Goal: Task Accomplishment & Management: Manage account settings

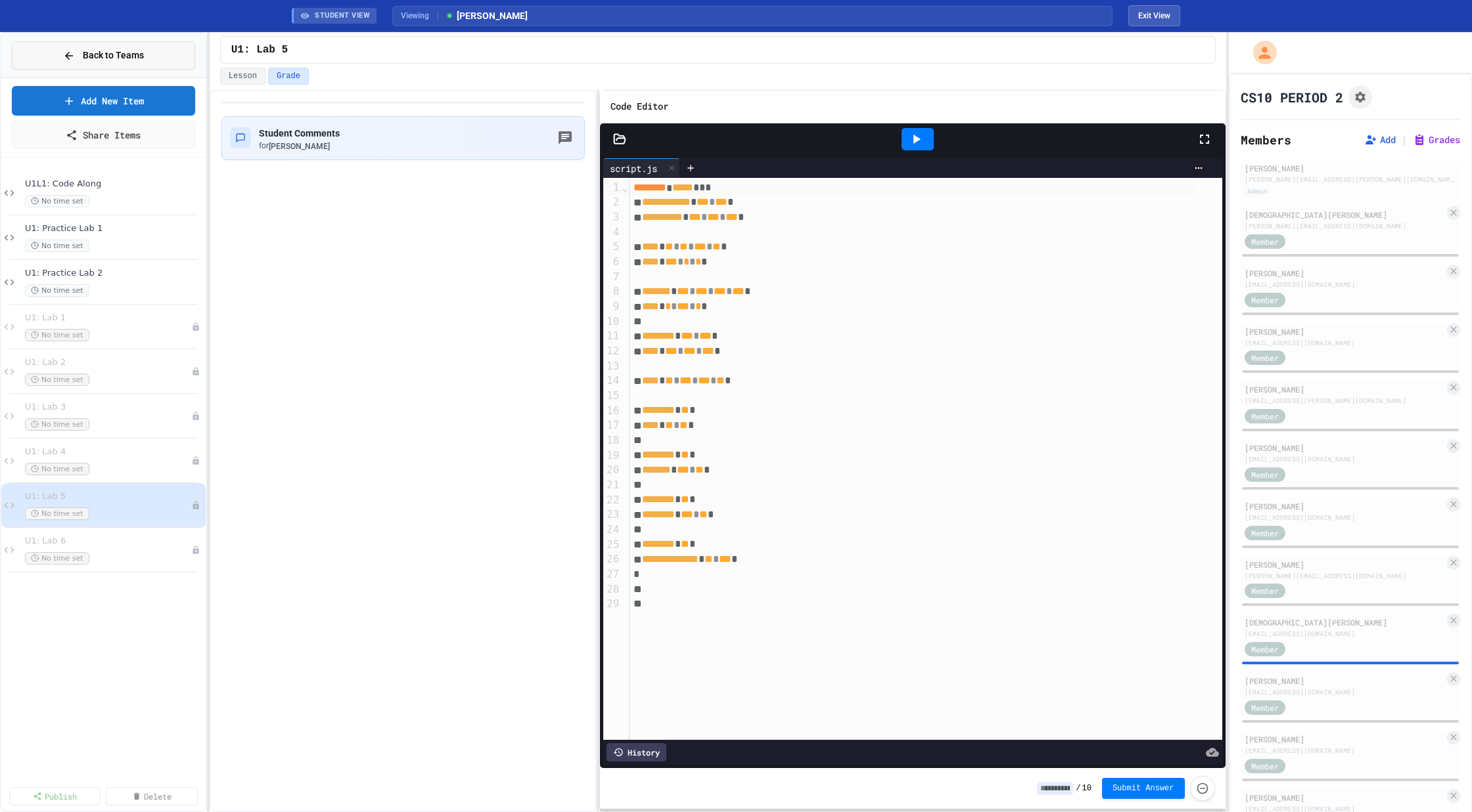
click at [128, 61] on span "Back to Teams" at bounding box center [113, 55] width 61 height 14
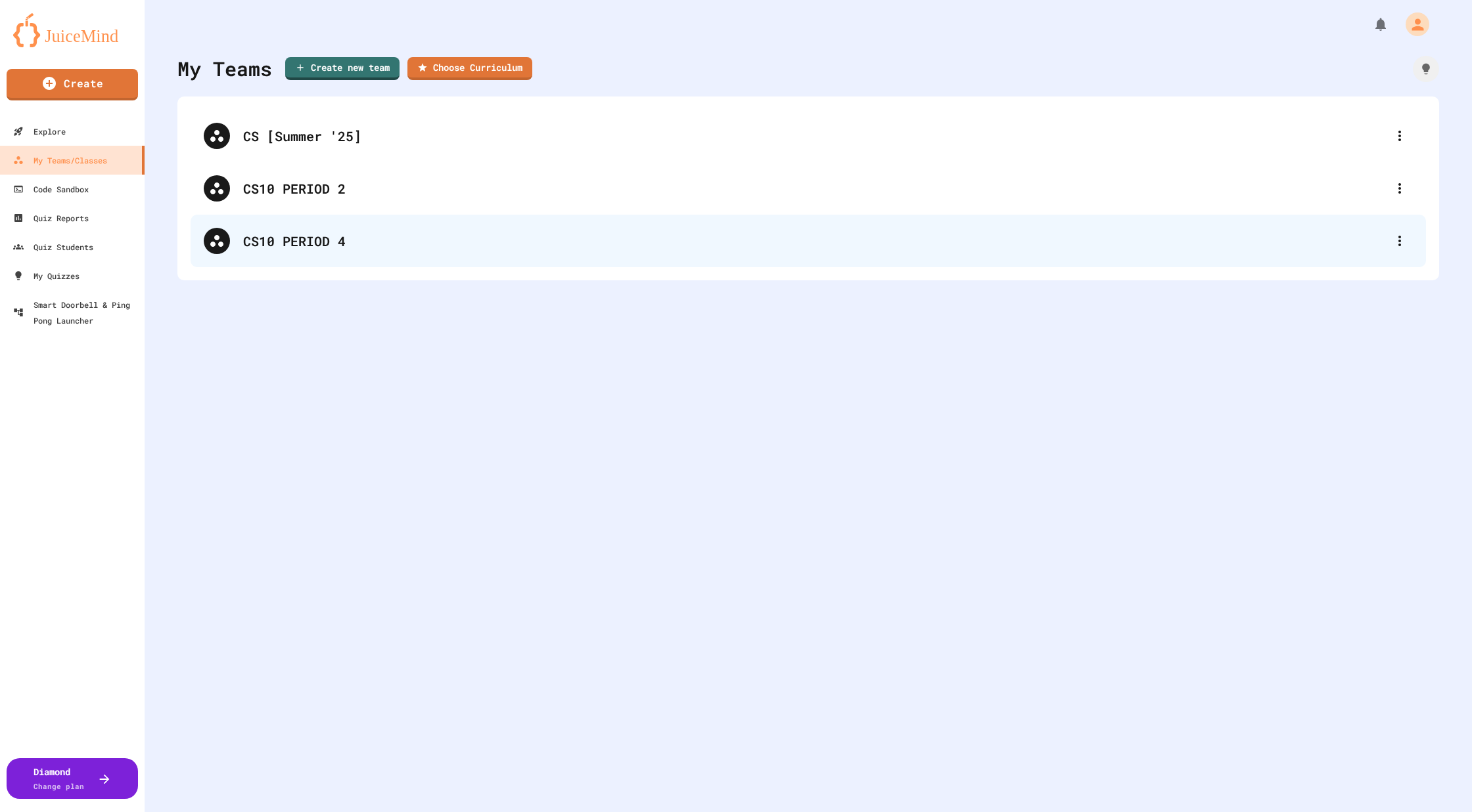
click at [262, 240] on div "CS10 PERIOD 4" at bounding box center [814, 241] width 1143 height 20
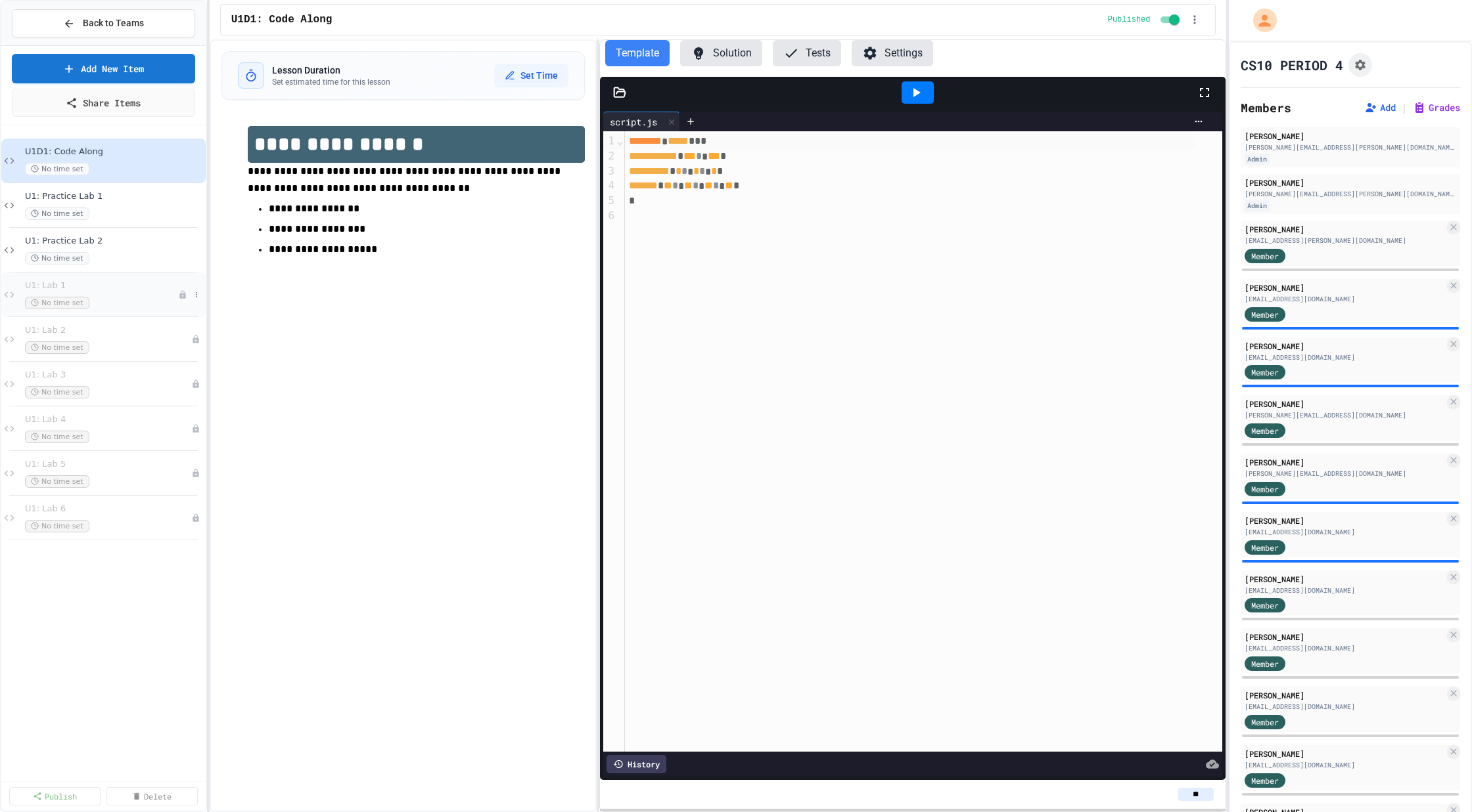
click at [116, 285] on span "U1: Lab 1" at bounding box center [101, 286] width 153 height 11
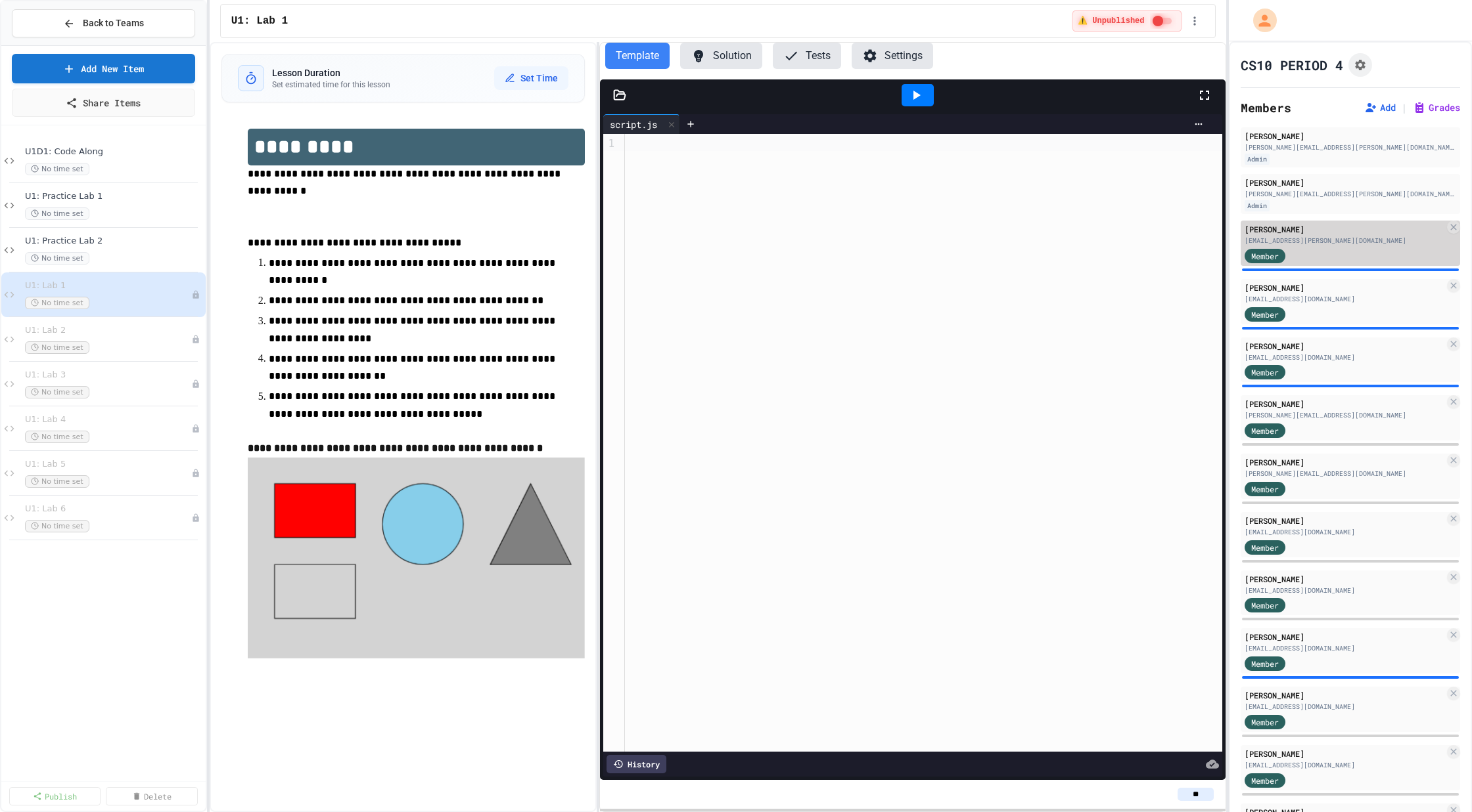
click at [1296, 232] on div "[PERSON_NAME]" at bounding box center [1344, 229] width 201 height 12
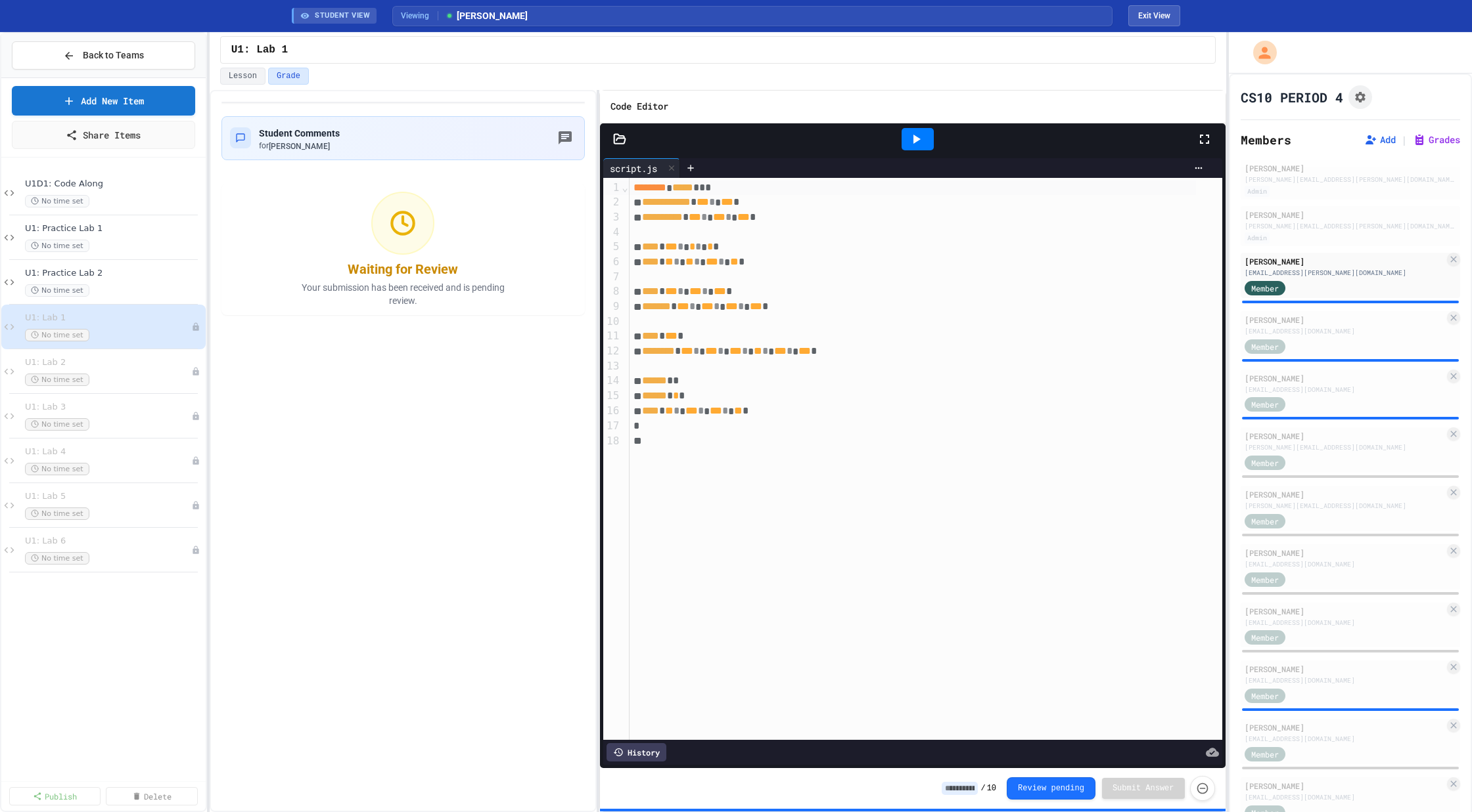
click at [912, 135] on icon at bounding box center [916, 139] width 16 height 16
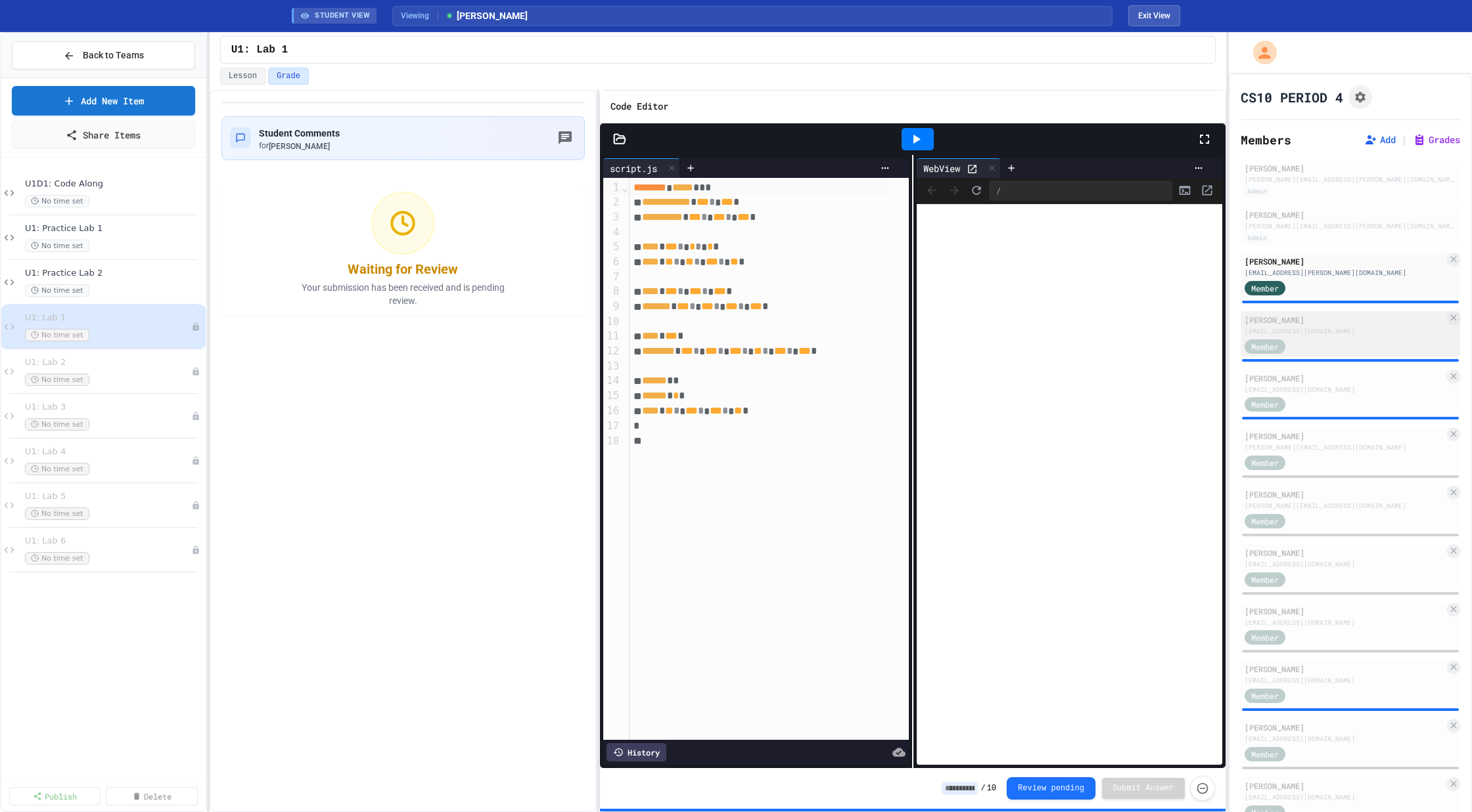
click at [1308, 336] on div "Lachaye Bailey lachaye.bailey28@compscihigh.org Member" at bounding box center [1350, 334] width 220 height 45
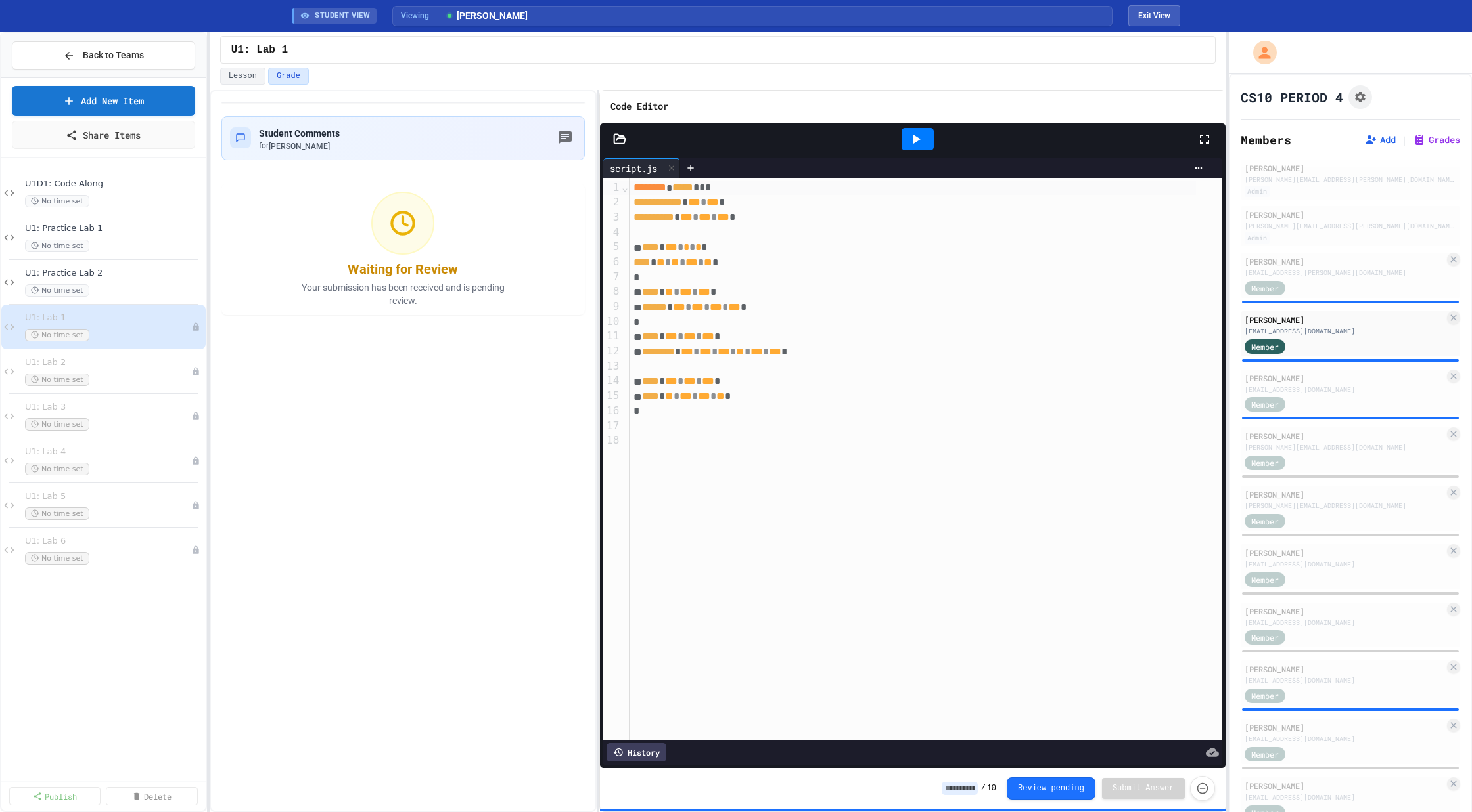
click at [926, 144] on div at bounding box center [917, 139] width 32 height 23
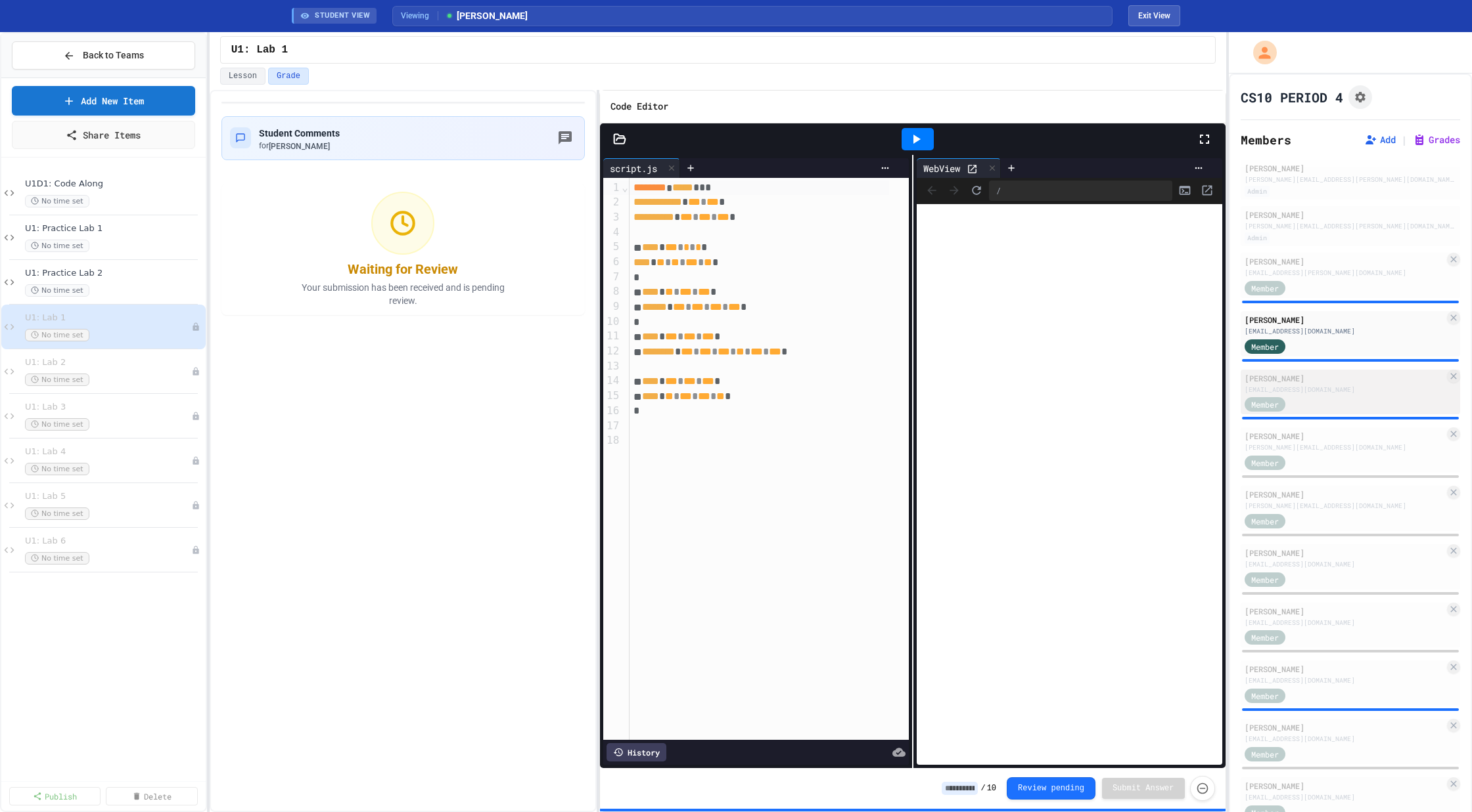
click at [1324, 385] on div "[EMAIL_ADDRESS][DOMAIN_NAME]" at bounding box center [1344, 389] width 201 height 10
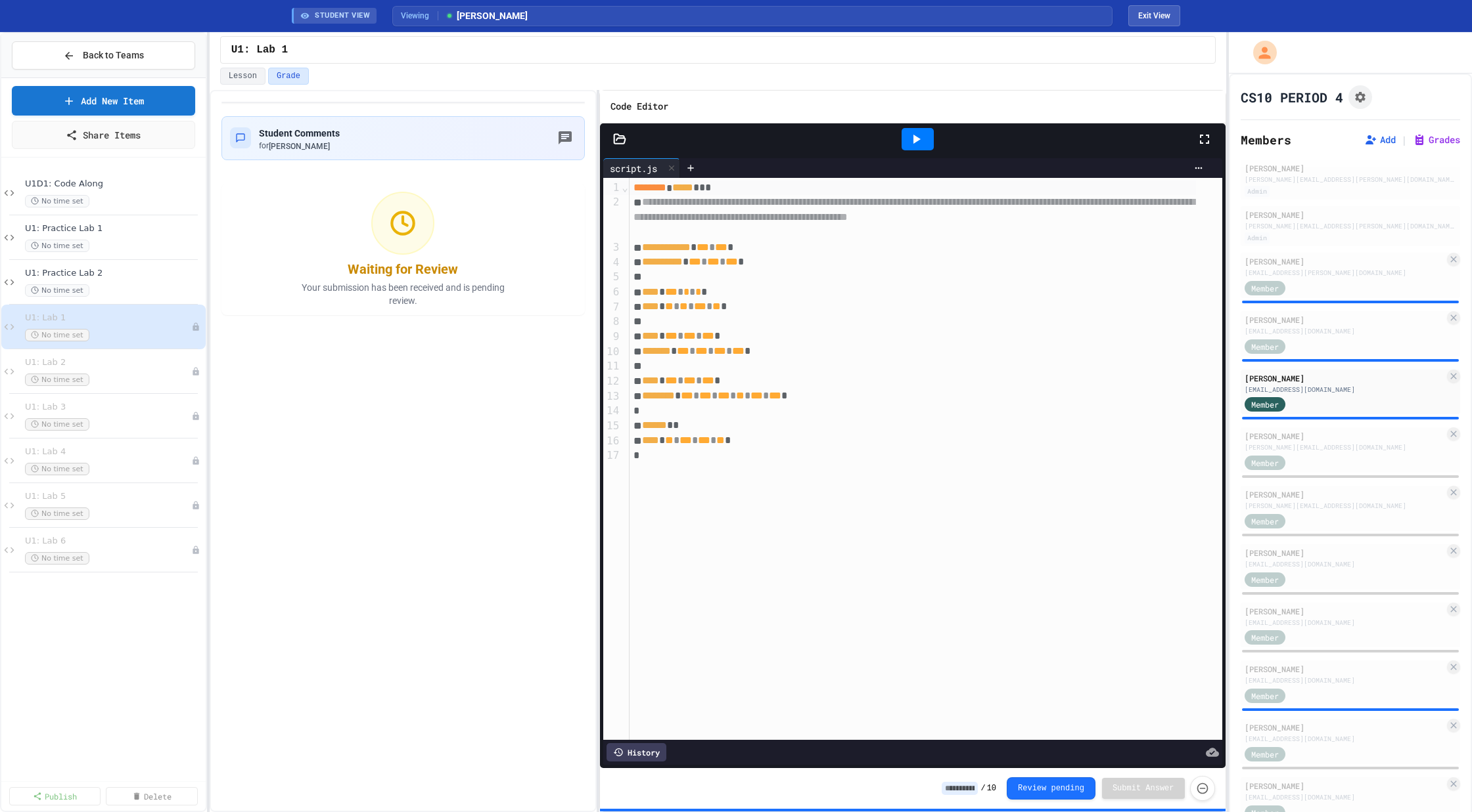
click at [928, 144] on div at bounding box center [917, 139] width 32 height 23
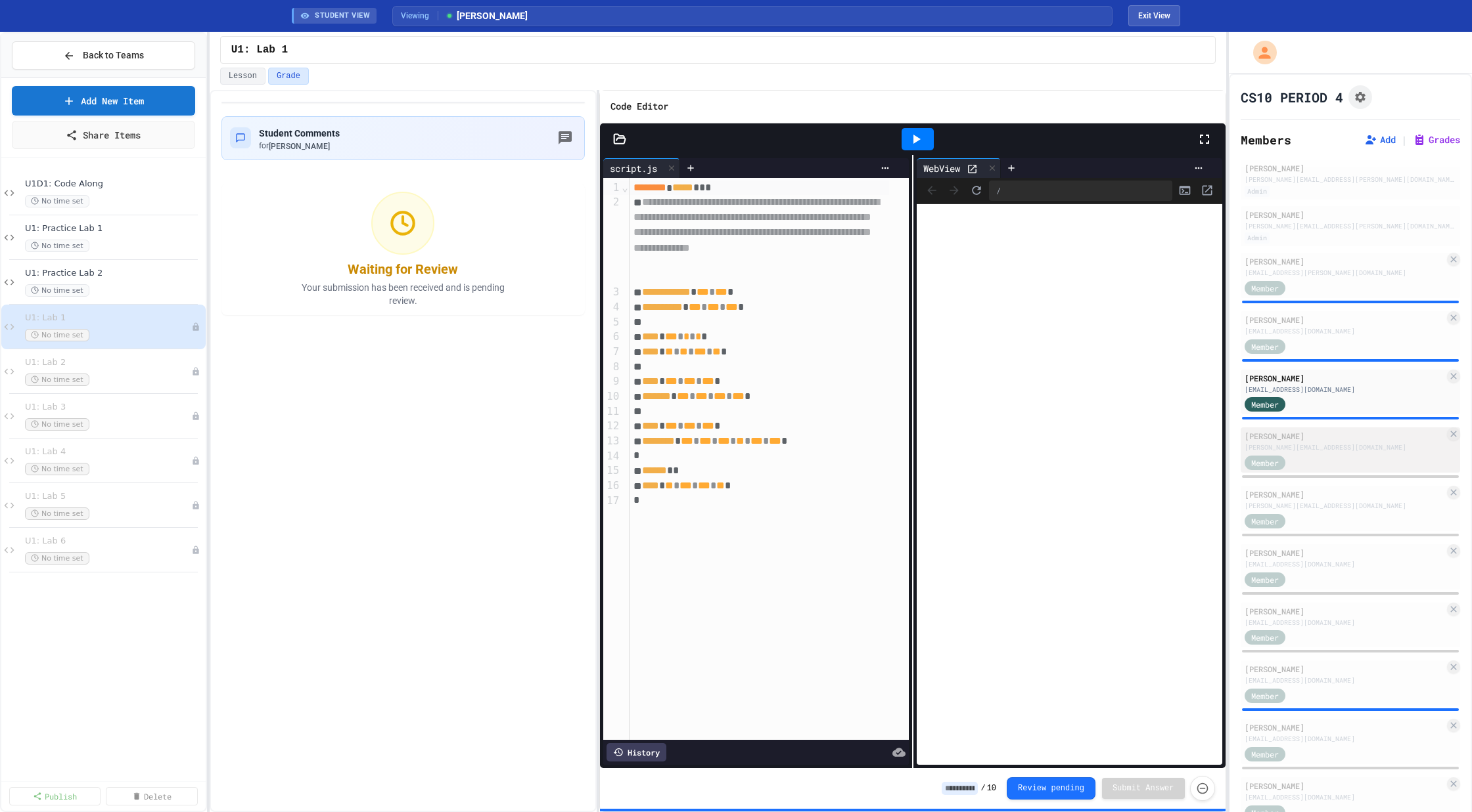
click at [1323, 449] on div "[PERSON_NAME][EMAIL_ADDRESS][DOMAIN_NAME]" at bounding box center [1344, 447] width 201 height 10
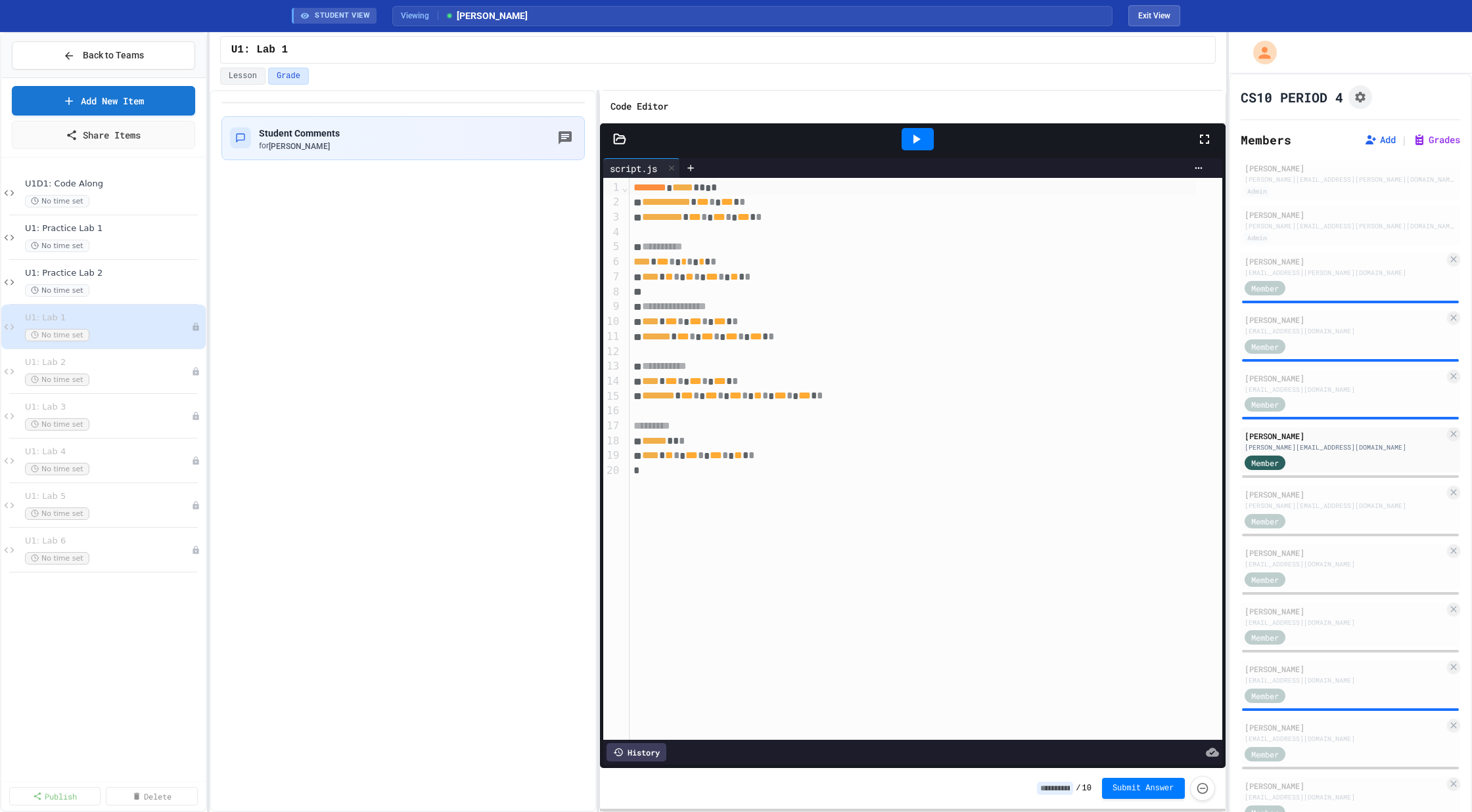
click at [917, 140] on icon at bounding box center [916, 139] width 16 height 16
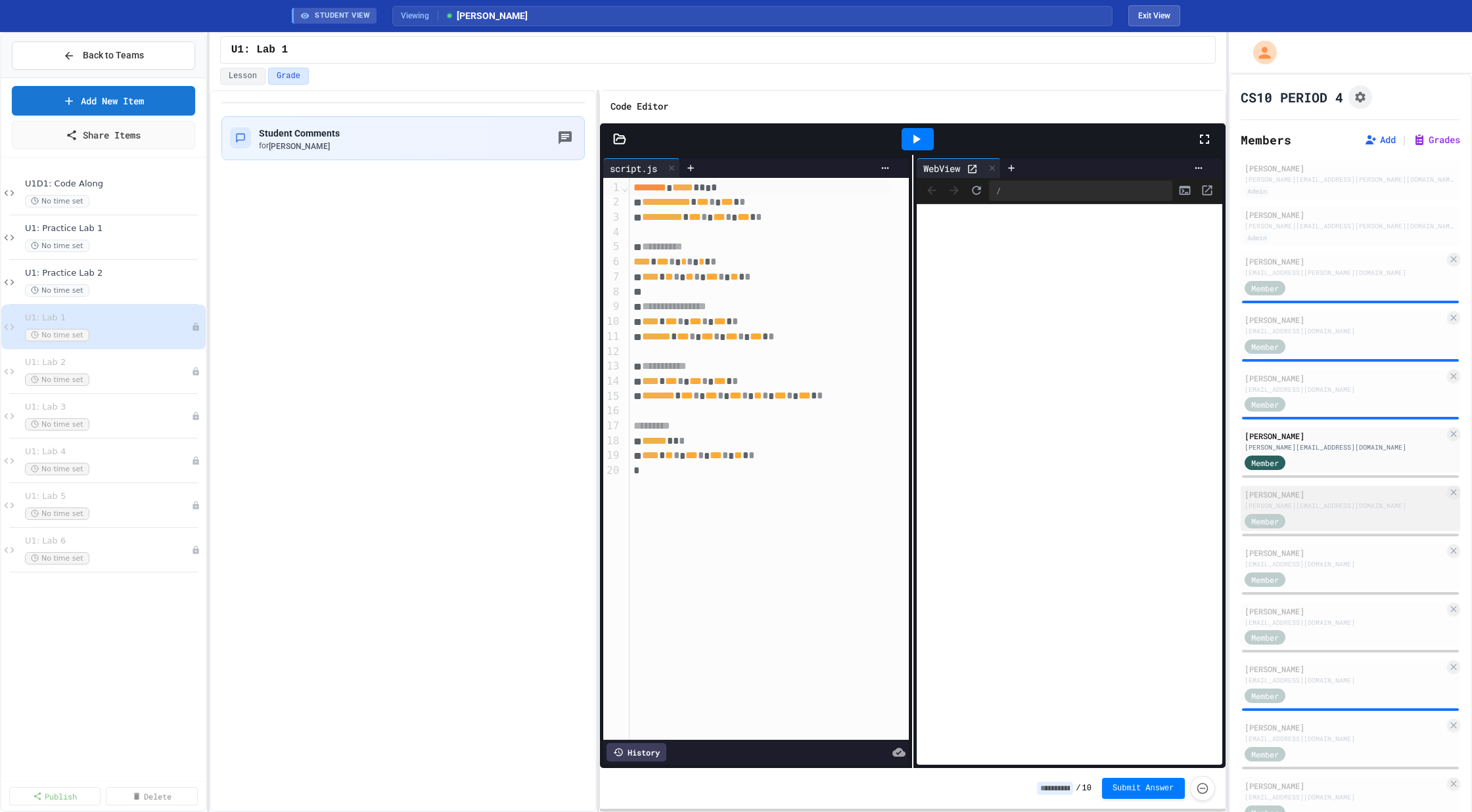
click at [1321, 497] on div "[PERSON_NAME]" at bounding box center [1344, 494] width 201 height 12
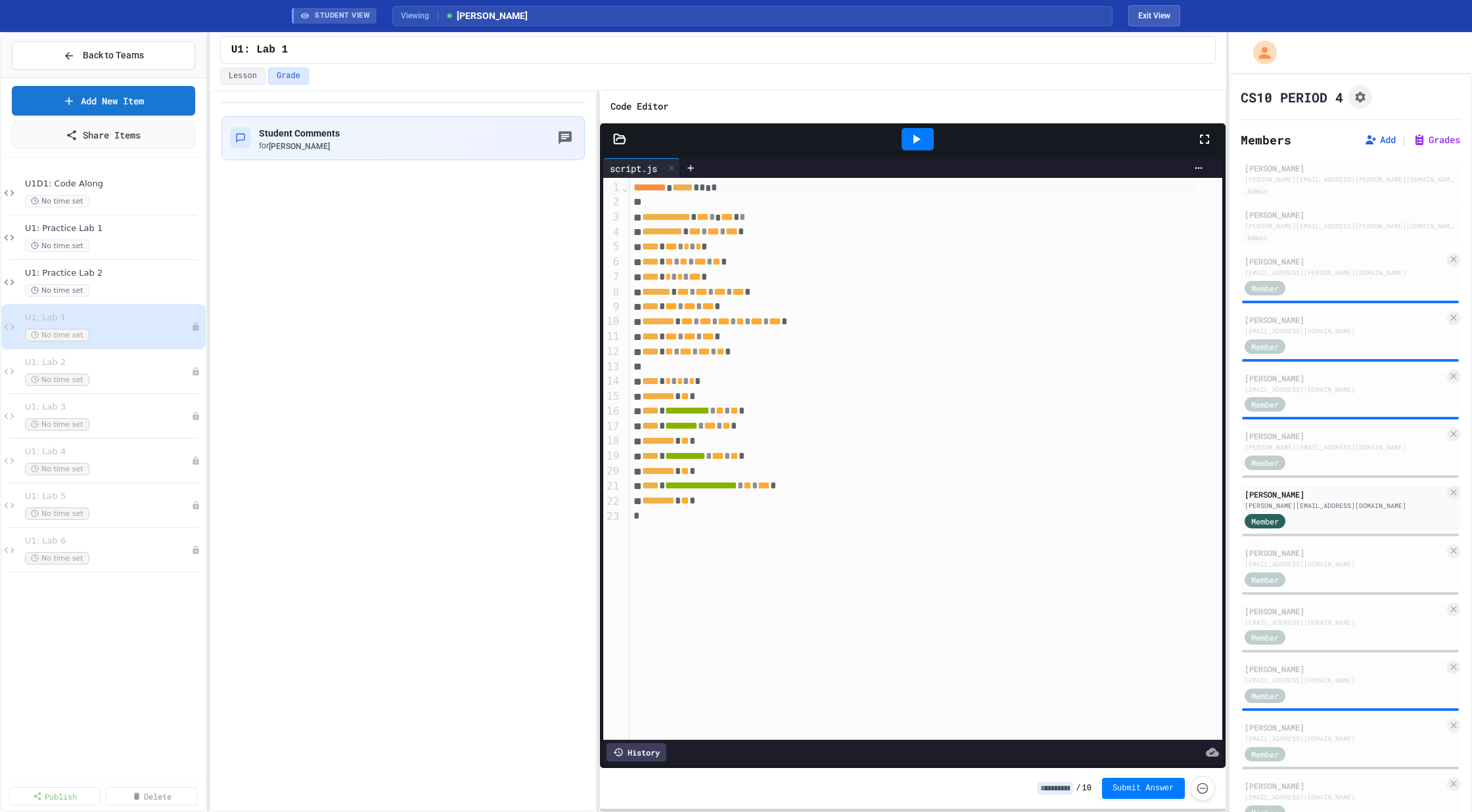
click at [920, 132] on icon at bounding box center [916, 139] width 16 height 16
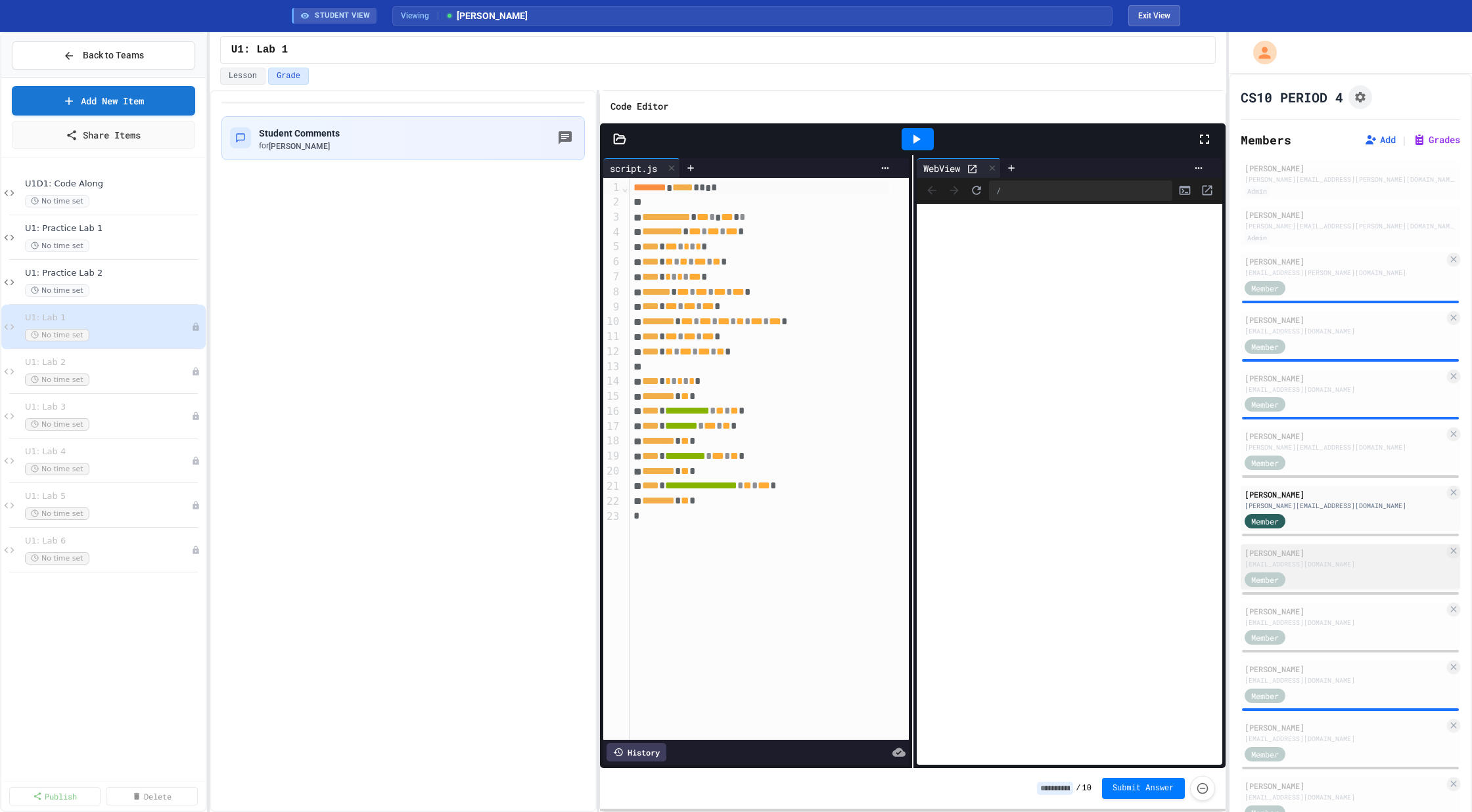
click at [1302, 578] on div "Member" at bounding box center [1277, 578] width 66 height 17
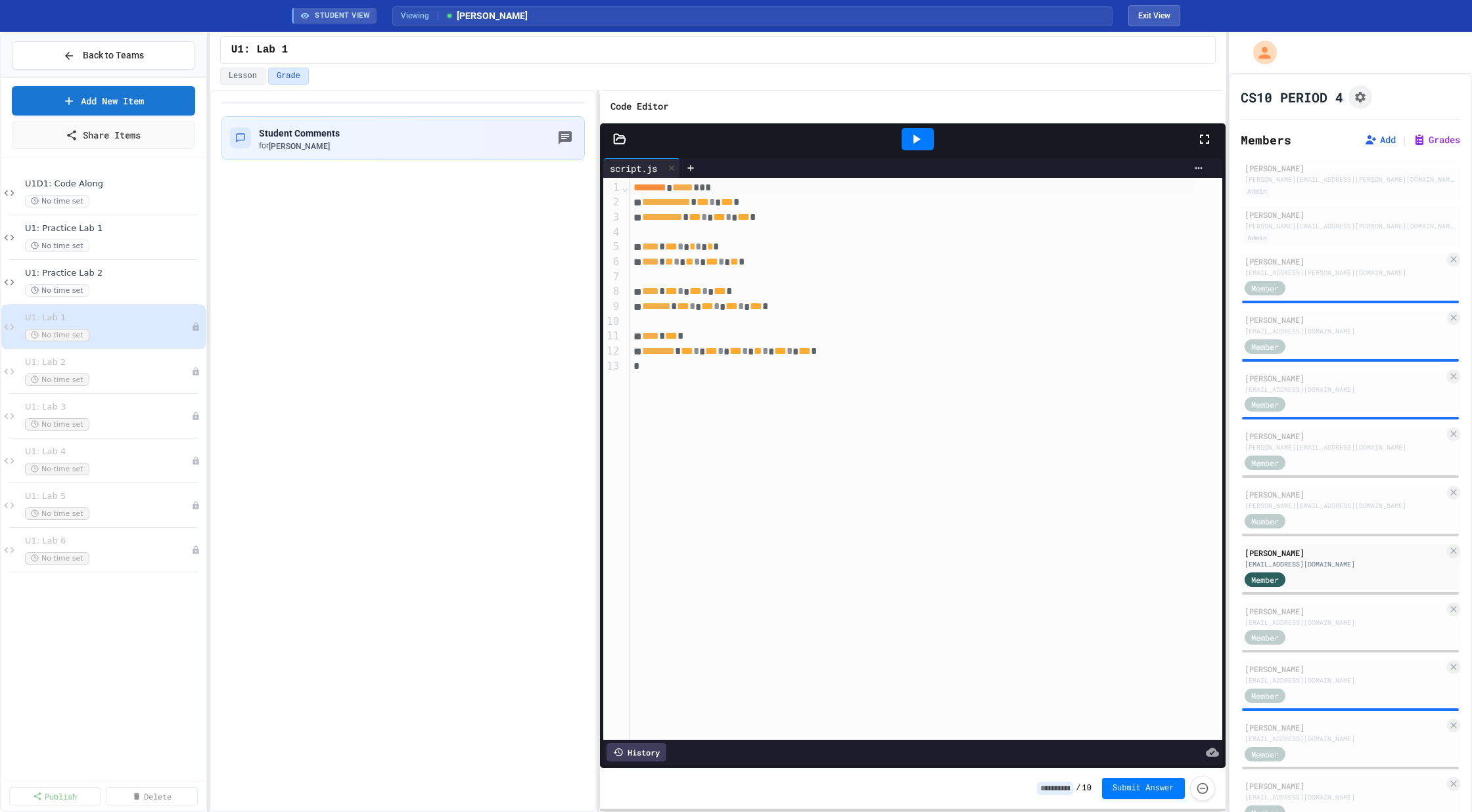
click at [919, 128] on div at bounding box center [917, 139] width 32 height 23
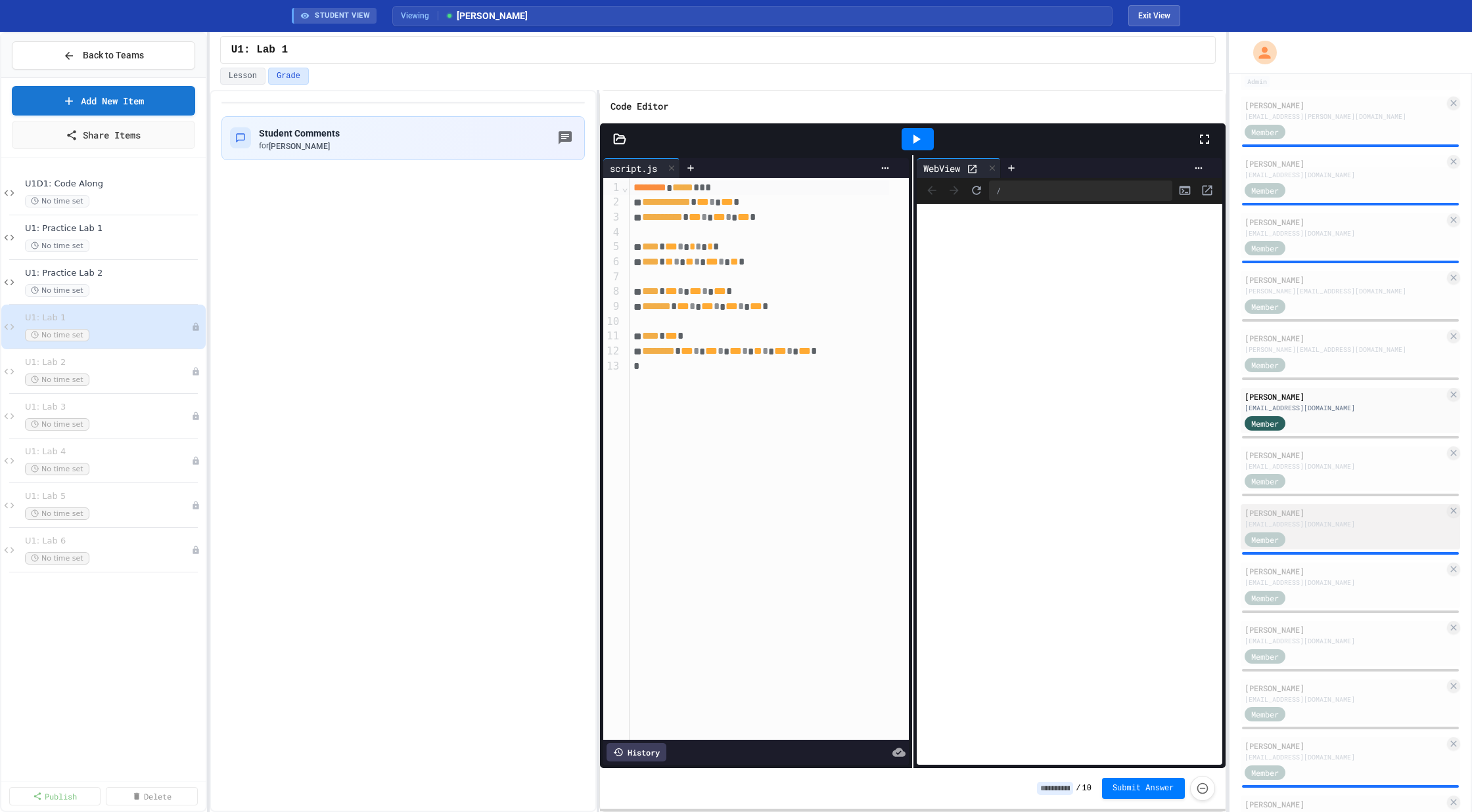
scroll to position [185, 0]
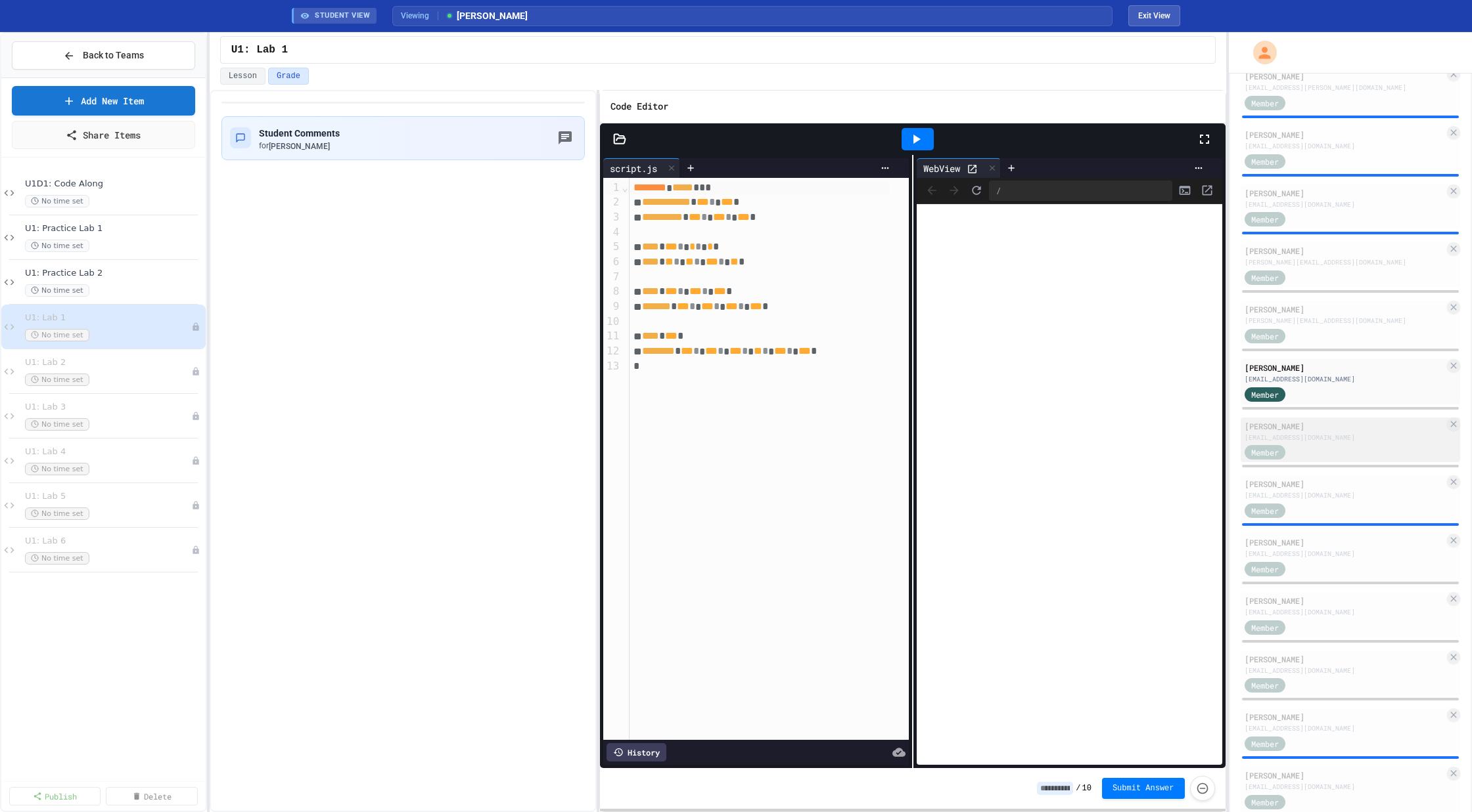
click at [1291, 451] on div "Member" at bounding box center [1277, 452] width 66 height 17
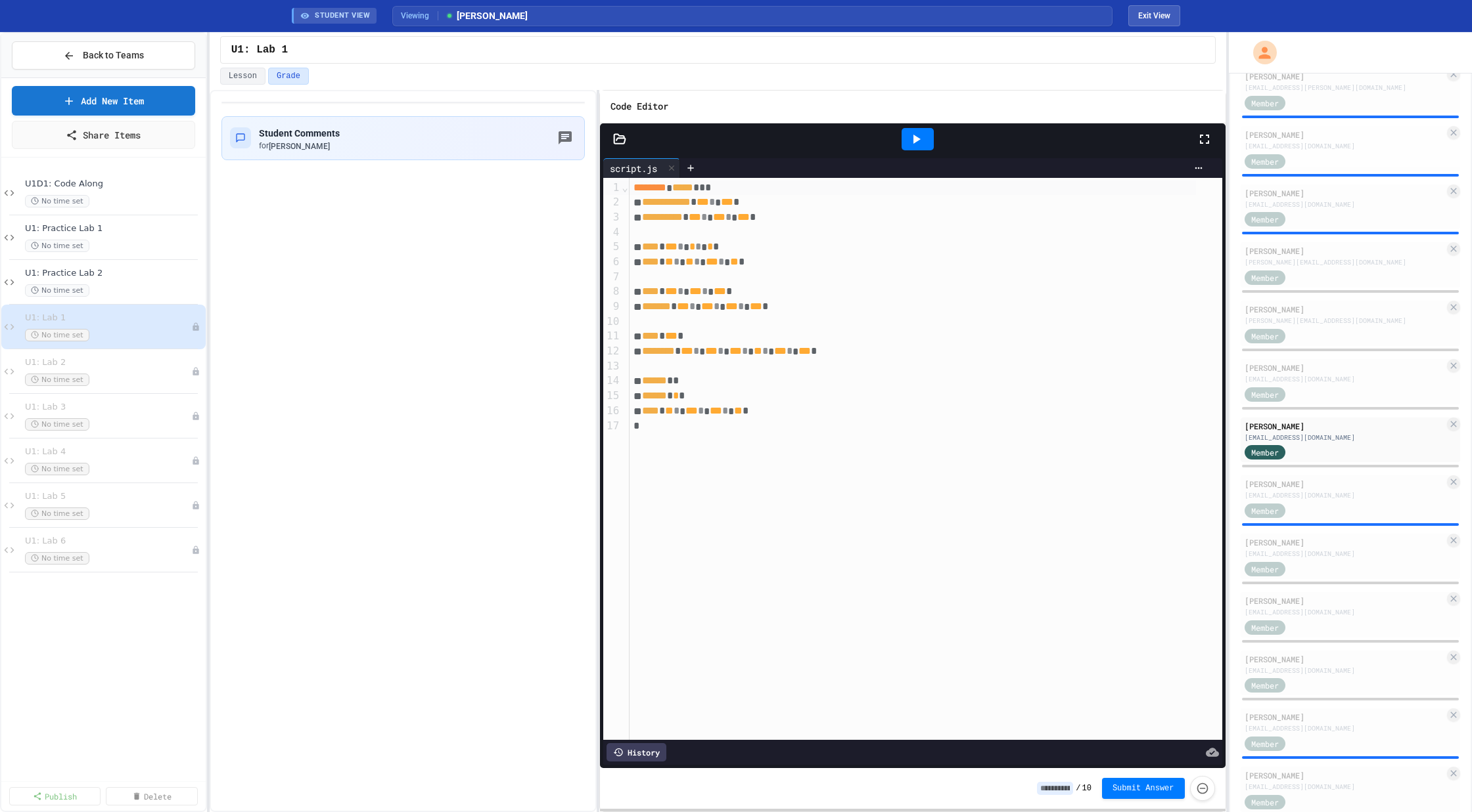
click at [918, 136] on icon at bounding box center [916, 139] width 7 height 9
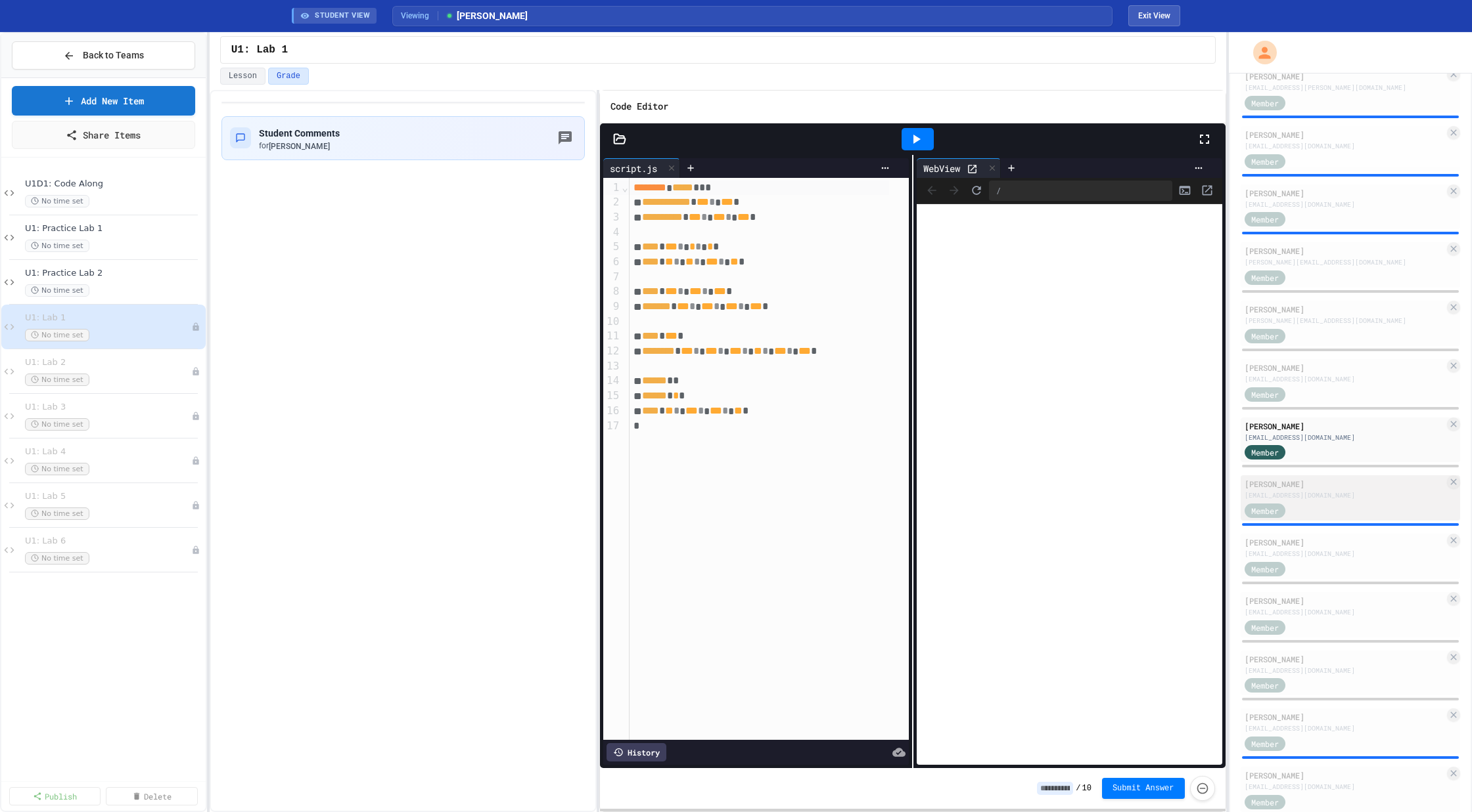
click at [1326, 494] on div "[EMAIL_ADDRESS][DOMAIN_NAME]" at bounding box center [1344, 495] width 201 height 10
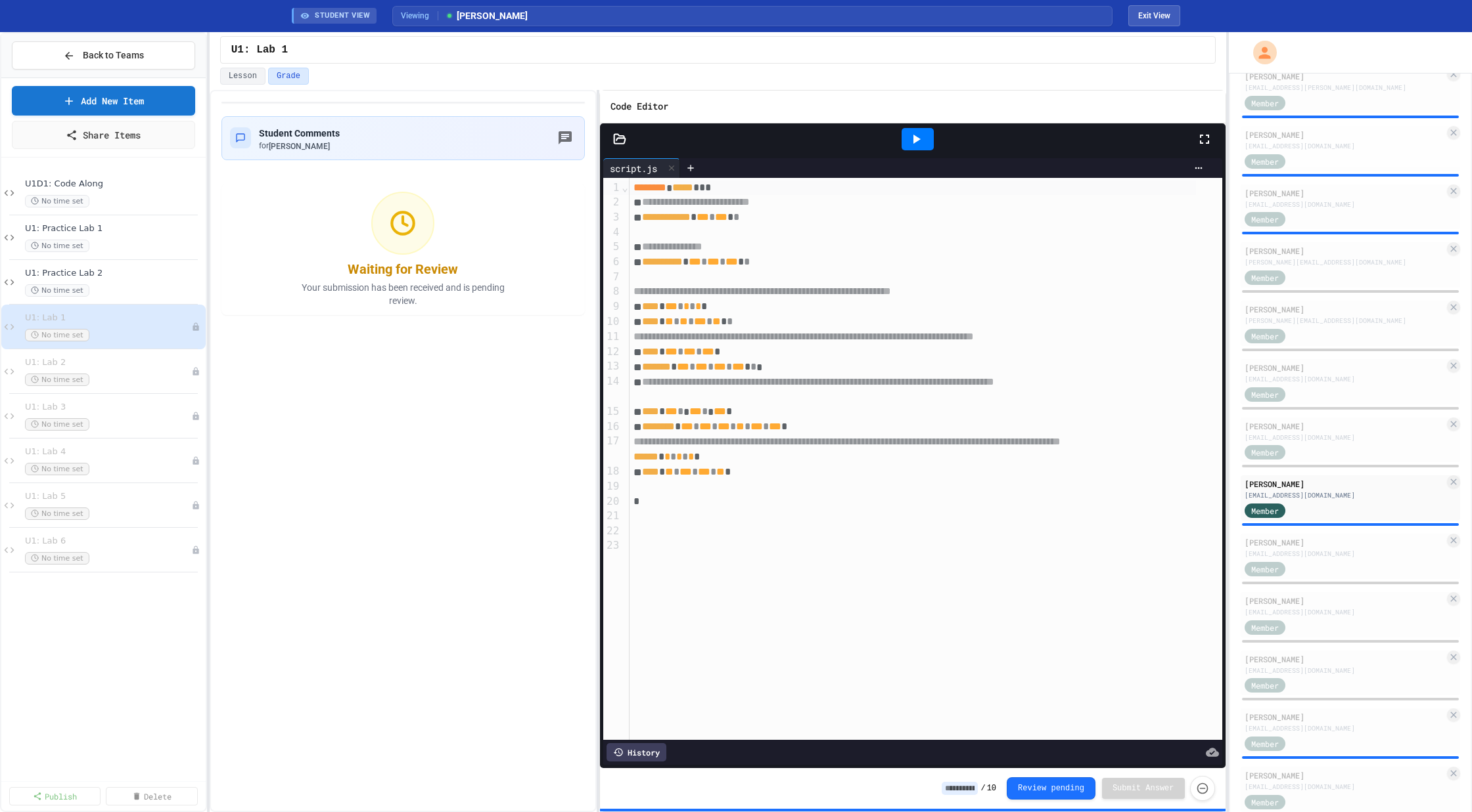
click at [926, 132] on div at bounding box center [917, 139] width 32 height 23
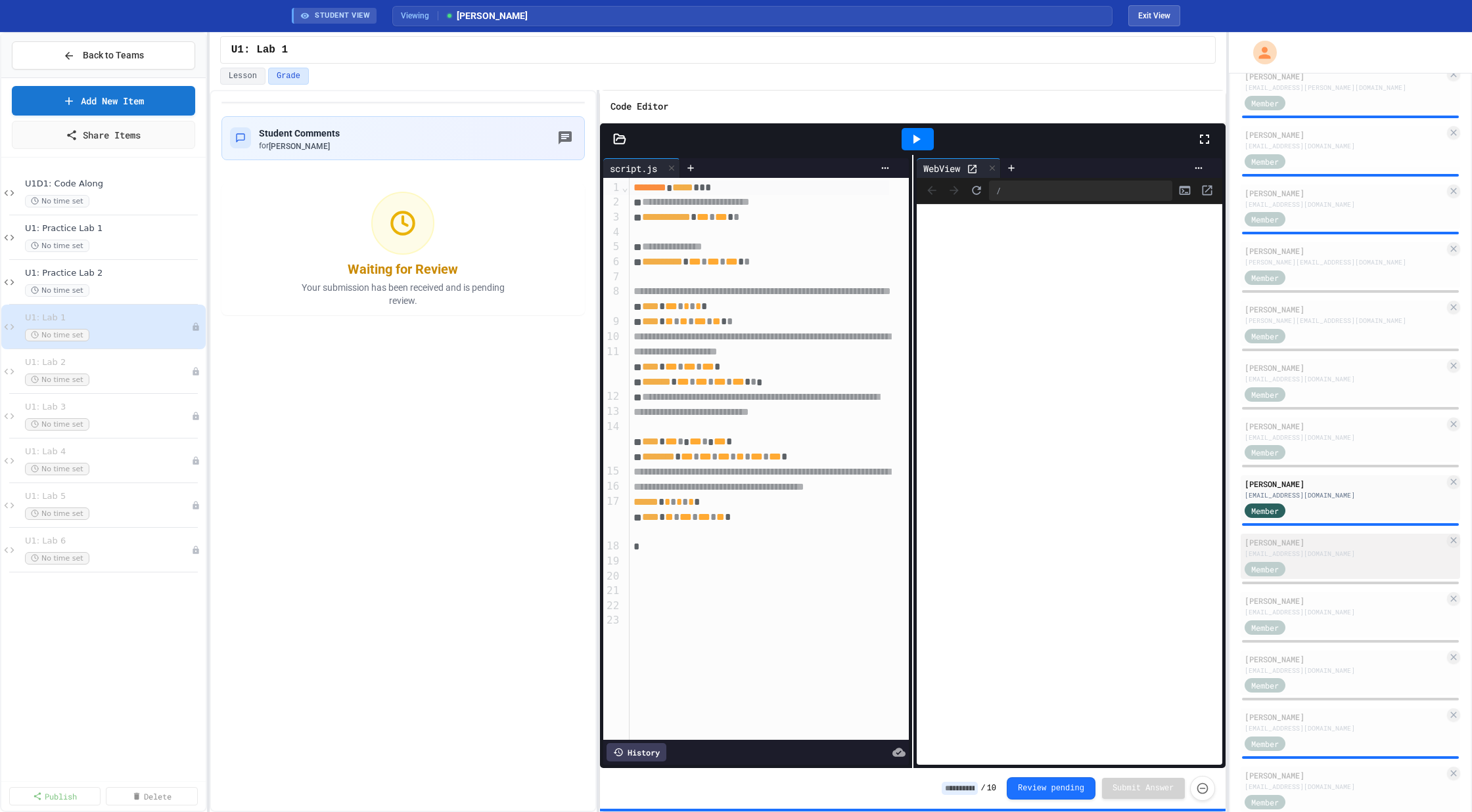
click at [1326, 541] on div "[PERSON_NAME]" at bounding box center [1344, 543] width 201 height 12
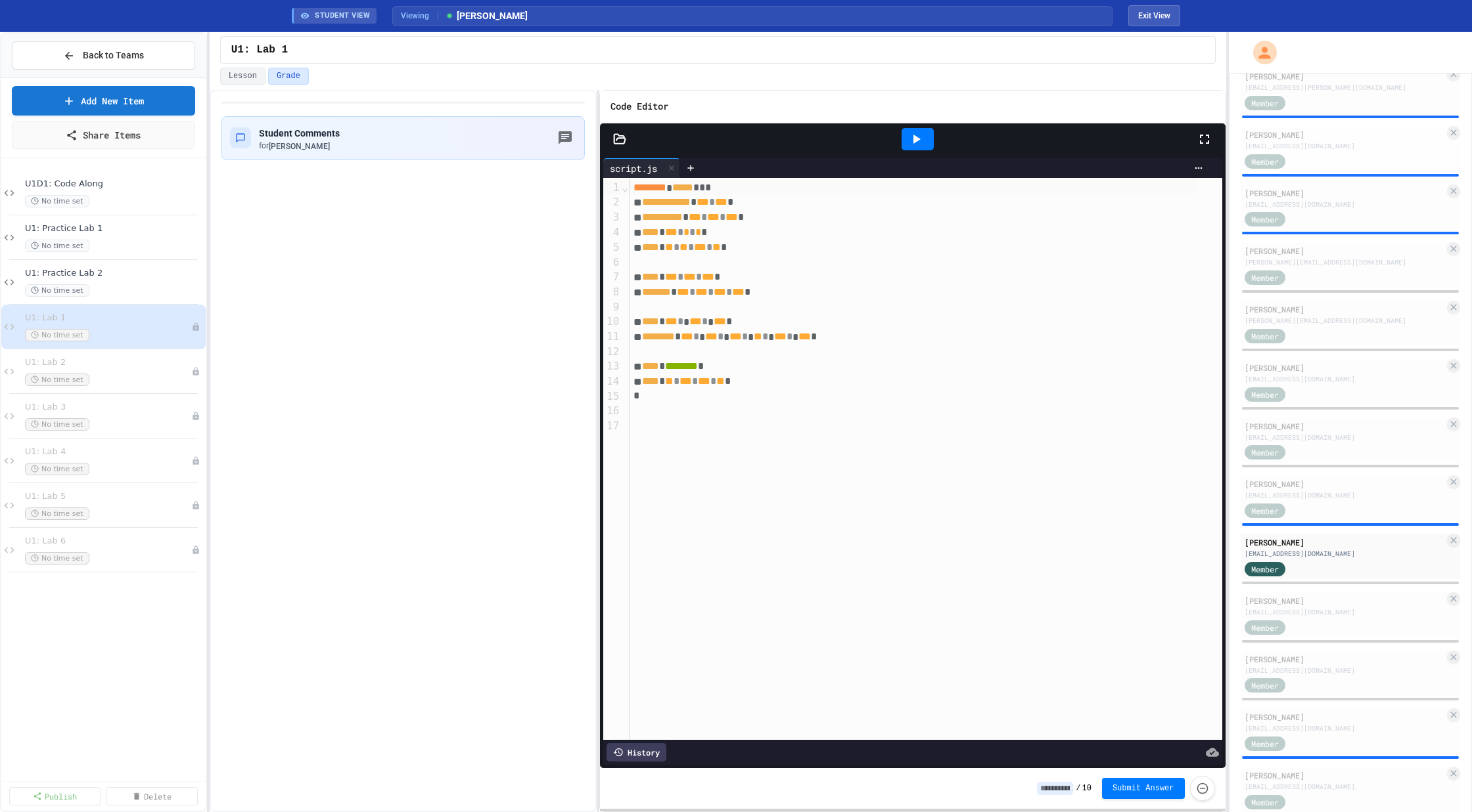
click at [922, 131] on icon at bounding box center [916, 139] width 16 height 16
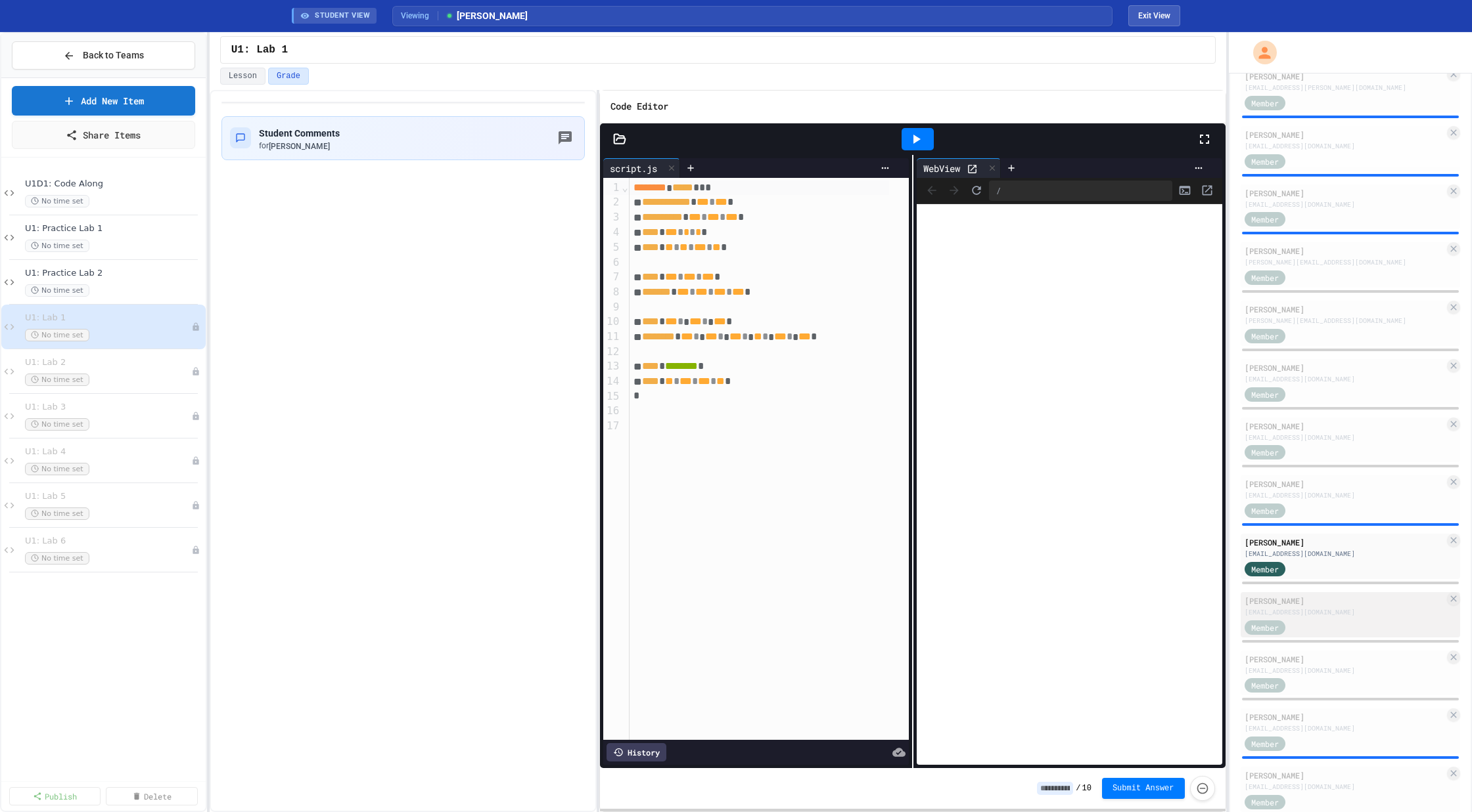
click at [1341, 605] on div "[PERSON_NAME]" at bounding box center [1344, 601] width 201 height 12
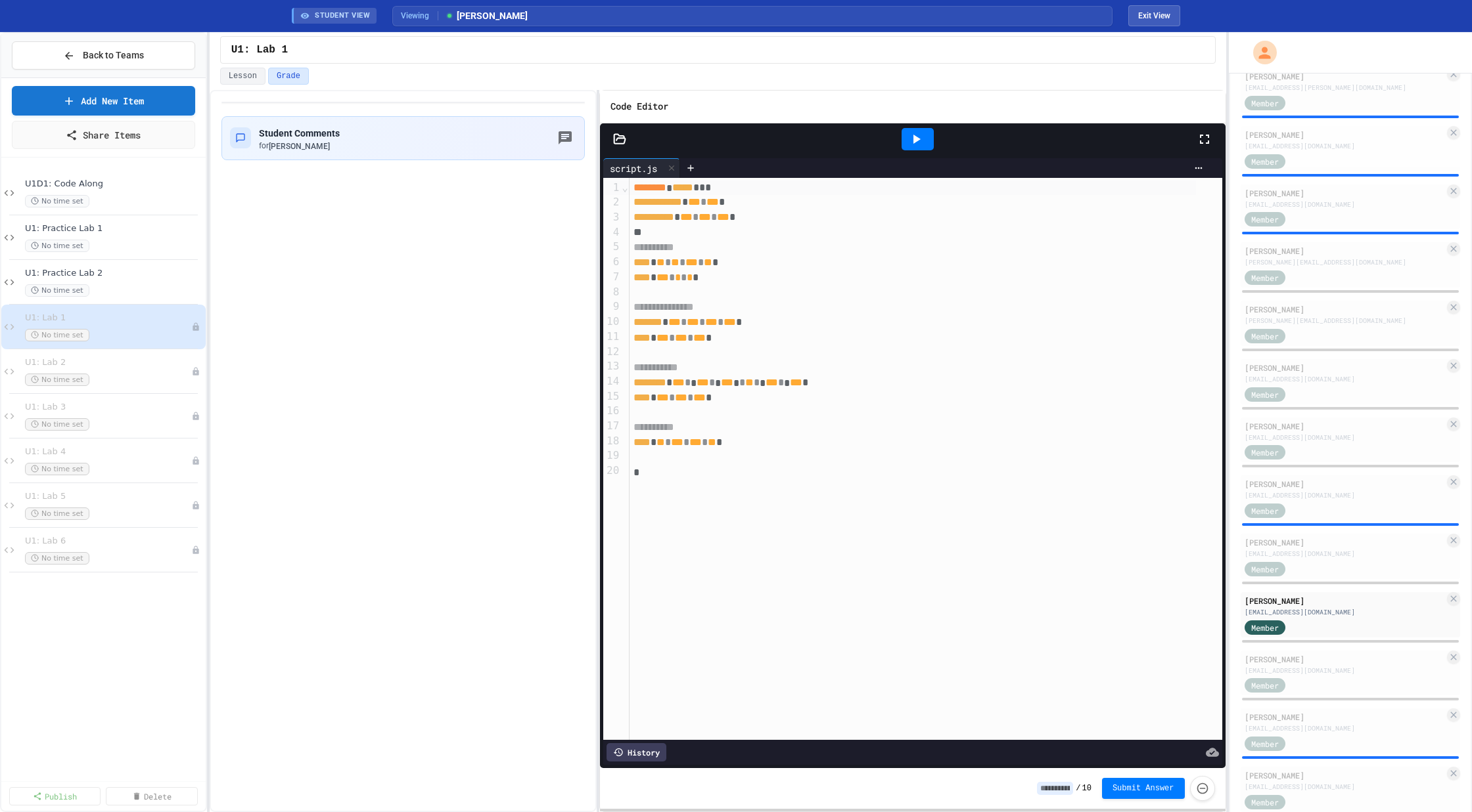
click at [914, 136] on icon at bounding box center [916, 139] width 7 height 9
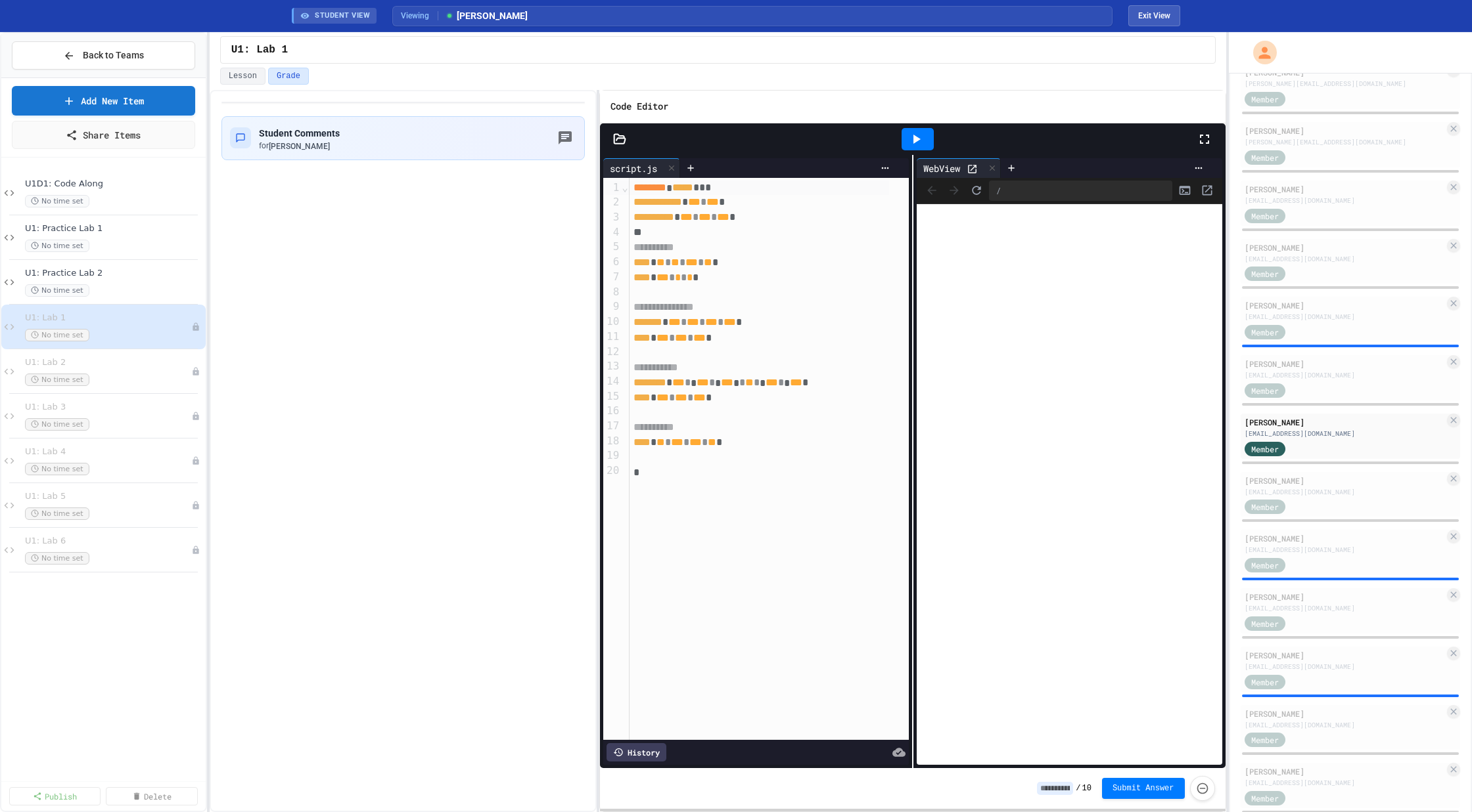
scroll to position [394, 0]
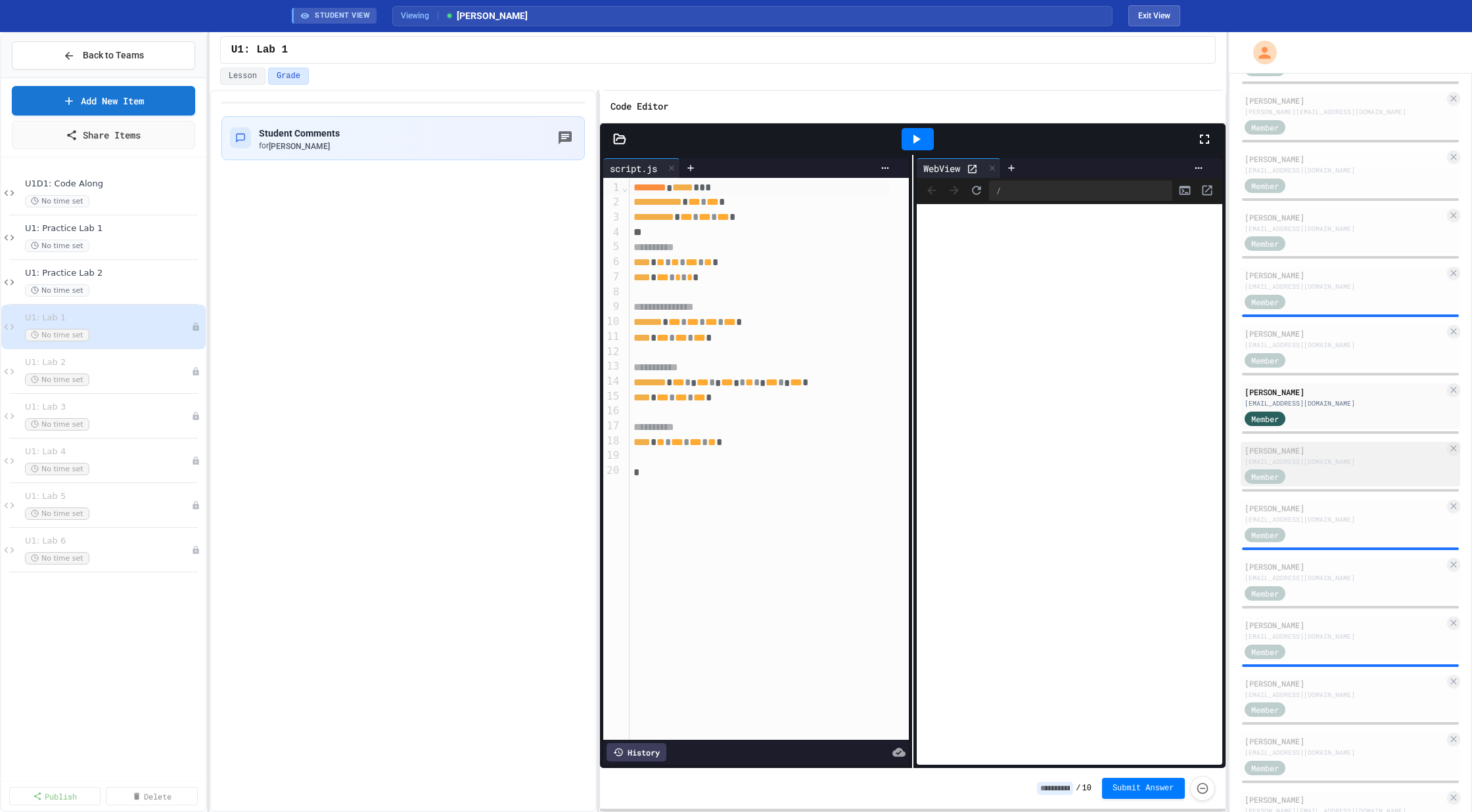
click at [1312, 443] on div "Aly Doucoure aly.doucoure28@compscihigh.org Member" at bounding box center [1350, 465] width 220 height 45
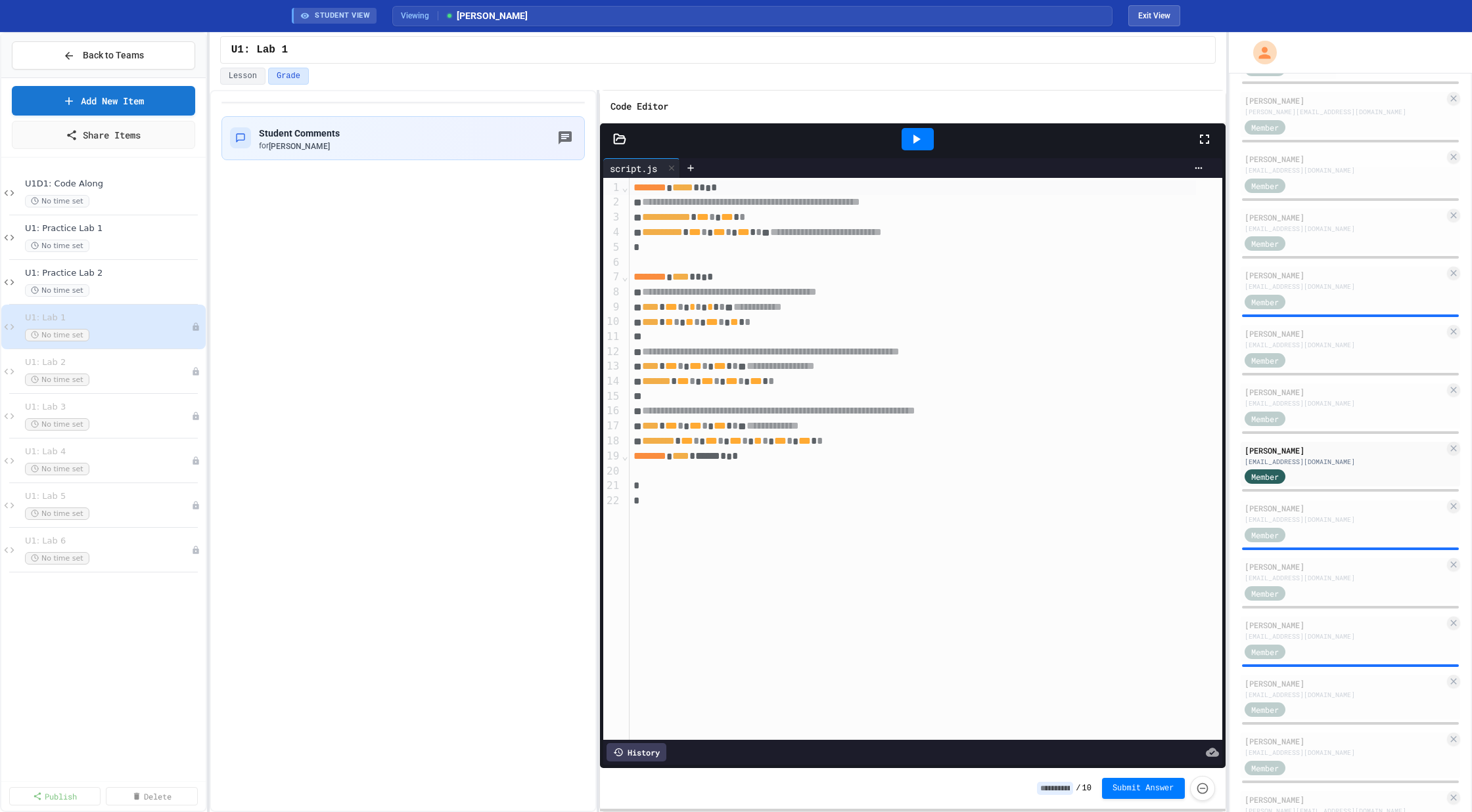
click at [928, 132] on div at bounding box center [917, 139] width 32 height 23
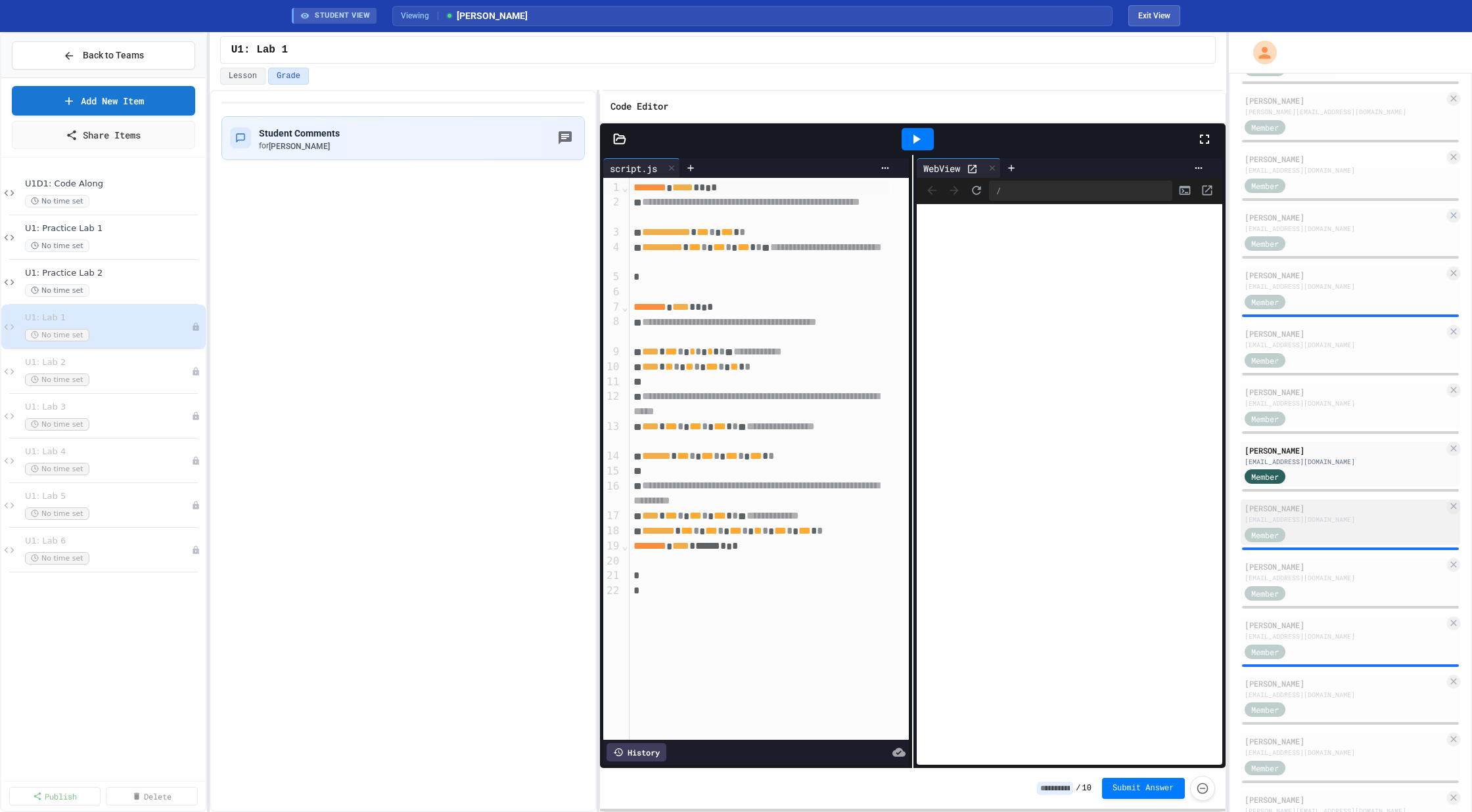
click at [1321, 526] on div "Member" at bounding box center [1344, 534] width 201 height 17
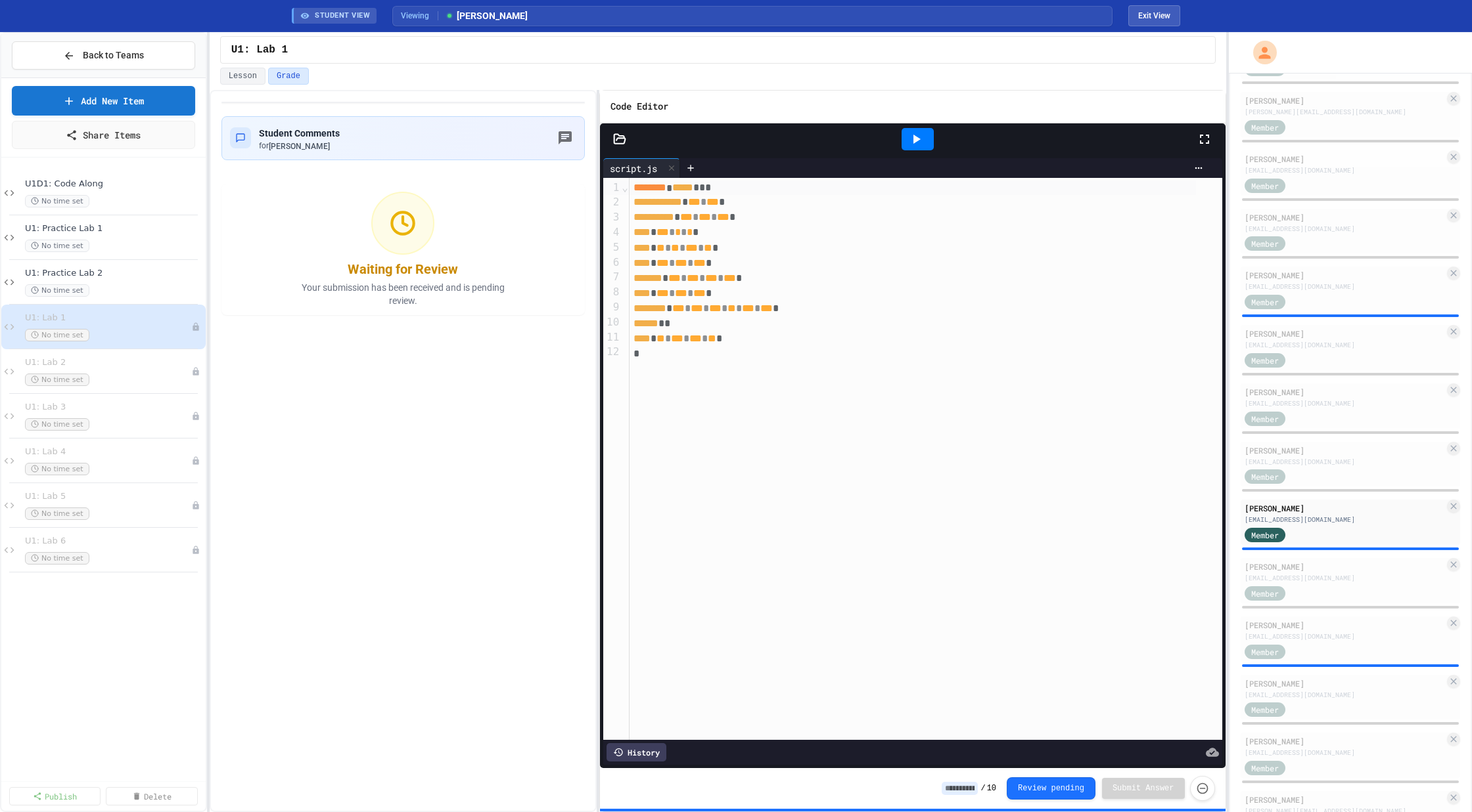
click at [924, 129] on div at bounding box center [917, 139] width 32 height 23
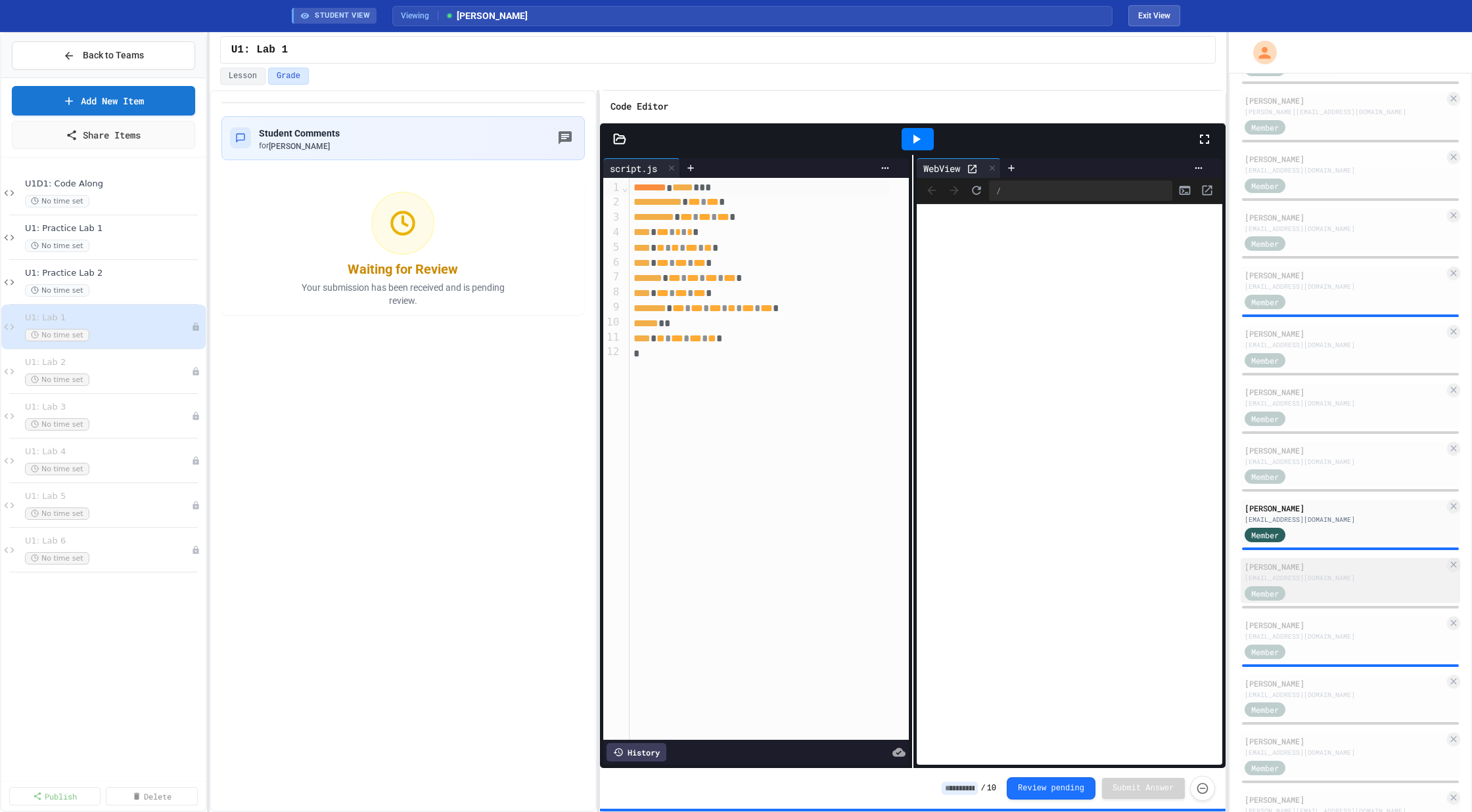
click at [1346, 576] on div "[EMAIL_ADDRESS][DOMAIN_NAME]" at bounding box center [1344, 578] width 201 height 10
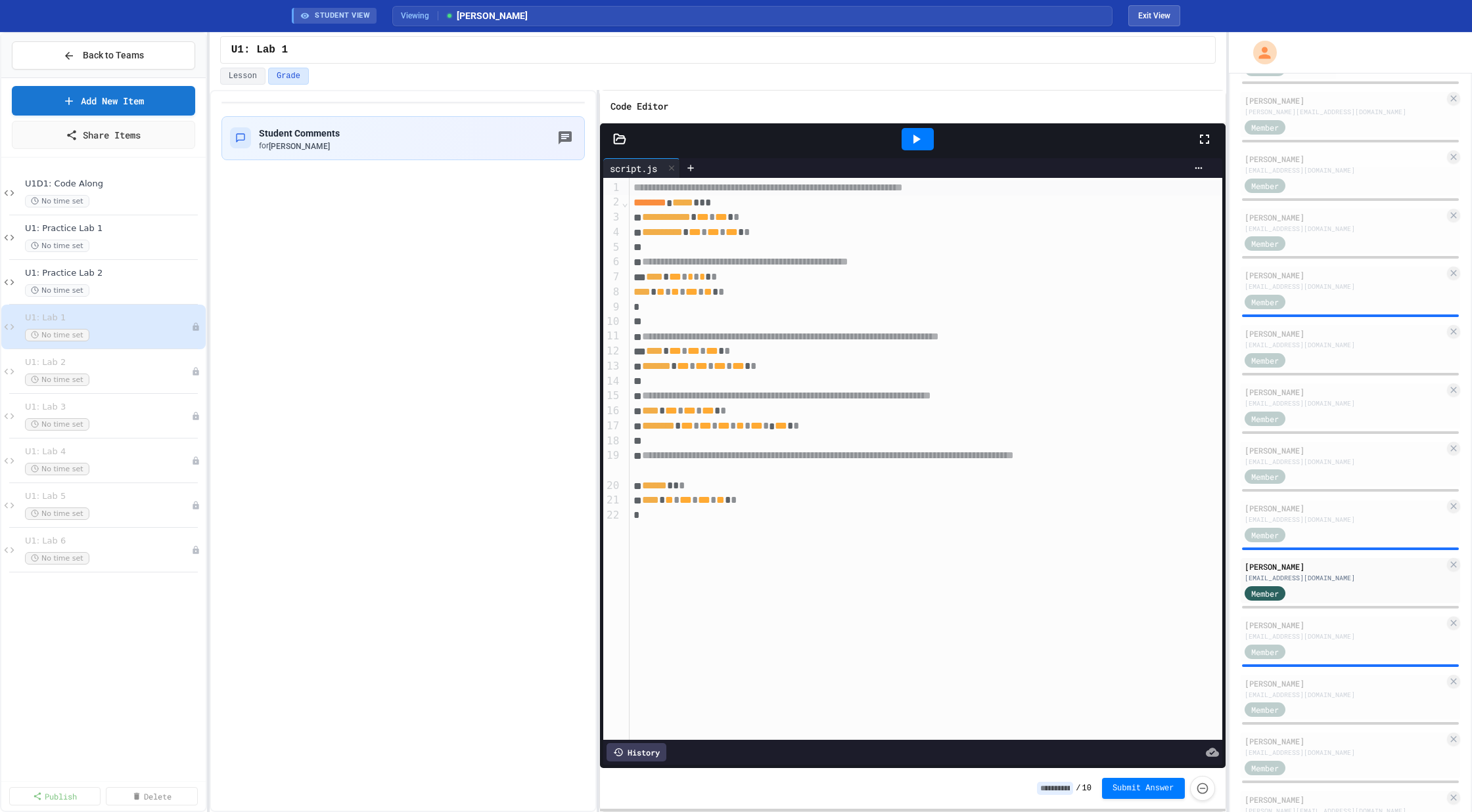
click at [906, 134] on div at bounding box center [917, 139] width 32 height 23
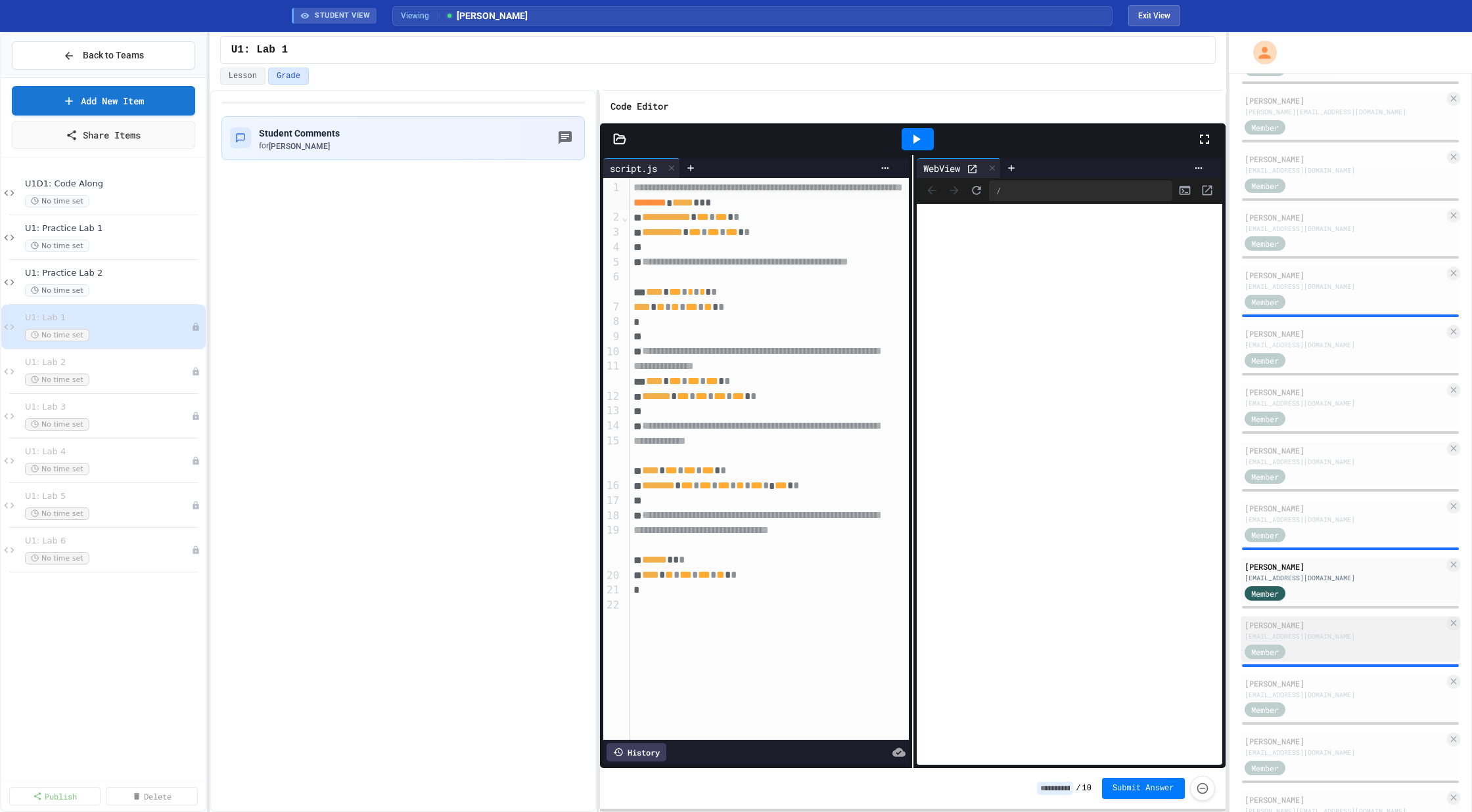
click at [1311, 626] on div "[PERSON_NAME]" at bounding box center [1344, 625] width 201 height 12
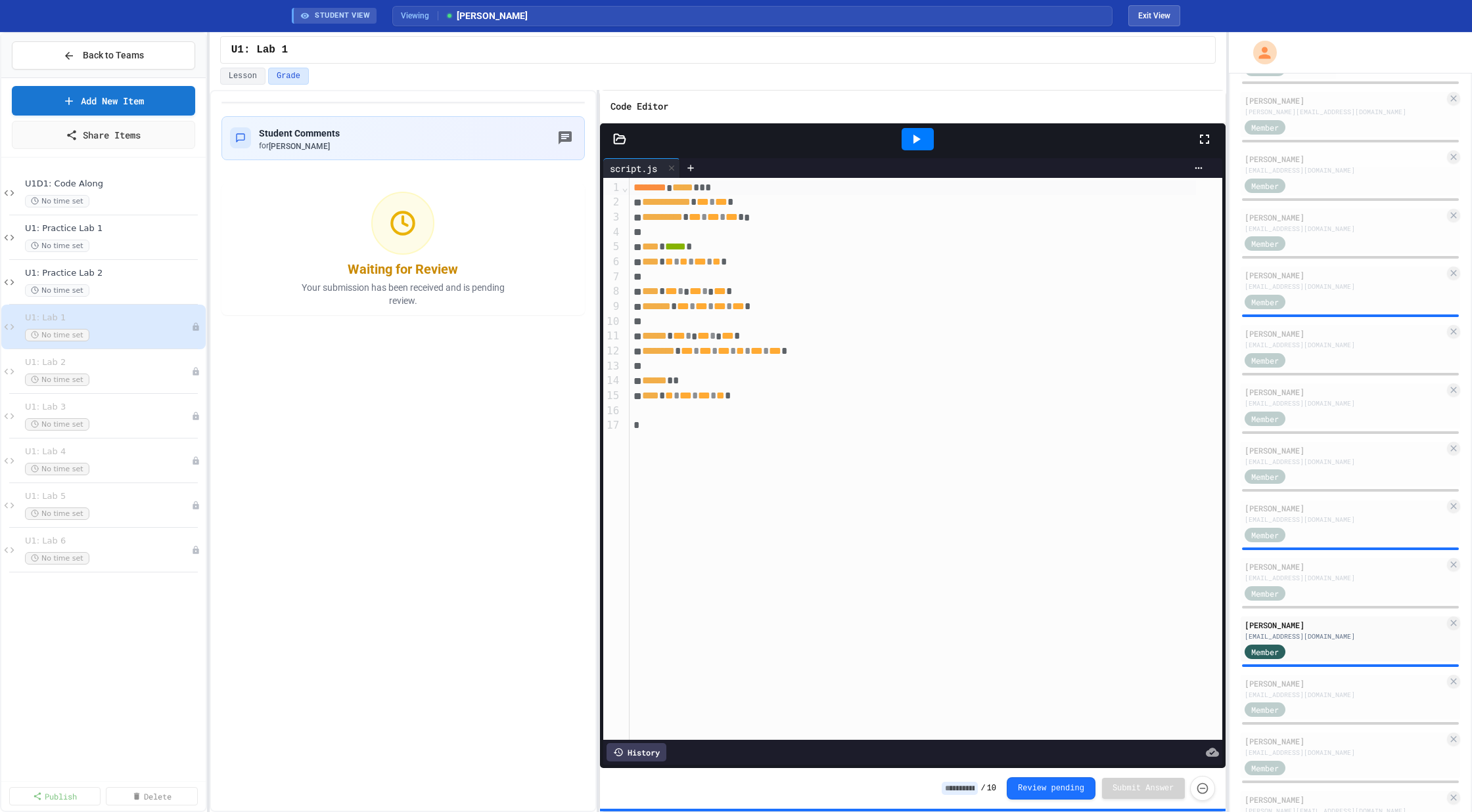
click at [918, 134] on icon at bounding box center [916, 139] width 16 height 16
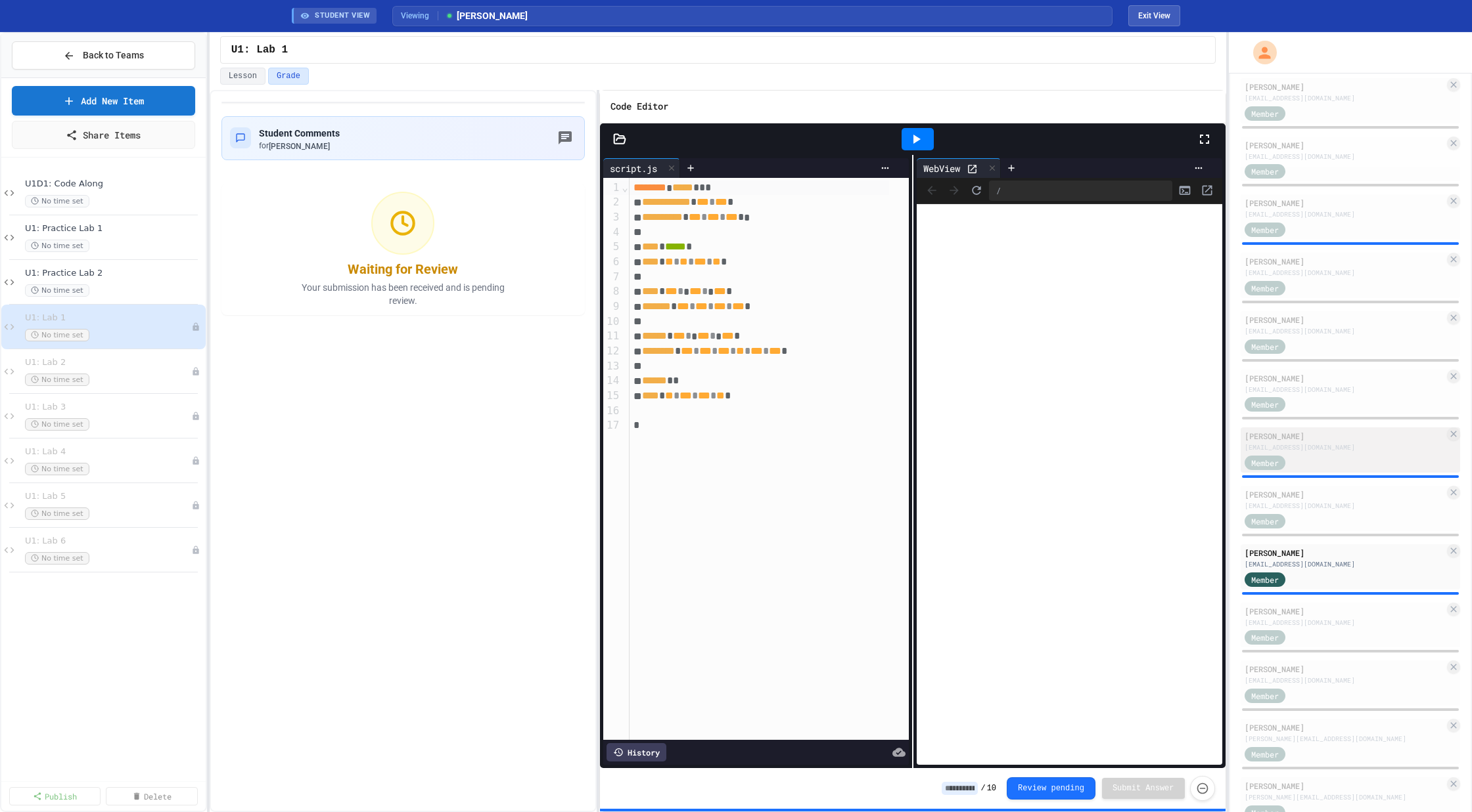
scroll to position [467, 0]
click at [1312, 624] on div "[EMAIL_ADDRESS][DOMAIN_NAME]" at bounding box center [1344, 621] width 201 height 10
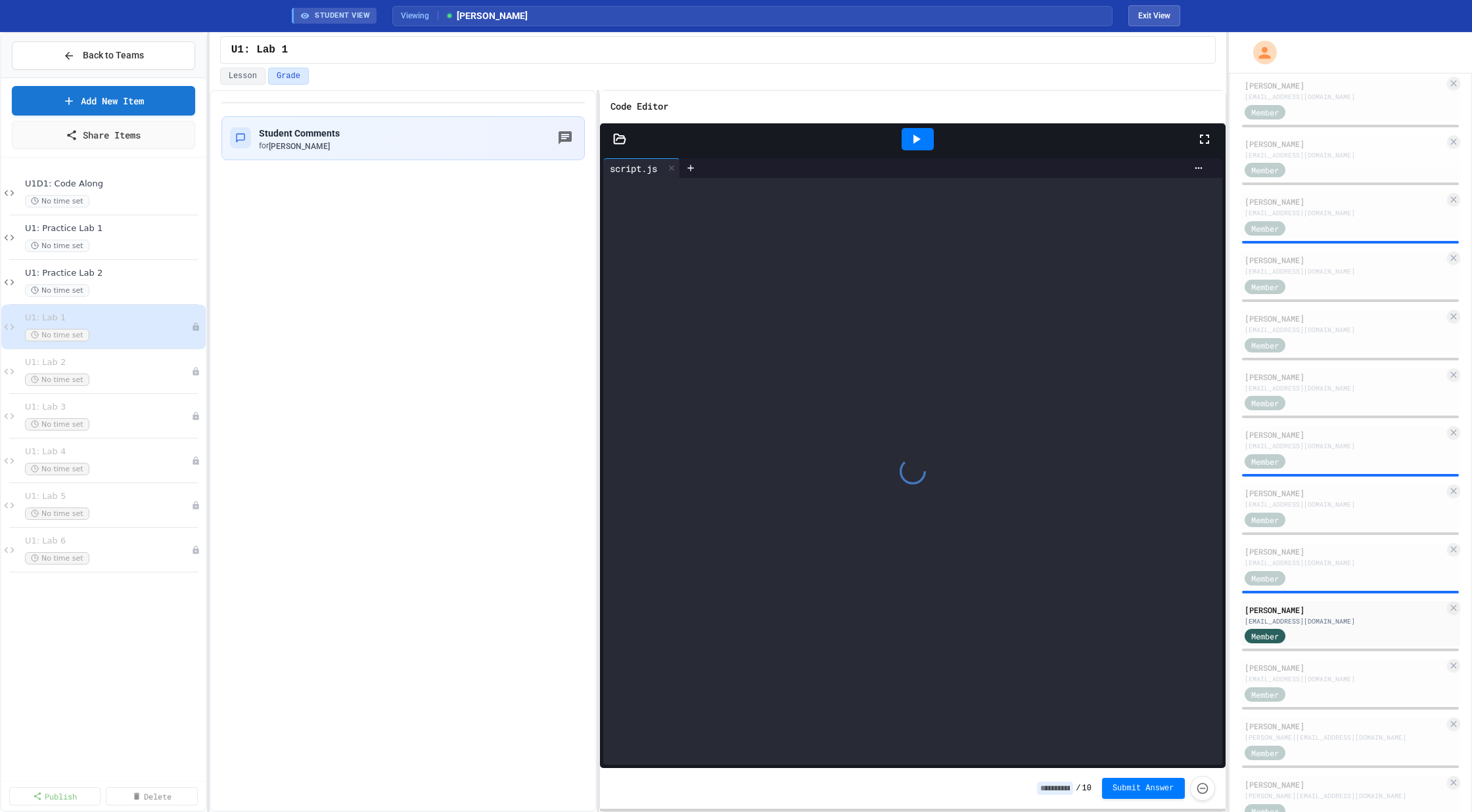
click at [912, 136] on icon at bounding box center [916, 139] width 16 height 16
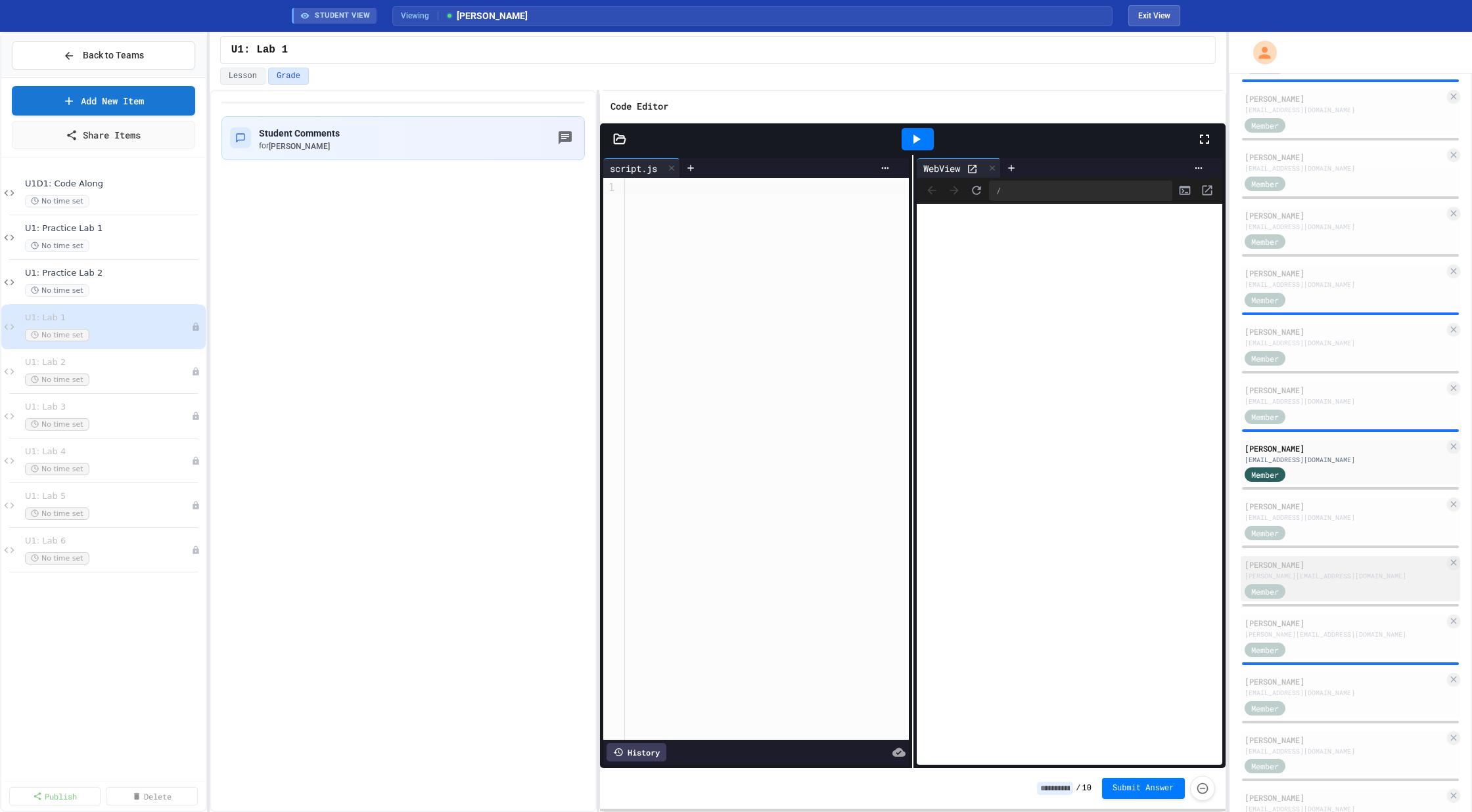
scroll to position [668, 0]
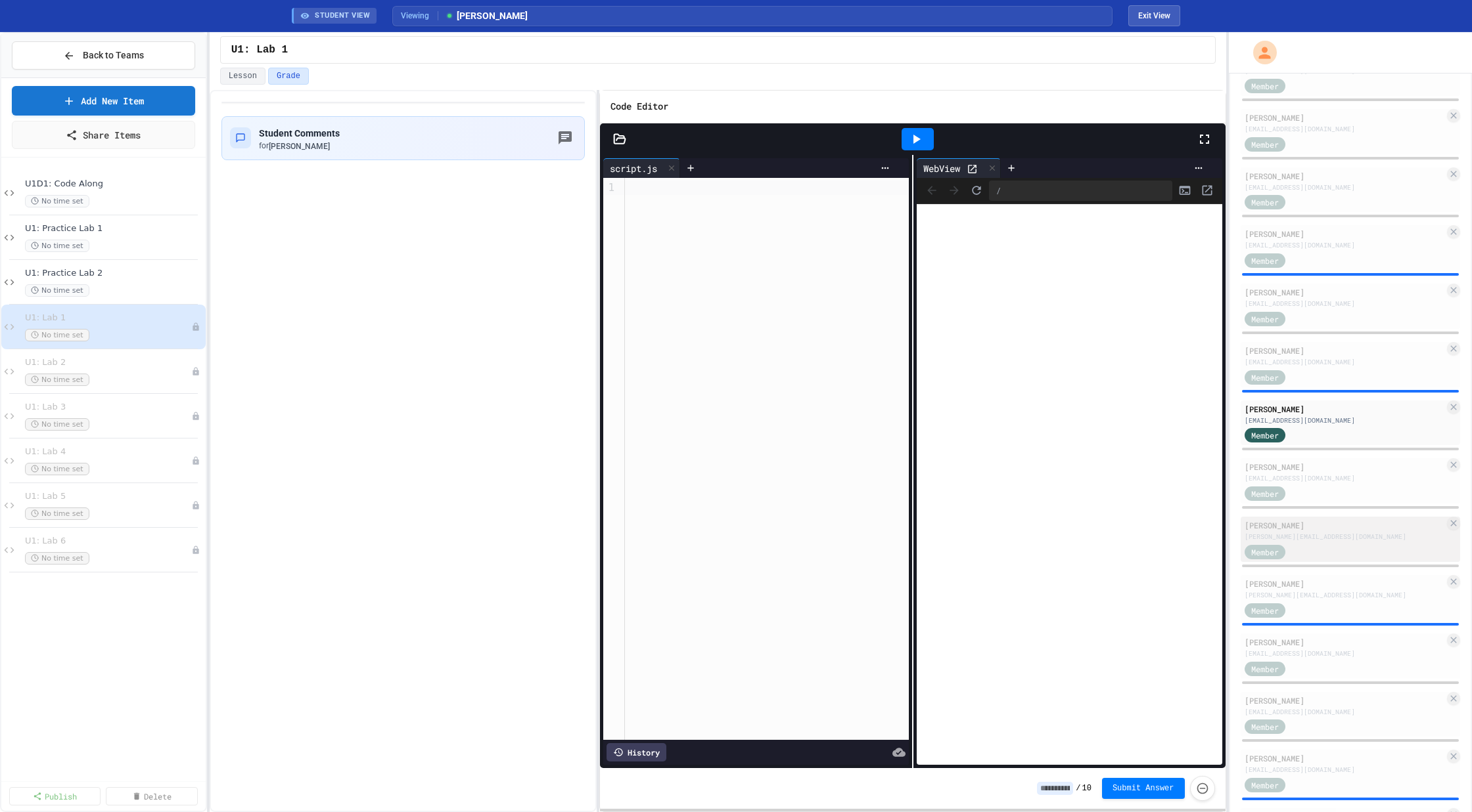
click at [1304, 519] on div "[PERSON_NAME]" at bounding box center [1344, 525] width 201 height 12
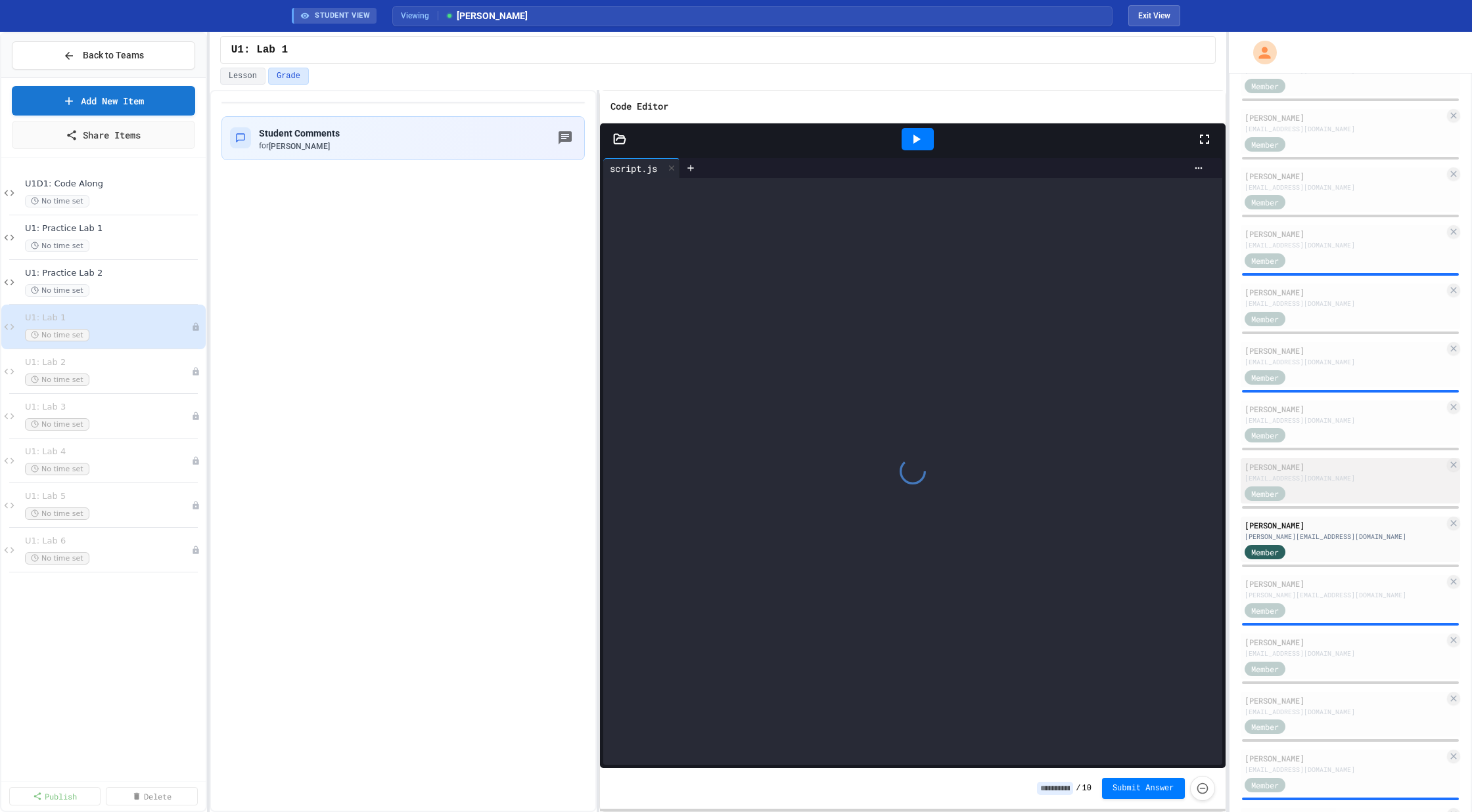
click at [1299, 490] on div "Member" at bounding box center [1277, 492] width 66 height 17
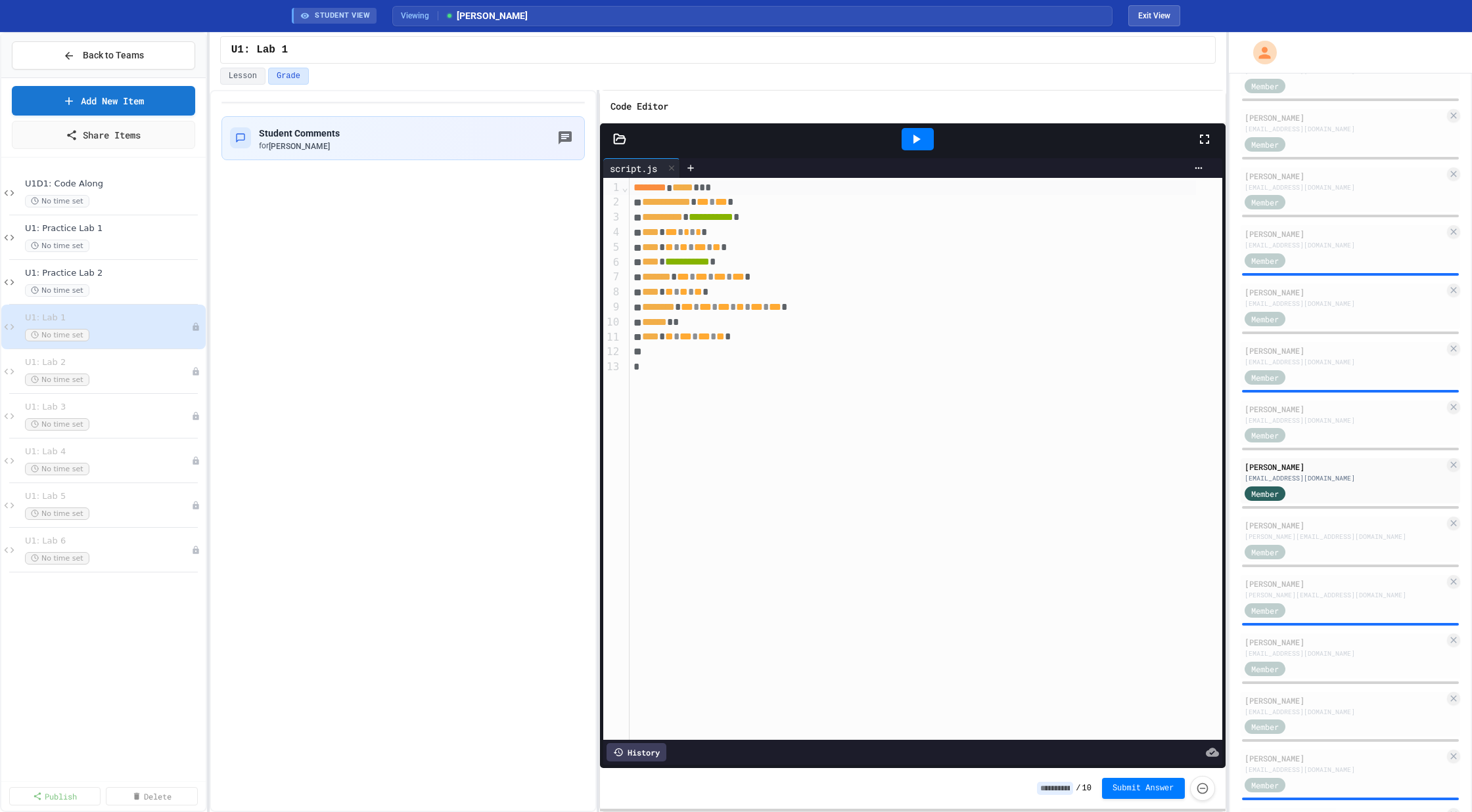
click at [924, 138] on div at bounding box center [917, 139] width 32 height 23
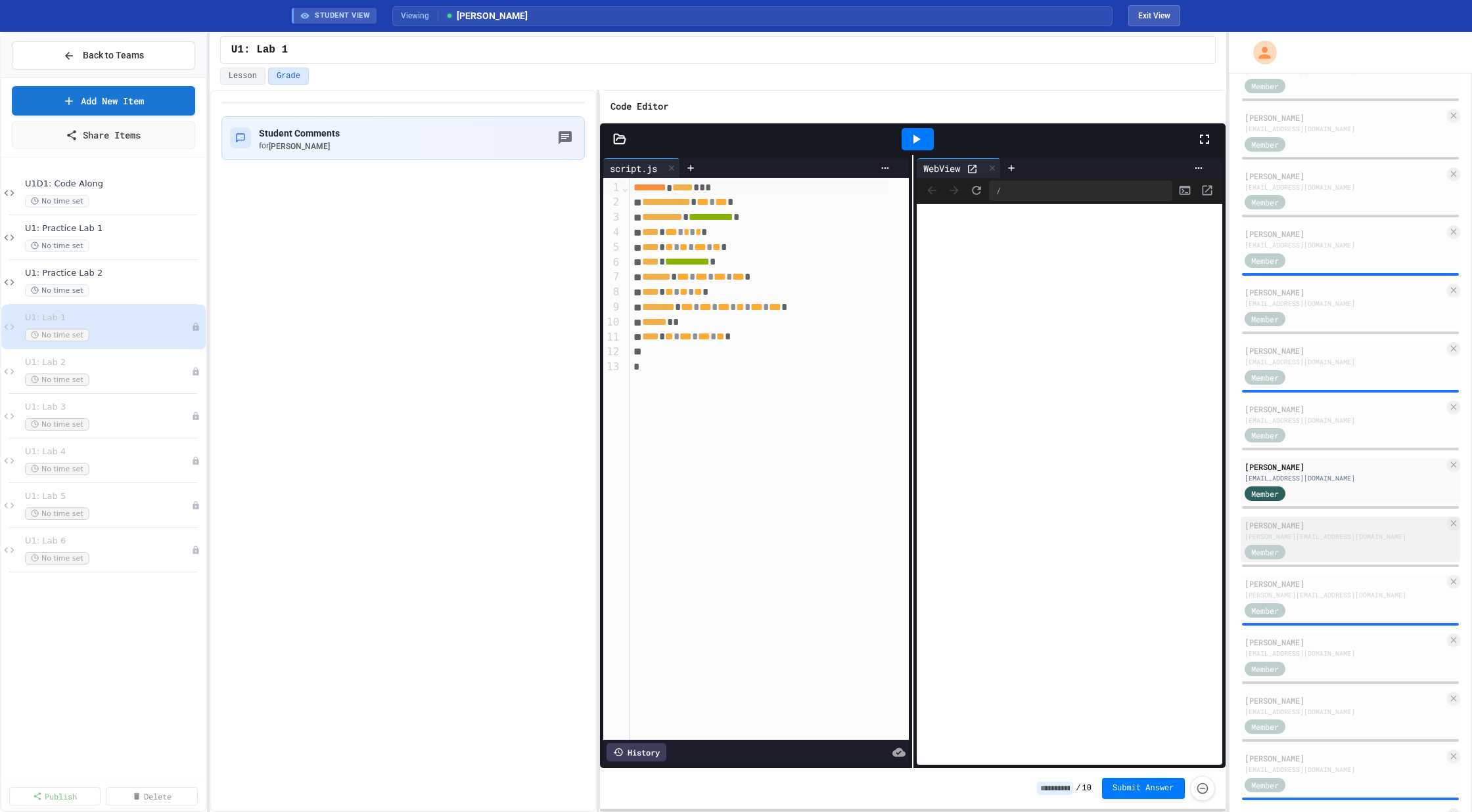
click at [1333, 532] on div "[PERSON_NAME][EMAIL_ADDRESS][DOMAIN_NAME]" at bounding box center [1344, 537] width 201 height 10
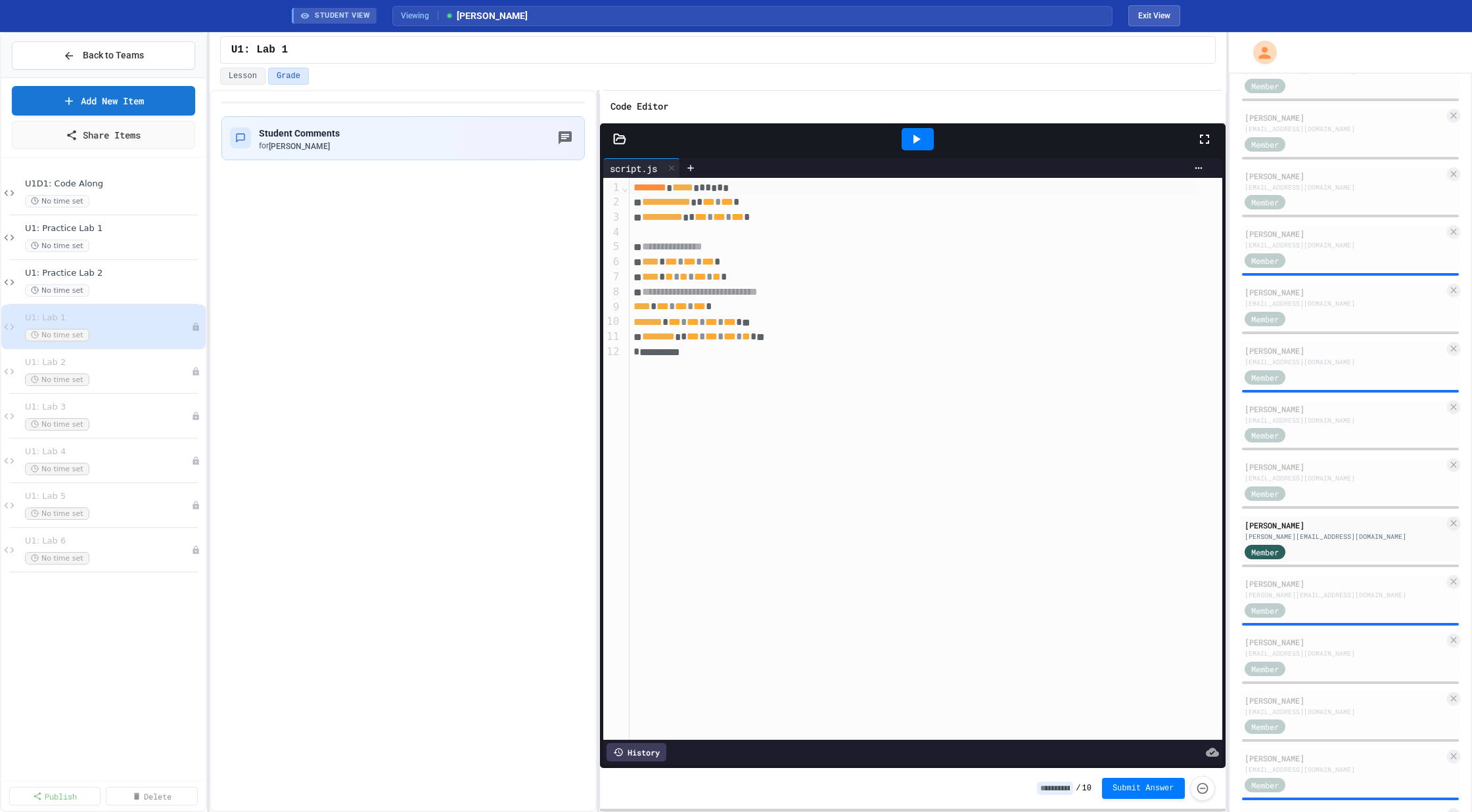
click at [922, 134] on icon at bounding box center [916, 139] width 16 height 16
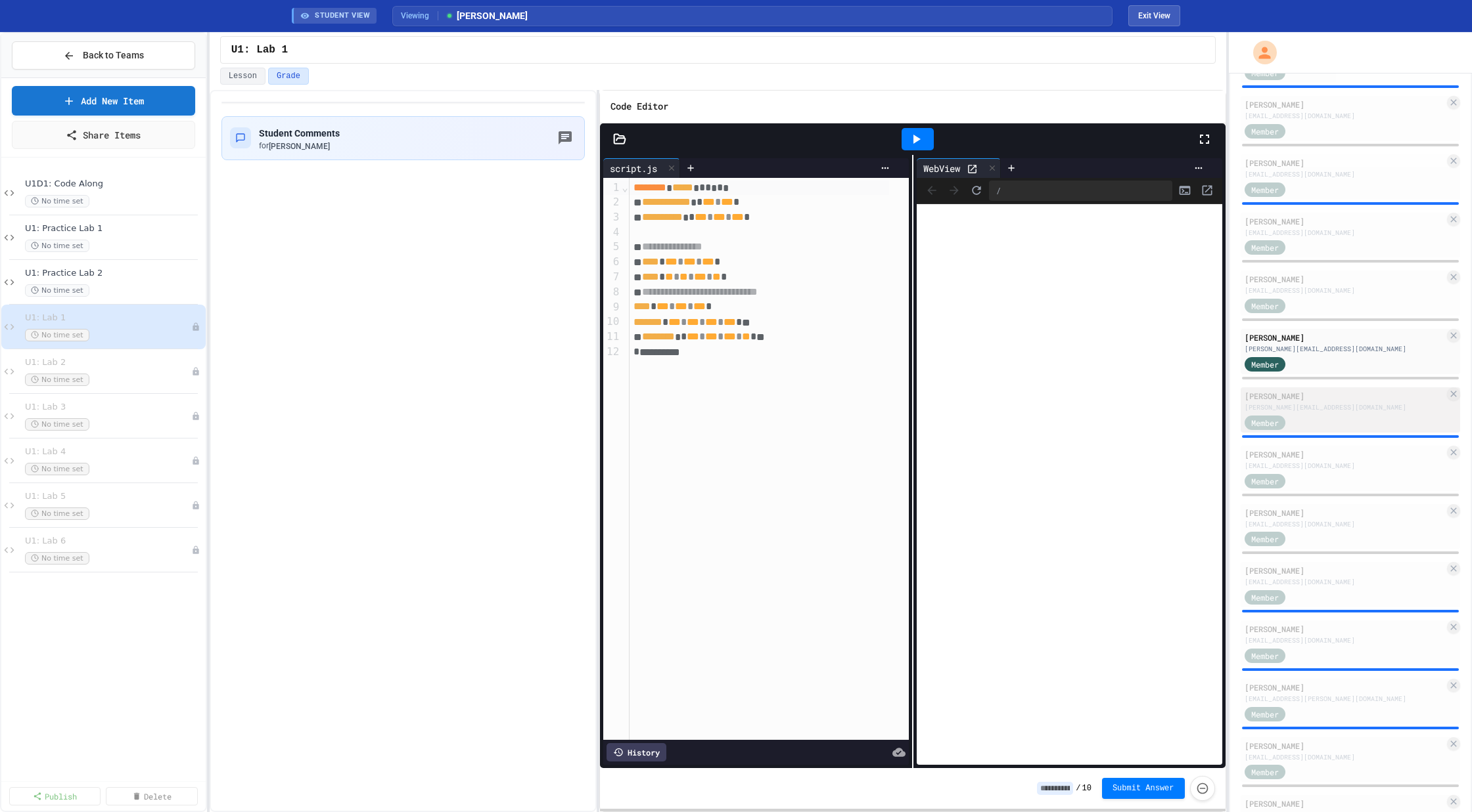
scroll to position [876, 0]
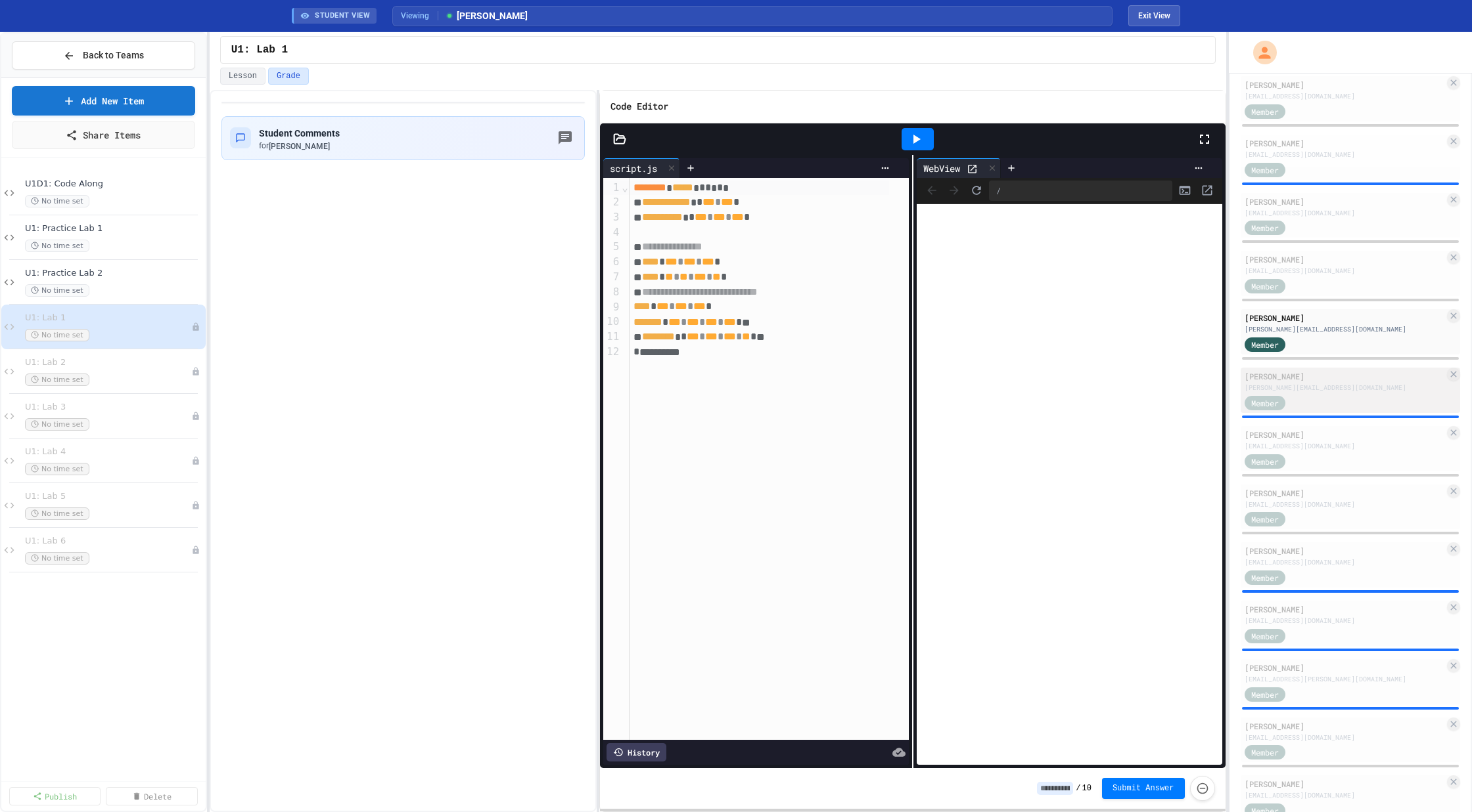
click at [1331, 379] on div "[PERSON_NAME]" at bounding box center [1344, 377] width 201 height 12
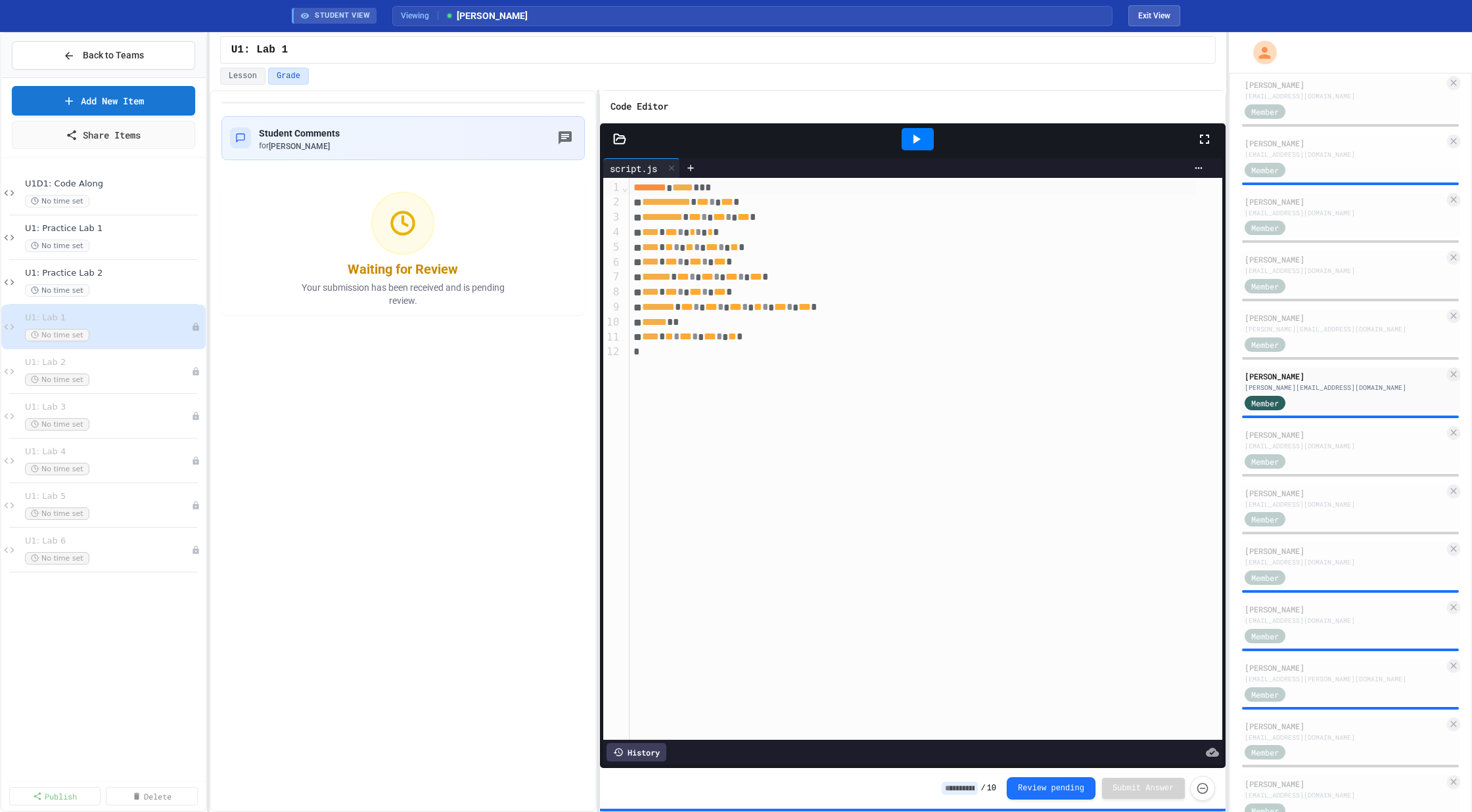
click at [915, 128] on div at bounding box center [917, 139] width 32 height 23
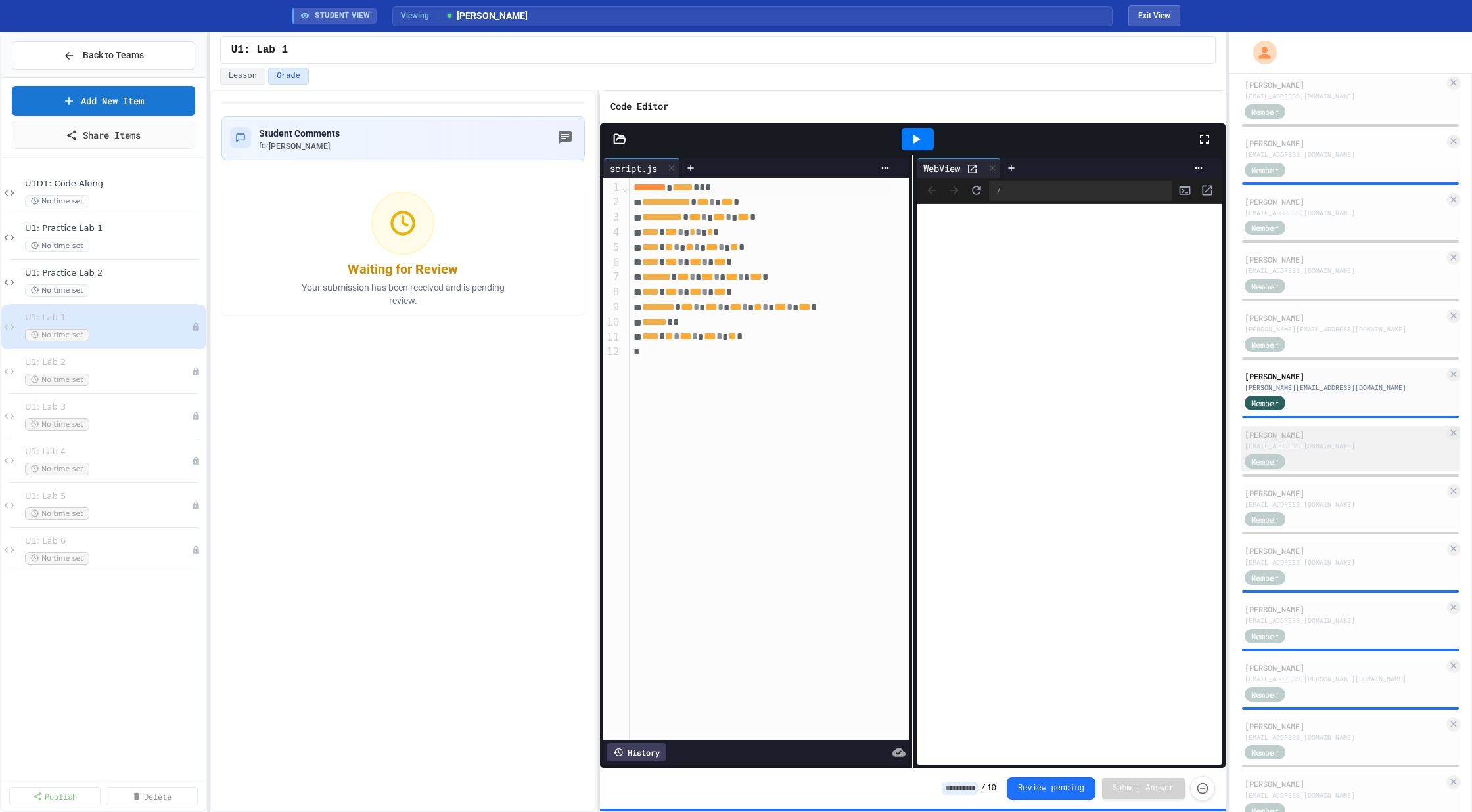
click at [1312, 427] on div "Jayah Lee jayah.lee28@compscihigh.org Member" at bounding box center [1350, 449] width 220 height 45
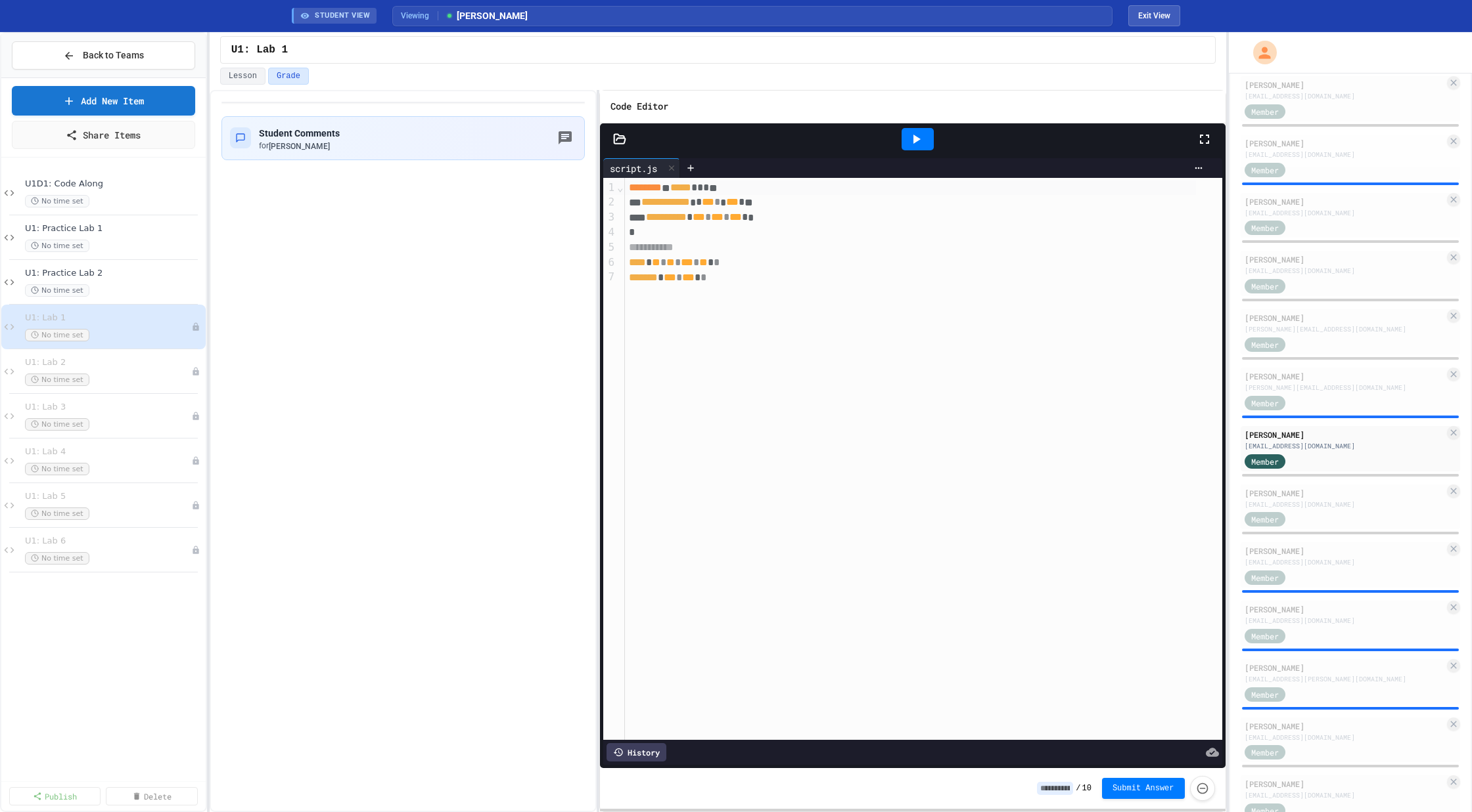
click at [925, 131] on div at bounding box center [917, 139] width 32 height 23
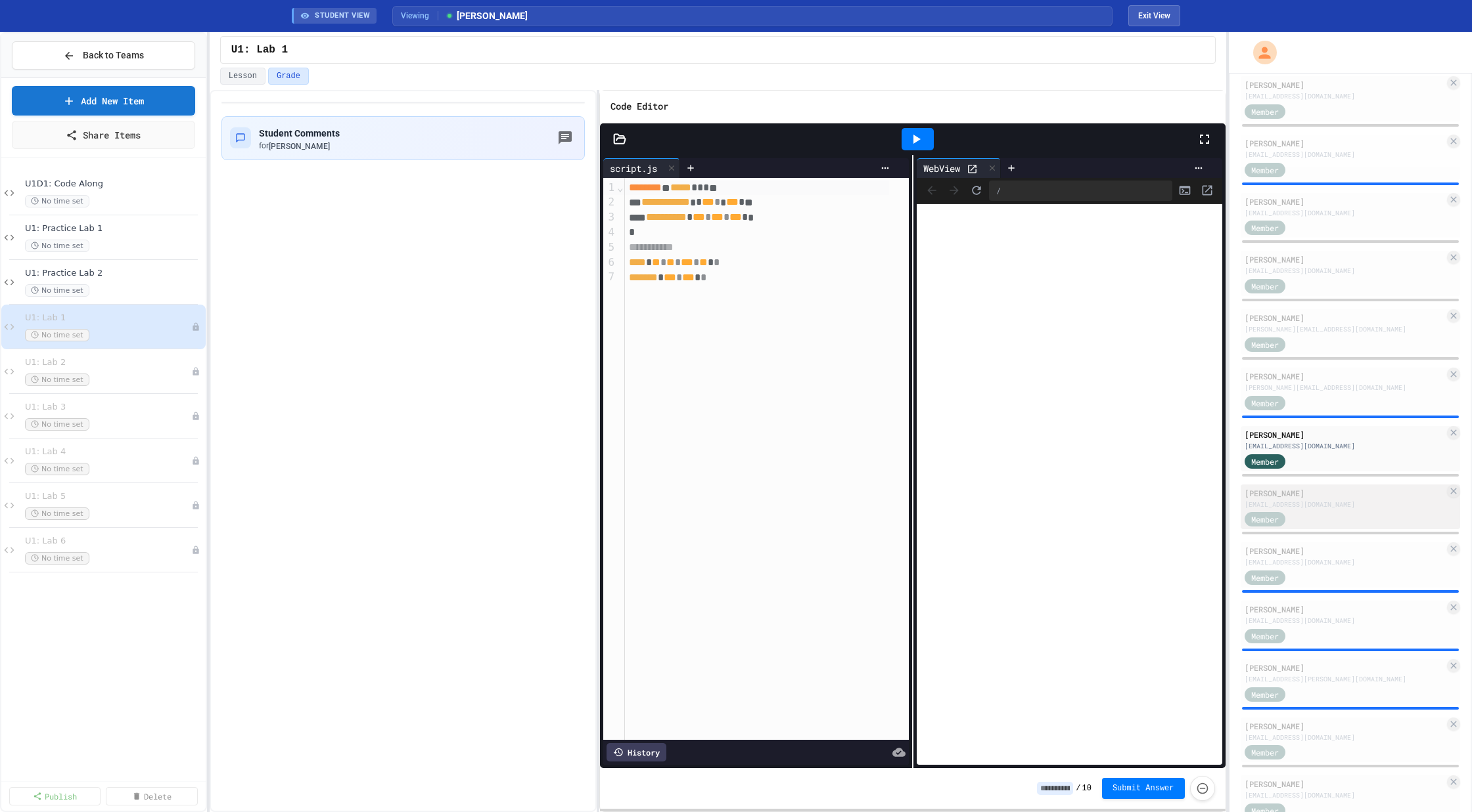
click at [1296, 497] on div "[PERSON_NAME]" at bounding box center [1344, 493] width 201 height 12
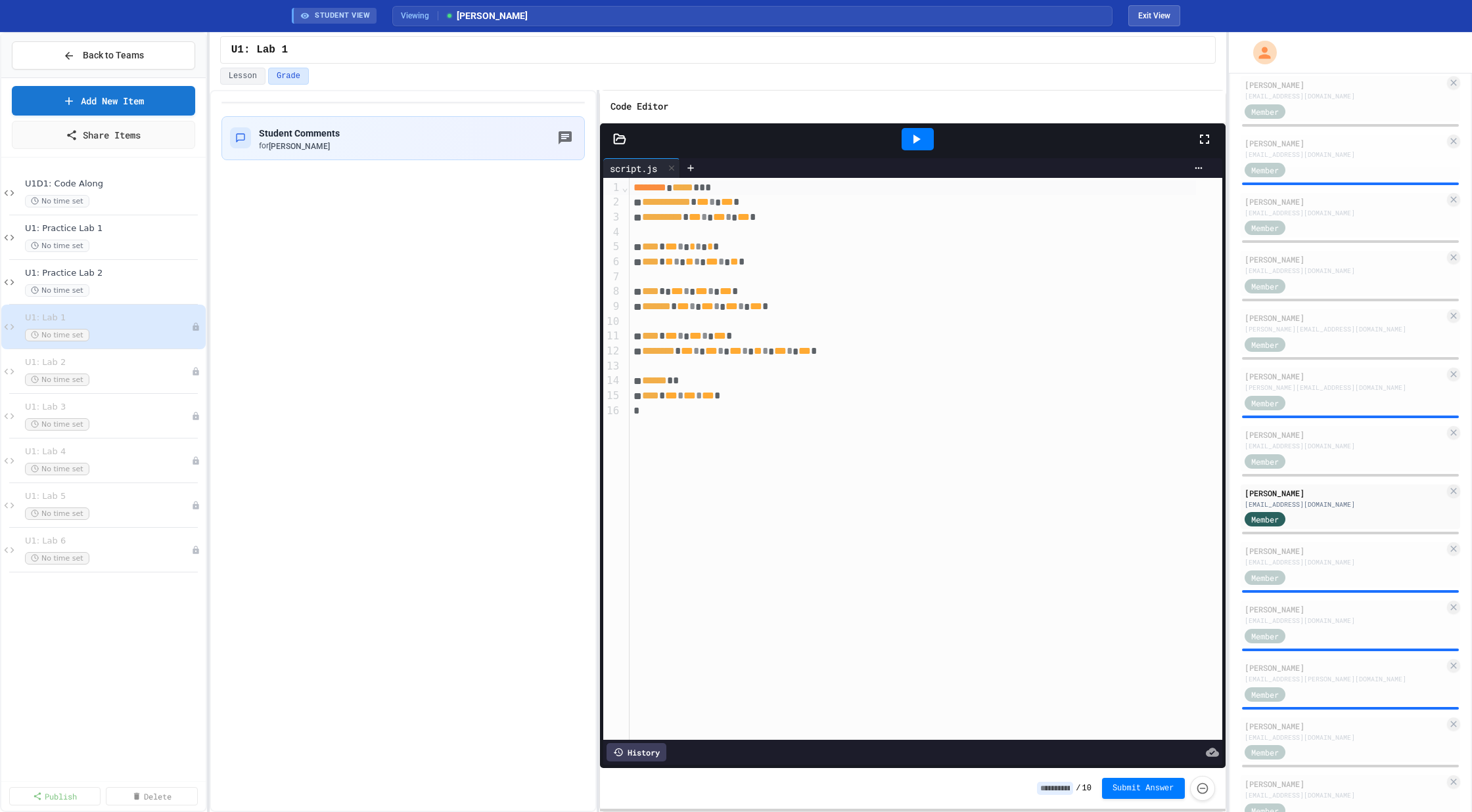
click at [922, 140] on icon at bounding box center [916, 139] width 16 height 16
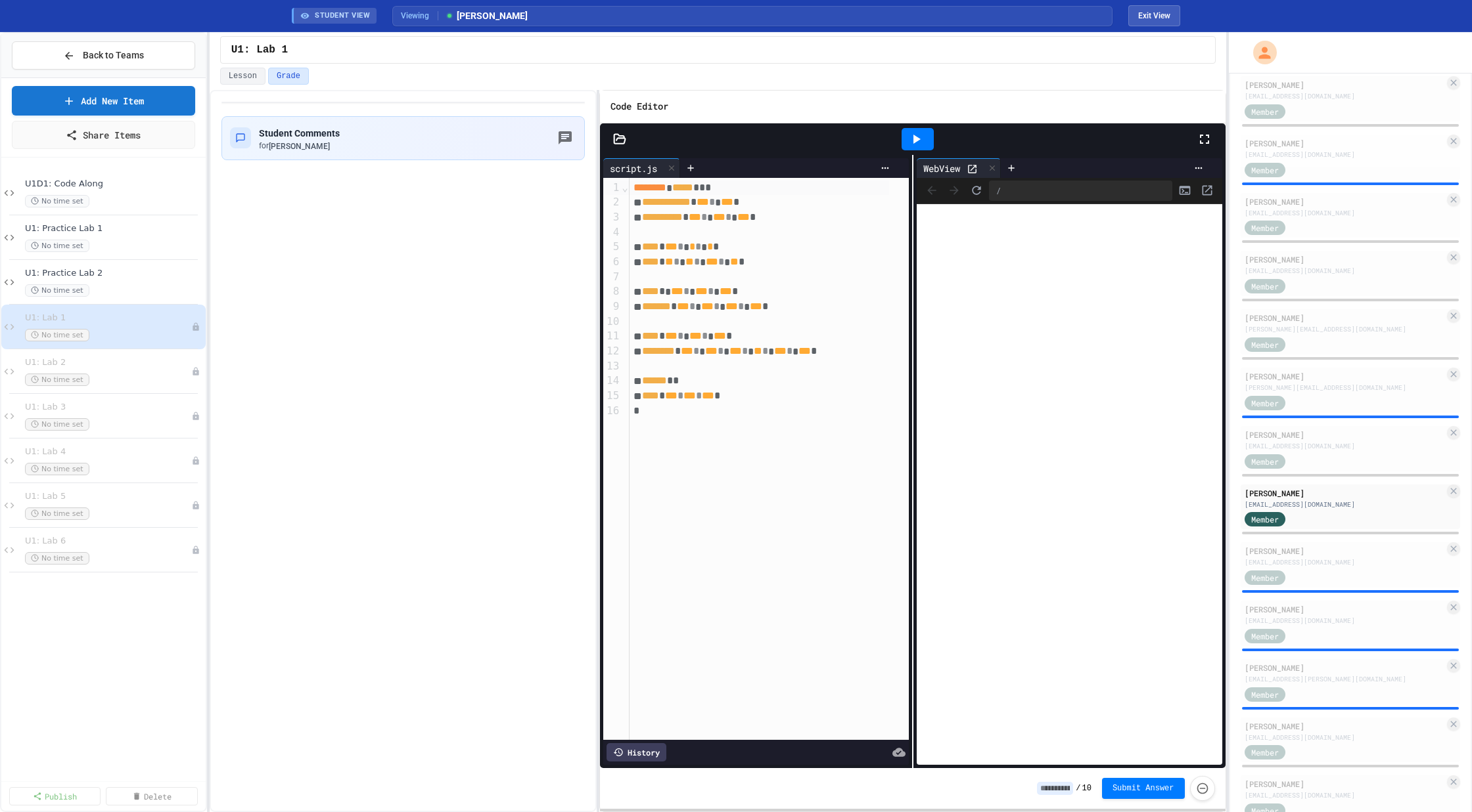
scroll to position [944, 0]
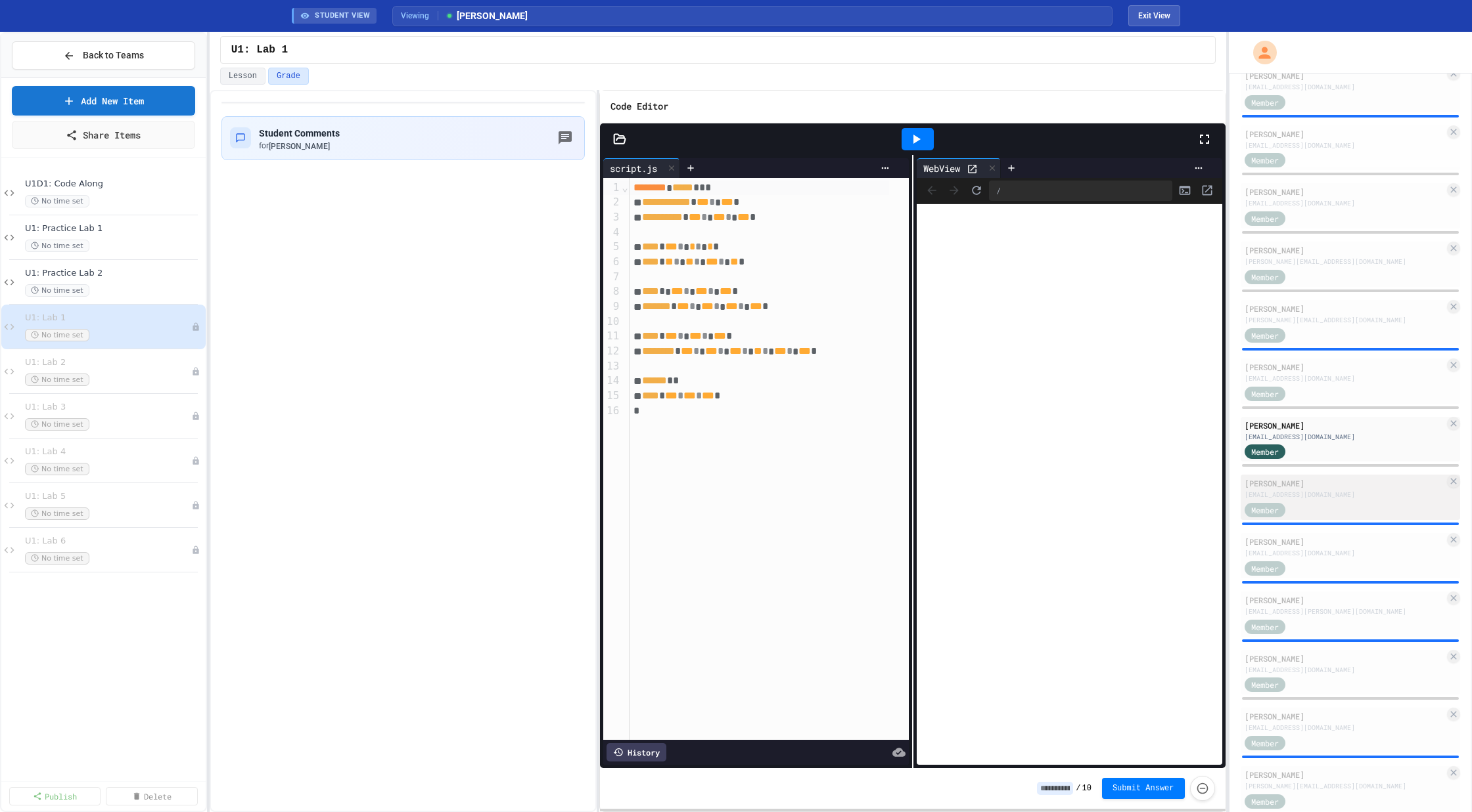
click at [1324, 497] on div "[EMAIL_ADDRESS][DOMAIN_NAME]" at bounding box center [1344, 494] width 201 height 10
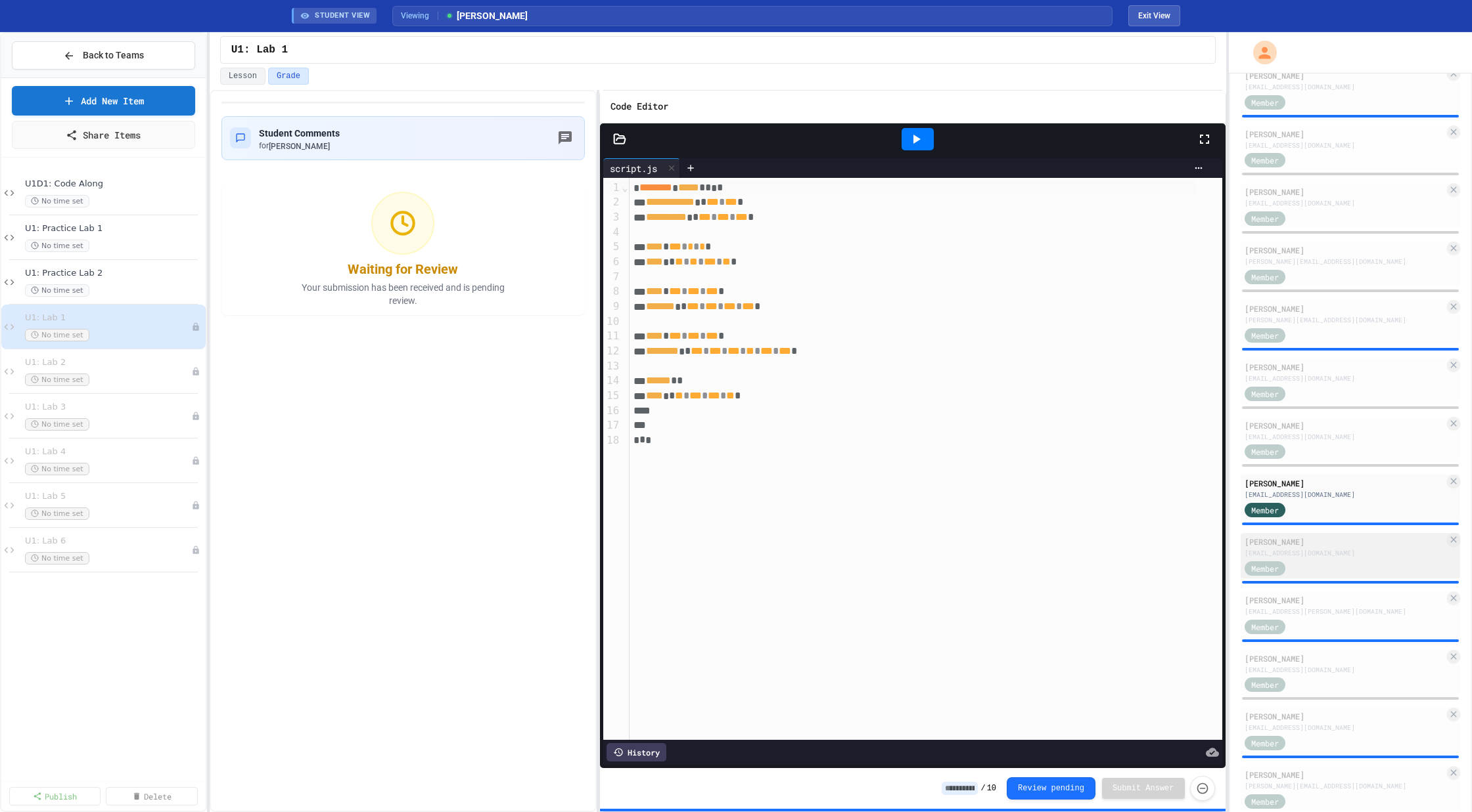
click at [1331, 553] on div "[EMAIL_ADDRESS][DOMAIN_NAME]" at bounding box center [1344, 553] width 201 height 10
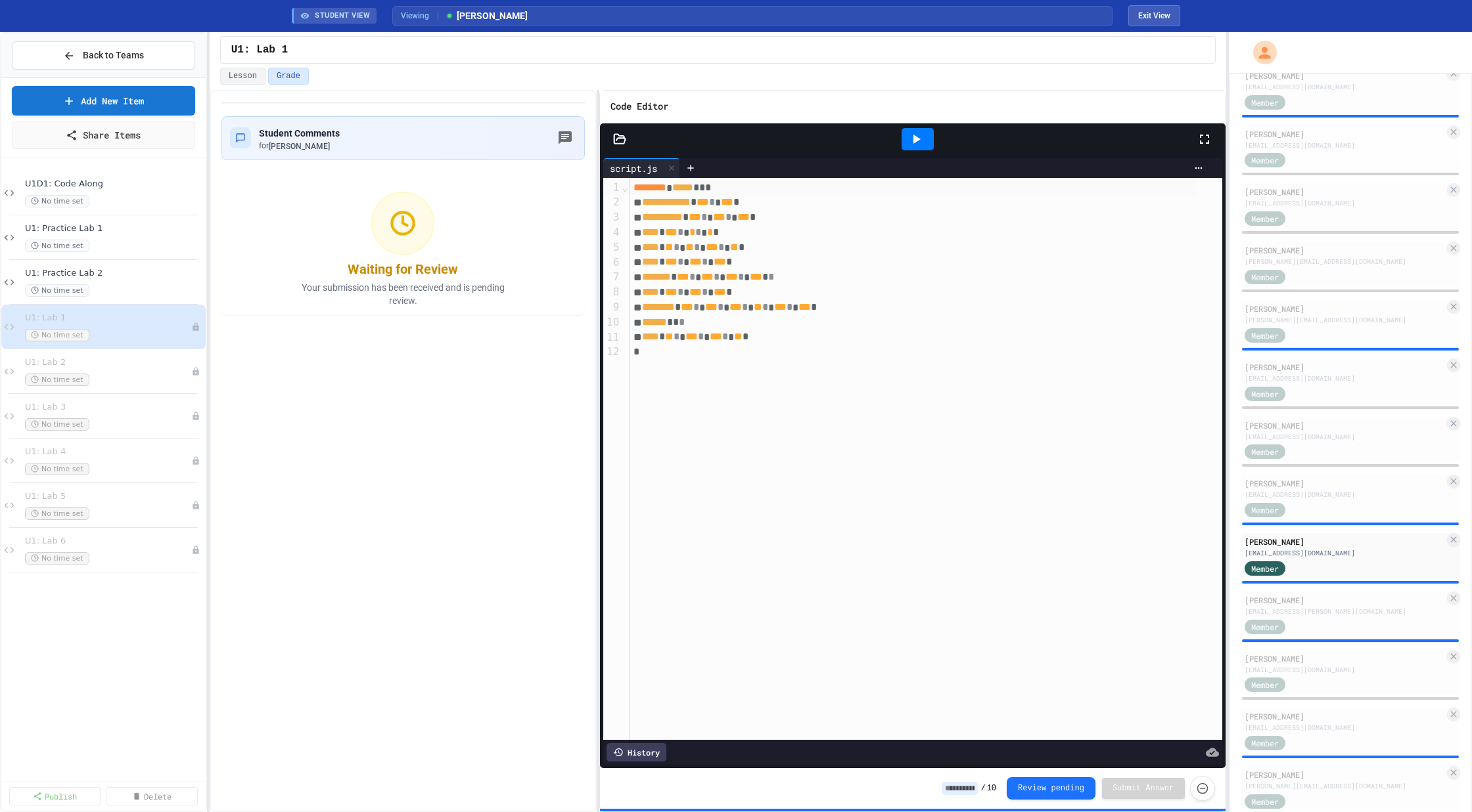
click at [906, 143] on div at bounding box center [917, 139] width 32 height 23
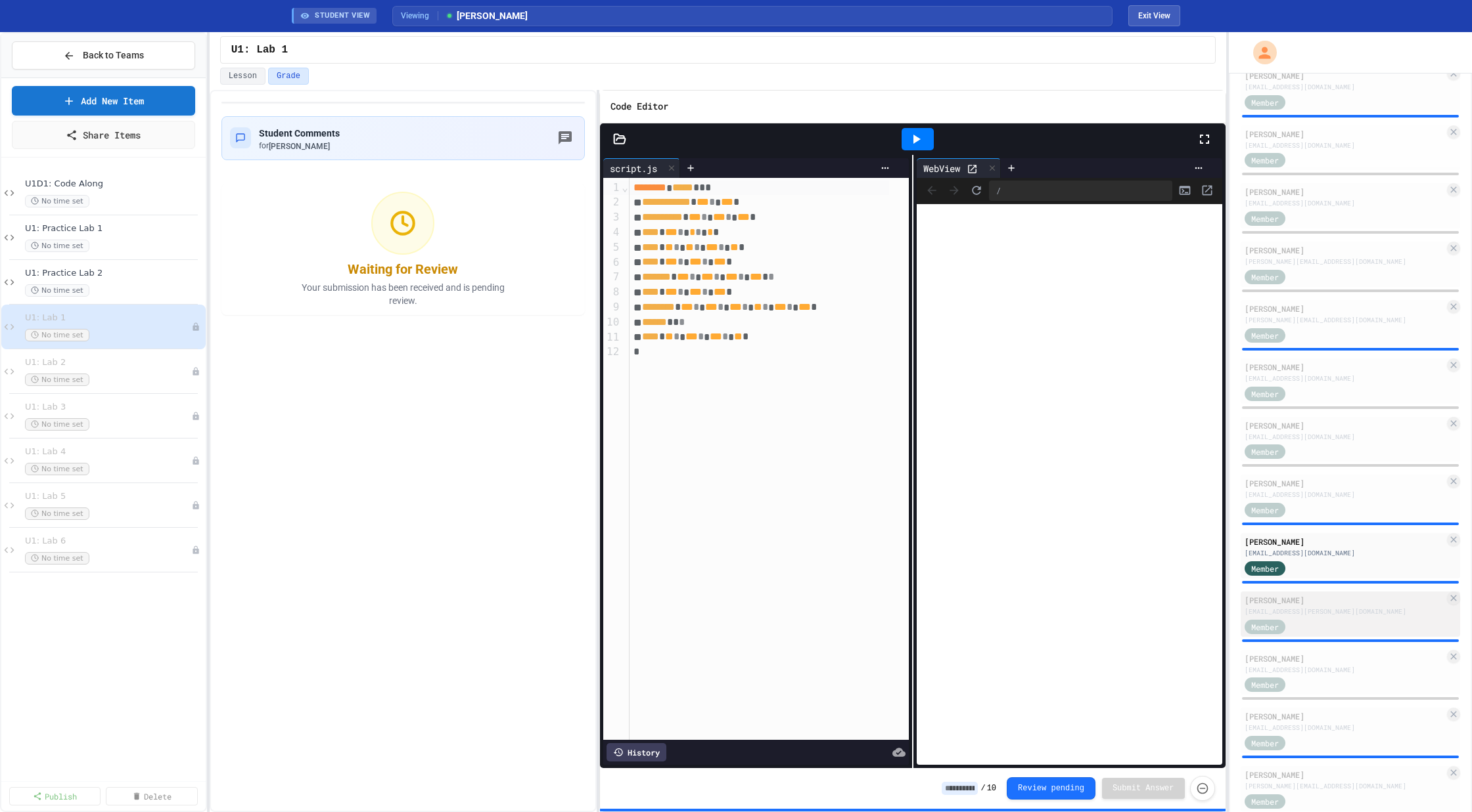
click at [1303, 601] on div "[PERSON_NAME]" at bounding box center [1344, 600] width 201 height 12
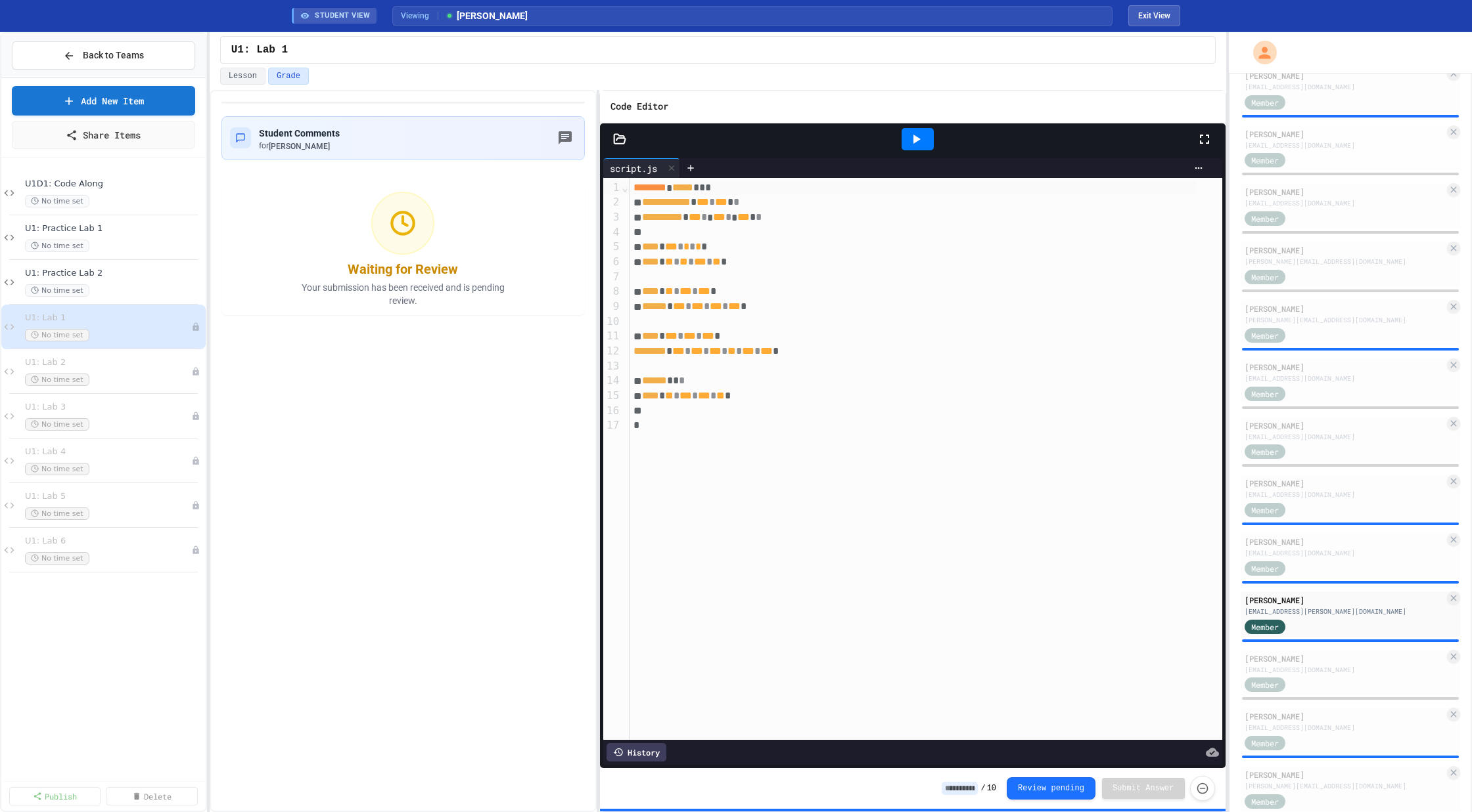
click at [920, 138] on icon at bounding box center [916, 139] width 16 height 16
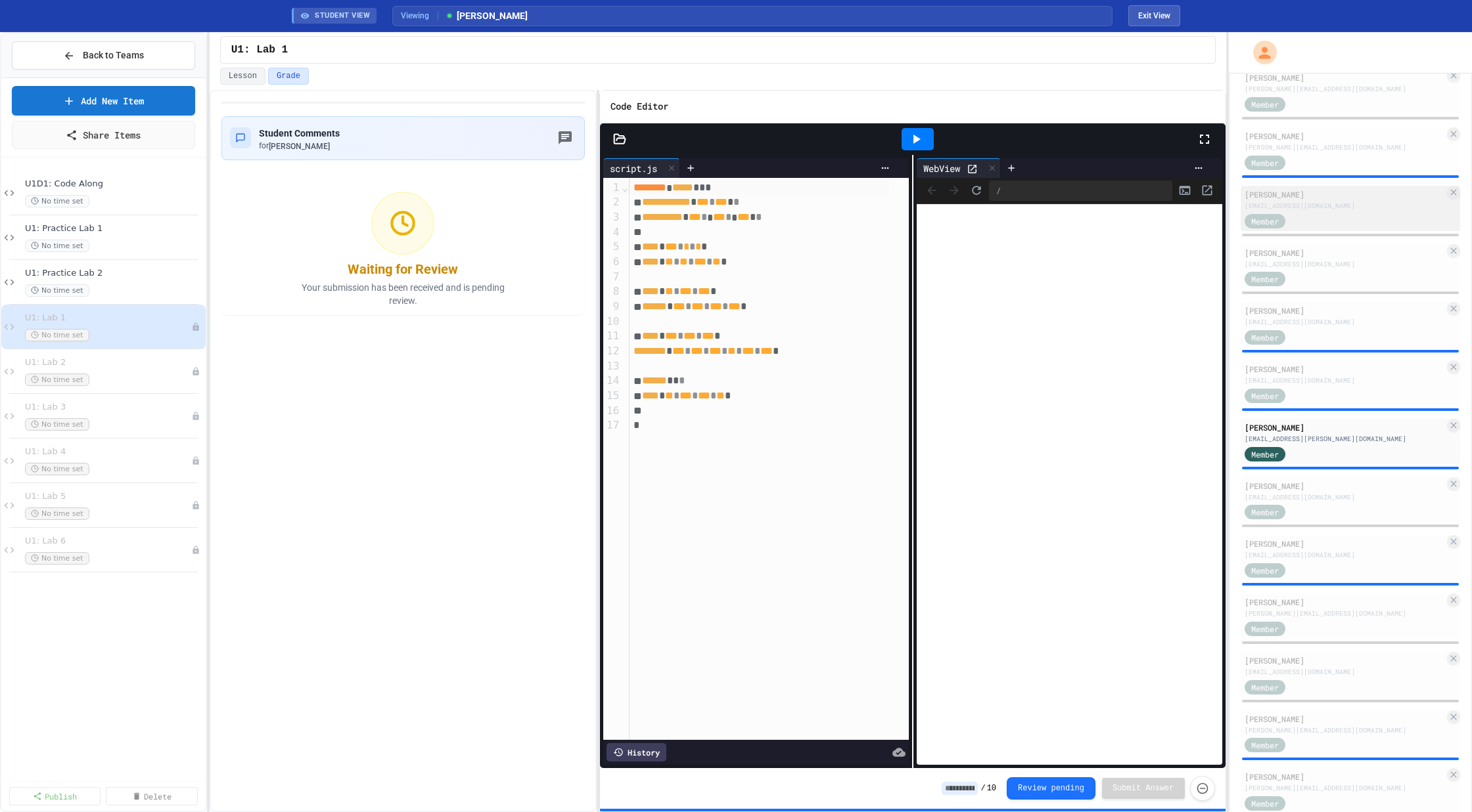
scroll to position [1196, 0]
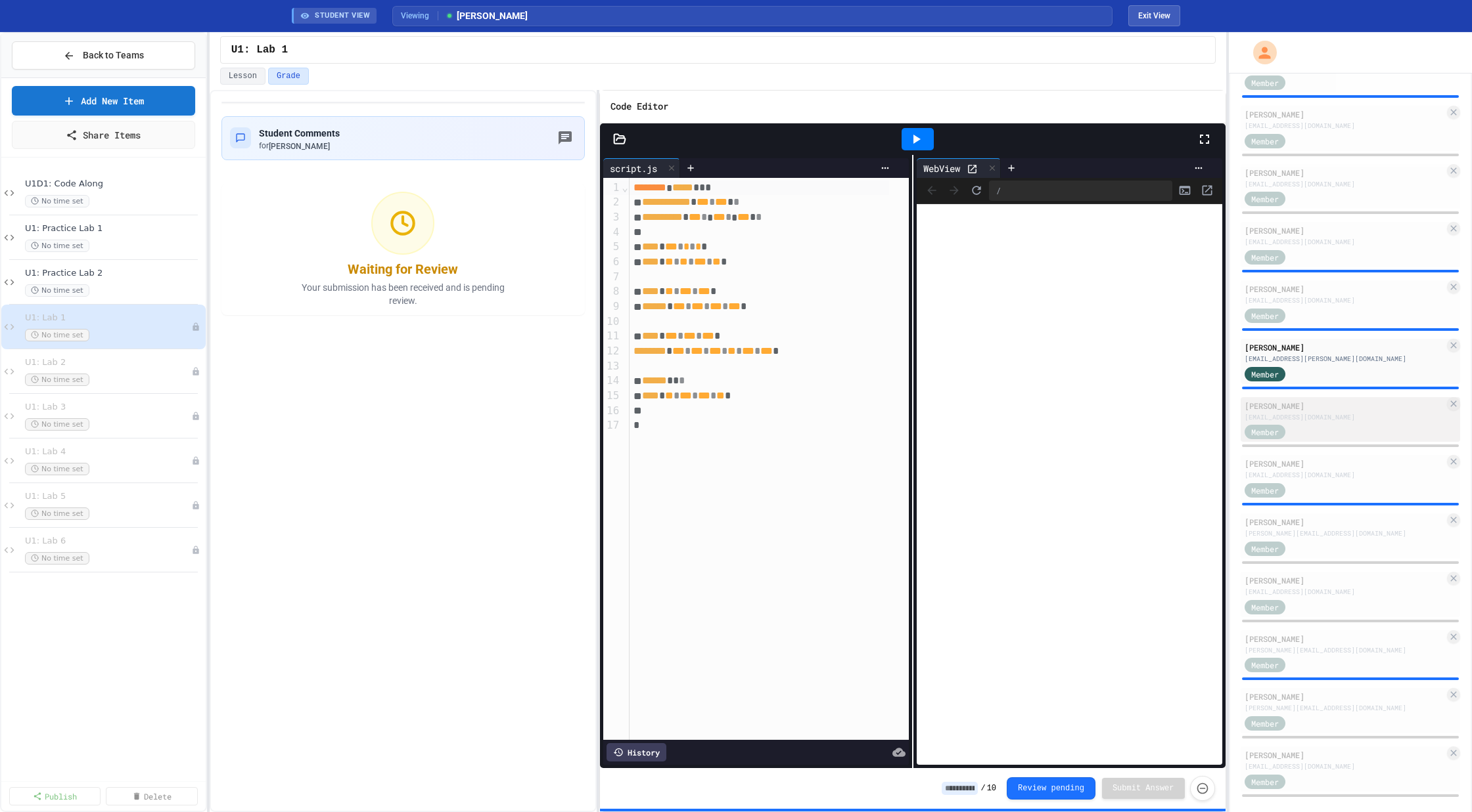
click at [1316, 424] on div "Member" at bounding box center [1344, 431] width 201 height 17
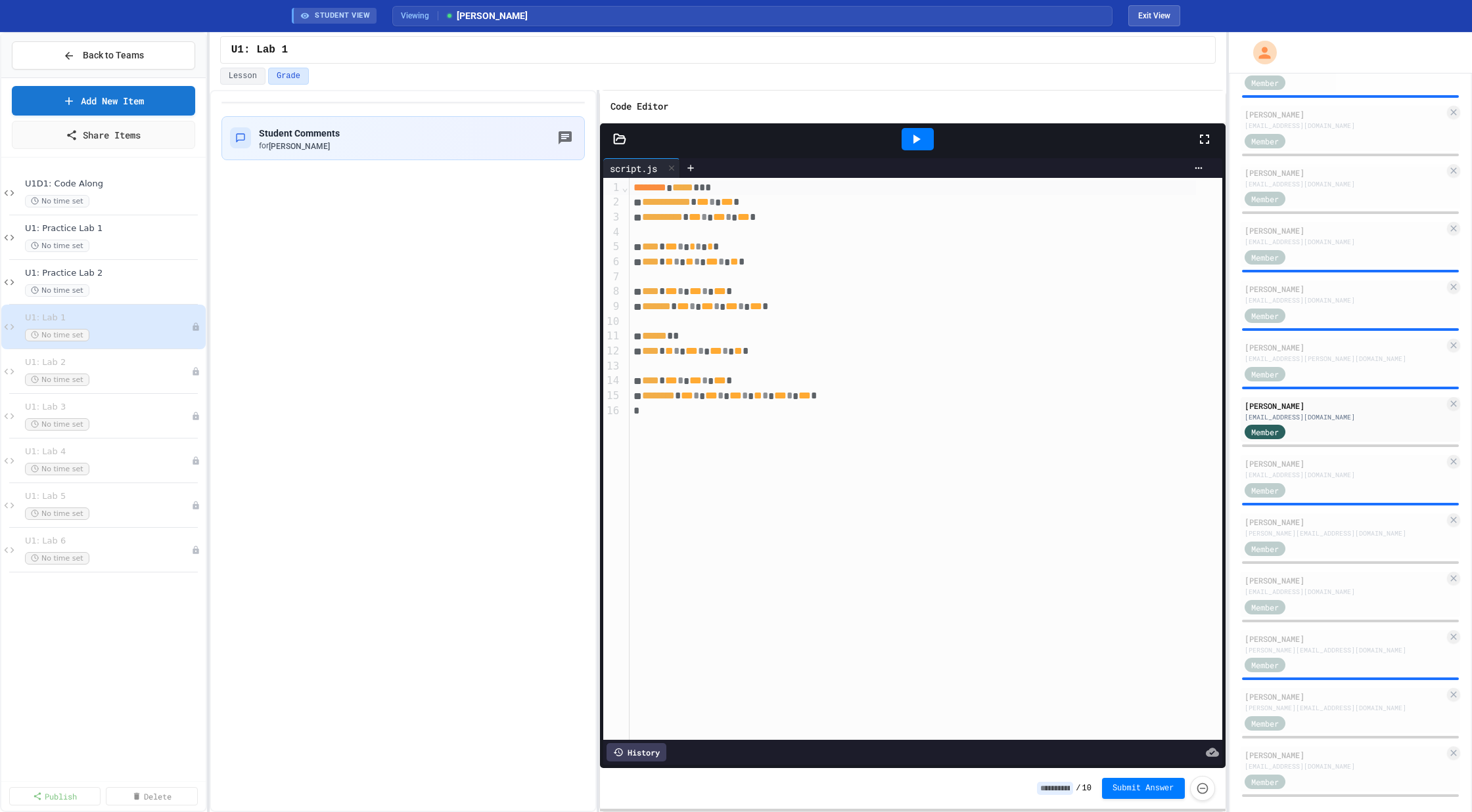
click at [924, 149] on div at bounding box center [917, 140] width 45 height 36
click at [918, 140] on icon at bounding box center [916, 139] width 16 height 16
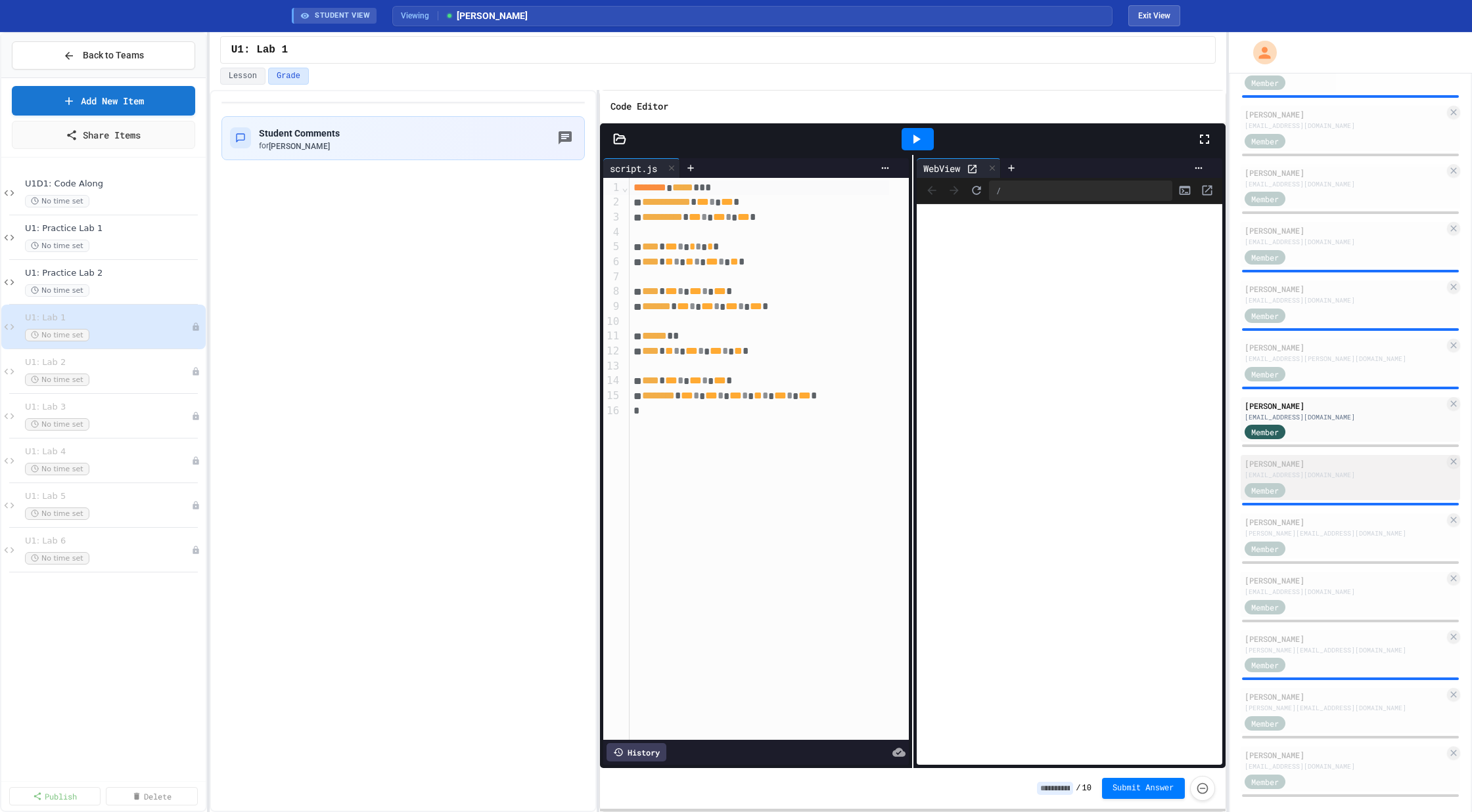
click at [1338, 481] on div "Member" at bounding box center [1344, 489] width 201 height 17
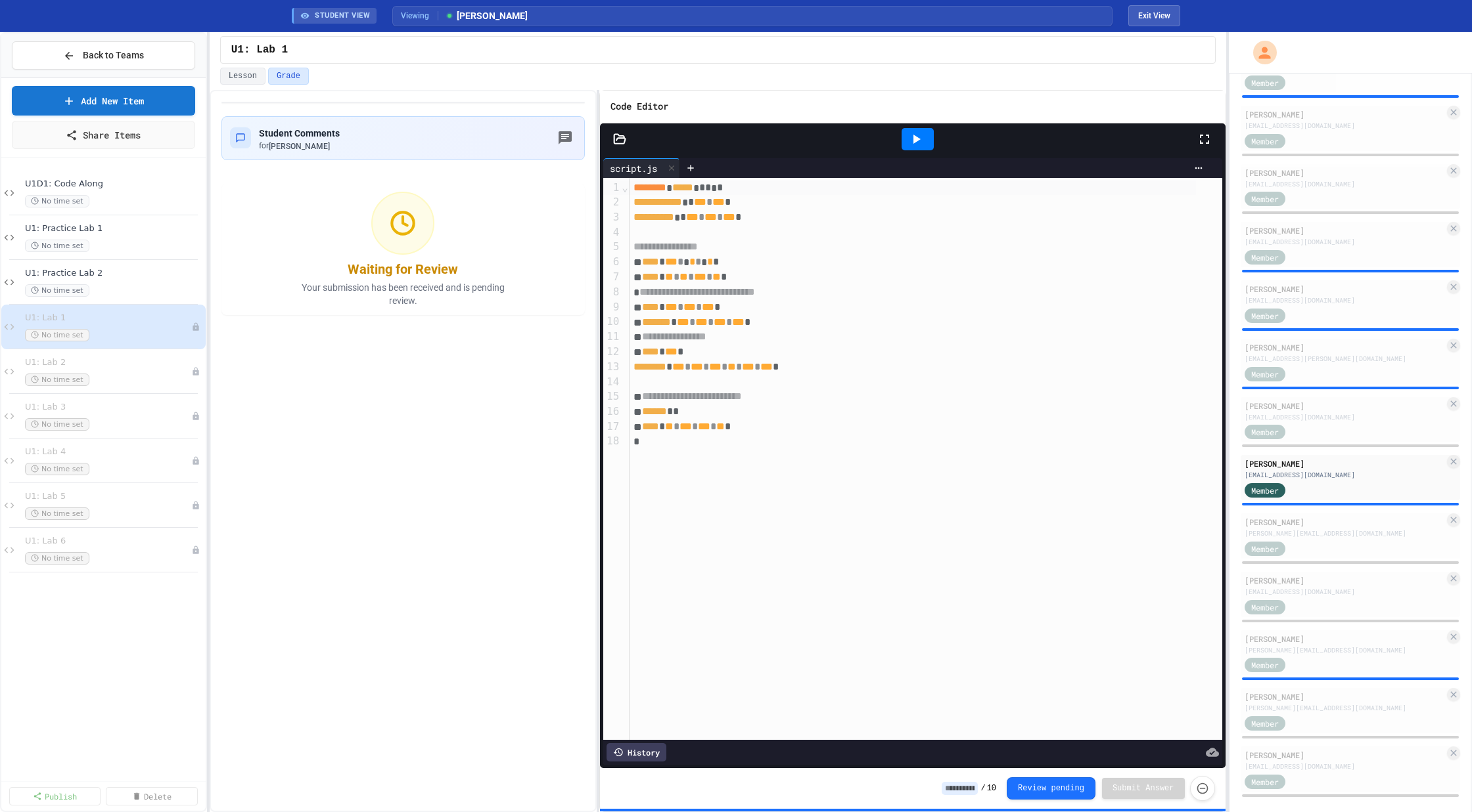
click at [912, 133] on icon at bounding box center [916, 139] width 16 height 16
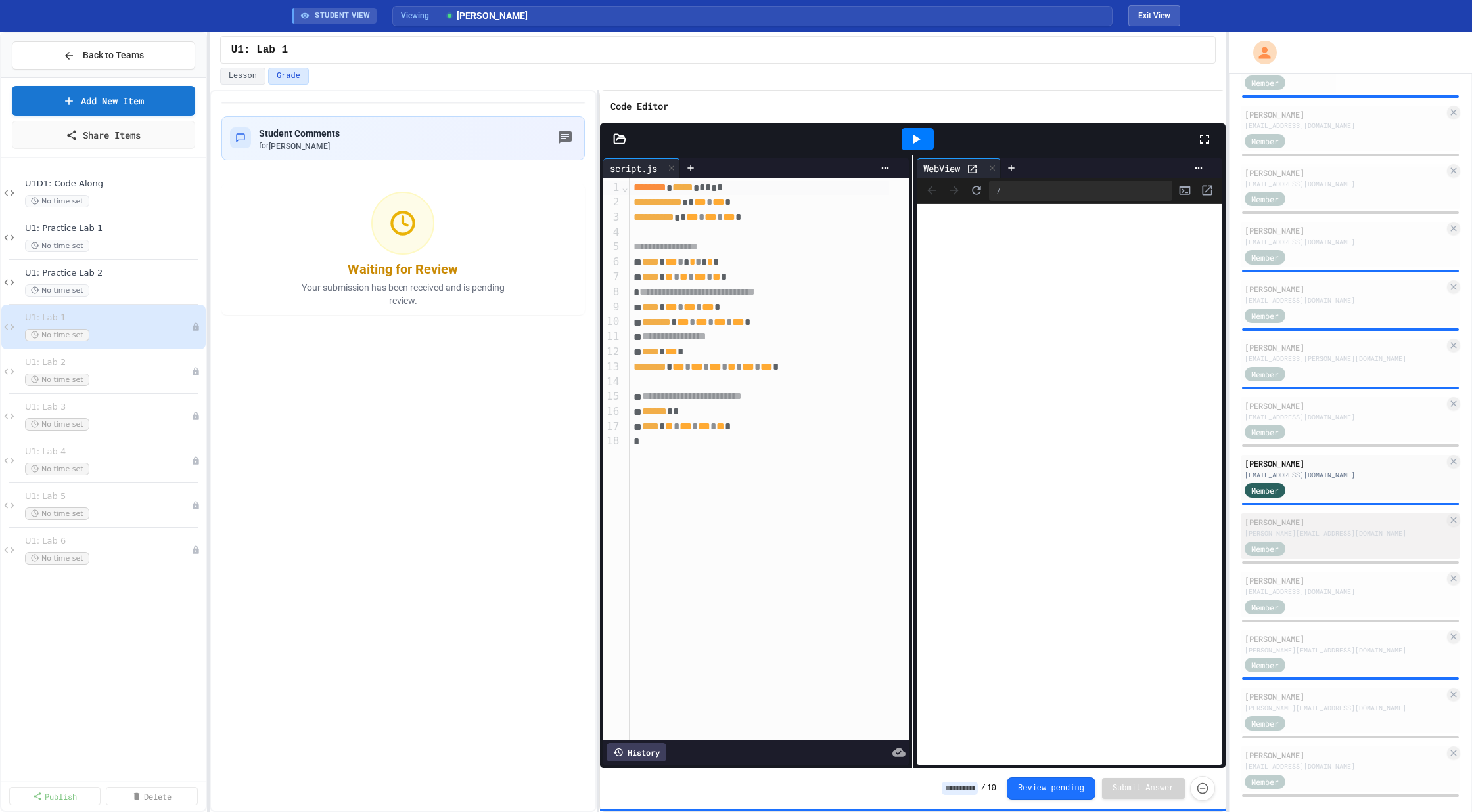
click at [1337, 525] on div "[PERSON_NAME]" at bounding box center [1344, 522] width 201 height 12
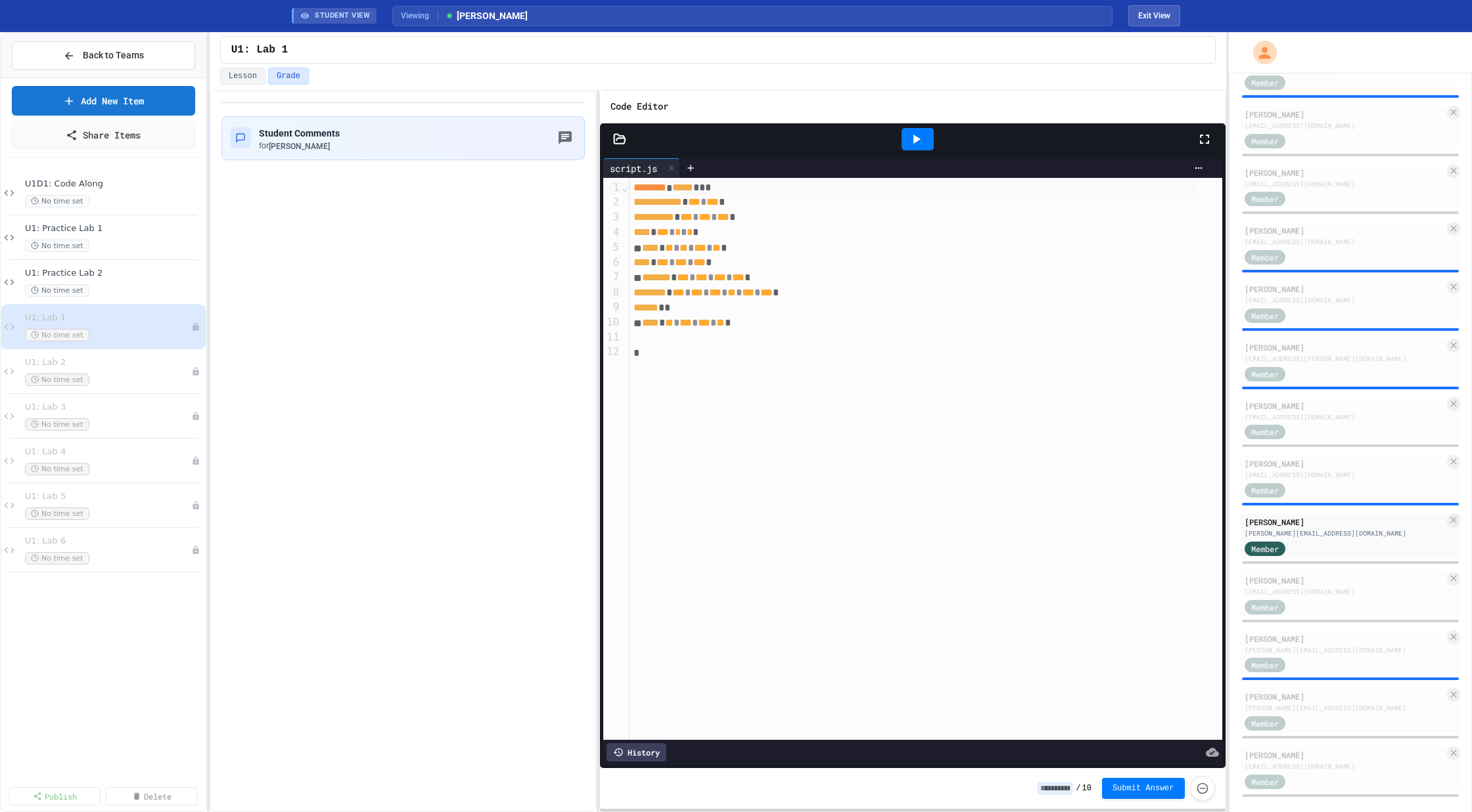
click at [922, 145] on div at bounding box center [917, 139] width 32 height 23
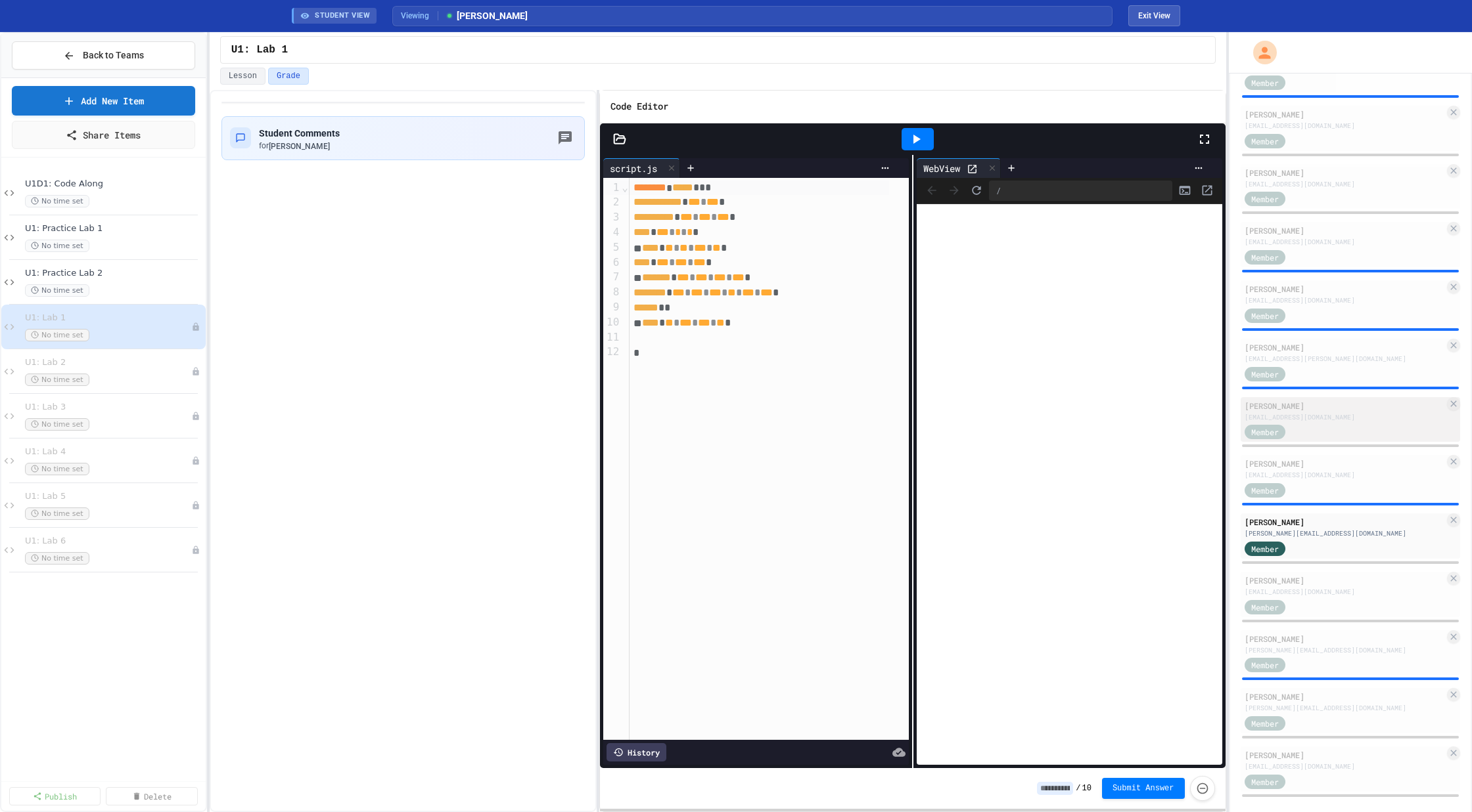
scroll to position [1210, 0]
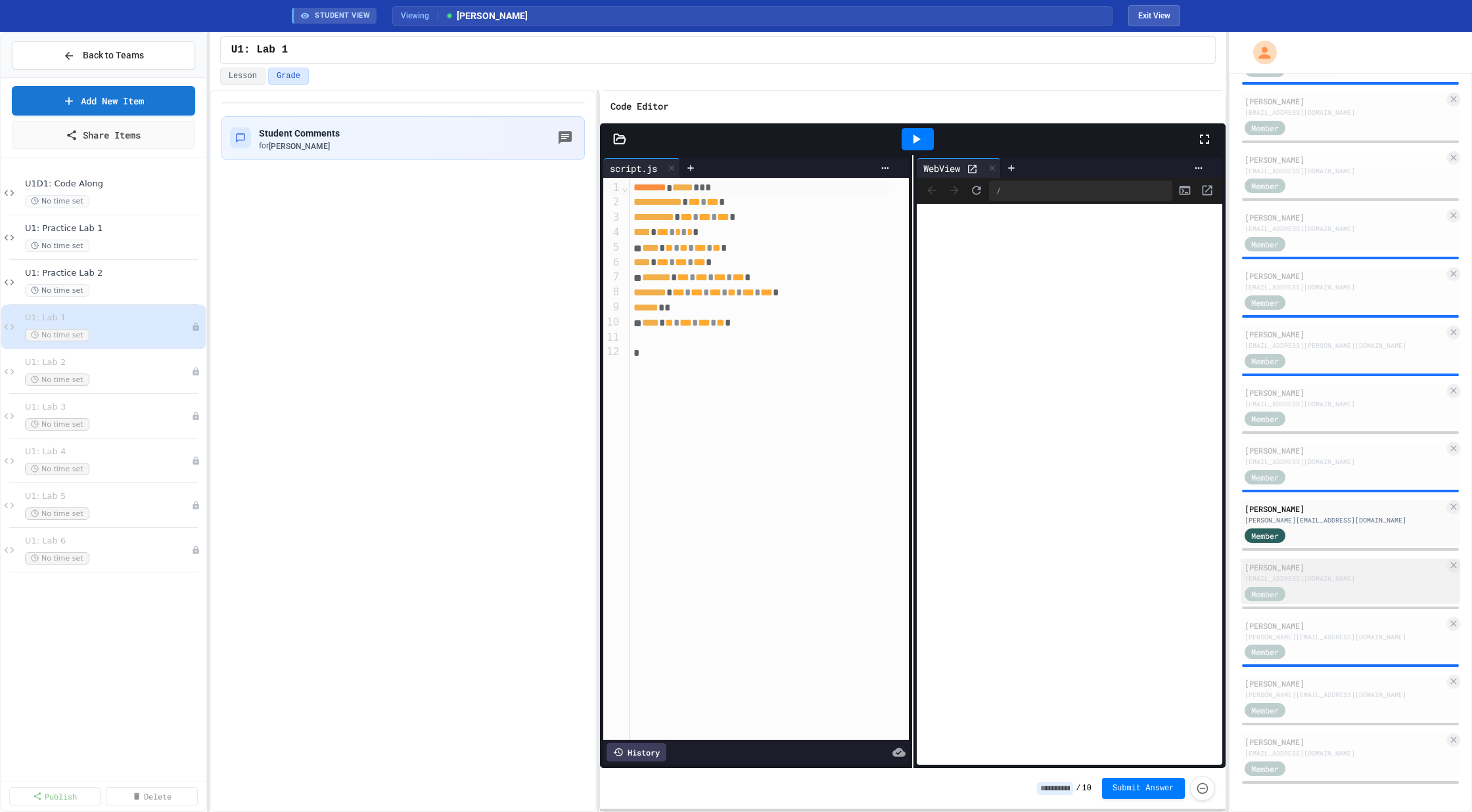
click at [1340, 581] on div "[EMAIL_ADDRESS][DOMAIN_NAME]" at bounding box center [1344, 578] width 201 height 10
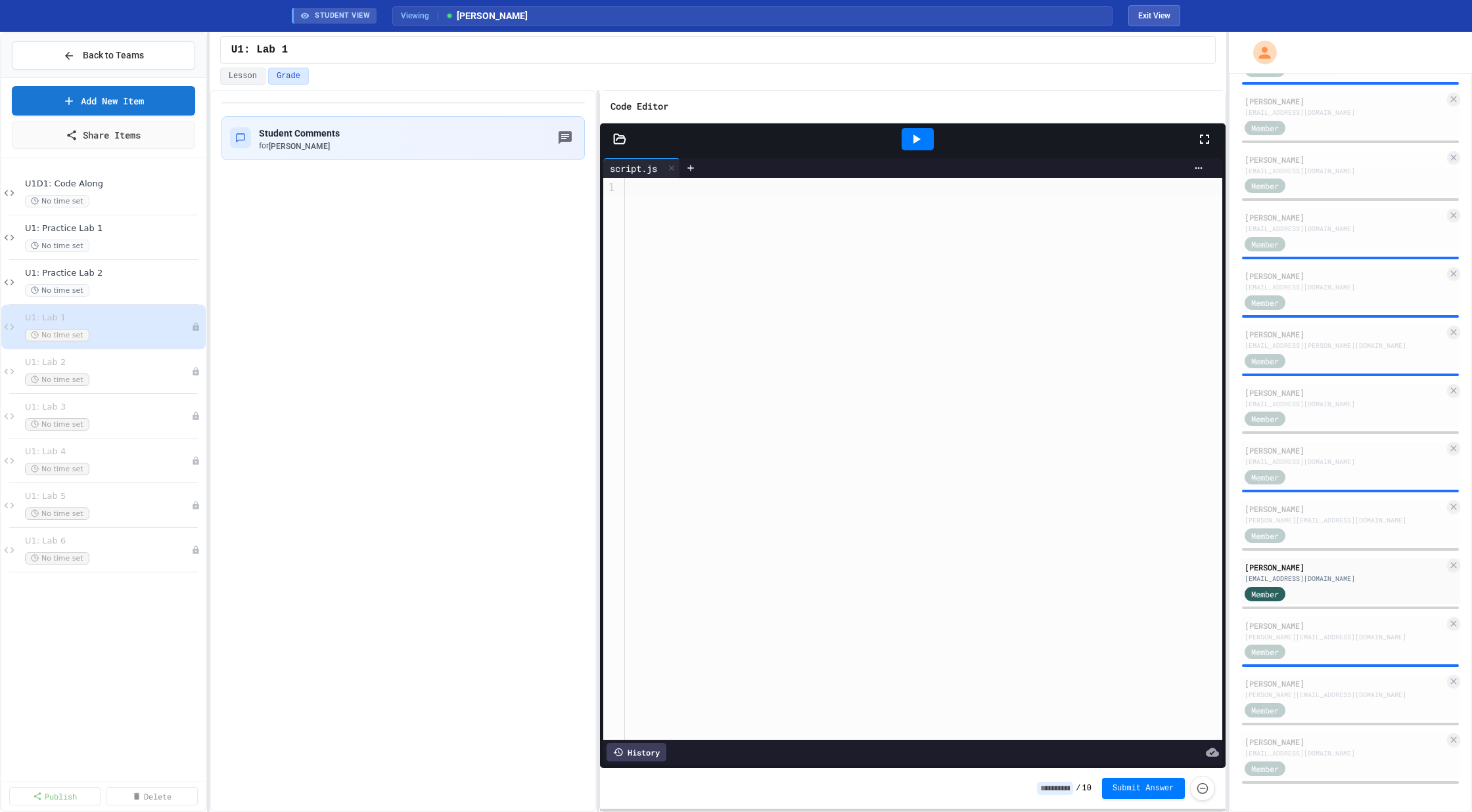
click at [919, 136] on icon at bounding box center [916, 139] width 7 height 9
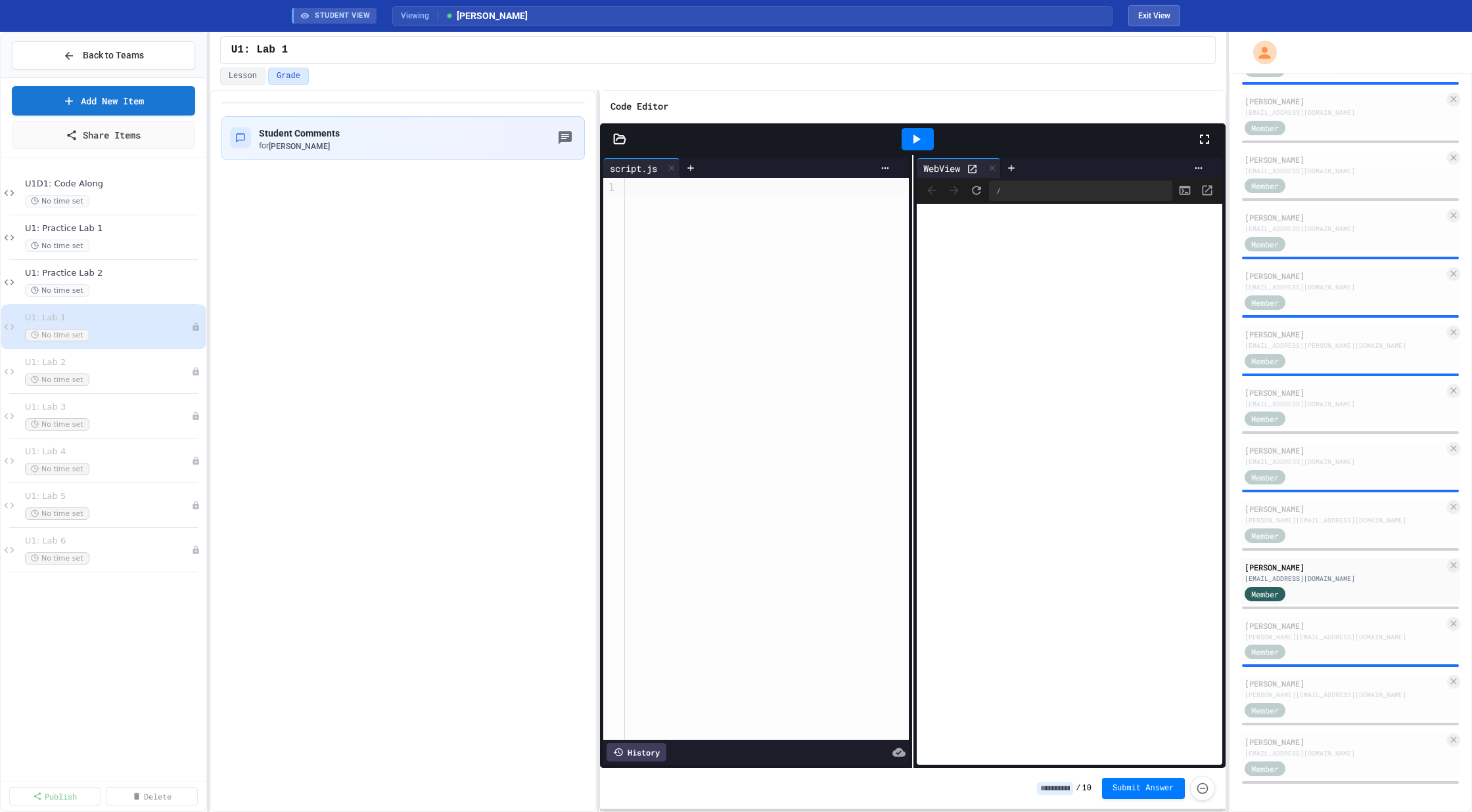
click at [1339, 641] on div "[PERSON_NAME][EMAIL_ADDRESS][DOMAIN_NAME]" at bounding box center [1344, 637] width 201 height 10
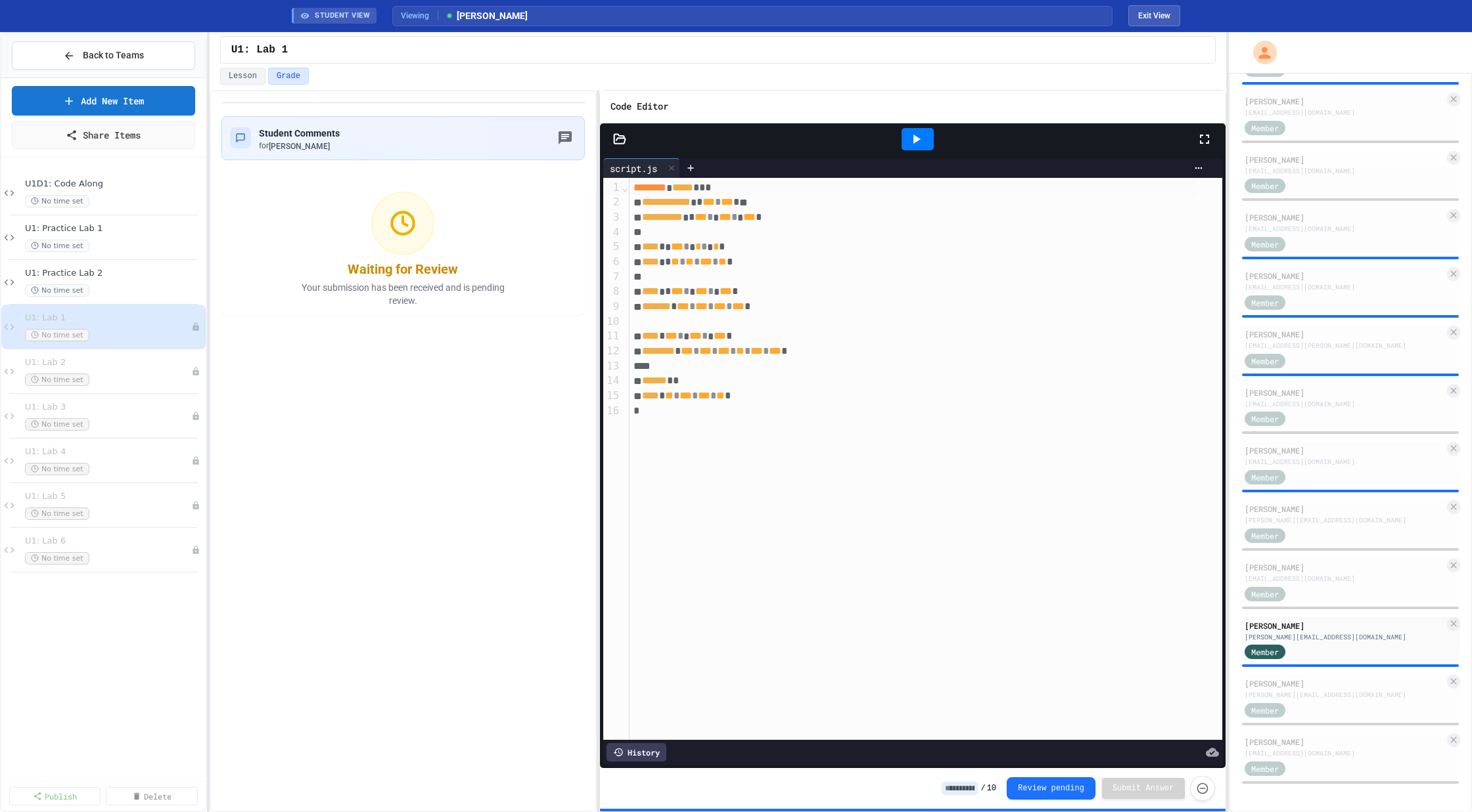
click at [913, 134] on icon at bounding box center [916, 139] width 16 height 16
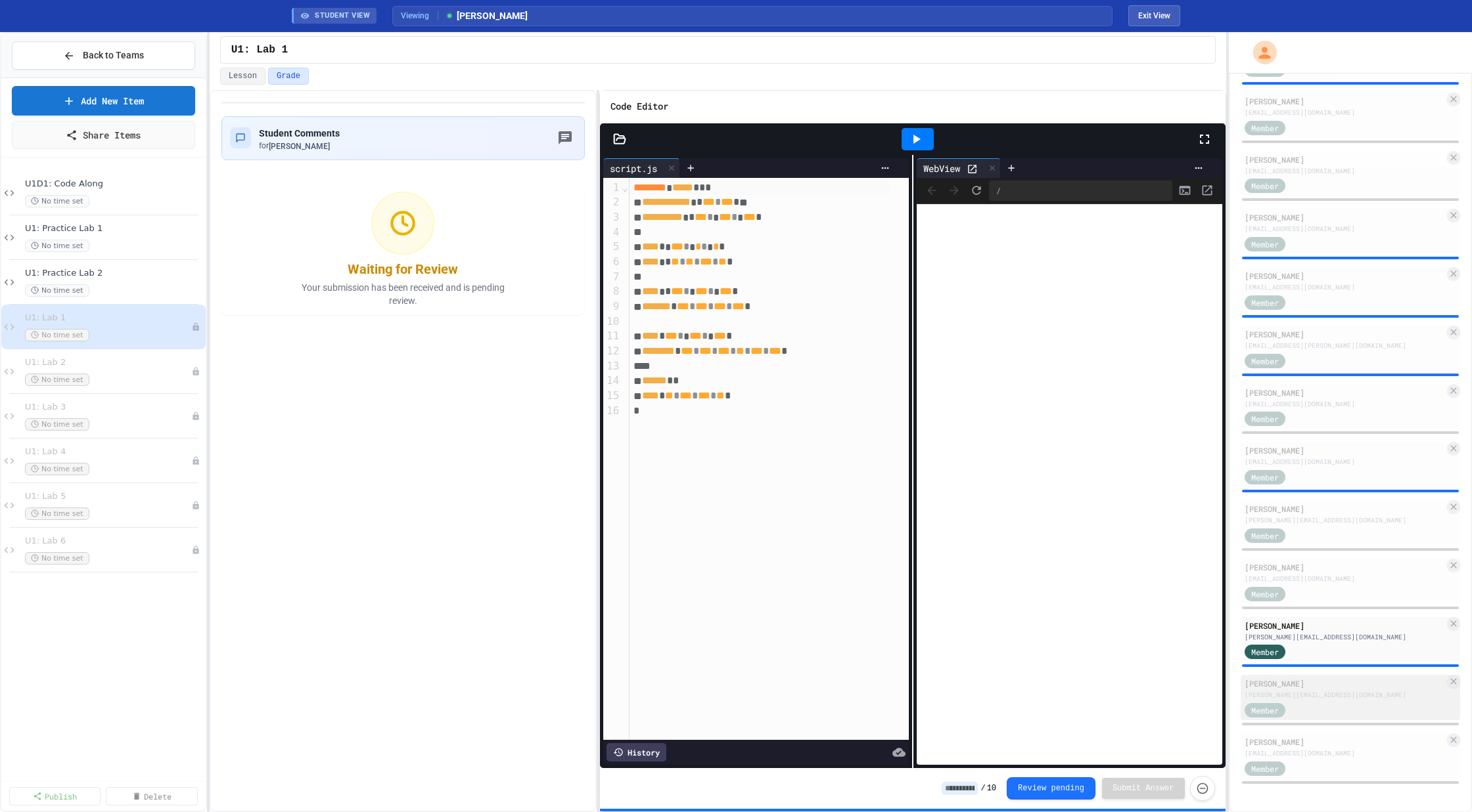
click at [1361, 686] on div "[PERSON_NAME]" at bounding box center [1344, 684] width 201 height 12
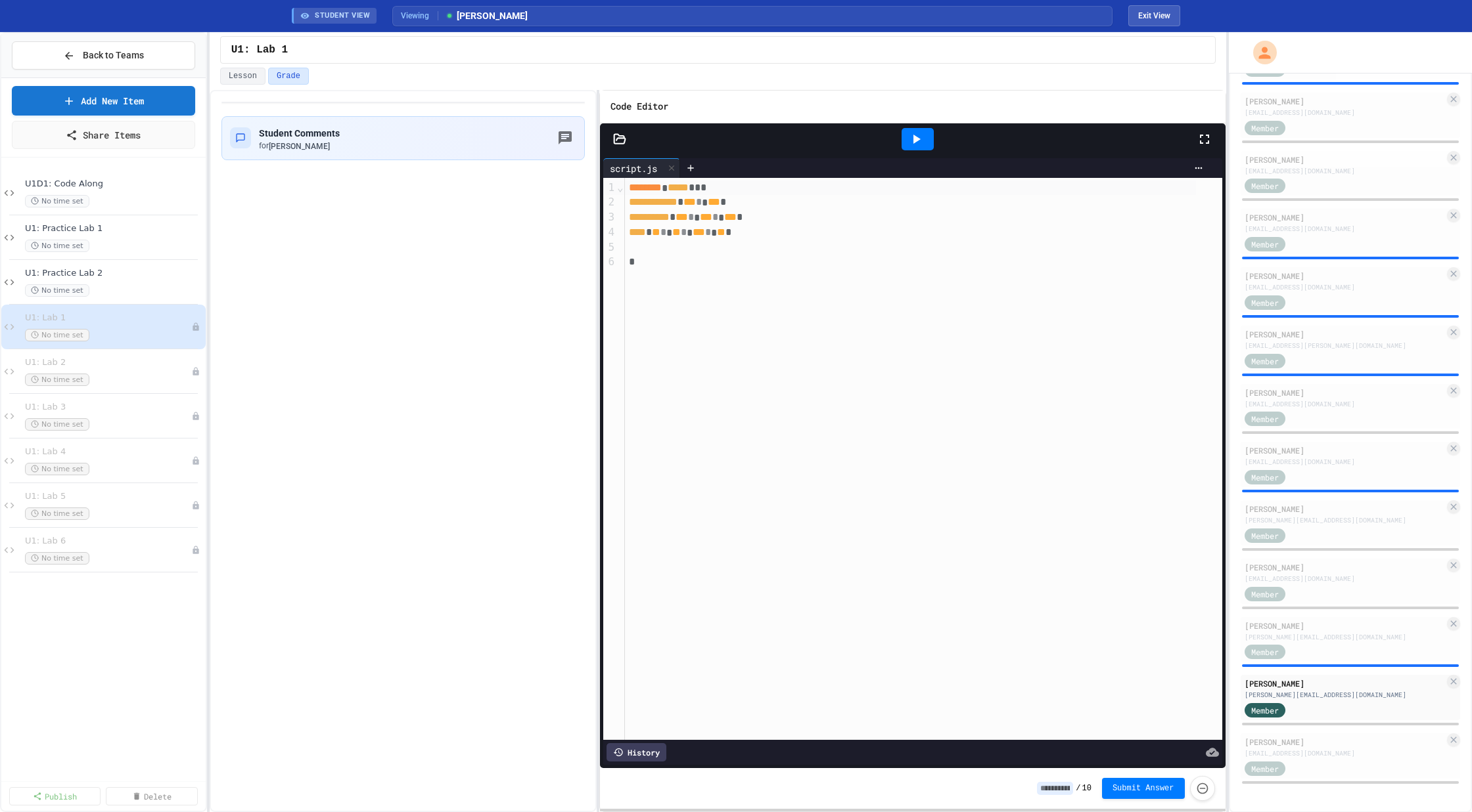
click at [923, 138] on icon at bounding box center [916, 139] width 16 height 16
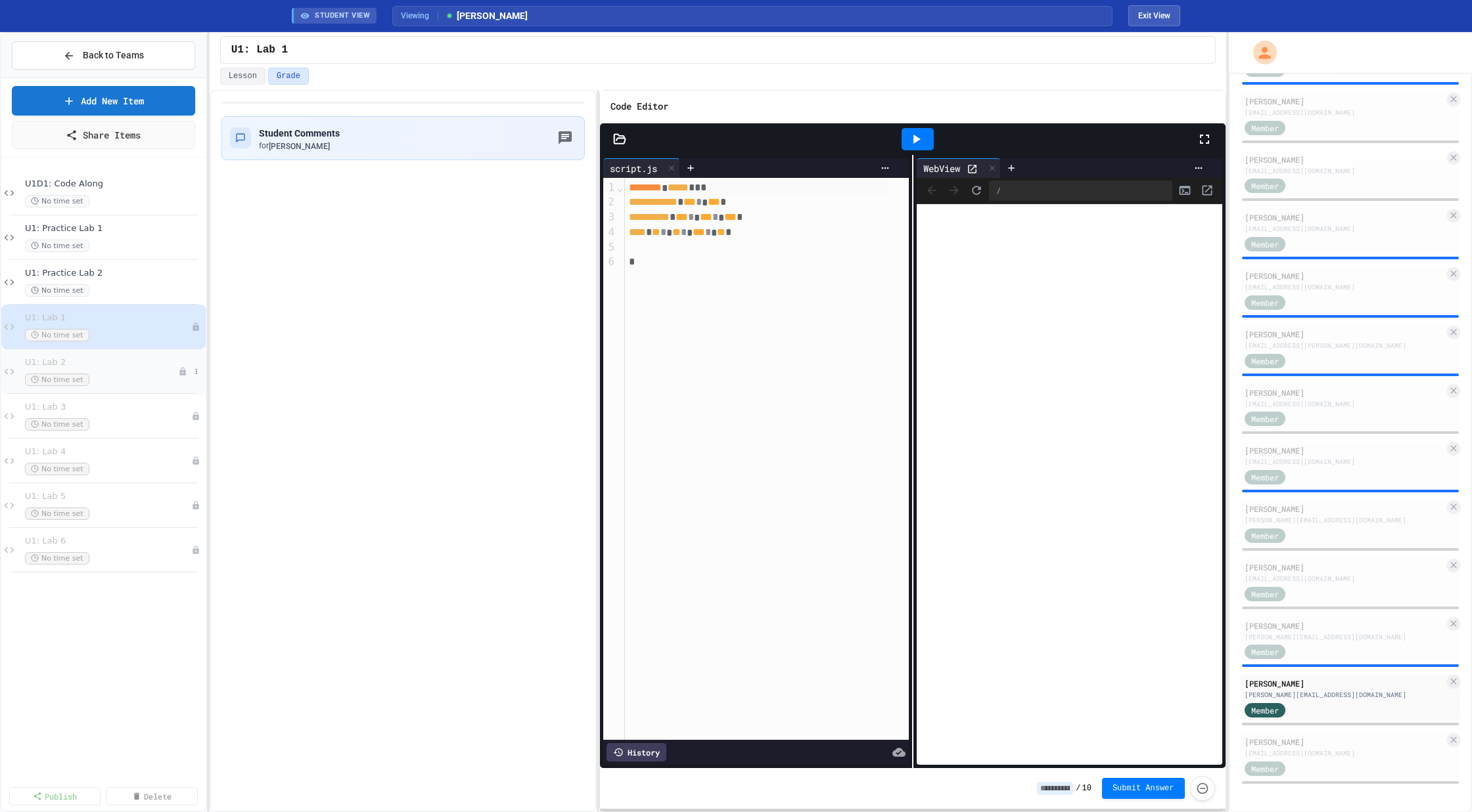
click at [132, 376] on div "No time set" at bounding box center [101, 380] width 153 height 13
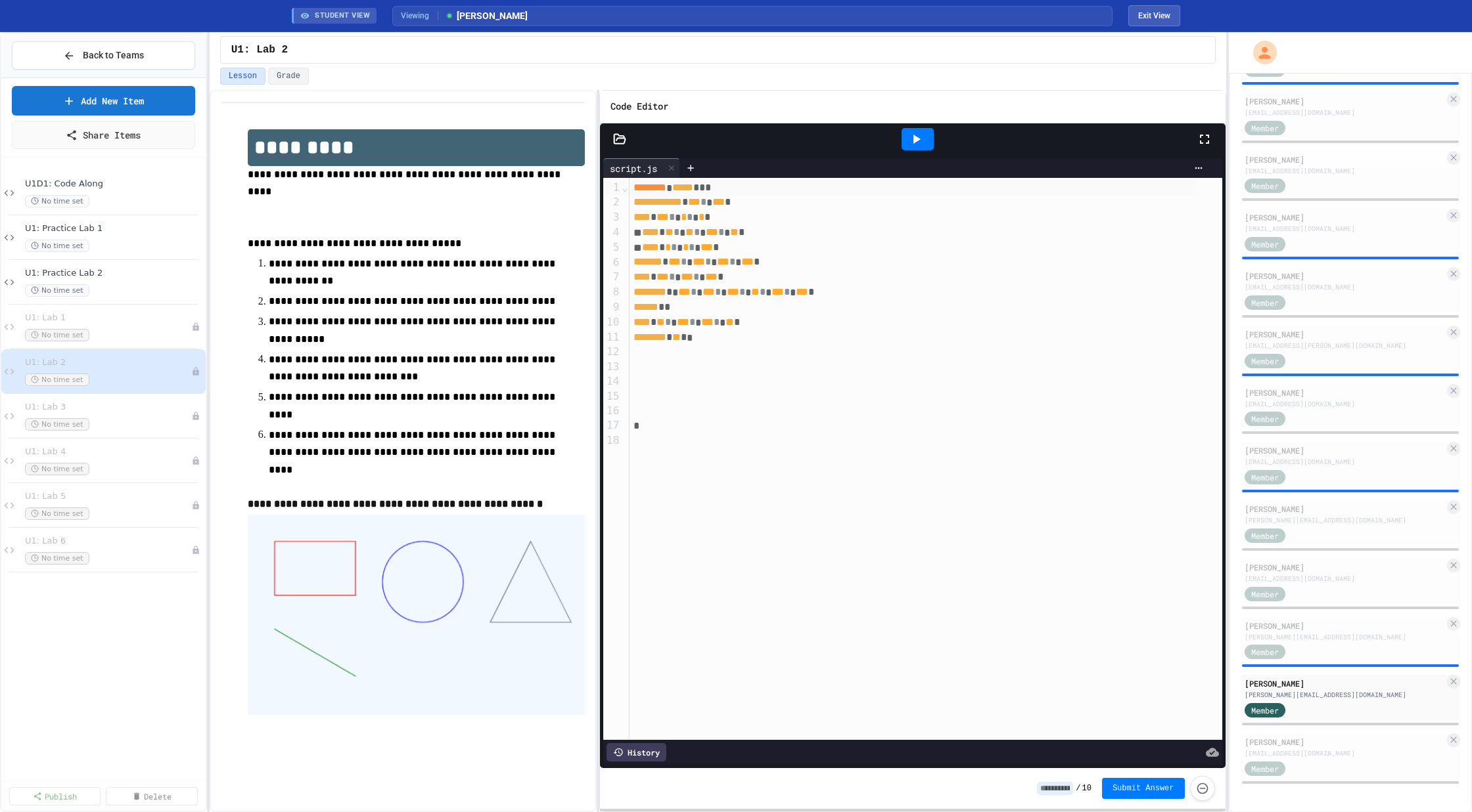
click at [920, 143] on icon at bounding box center [916, 139] width 16 height 16
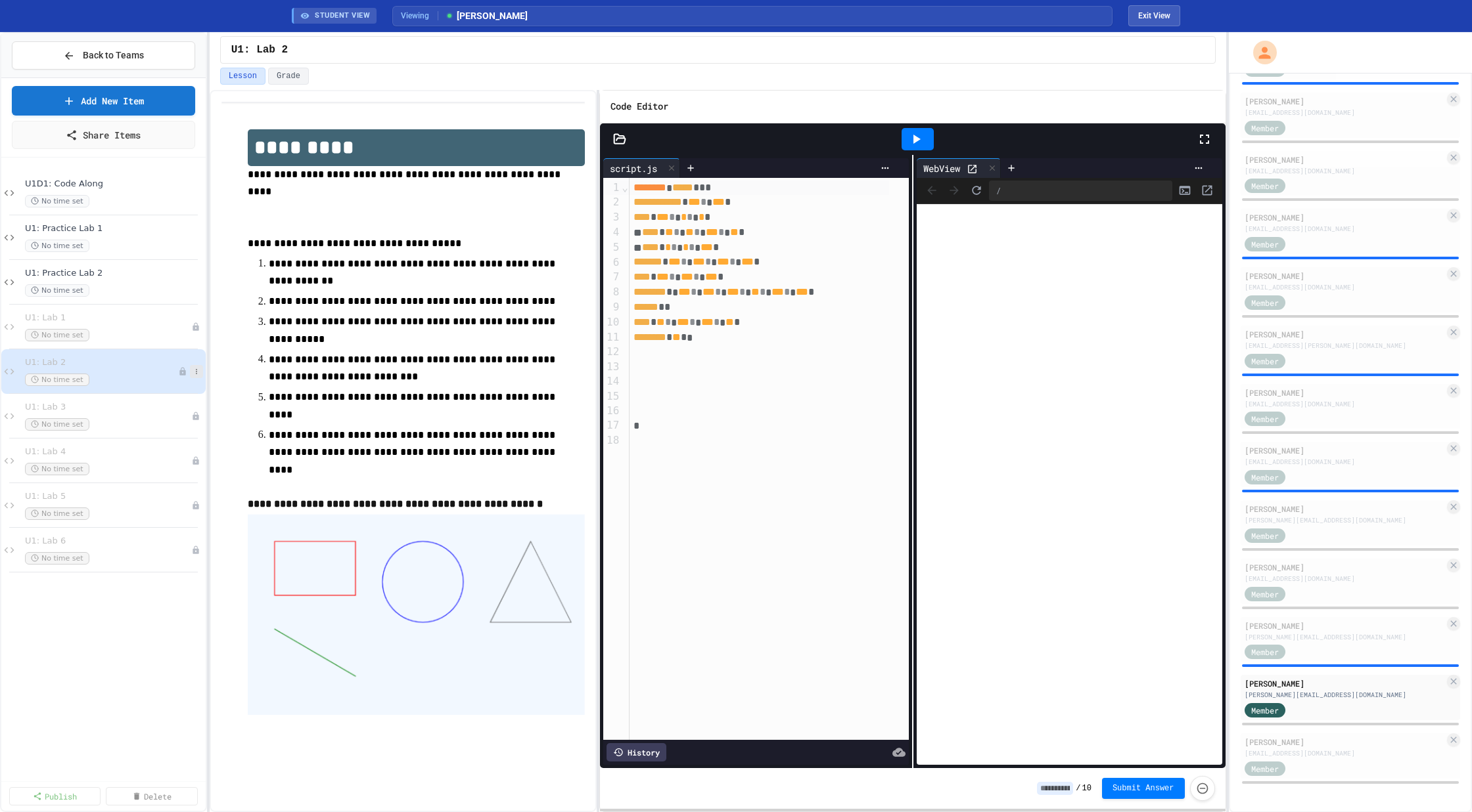
click at [191, 366] on button at bounding box center [197, 372] width 13 height 13
click at [178, 400] on button "Rename" at bounding box center [170, 394] width 101 height 24
type input "**********"
click at [181, 320] on div at bounding box center [191, 327] width 25 height 13
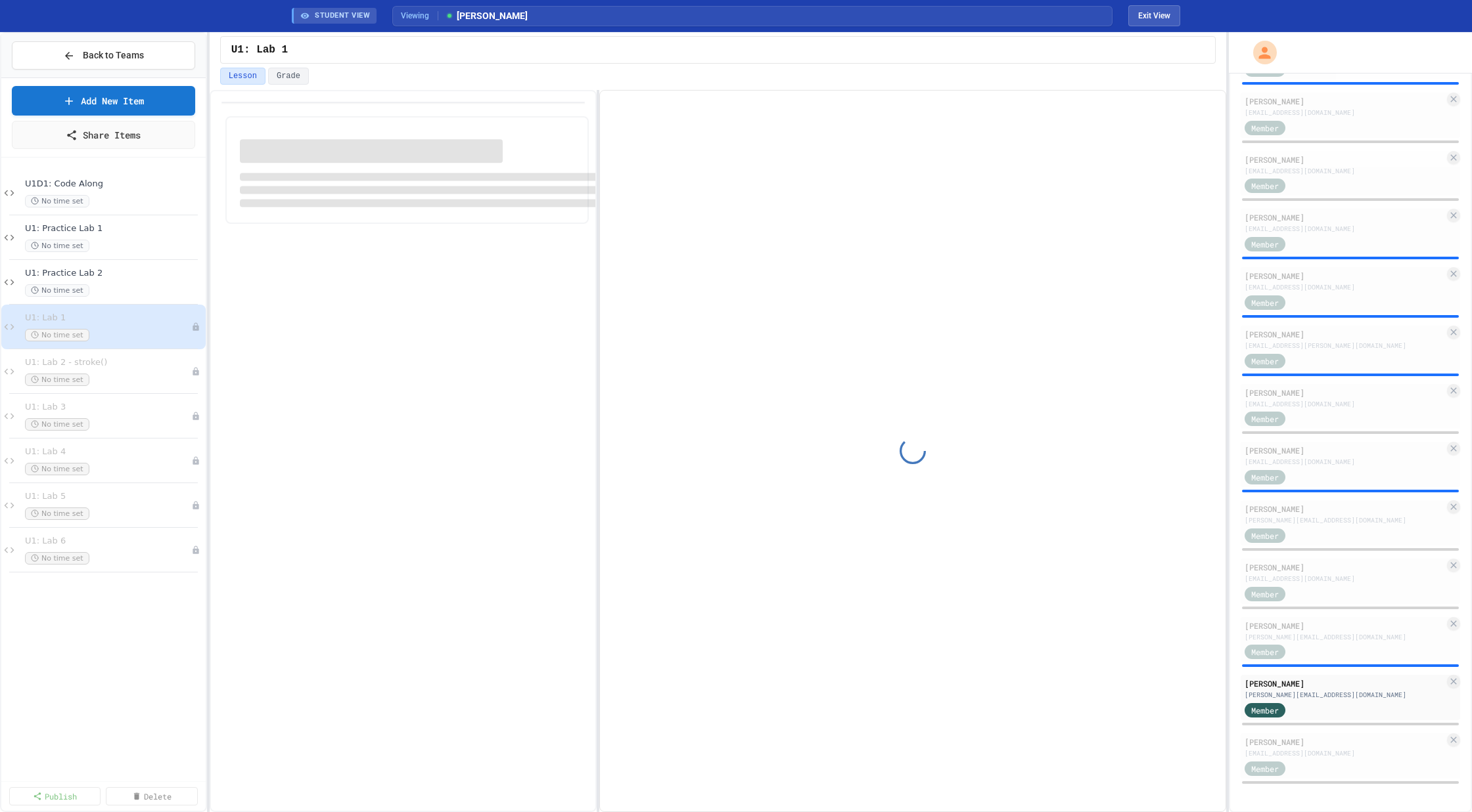
click at [0, 0] on icon at bounding box center [0, 0] width 0 height 0
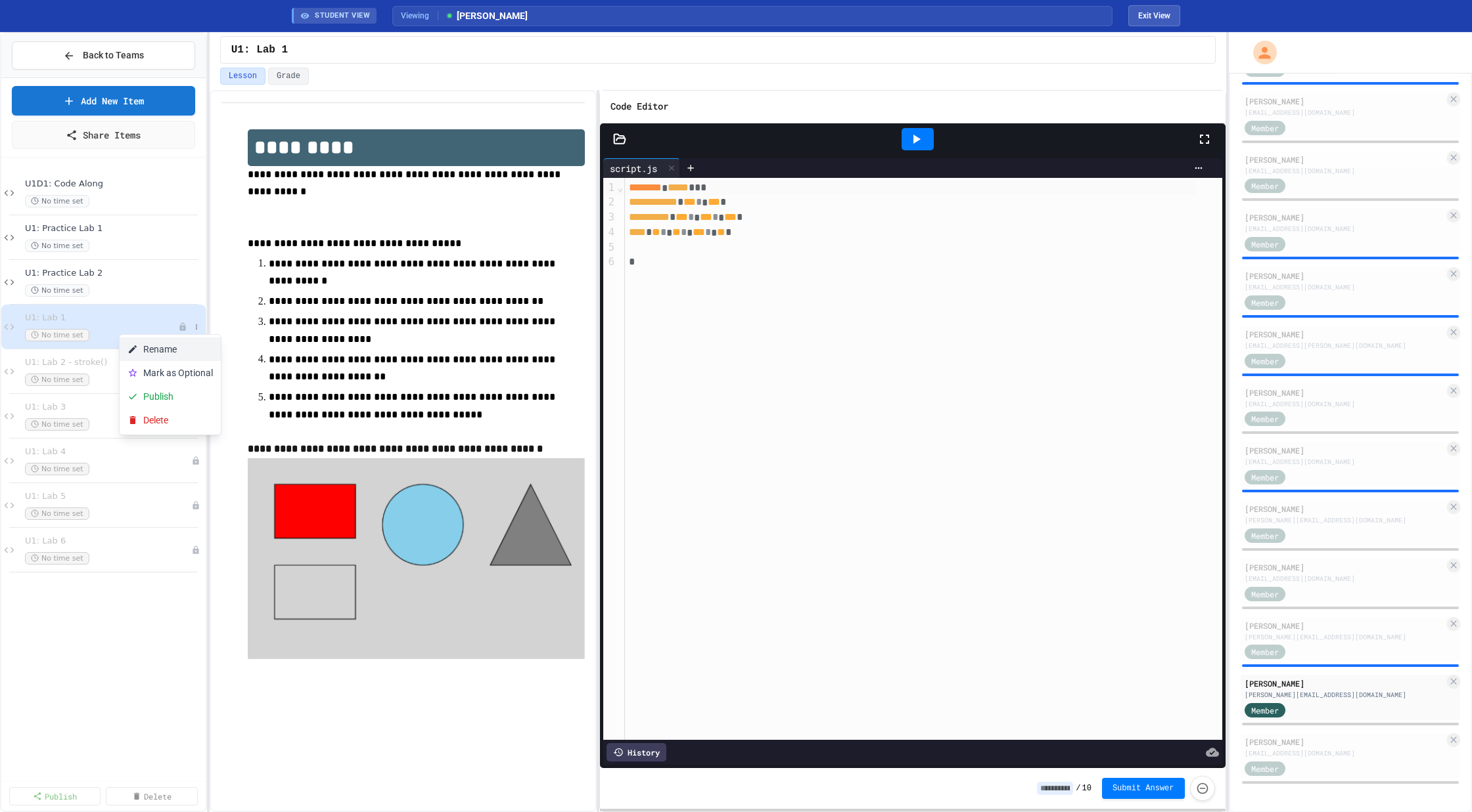
click at [183, 346] on button "Rename" at bounding box center [170, 349] width 101 height 24
type input "**********"
click at [197, 418] on icon at bounding box center [197, 416] width 8 height 8
click at [191, 434] on button "Rename" at bounding box center [170, 439] width 101 height 24
type input "**********"
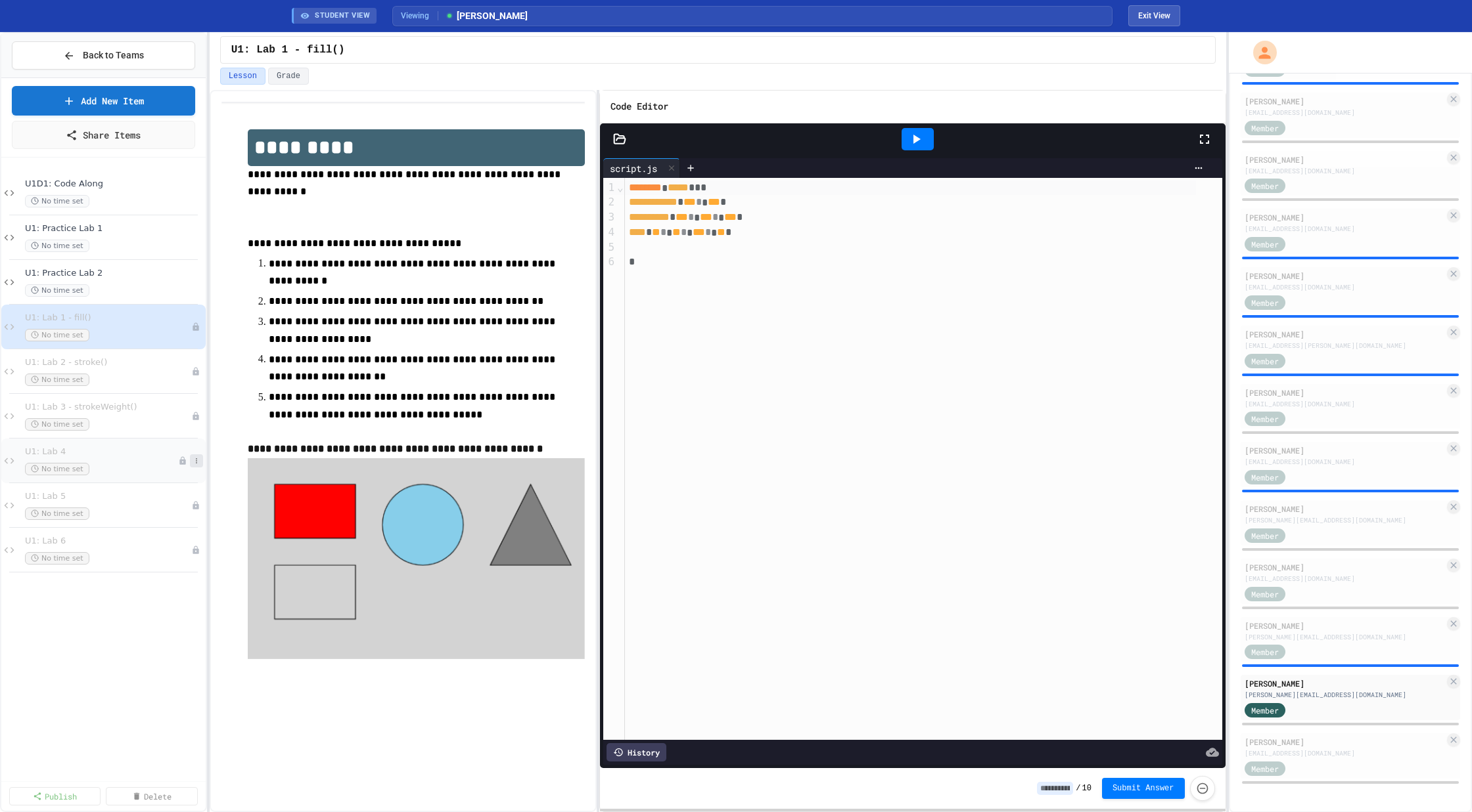
click at [195, 462] on icon at bounding box center [197, 461] width 8 height 8
click at [187, 486] on button "Rename" at bounding box center [170, 483] width 101 height 24
type input "**********"
click at [195, 502] on icon at bounding box center [197, 506] width 8 height 8
click at [185, 532] on button "Rename" at bounding box center [170, 528] width 101 height 24
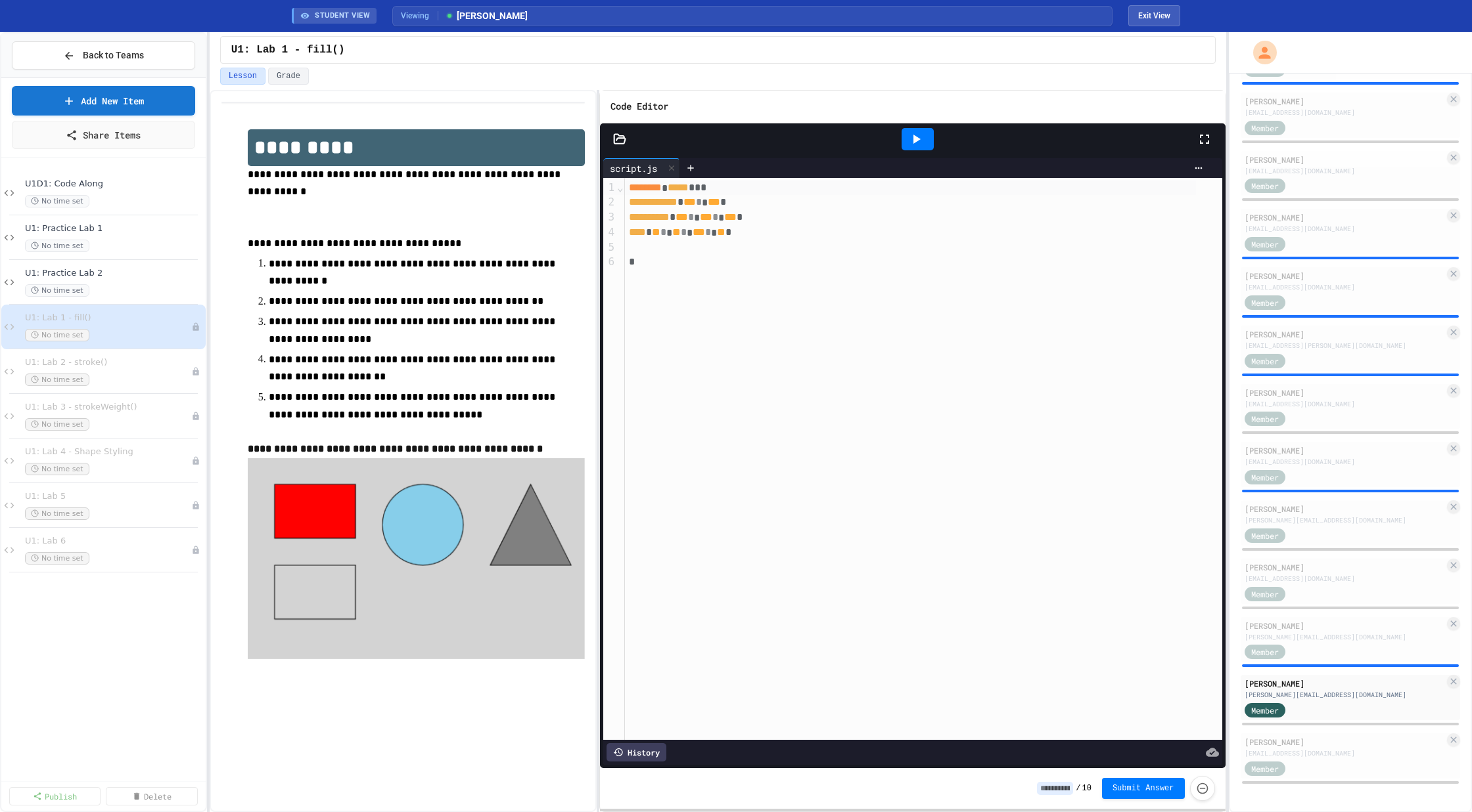
click at [181, 601] on div "U1D1: Code Along No time set U1: Practice Lab 1 No time set U1: Practice Lab 2 …" at bounding box center [103, 471] width 205 height 616
click at [136, 501] on div "U1: Lab 5 No time set" at bounding box center [101, 506] width 153 height 29
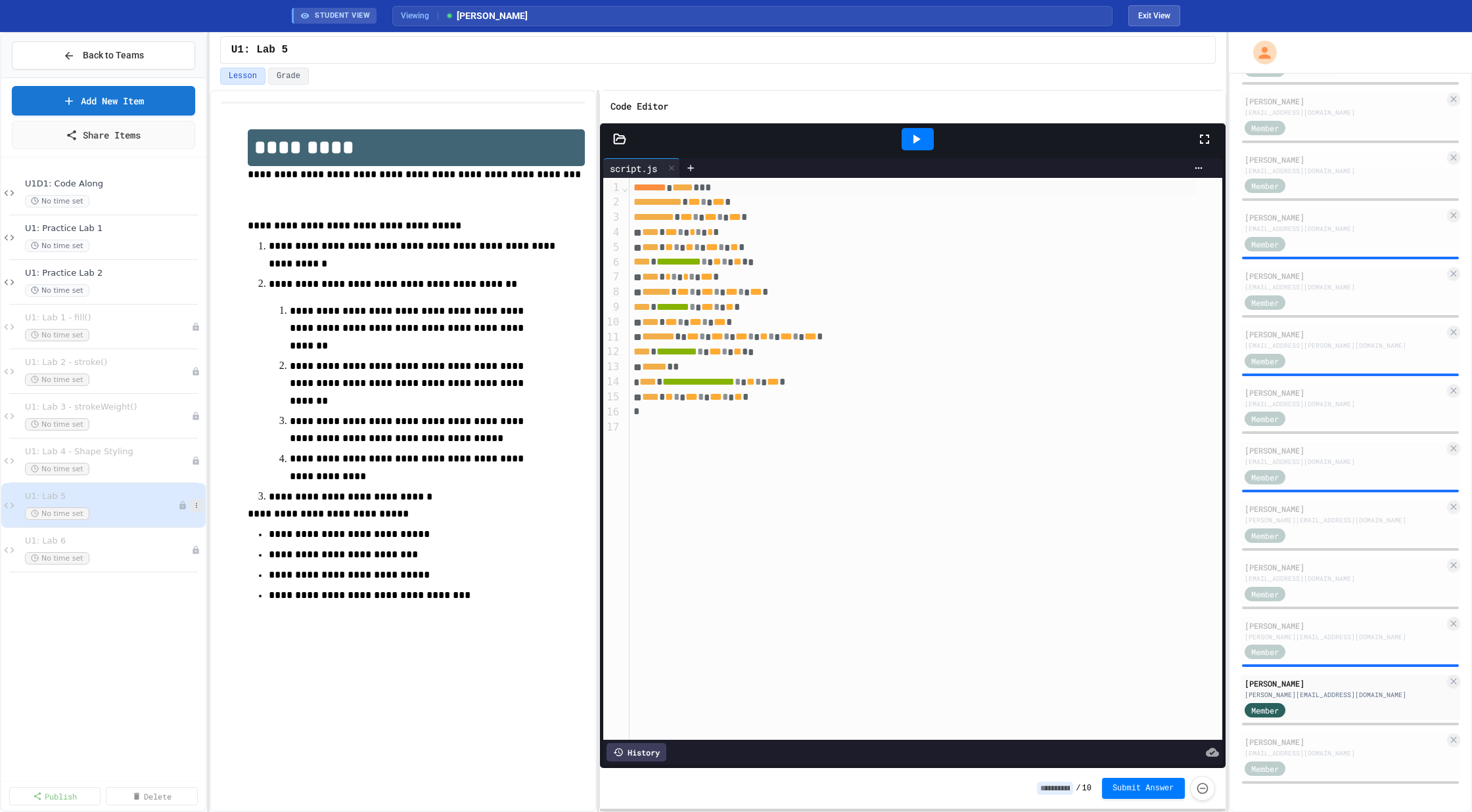
click at [198, 502] on icon at bounding box center [197, 506] width 8 height 8
click at [185, 533] on button "Rename" at bounding box center [170, 528] width 101 height 24
type input "**********"
click at [159, 539] on span "U1: Lab 6" at bounding box center [101, 541] width 153 height 11
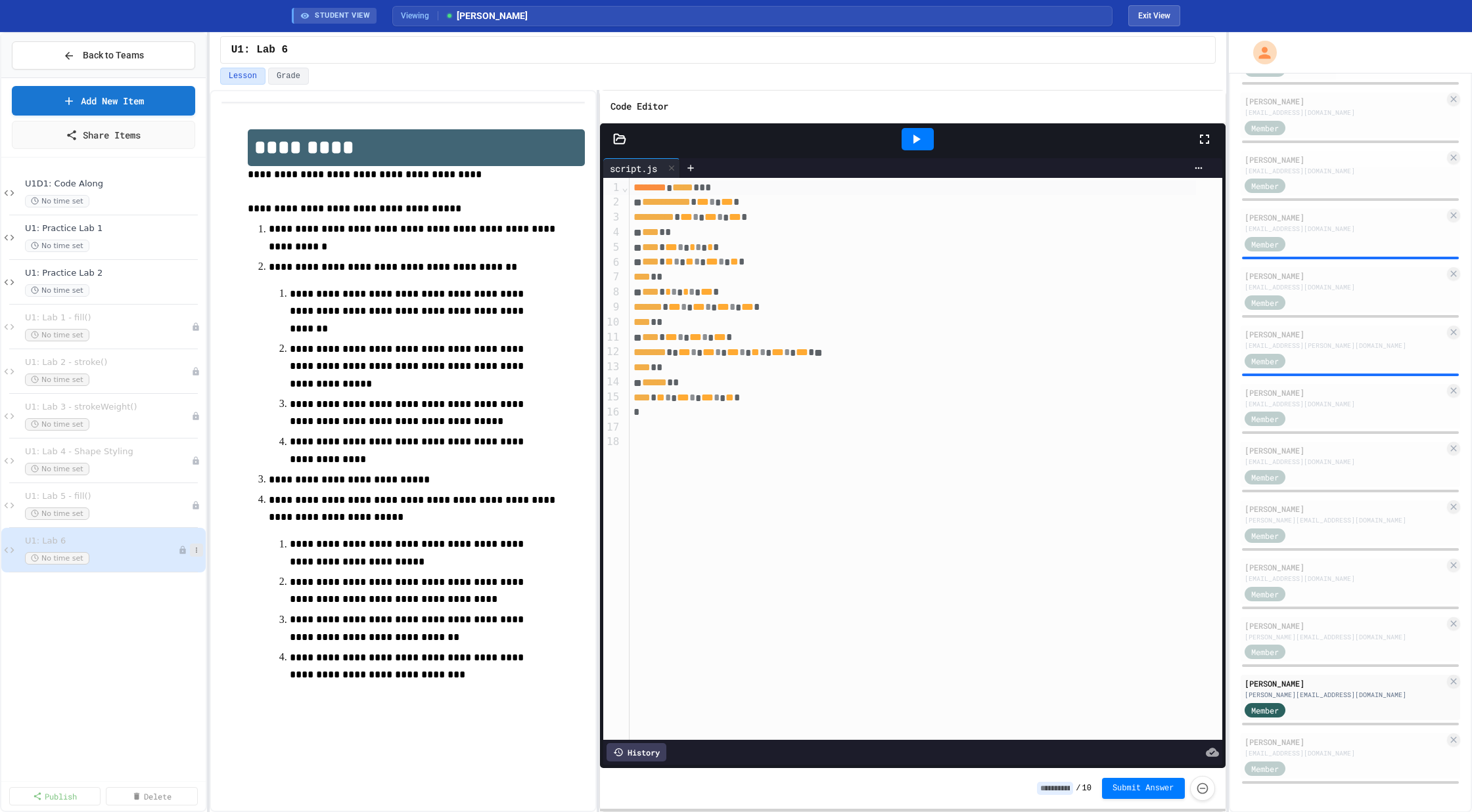
click at [199, 551] on icon at bounding box center [197, 551] width 8 height 8
click at [146, 571] on button "Rename" at bounding box center [170, 572] width 101 height 24
type input "**********"
click at [101, 358] on span "U1: Lab 2 - stroke()" at bounding box center [101, 363] width 153 height 11
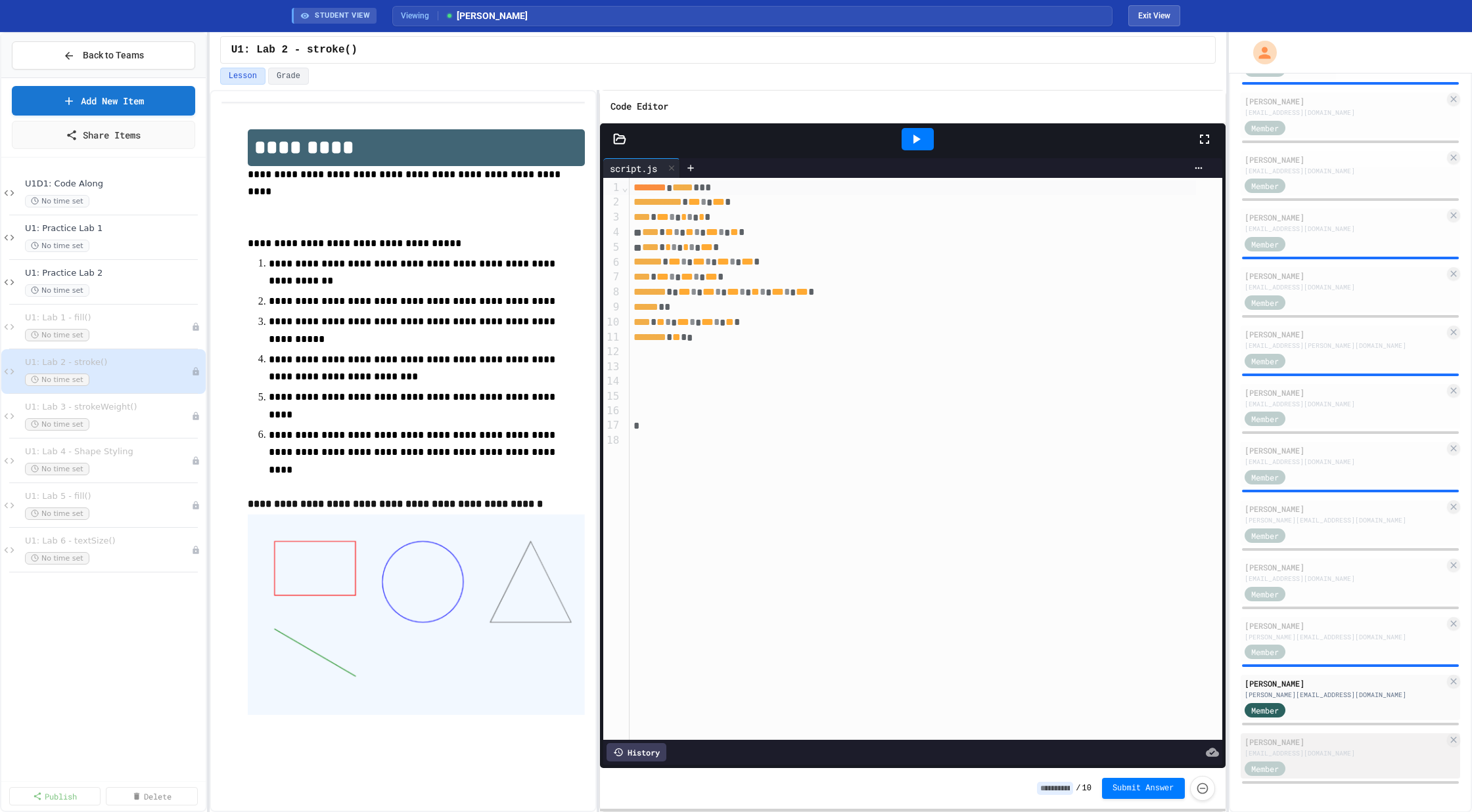
click at [1314, 734] on div "Tquan Williams tquan.williams28@compscihigh.org Member" at bounding box center [1350, 756] width 220 height 45
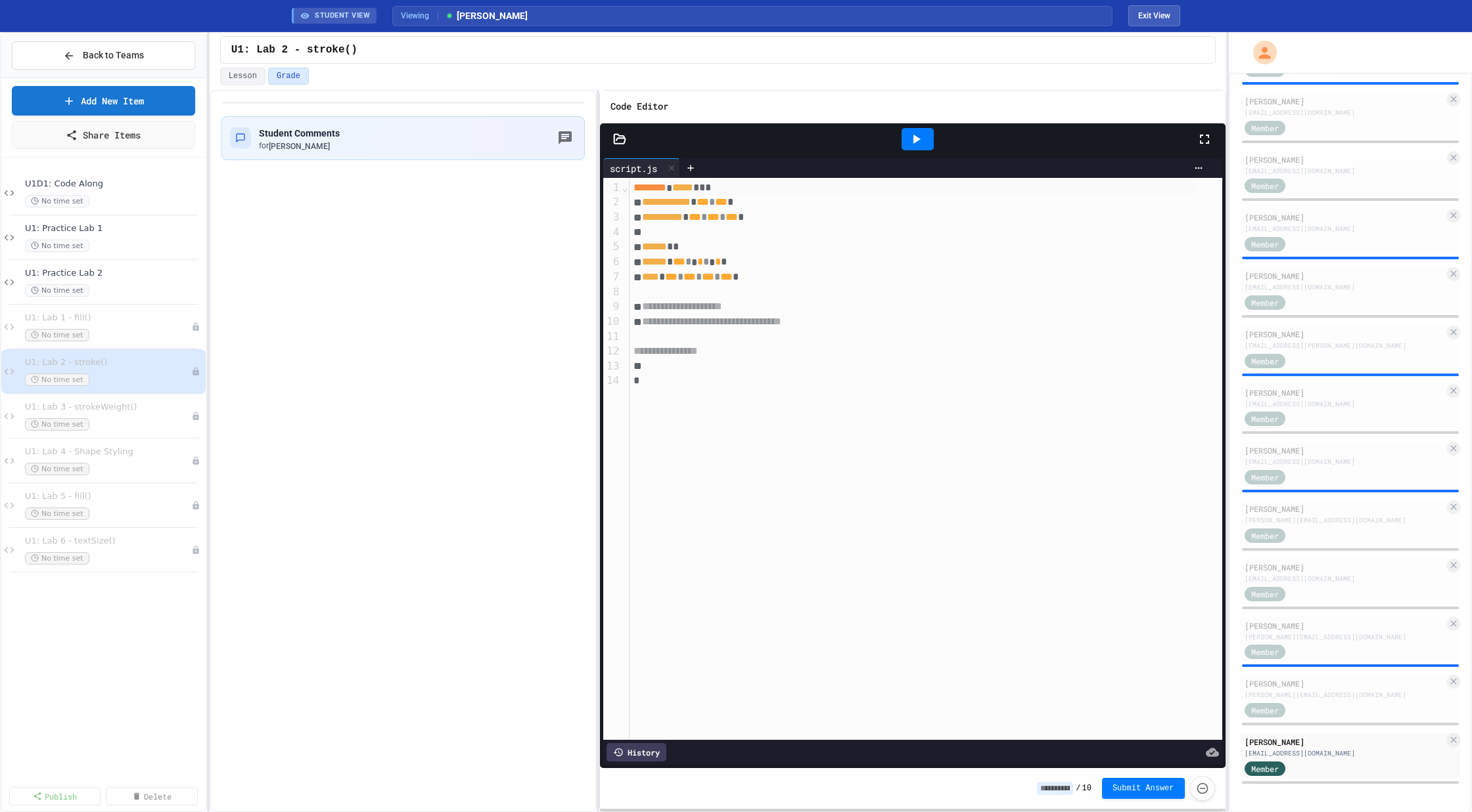
click at [910, 138] on icon at bounding box center [916, 139] width 16 height 16
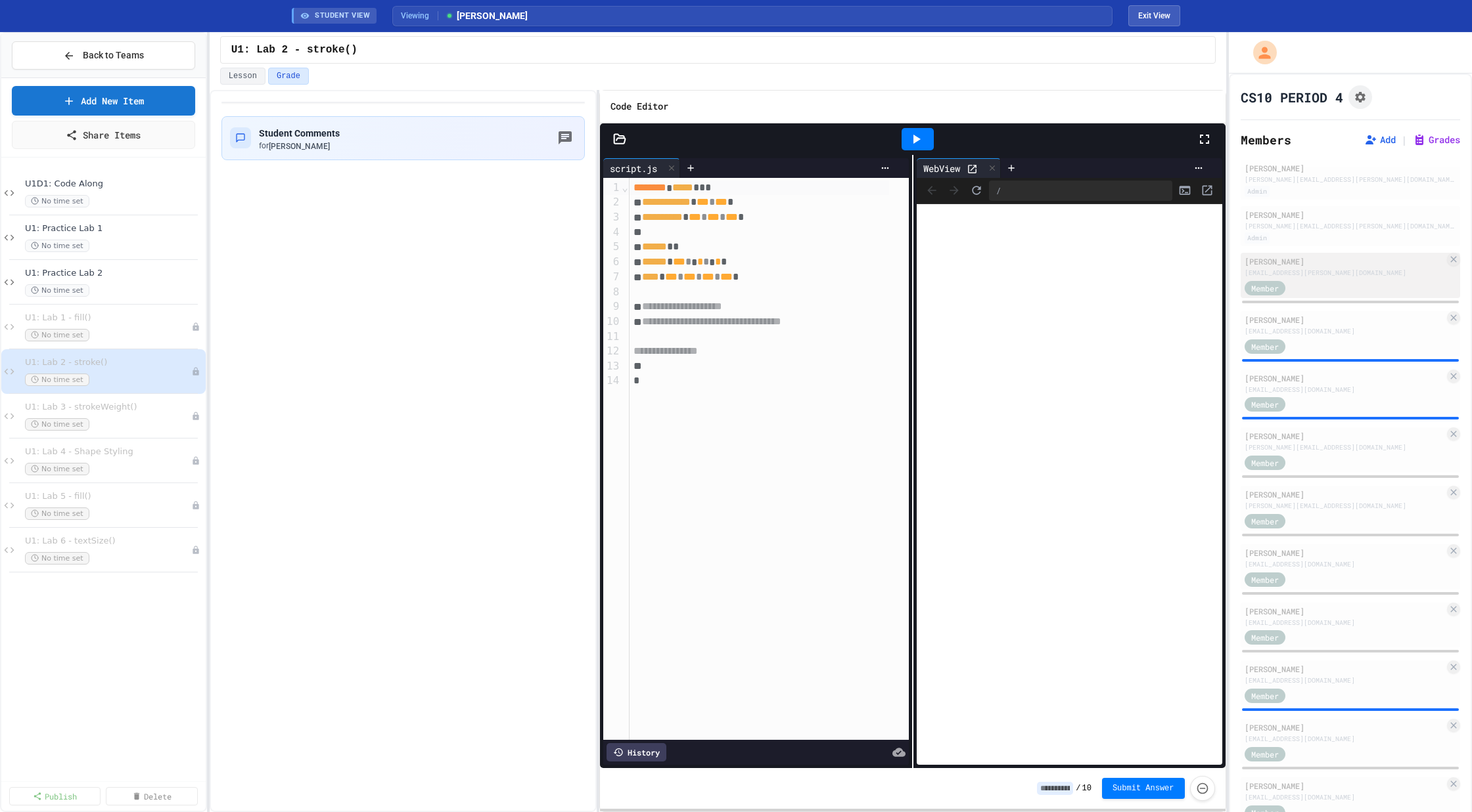
click at [1314, 279] on div "Member" at bounding box center [1344, 287] width 201 height 17
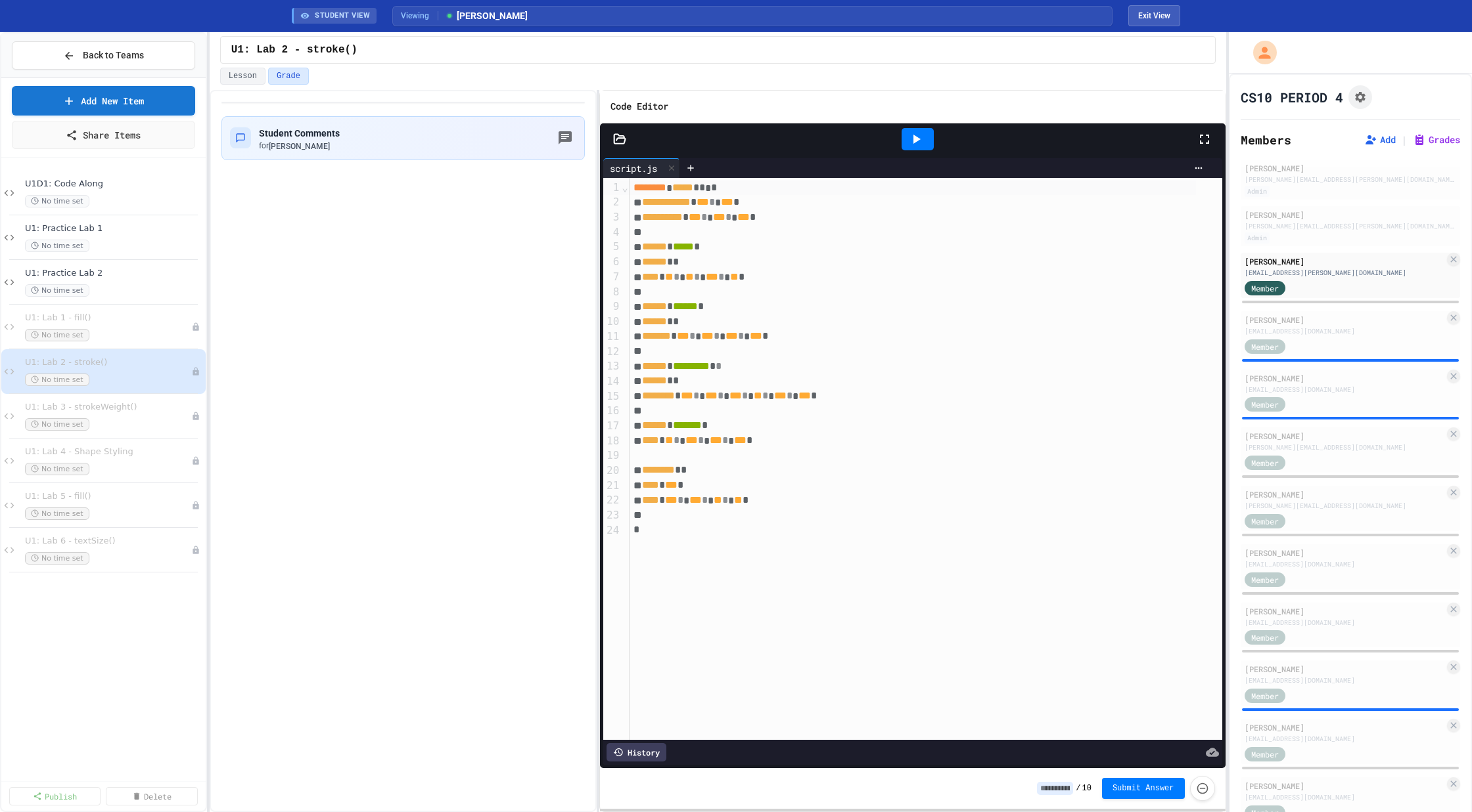
click at [910, 131] on icon at bounding box center [916, 139] width 16 height 16
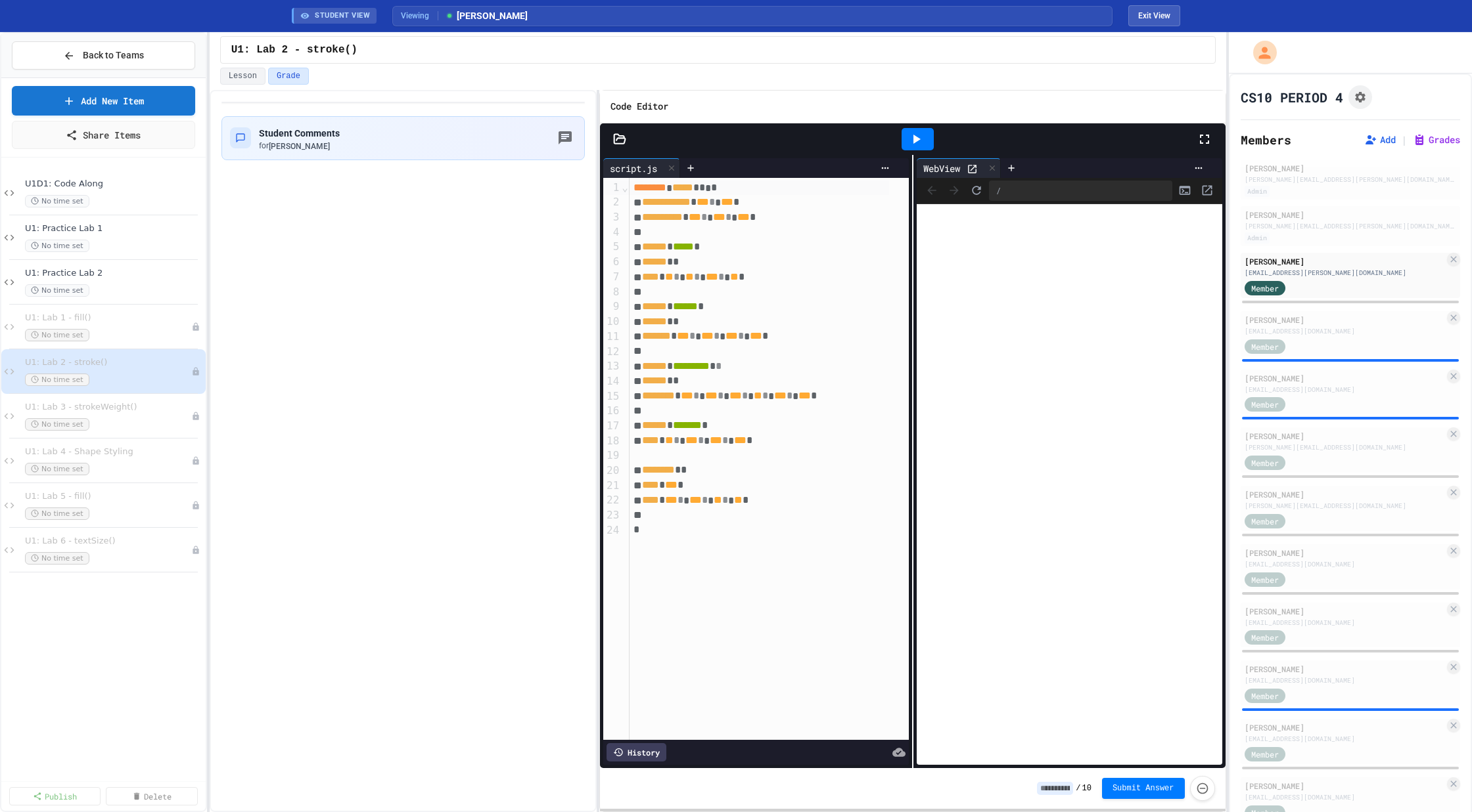
click at [794, 467] on div "******** * *" at bounding box center [760, 470] width 260 height 15
click at [756, 543] on div "**********" at bounding box center [769, 459] width 279 height 563
click at [1282, 324] on div "Lachaye Bailey lachaye.bailey28@compscihigh.org" at bounding box center [1344, 325] width 201 height 23
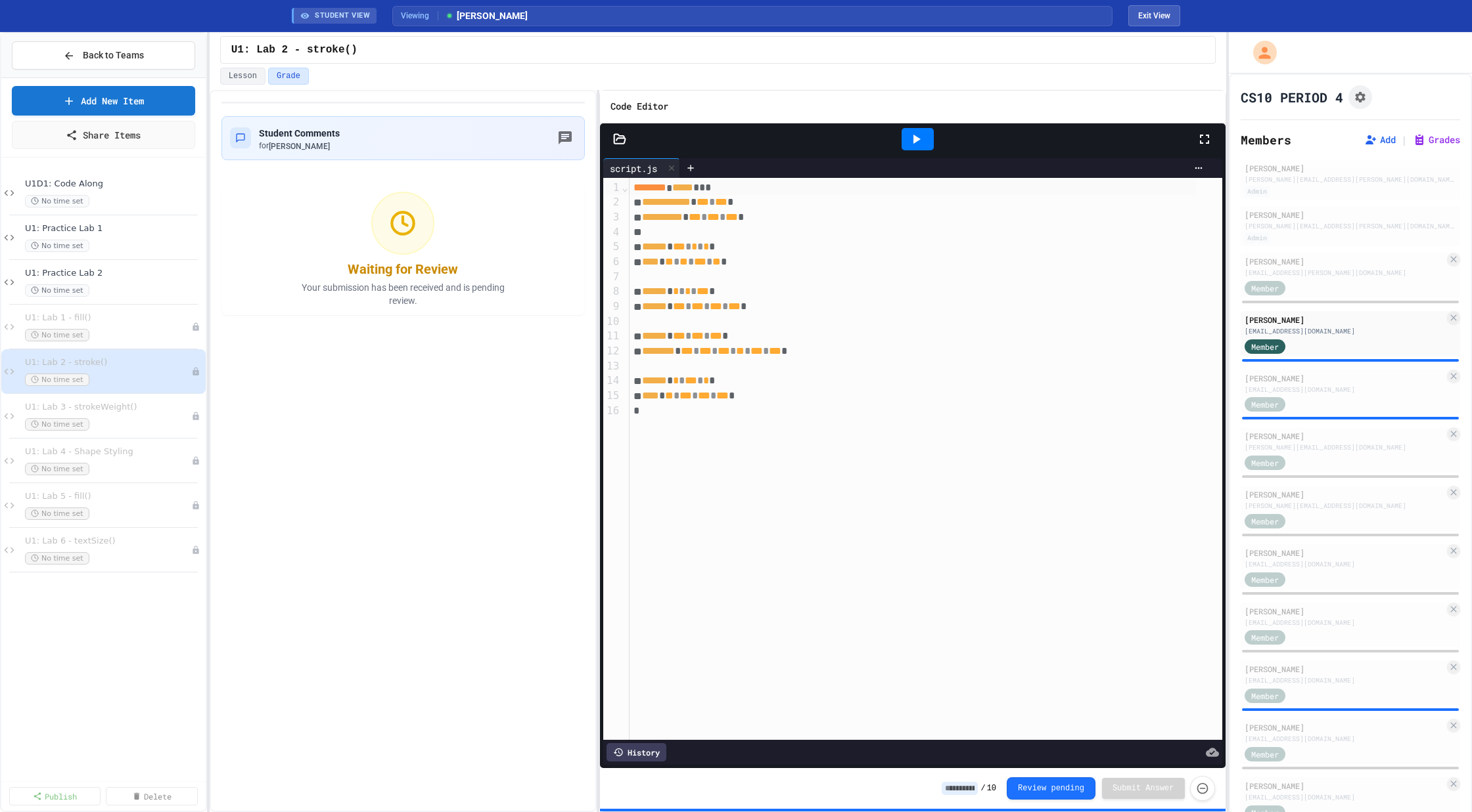
click at [911, 138] on icon at bounding box center [916, 139] width 16 height 16
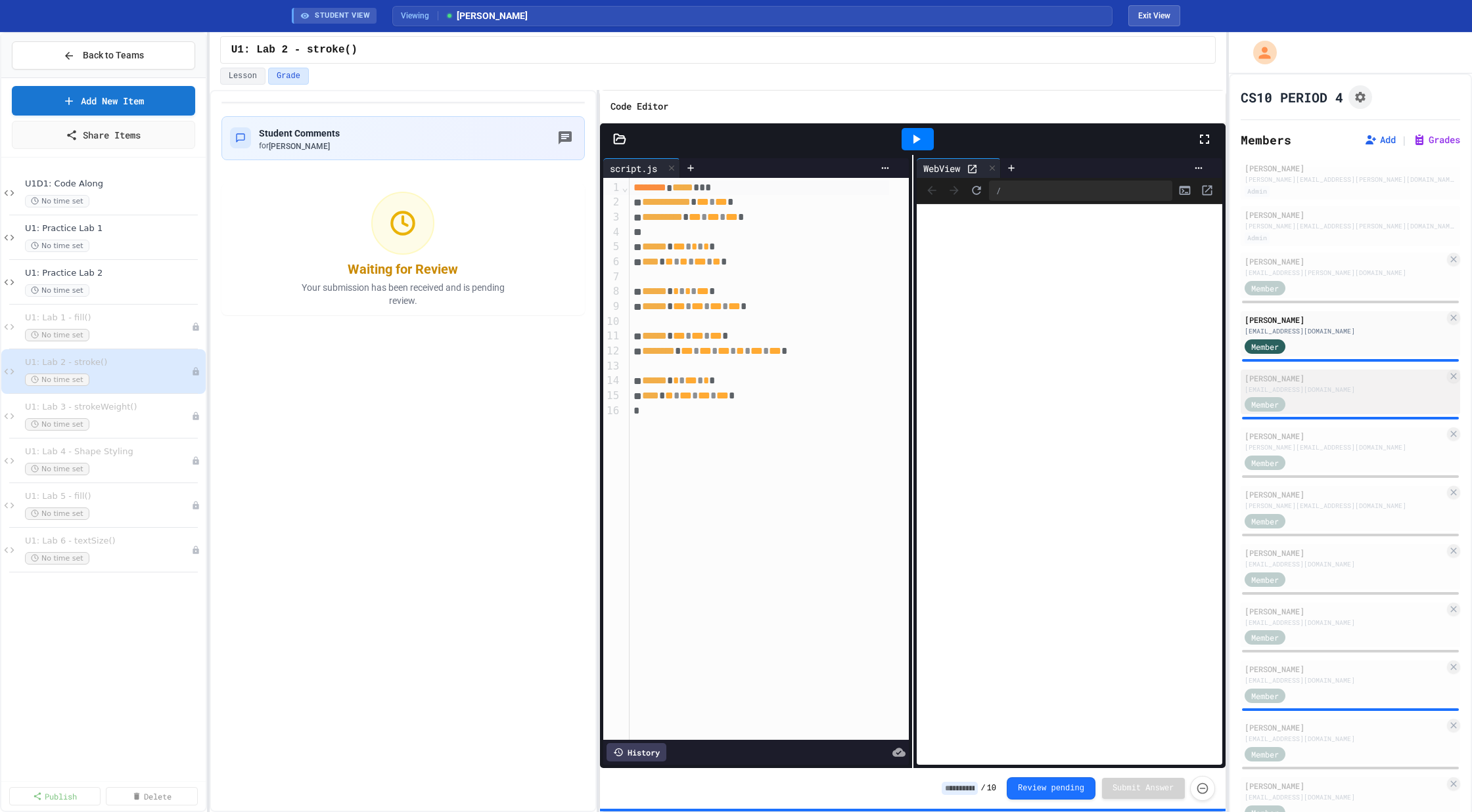
click at [1266, 379] on div "[PERSON_NAME]" at bounding box center [1344, 379] width 201 height 12
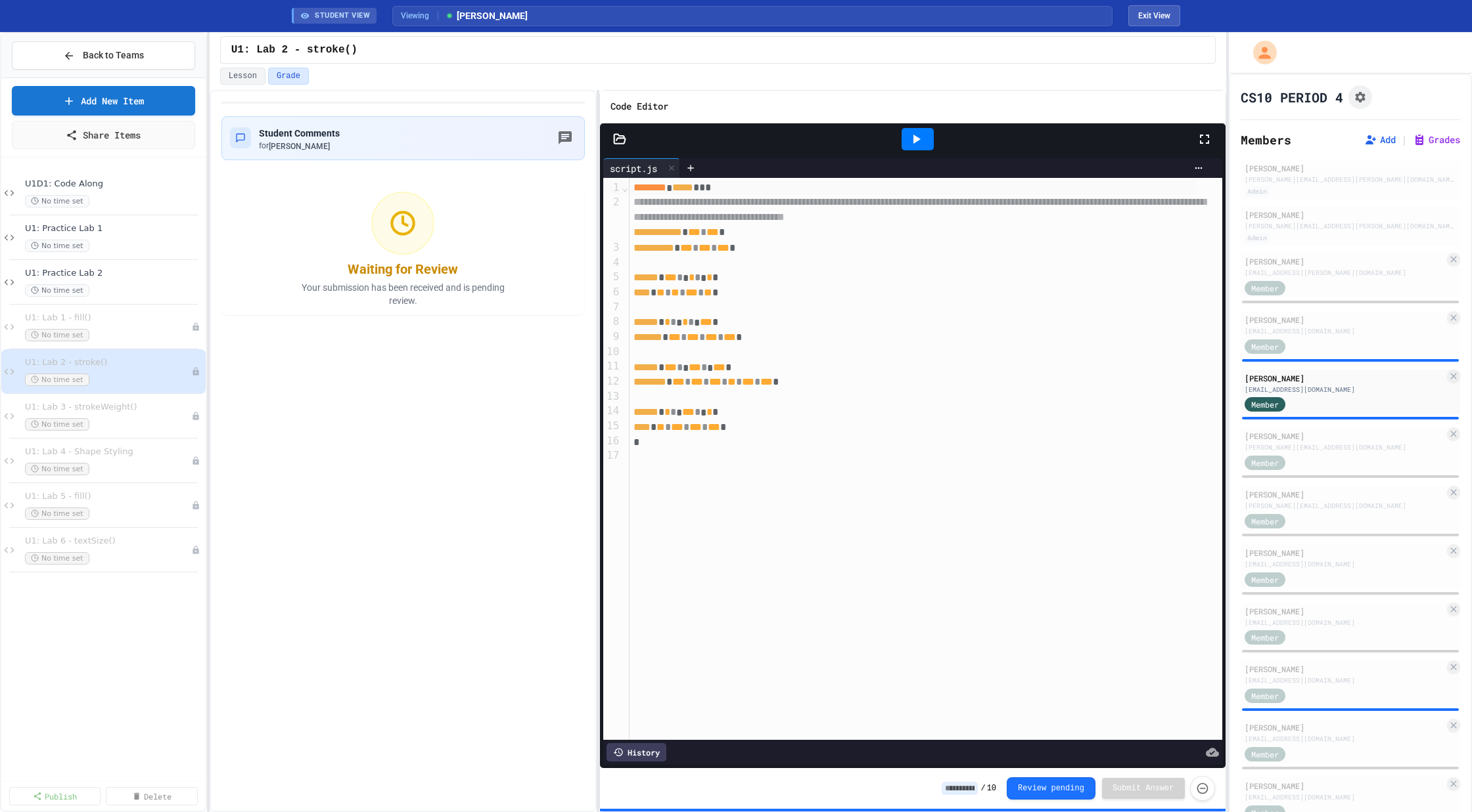
click at [908, 133] on icon at bounding box center [916, 139] width 16 height 16
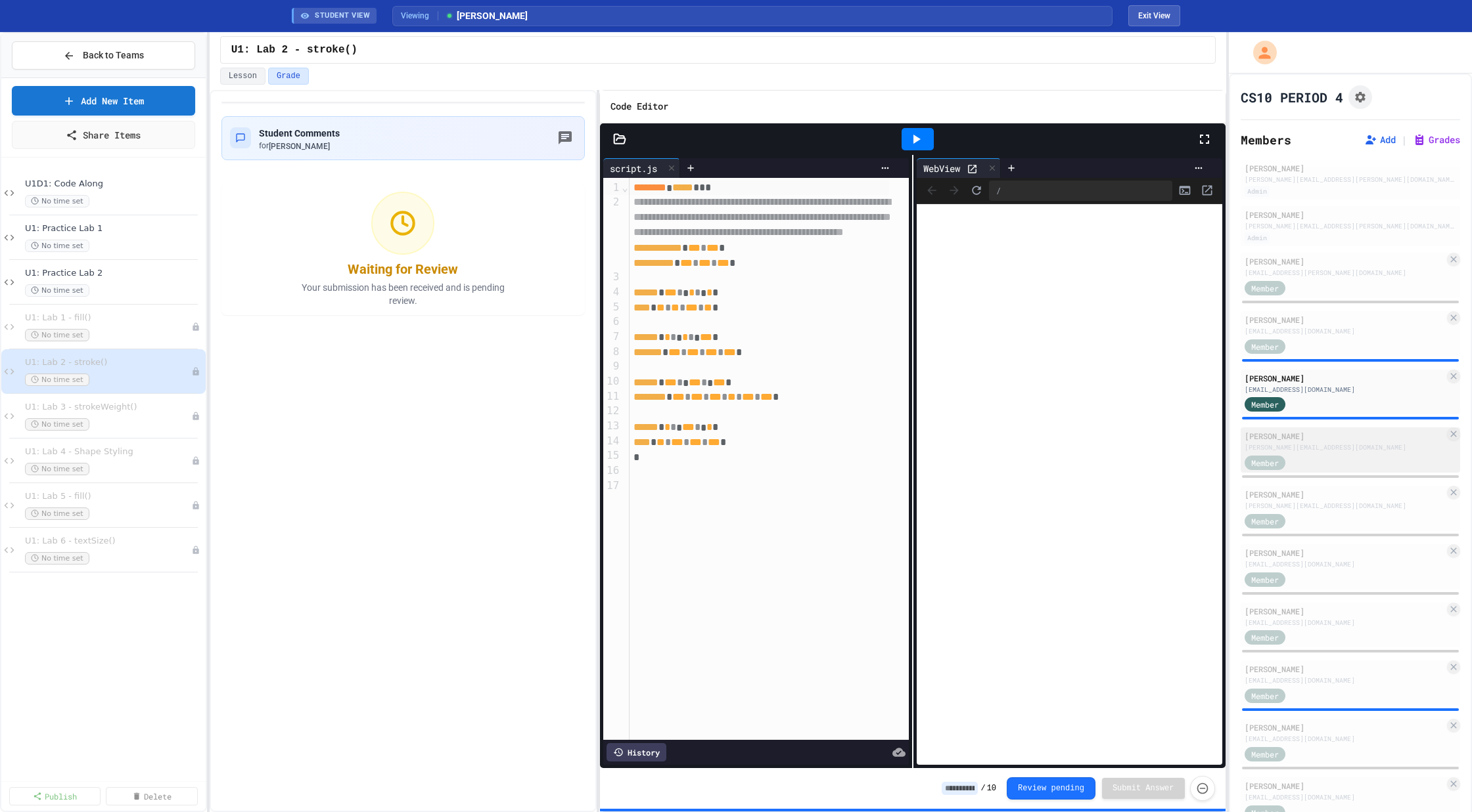
click at [1315, 463] on div "Member" at bounding box center [1344, 462] width 201 height 17
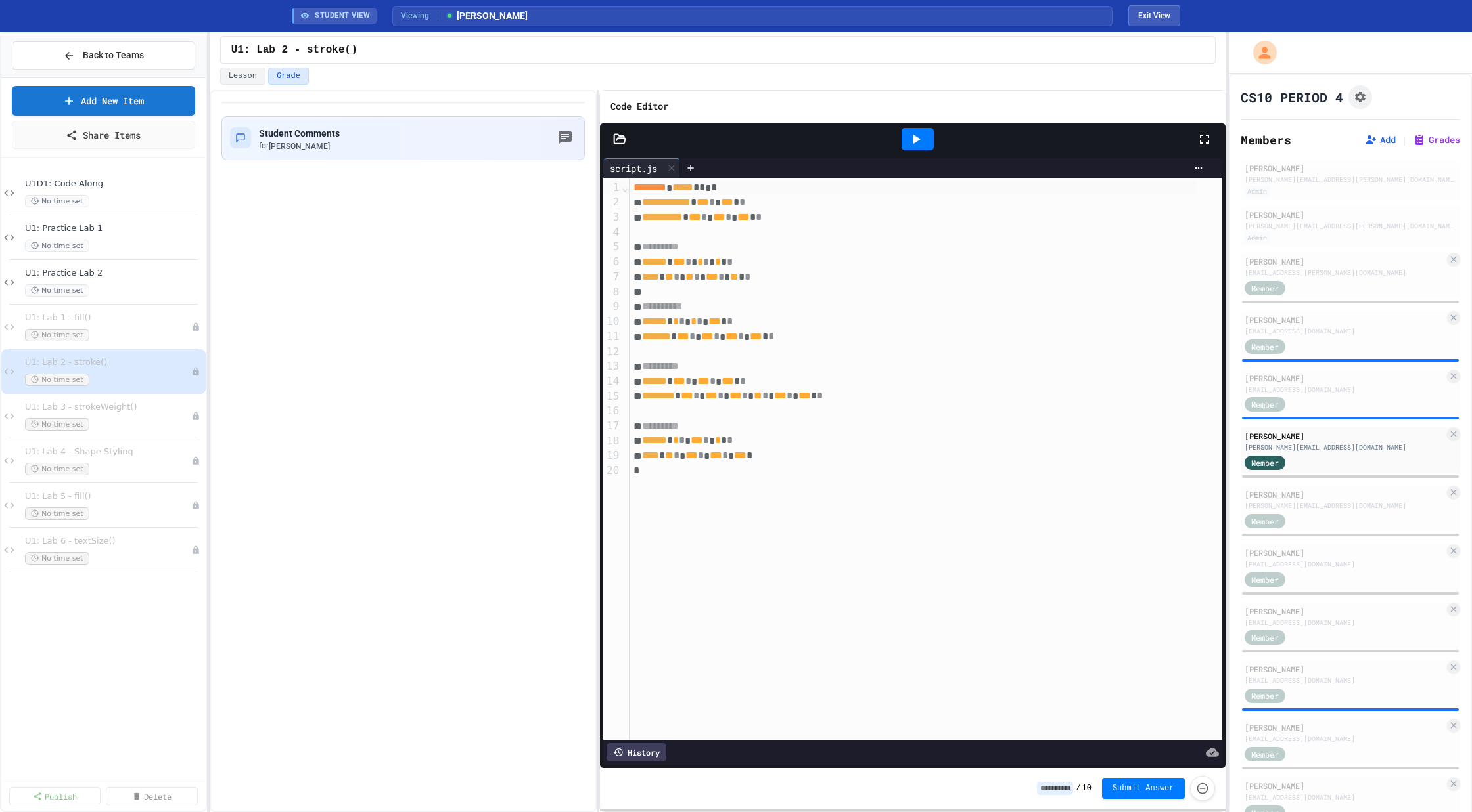
click at [925, 135] on div at bounding box center [917, 139] width 32 height 23
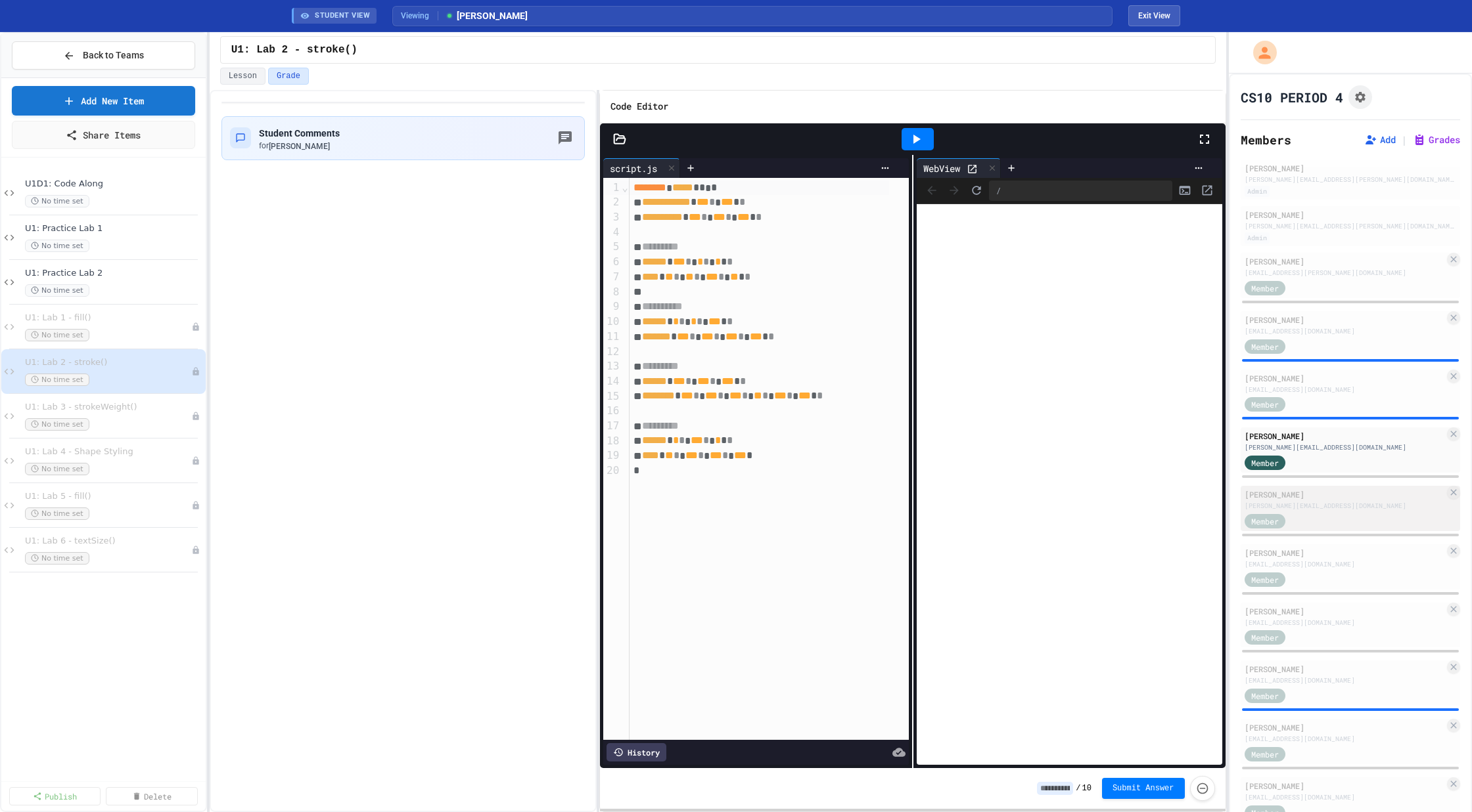
click at [1285, 495] on div "[PERSON_NAME]" at bounding box center [1344, 494] width 201 height 12
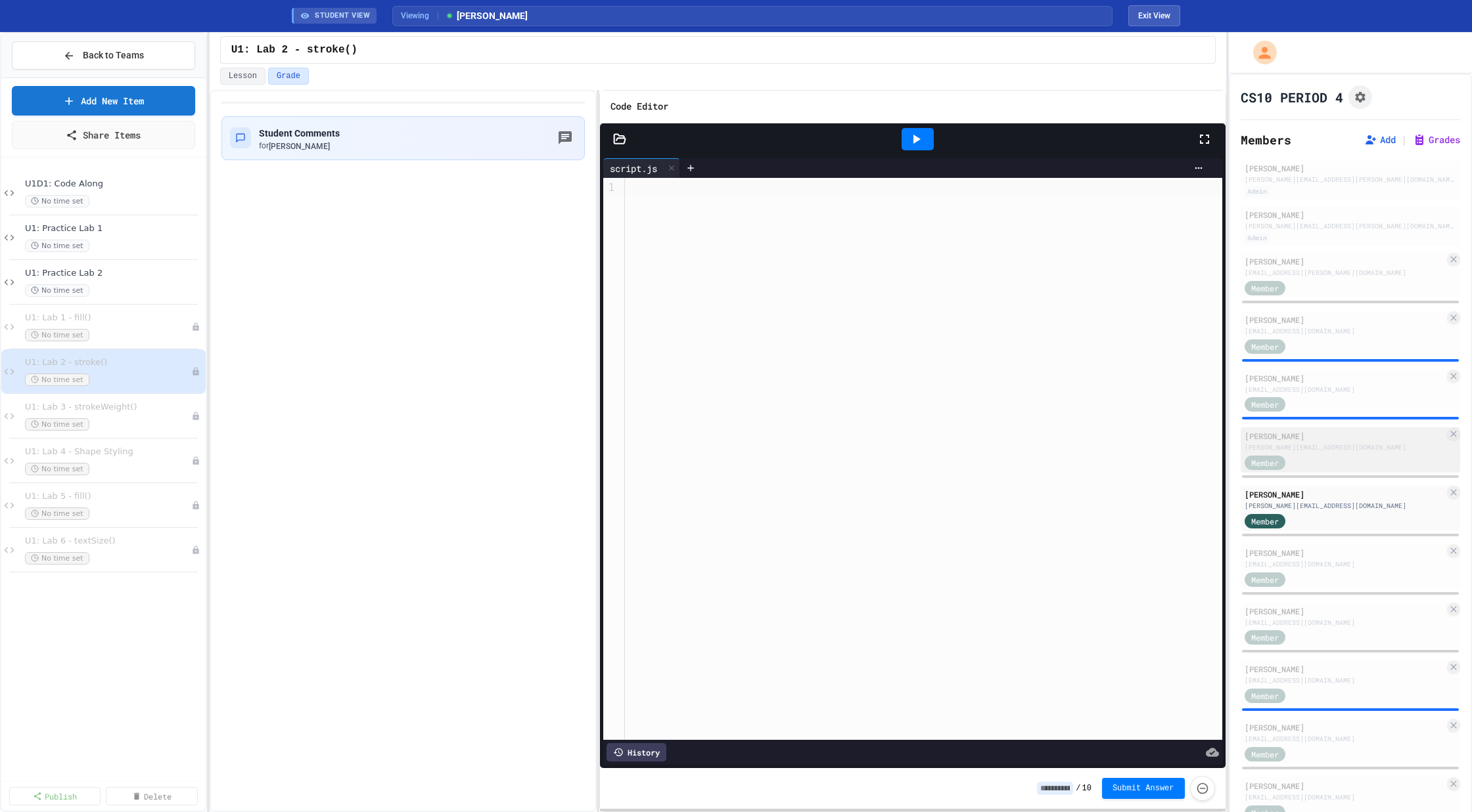
click at [1305, 454] on div "Member" at bounding box center [1277, 462] width 66 height 17
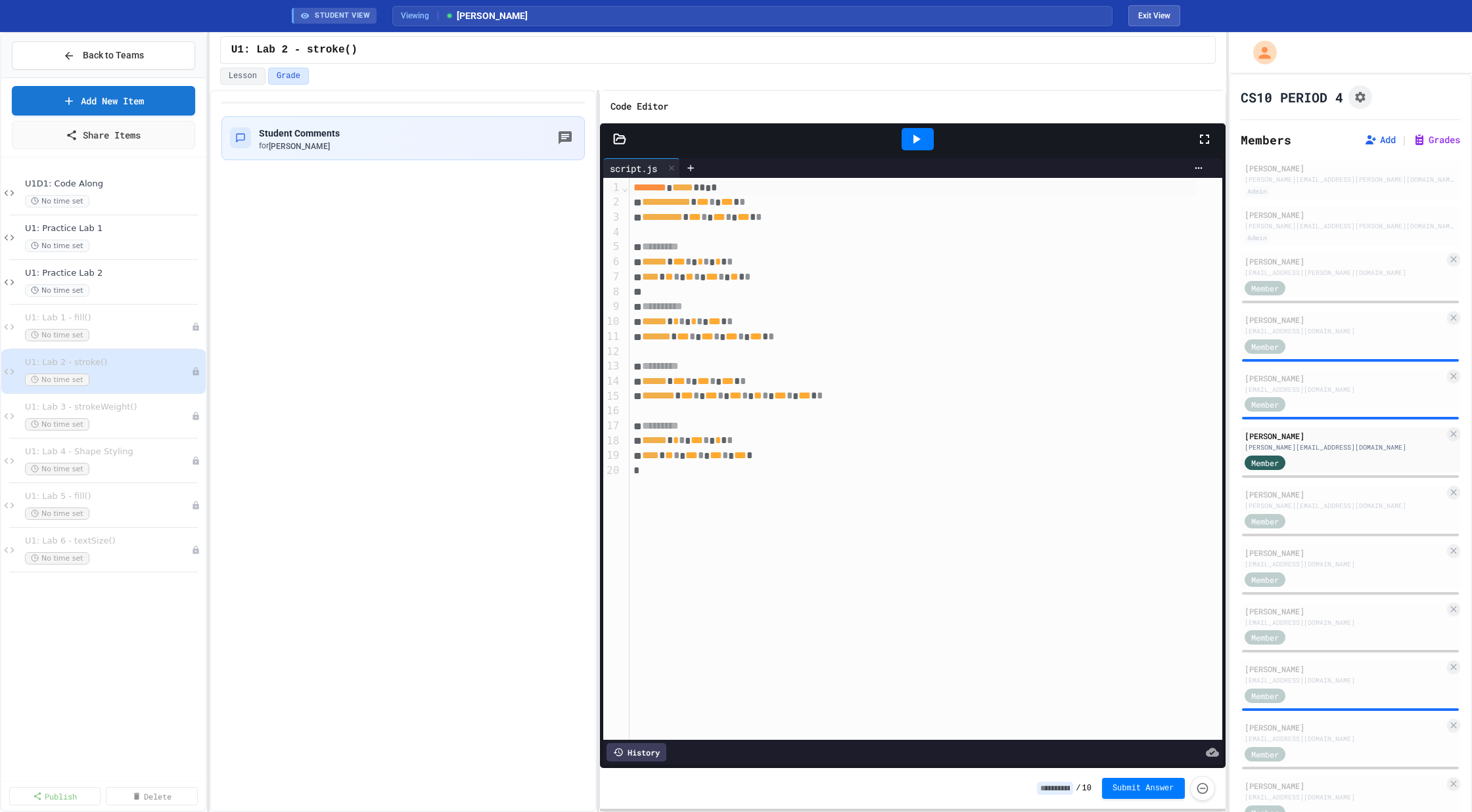
click at [908, 136] on icon at bounding box center [916, 139] width 16 height 16
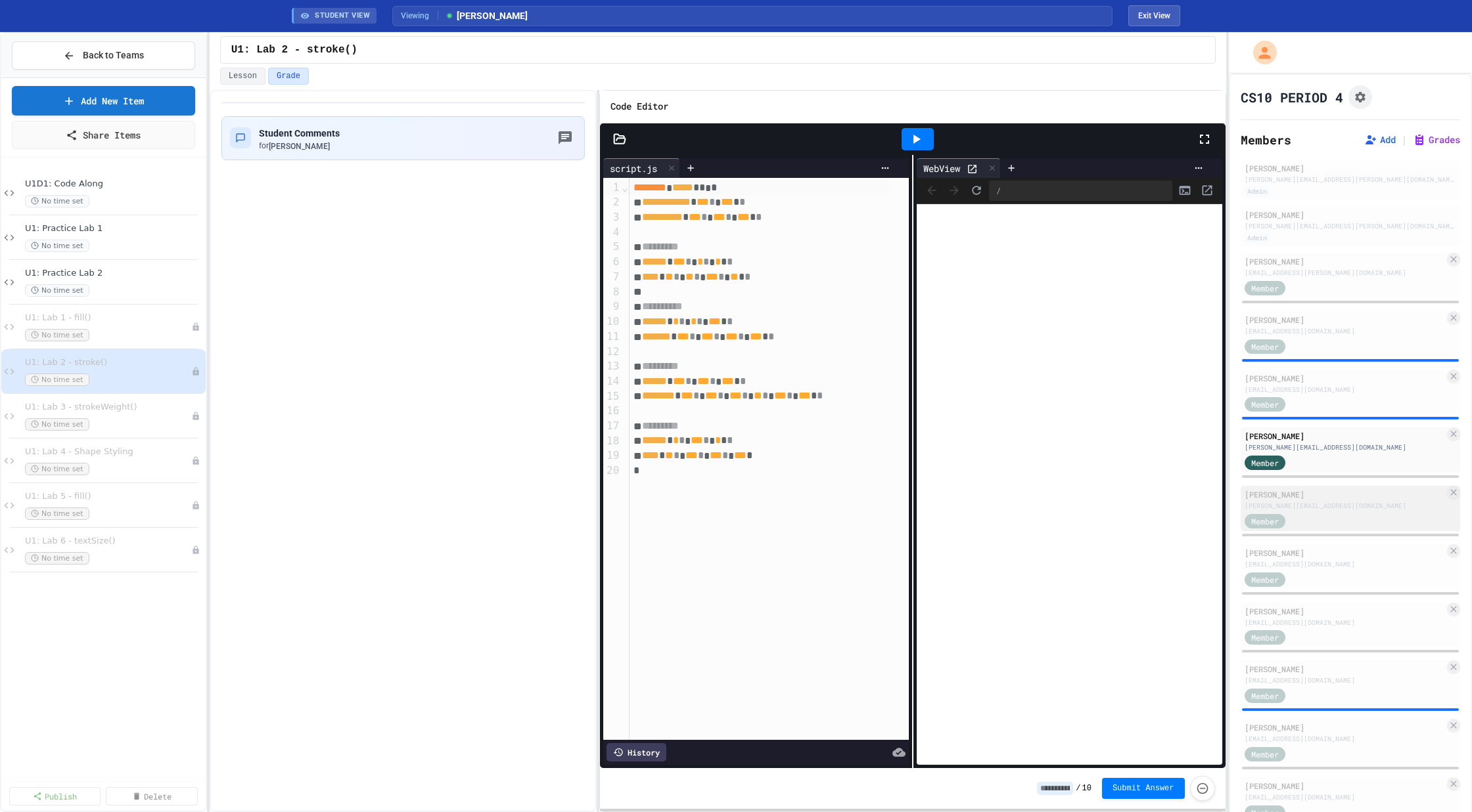
click at [1328, 516] on div "Member" at bounding box center [1344, 520] width 201 height 17
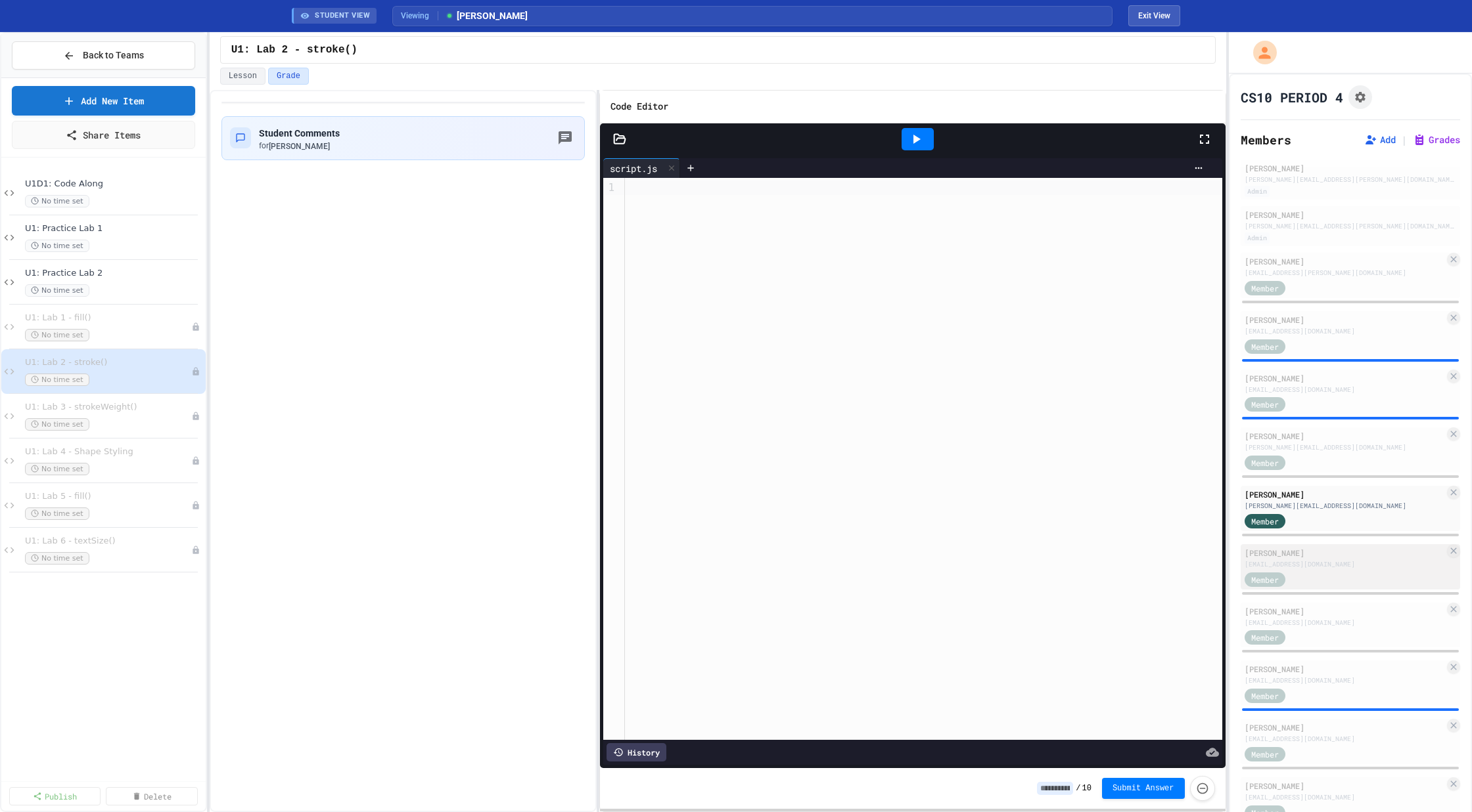
click at [1300, 562] on div "[EMAIL_ADDRESS][DOMAIN_NAME]" at bounding box center [1344, 564] width 201 height 10
click at [925, 135] on div at bounding box center [917, 139] width 32 height 23
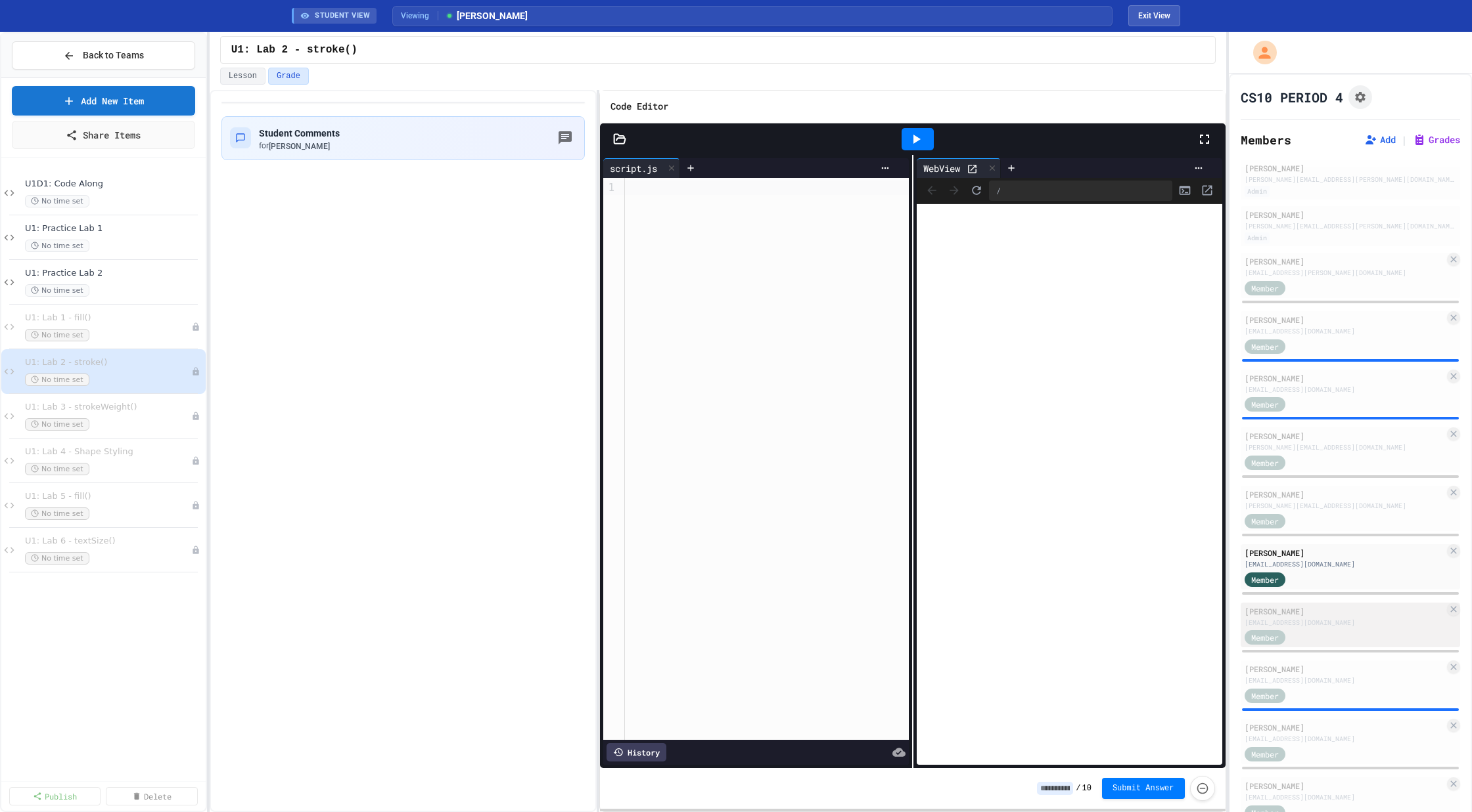
click at [1295, 610] on div "[PERSON_NAME]" at bounding box center [1344, 611] width 201 height 12
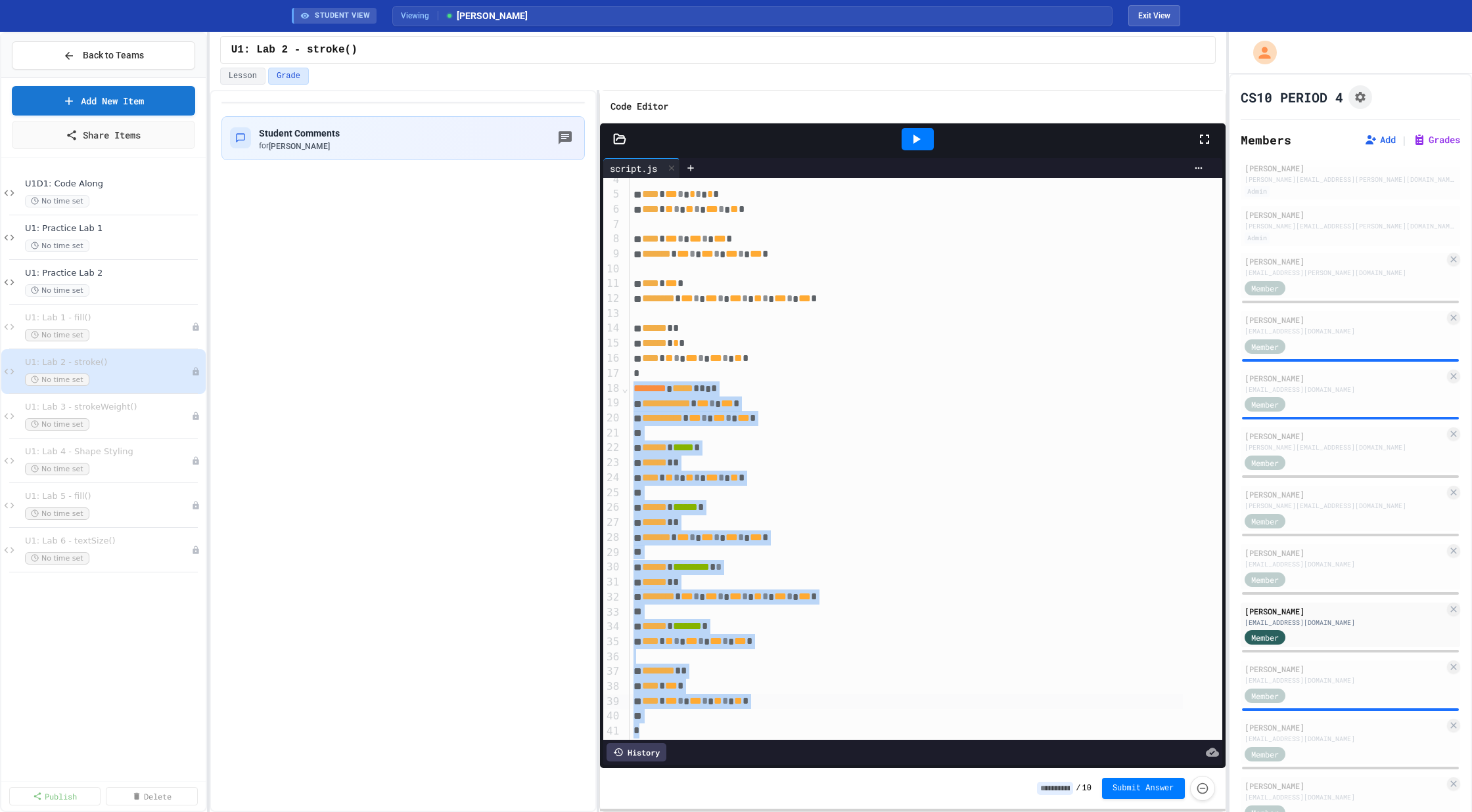
drag, startPoint x: 656, startPoint y: 425, endPoint x: 649, endPoint y: 730, distance: 305.1
click at [650, 730] on div "**********" at bounding box center [912, 472] width 618 height 588
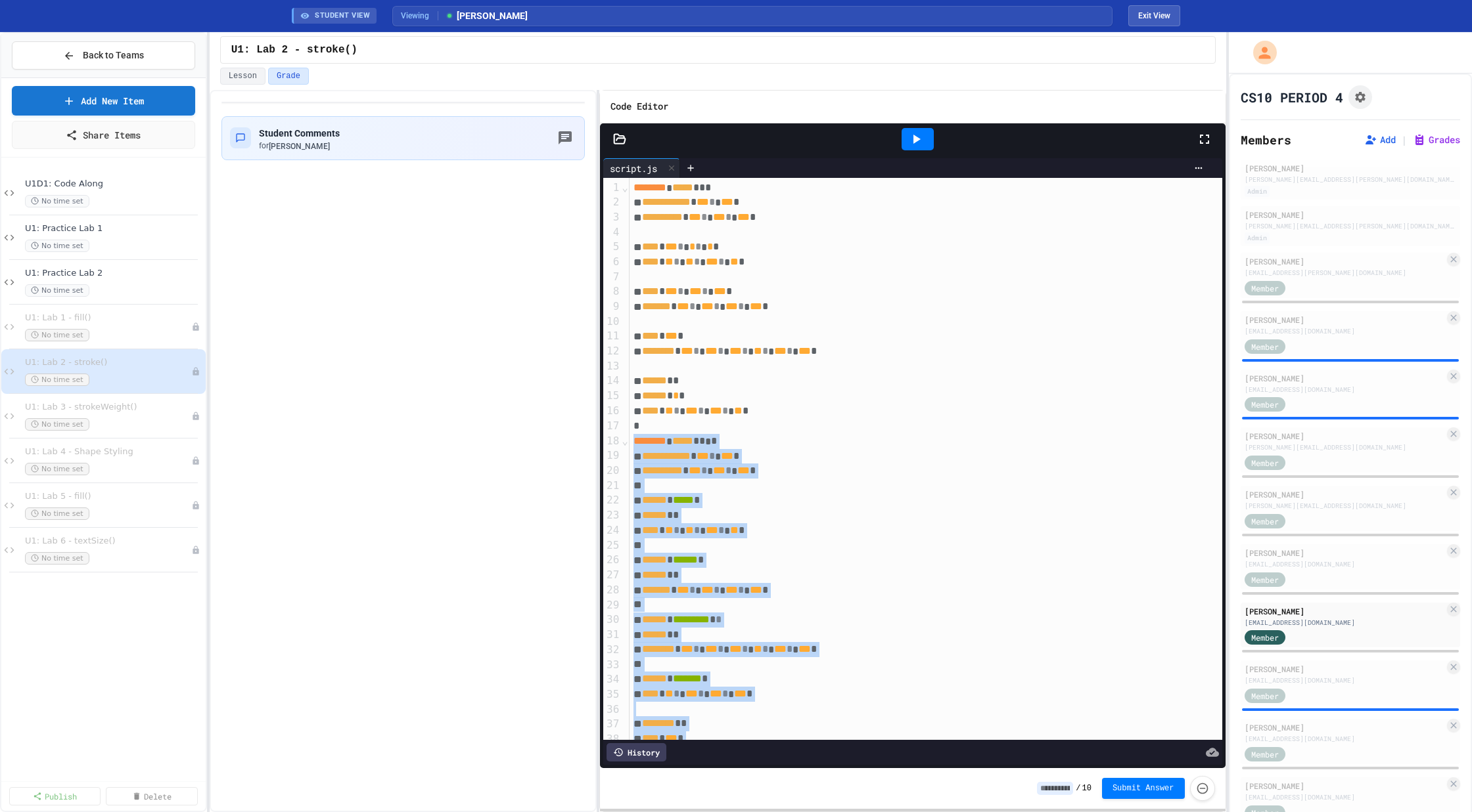
click at [641, 445] on span "********" at bounding box center [650, 441] width 33 height 10
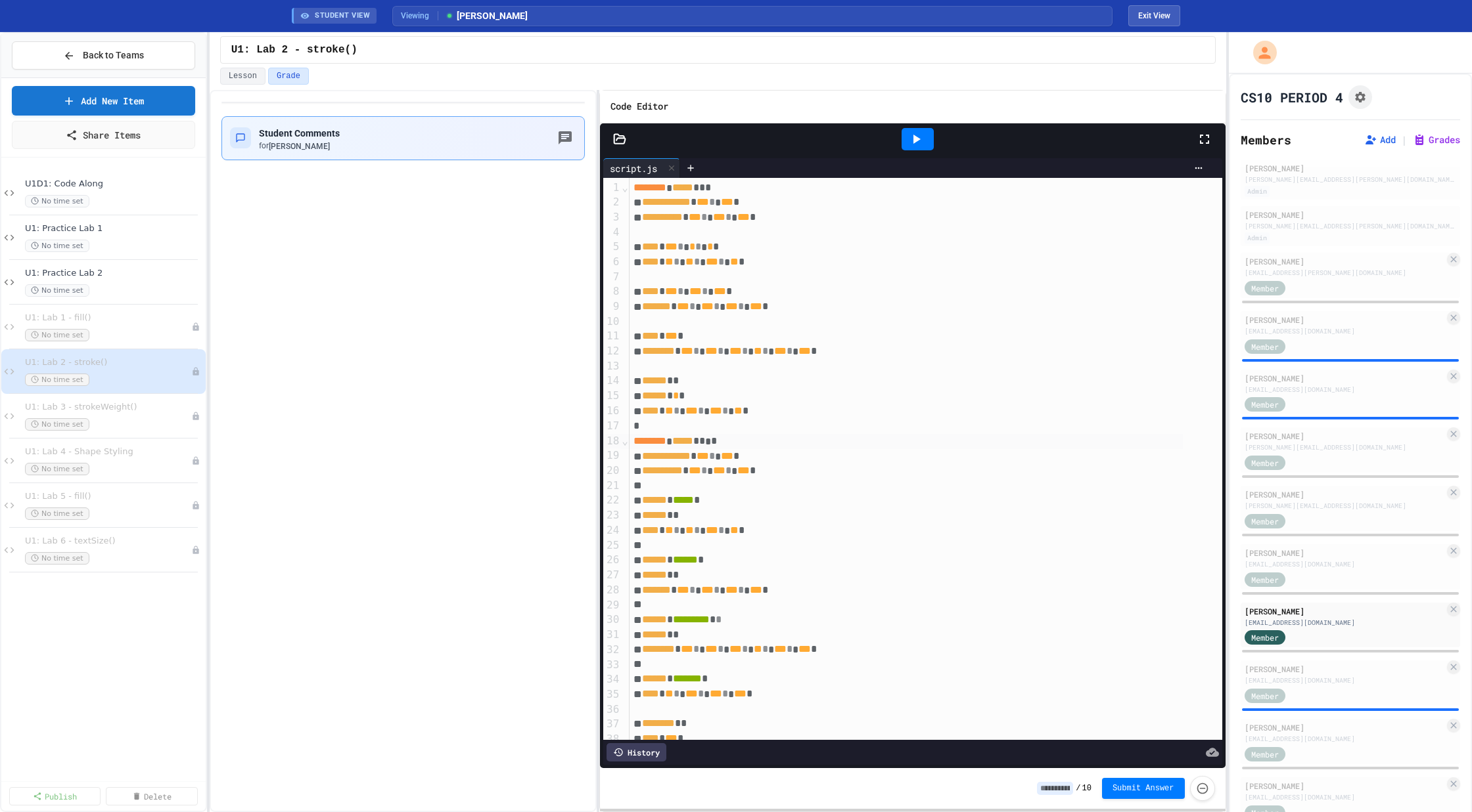
drag, startPoint x: 632, startPoint y: 441, endPoint x: 565, endPoint y: 122, distance: 326.0
click at [565, 122] on div "**********" at bounding box center [718, 451] width 1016 height 722
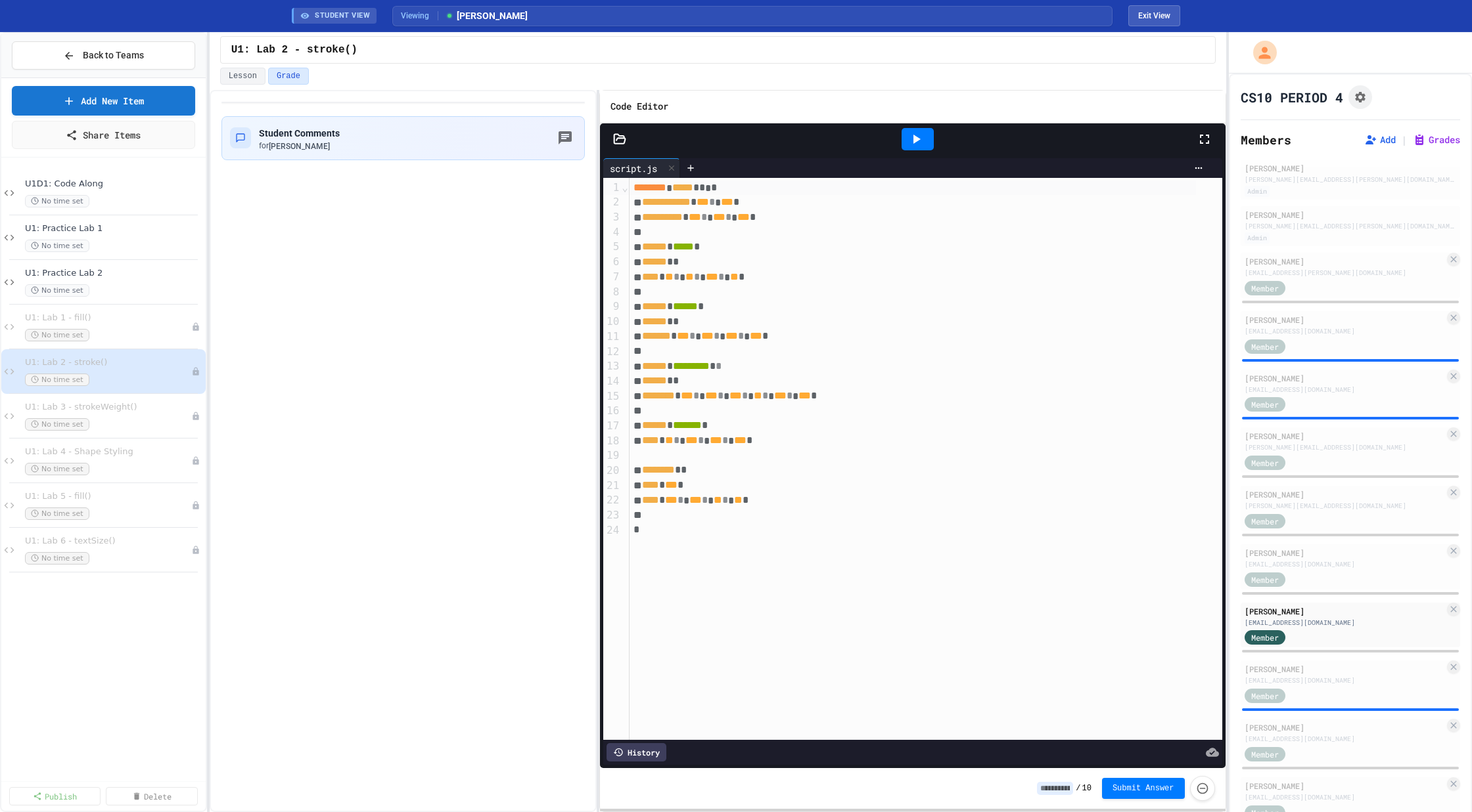
click at [910, 138] on icon at bounding box center [916, 139] width 16 height 16
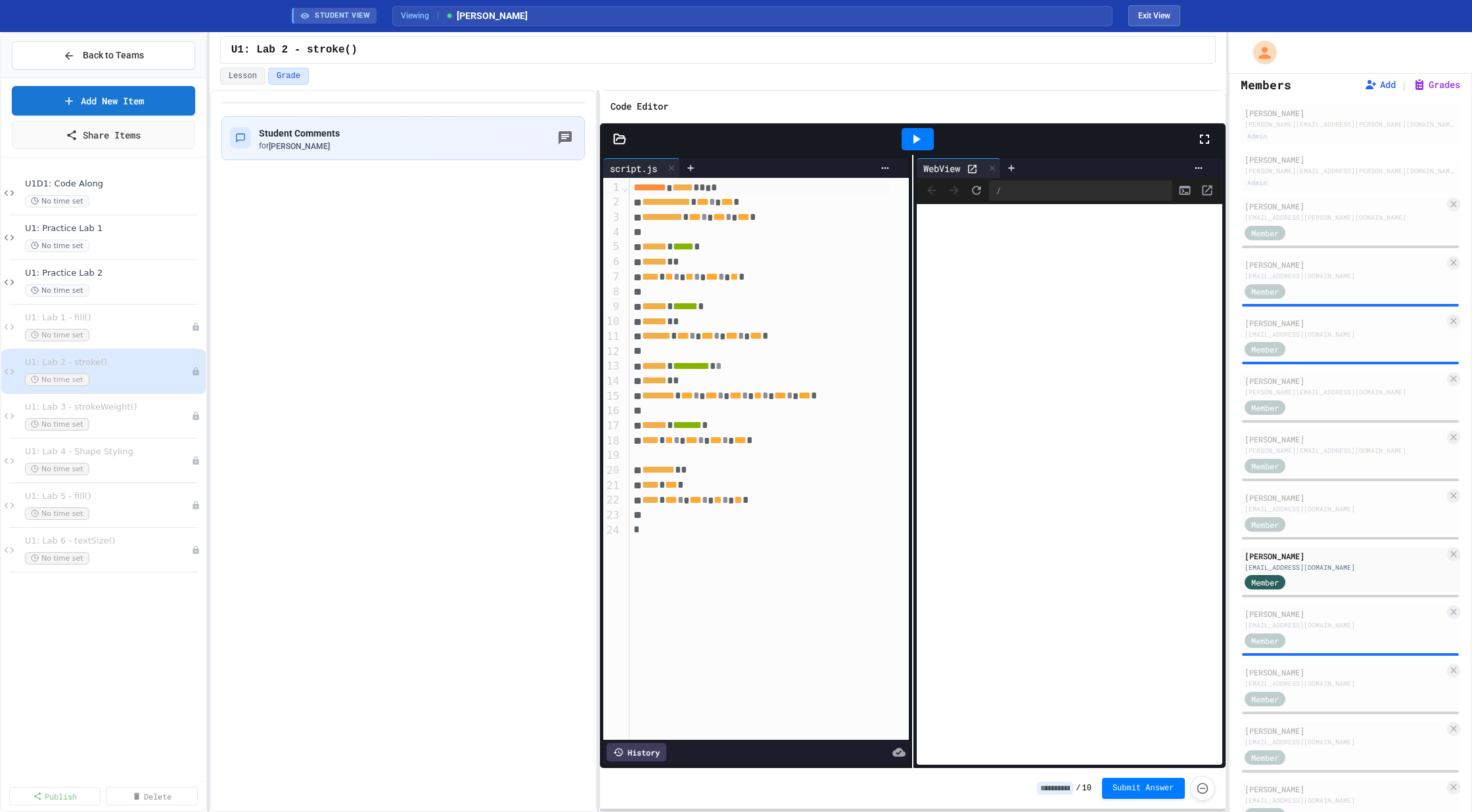
scroll to position [114, 0]
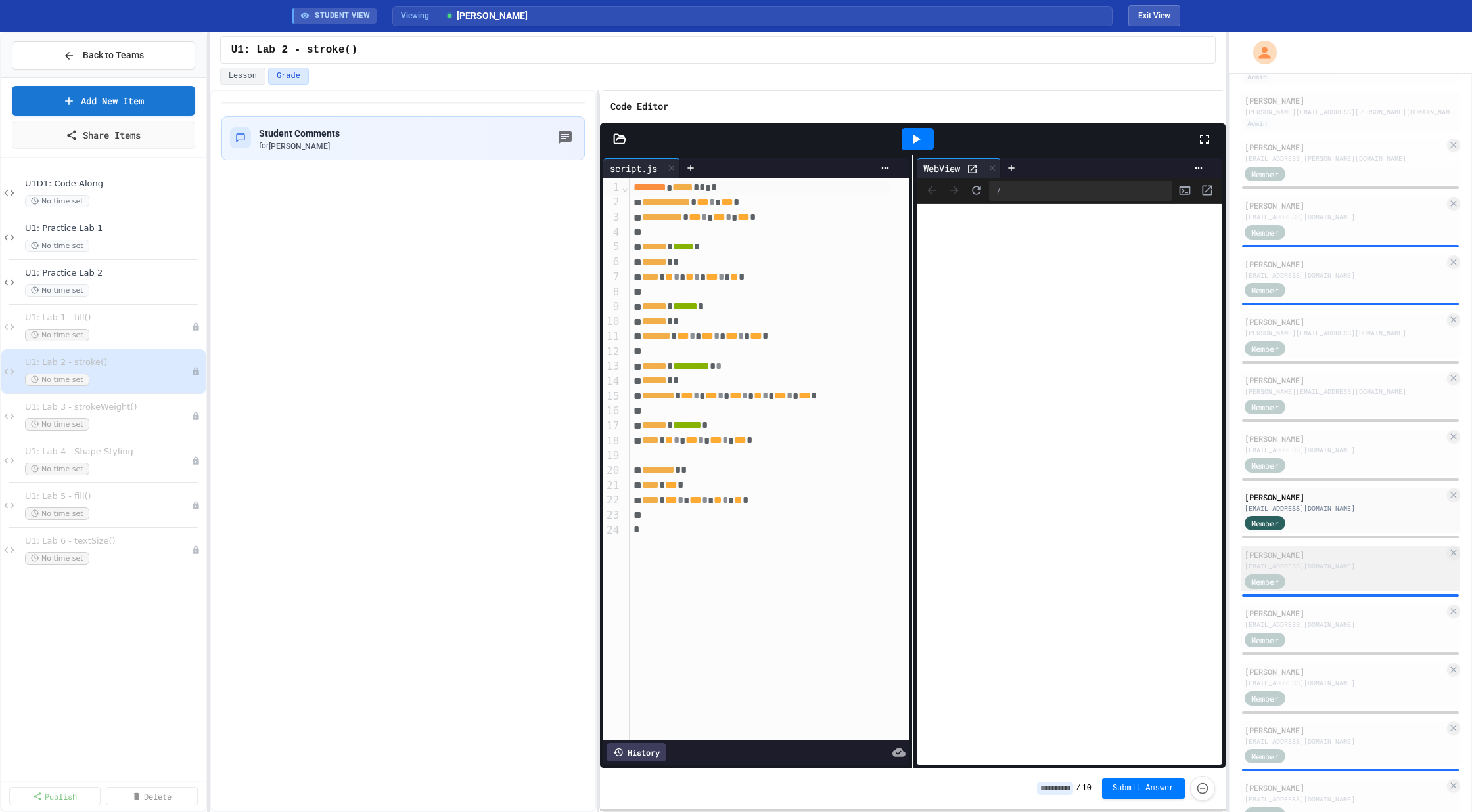
click at [1320, 563] on div "[EMAIL_ADDRESS][DOMAIN_NAME]" at bounding box center [1344, 566] width 201 height 10
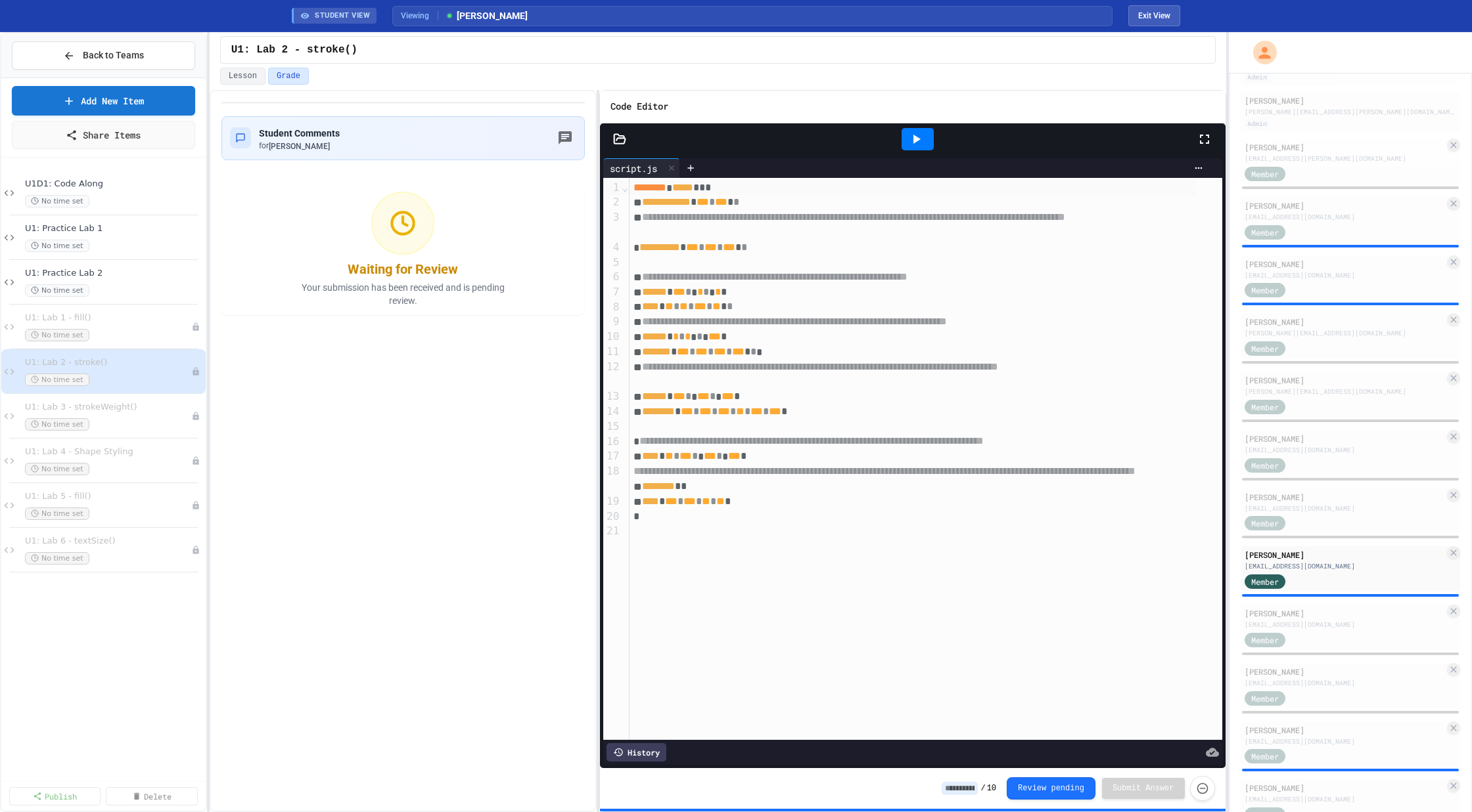
click at [907, 137] on div at bounding box center [917, 139] width 32 height 23
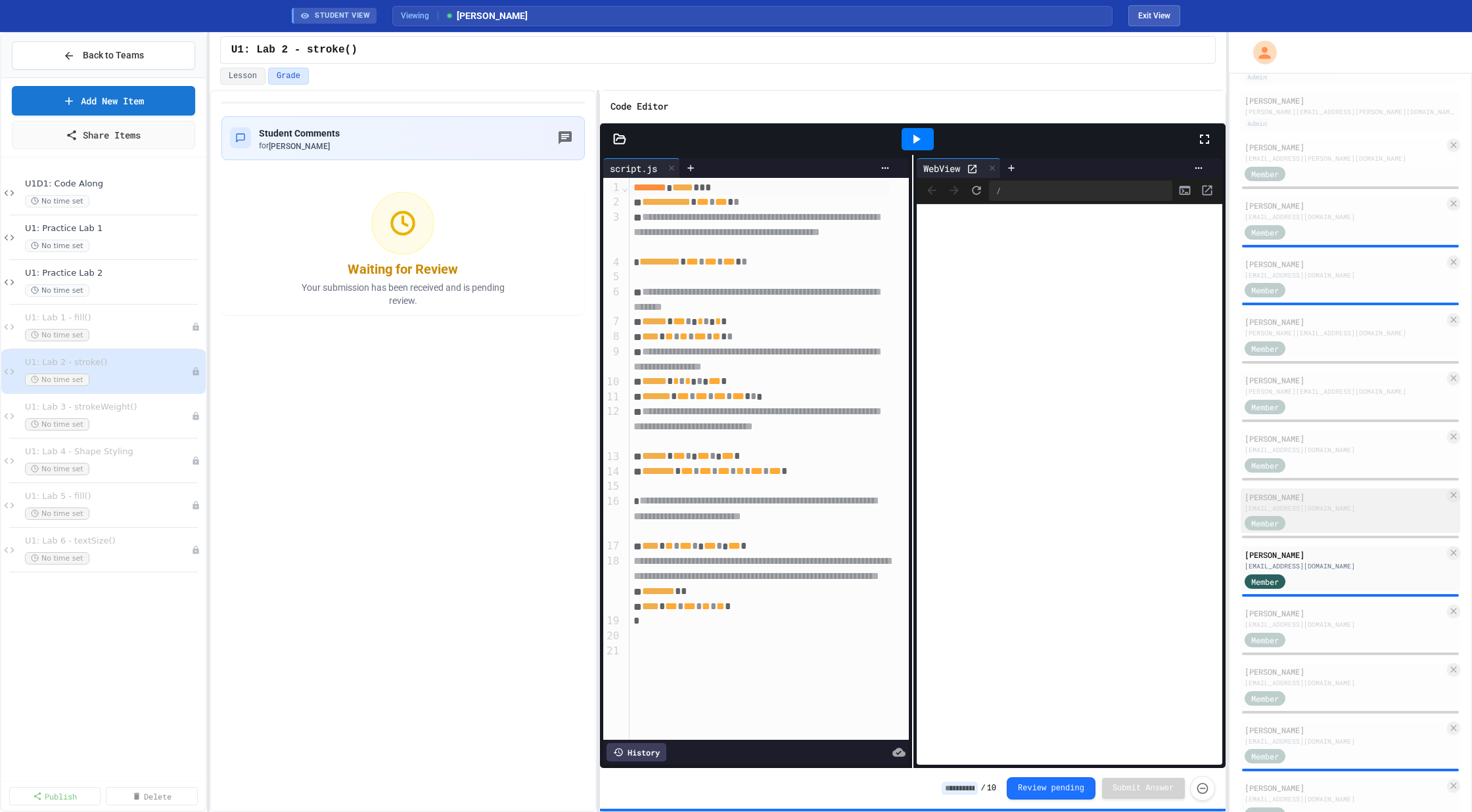
scroll to position [347, 0]
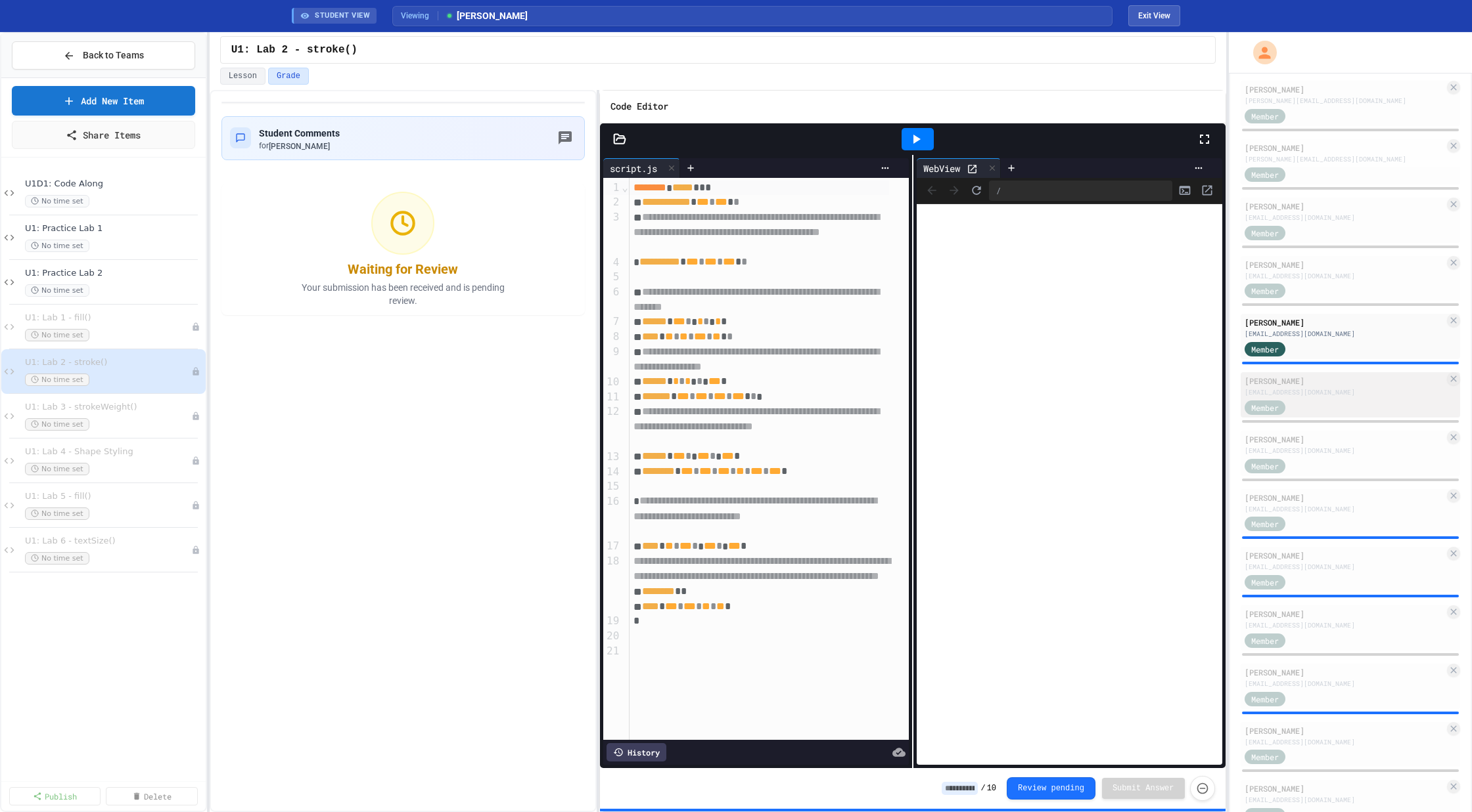
click at [1324, 406] on div "Member" at bounding box center [1344, 406] width 201 height 17
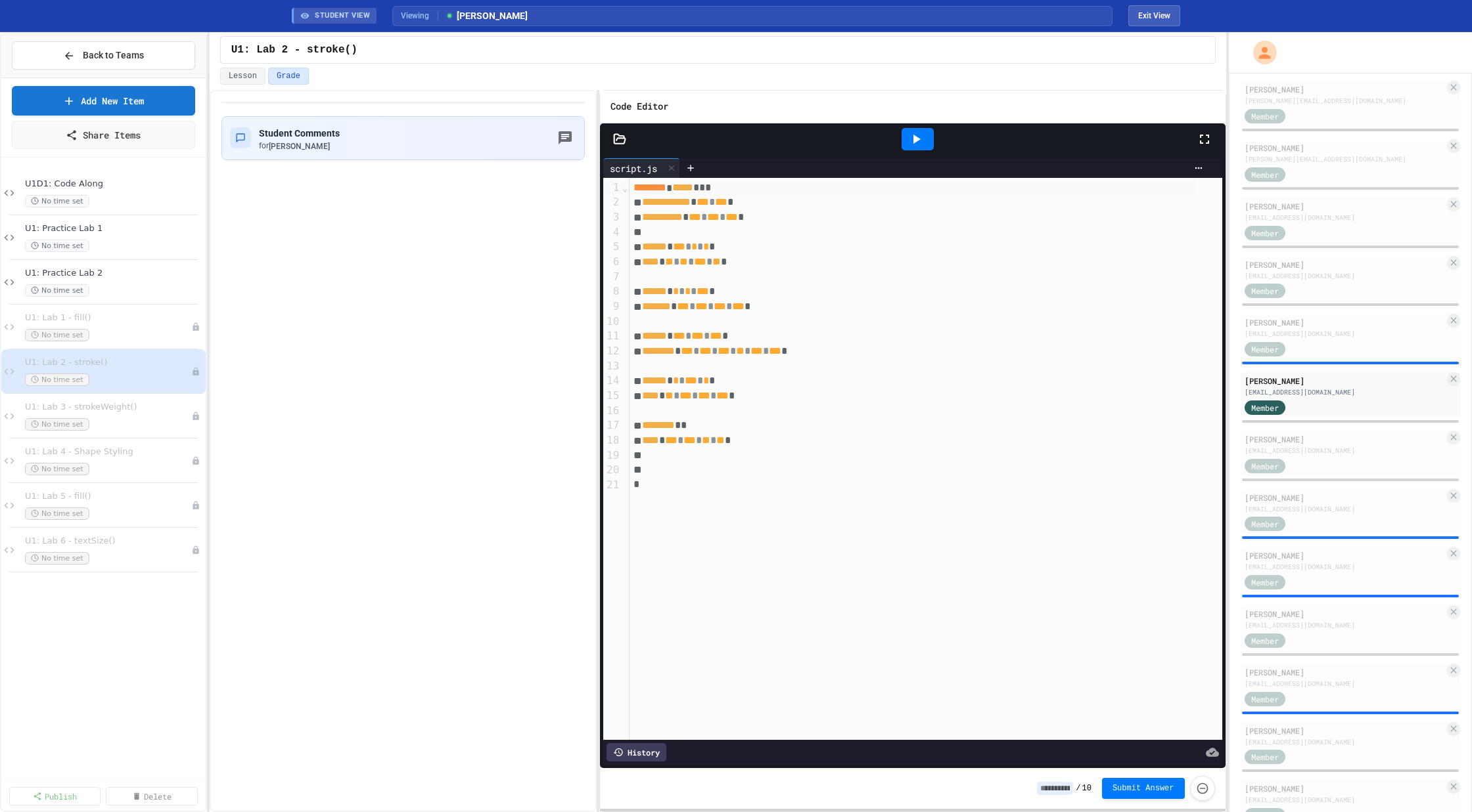
click at [917, 134] on icon at bounding box center [916, 139] width 16 height 16
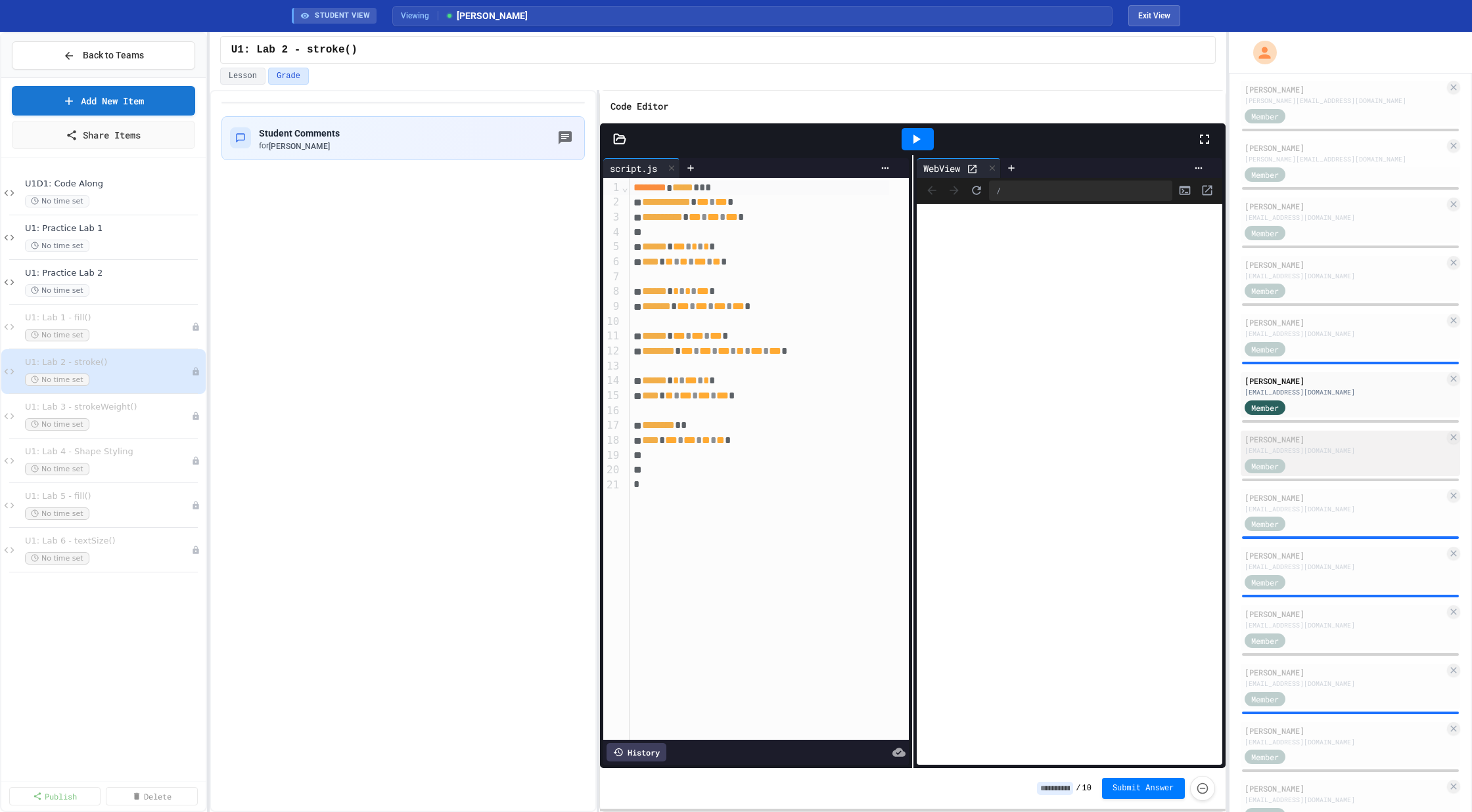
click at [1292, 449] on div "[EMAIL_ADDRESS][DOMAIN_NAME]" at bounding box center [1344, 451] width 201 height 10
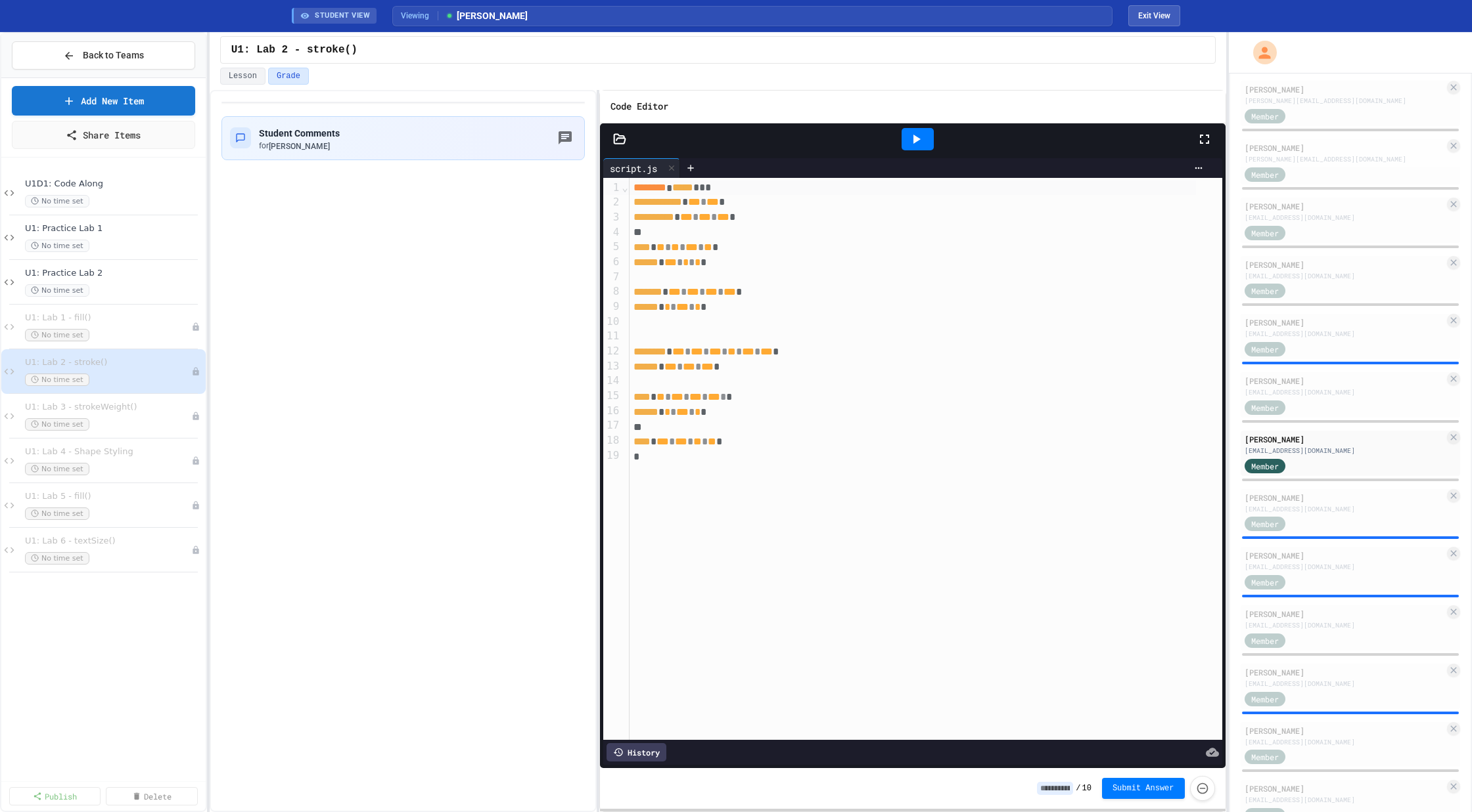
click at [921, 140] on icon at bounding box center [916, 139] width 16 height 16
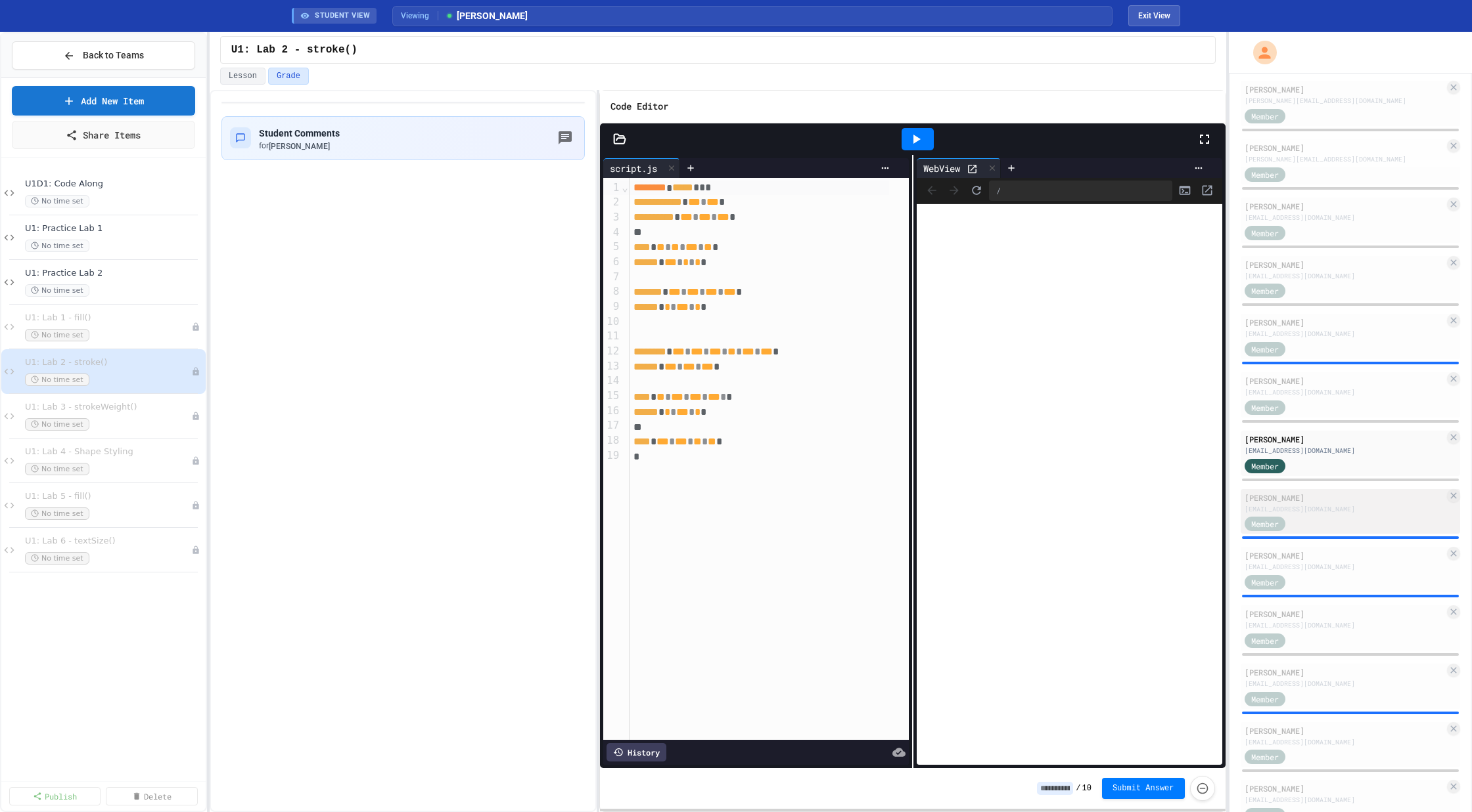
click at [1328, 518] on div "Member" at bounding box center [1344, 523] width 201 height 17
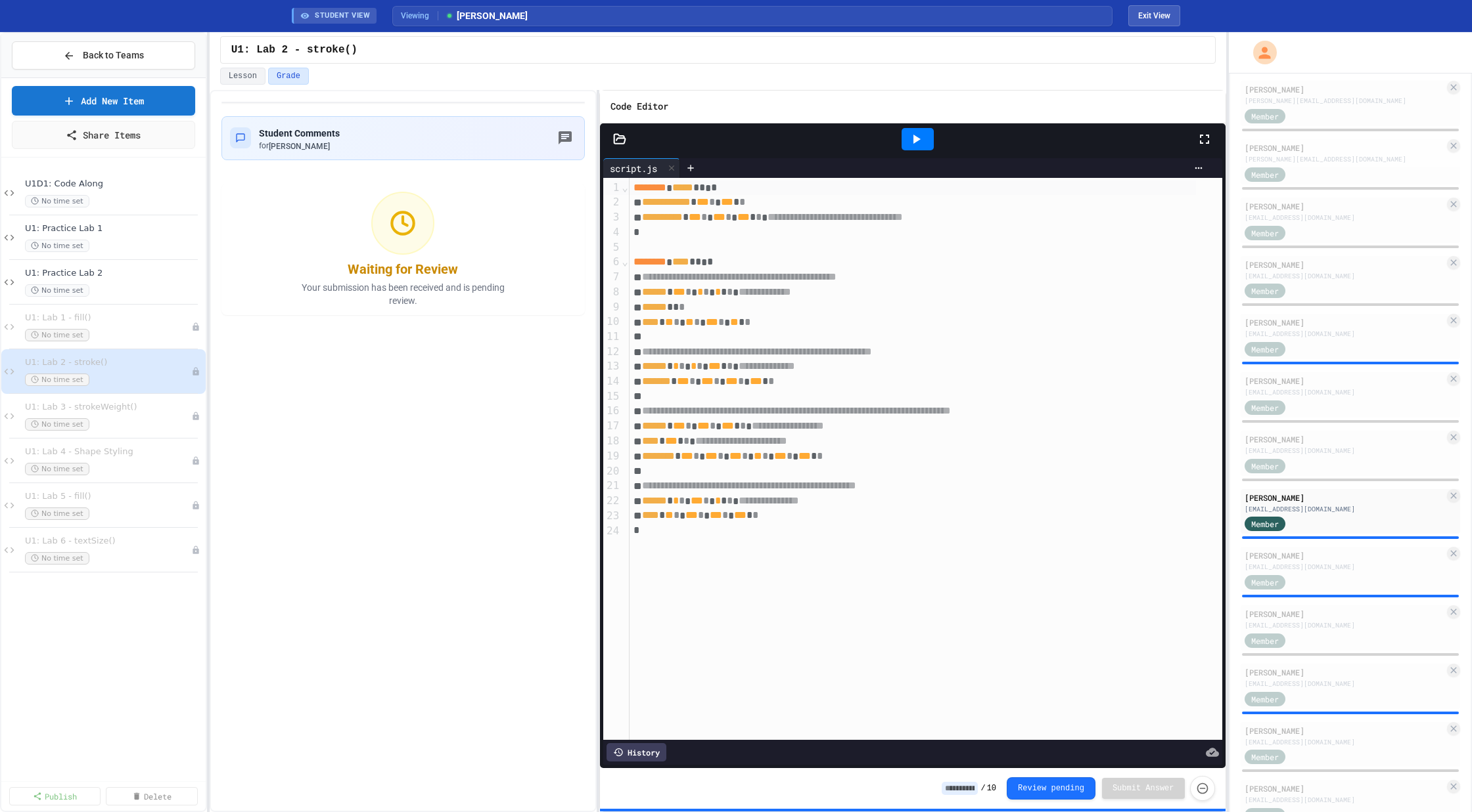
click at [916, 138] on icon at bounding box center [916, 139] width 7 height 9
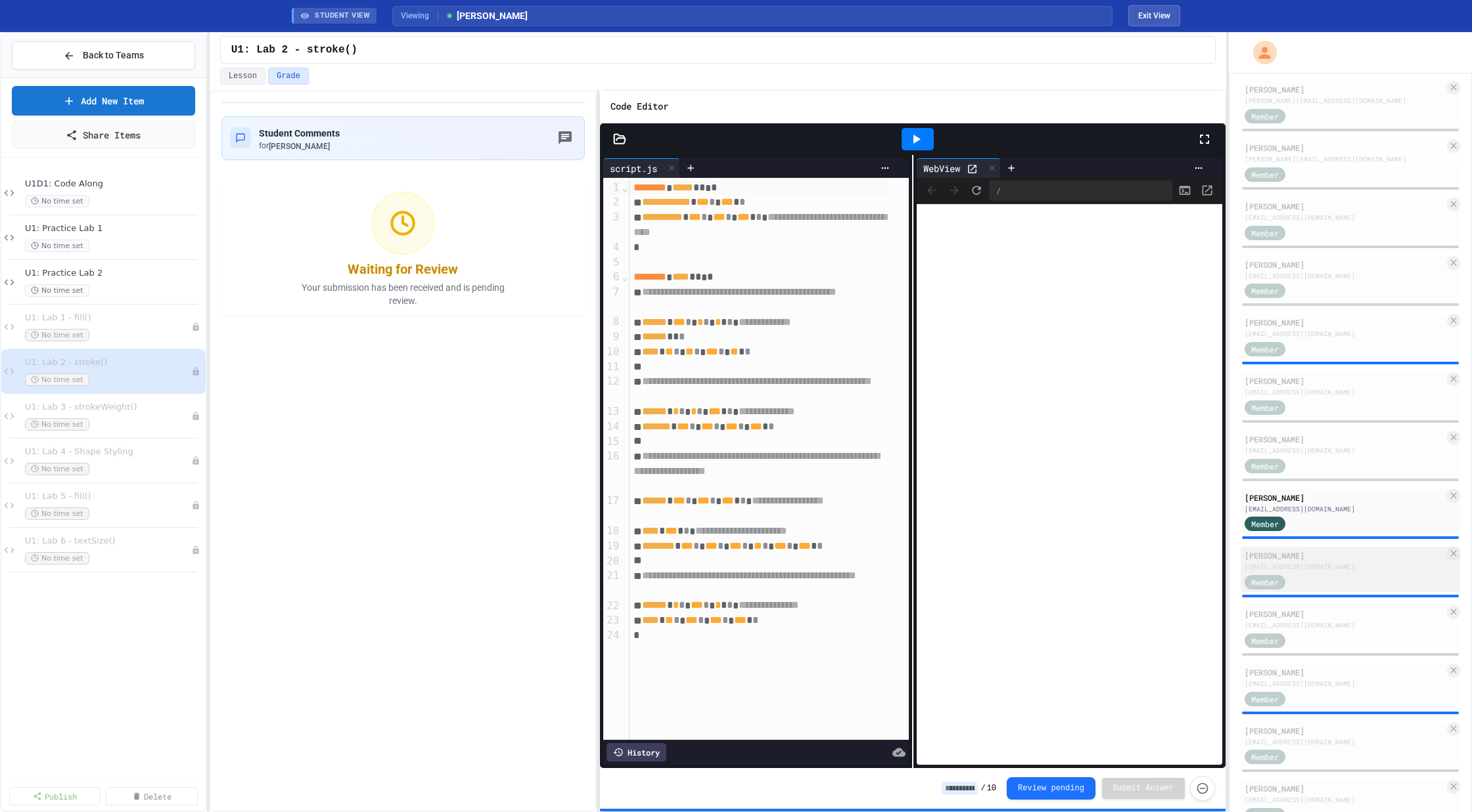
click at [1328, 584] on div "Member" at bounding box center [1344, 581] width 201 height 17
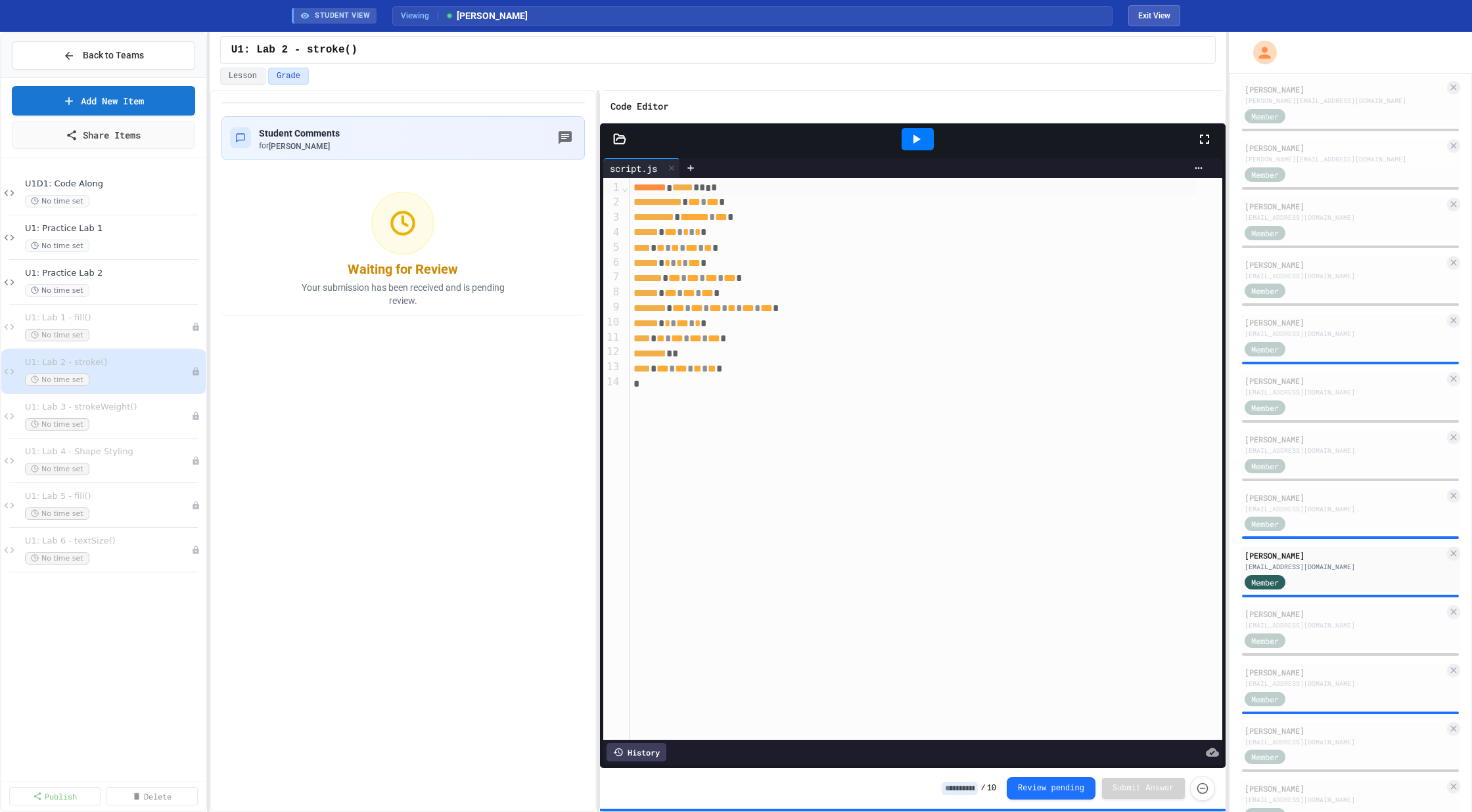
click at [919, 134] on icon at bounding box center [916, 139] width 16 height 16
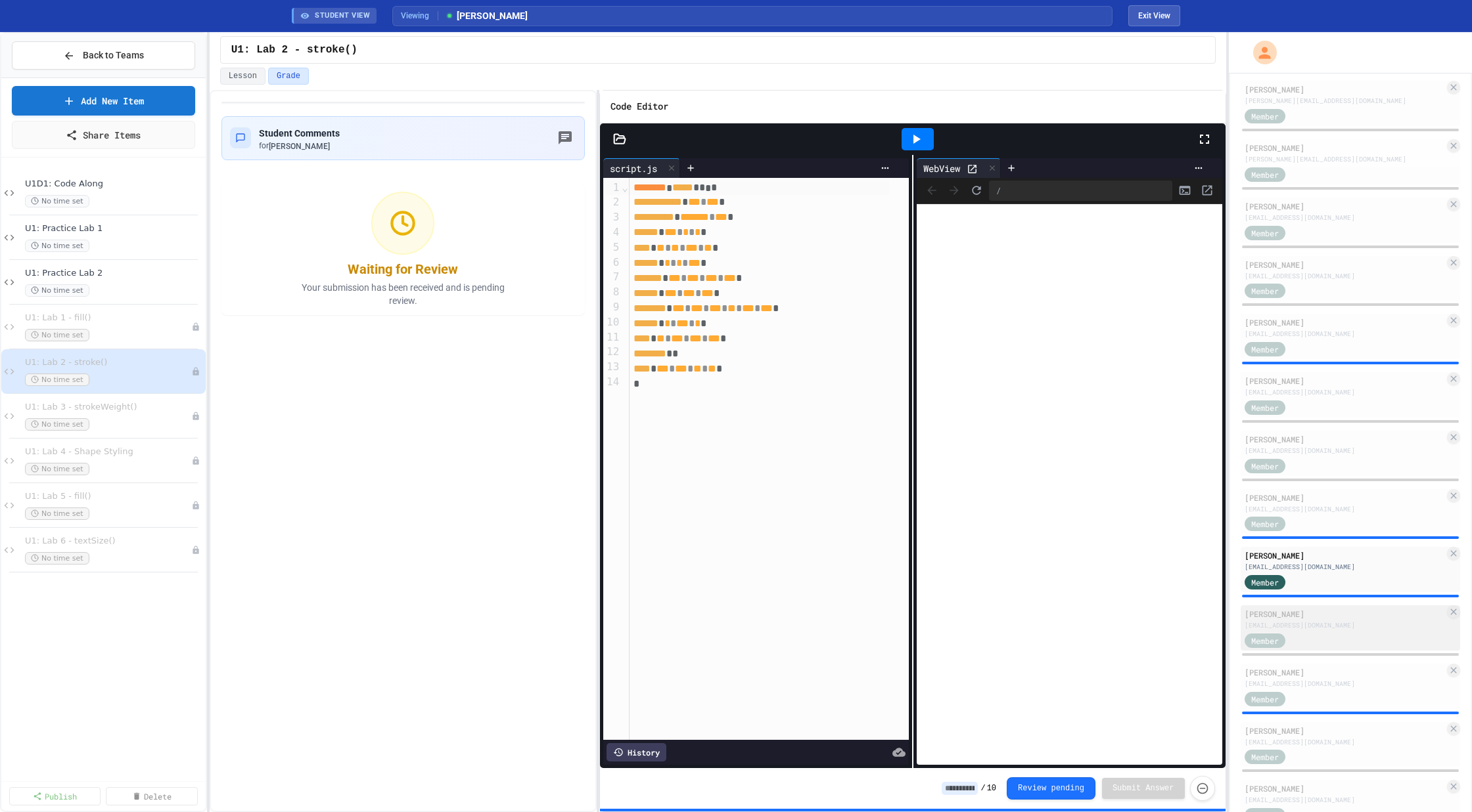
click at [1311, 617] on div "[PERSON_NAME]" at bounding box center [1344, 614] width 201 height 12
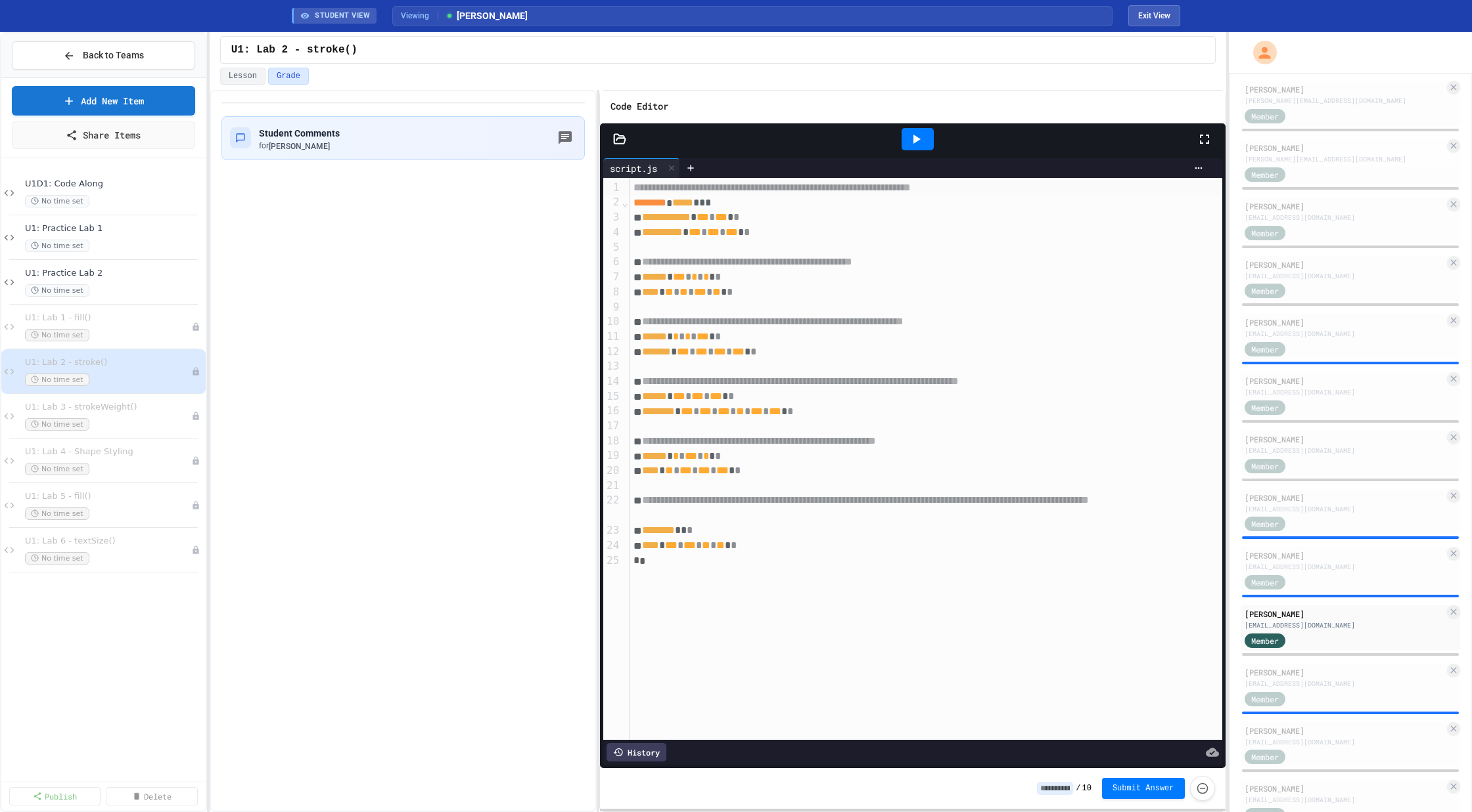
click at [922, 134] on icon at bounding box center [916, 139] width 16 height 16
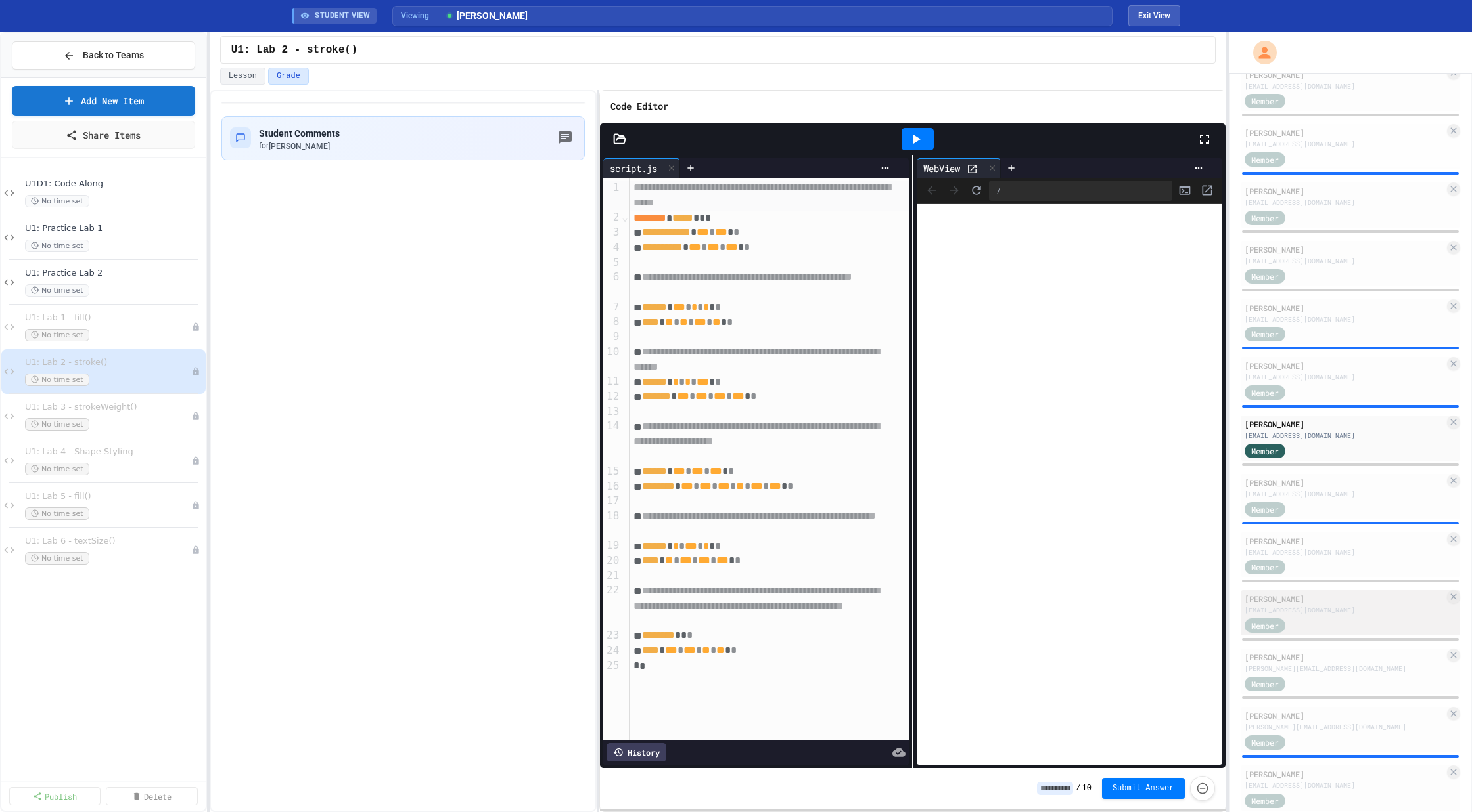
scroll to position [566, 0]
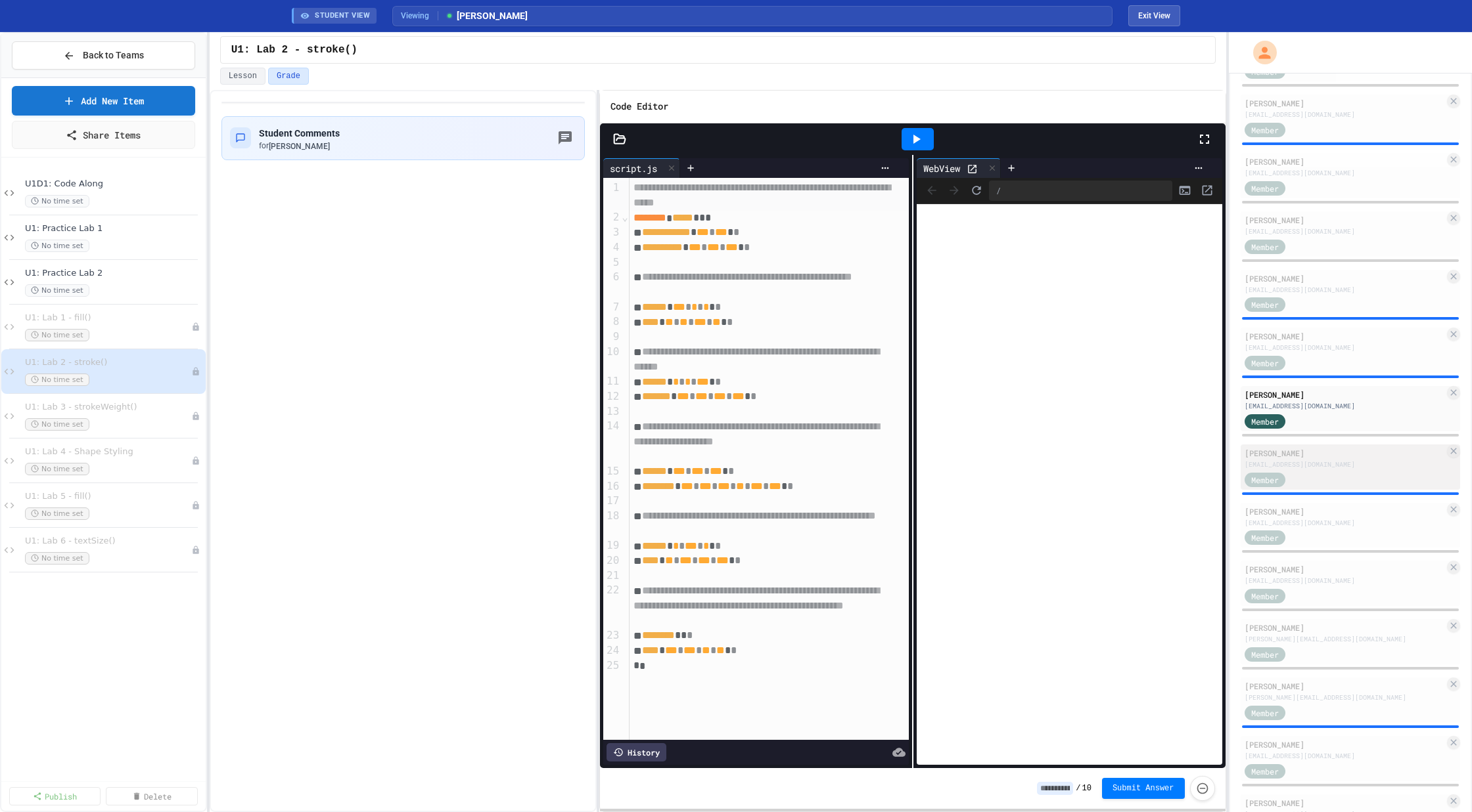
click at [1332, 467] on div "[EMAIL_ADDRESS][DOMAIN_NAME]" at bounding box center [1344, 465] width 201 height 10
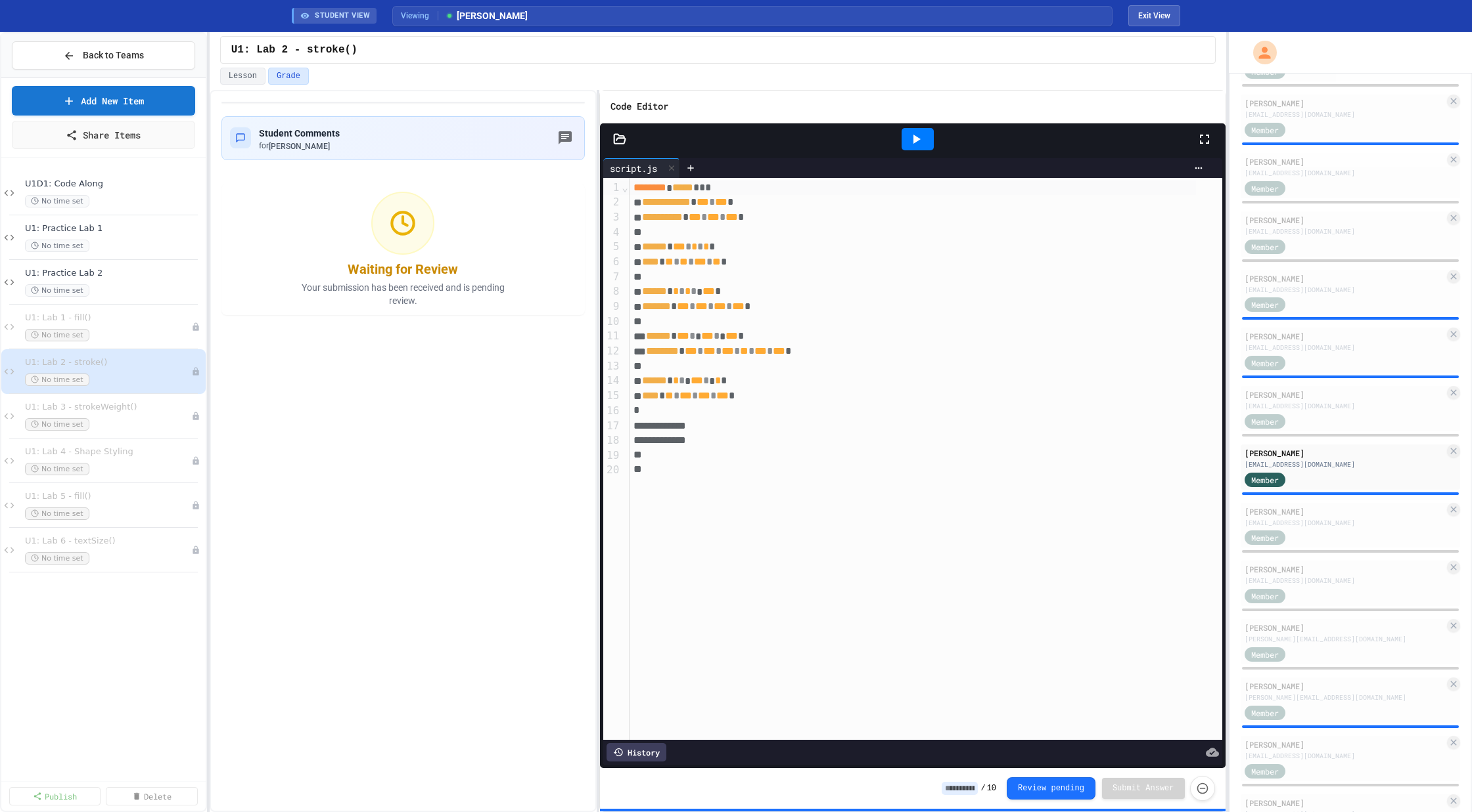
click at [914, 145] on icon at bounding box center [916, 139] width 16 height 16
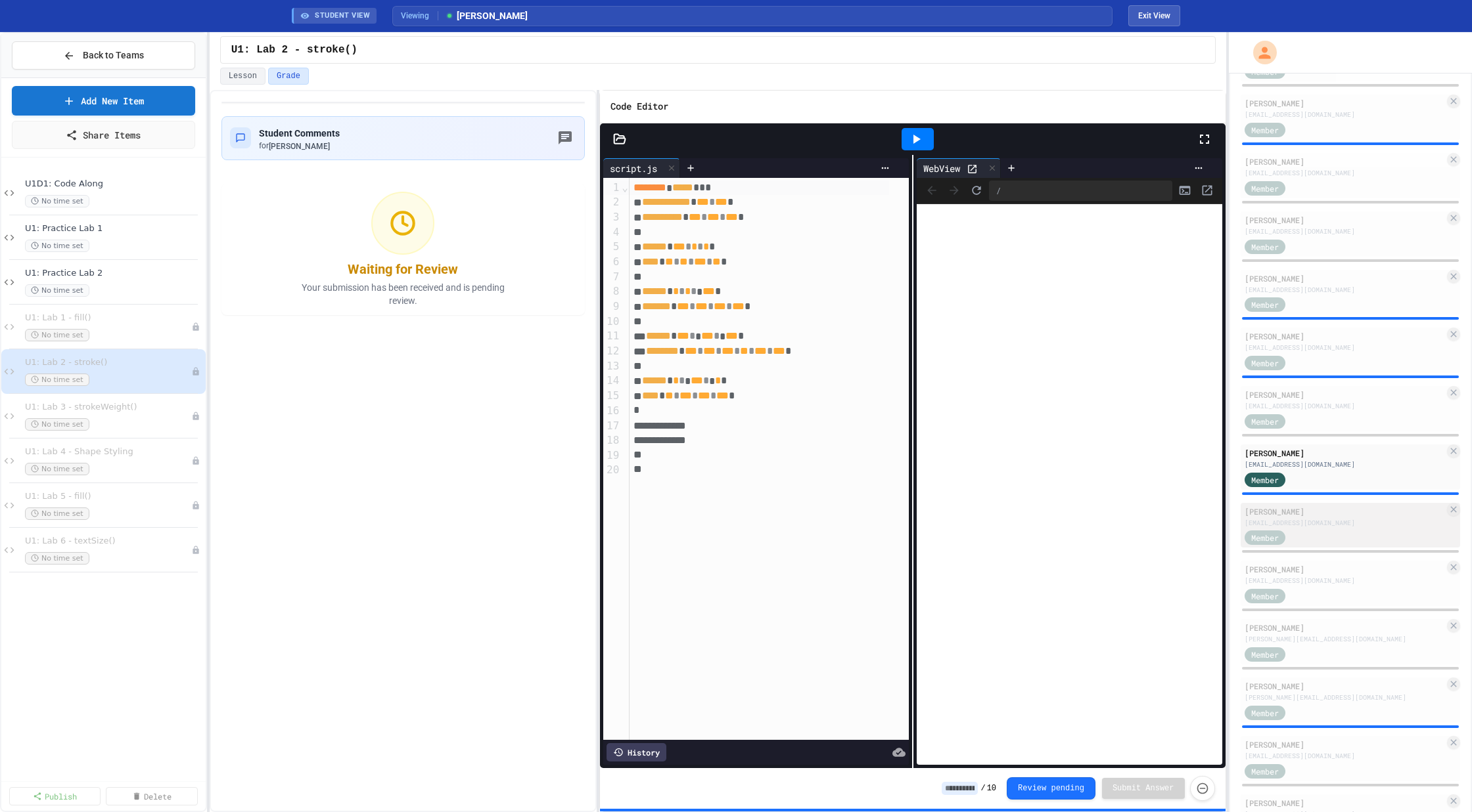
click at [1328, 523] on div "[EMAIL_ADDRESS][DOMAIN_NAME]" at bounding box center [1344, 523] width 201 height 10
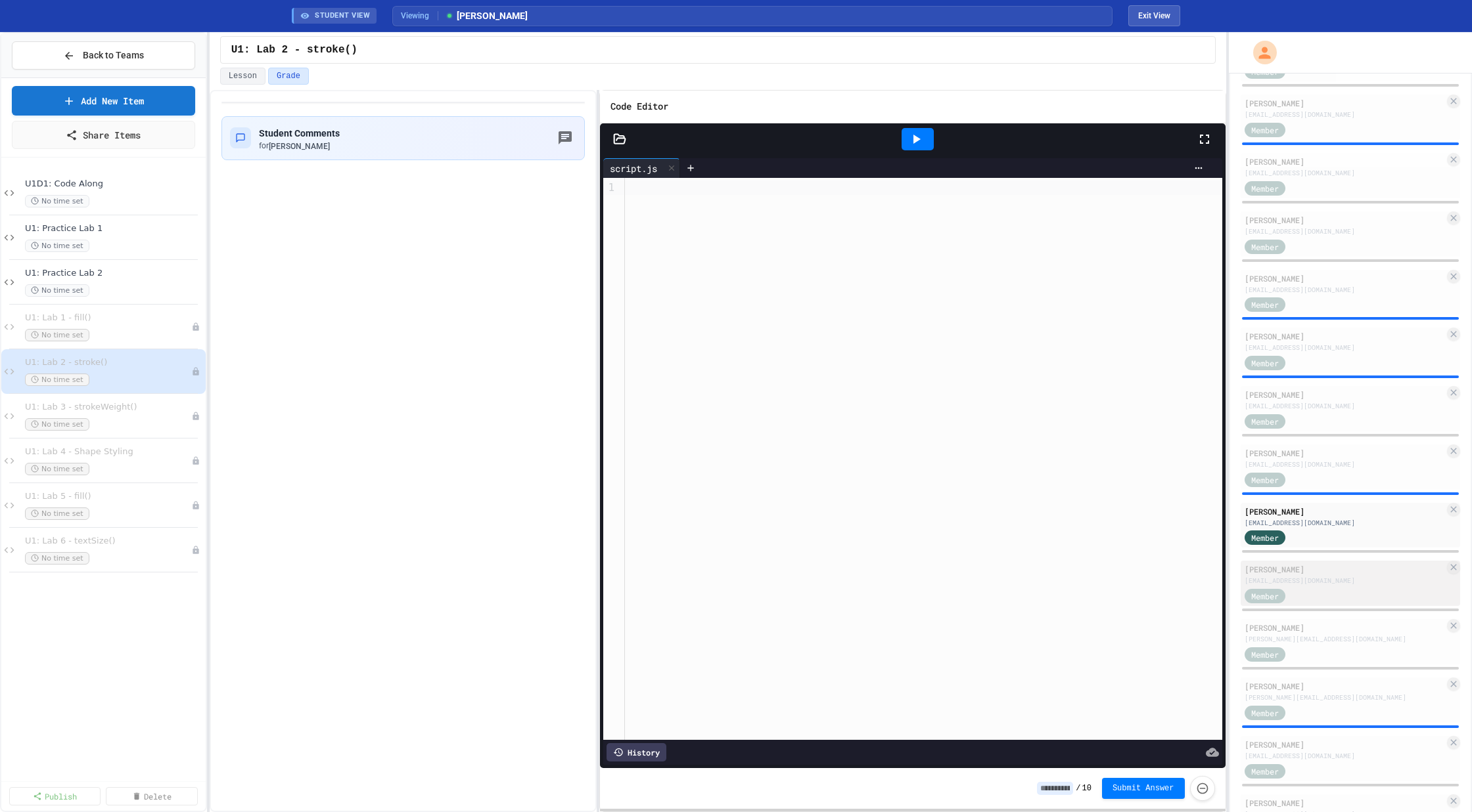
click at [1331, 581] on div "[EMAIL_ADDRESS][DOMAIN_NAME]" at bounding box center [1344, 580] width 201 height 10
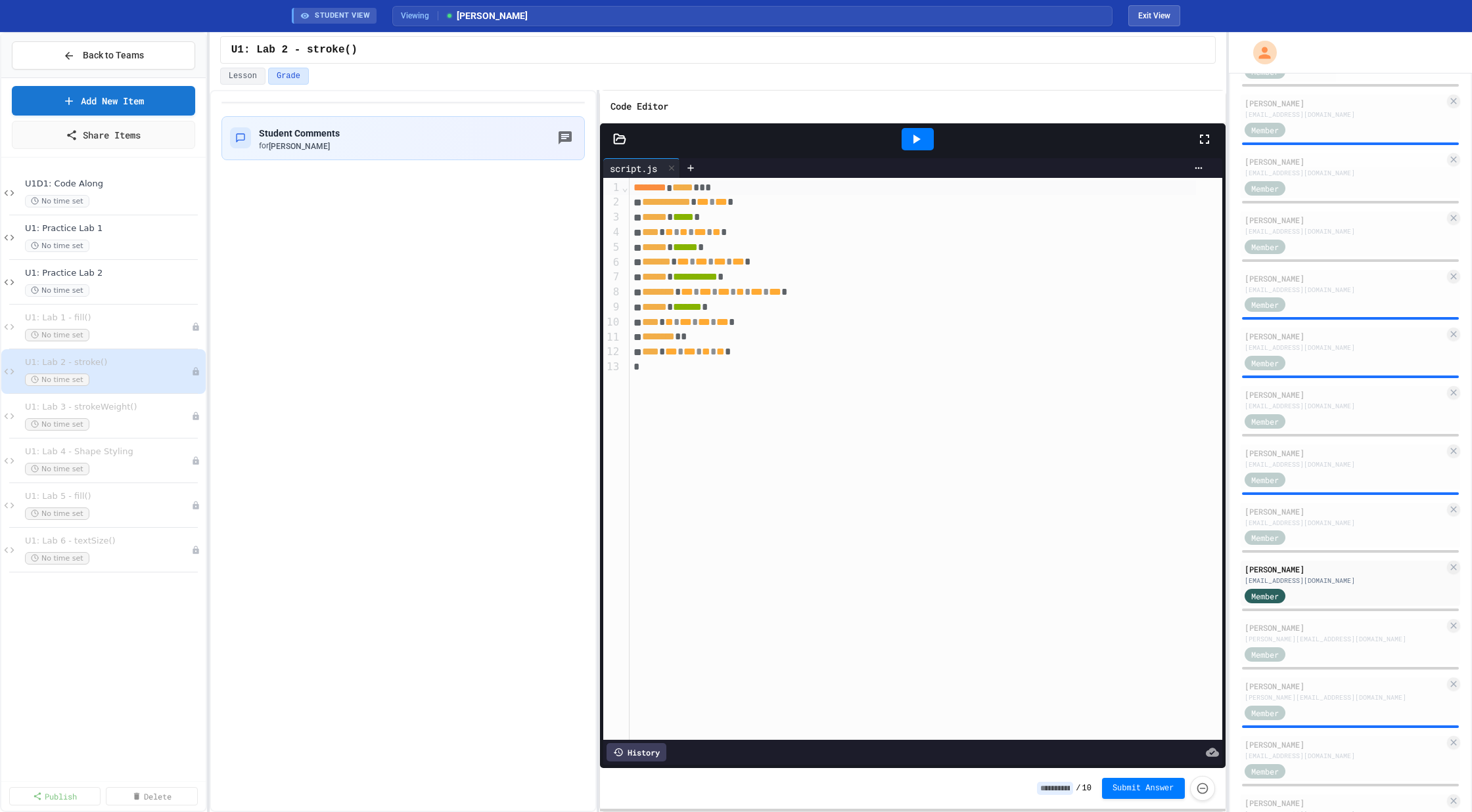
click at [916, 136] on icon at bounding box center [916, 139] width 7 height 9
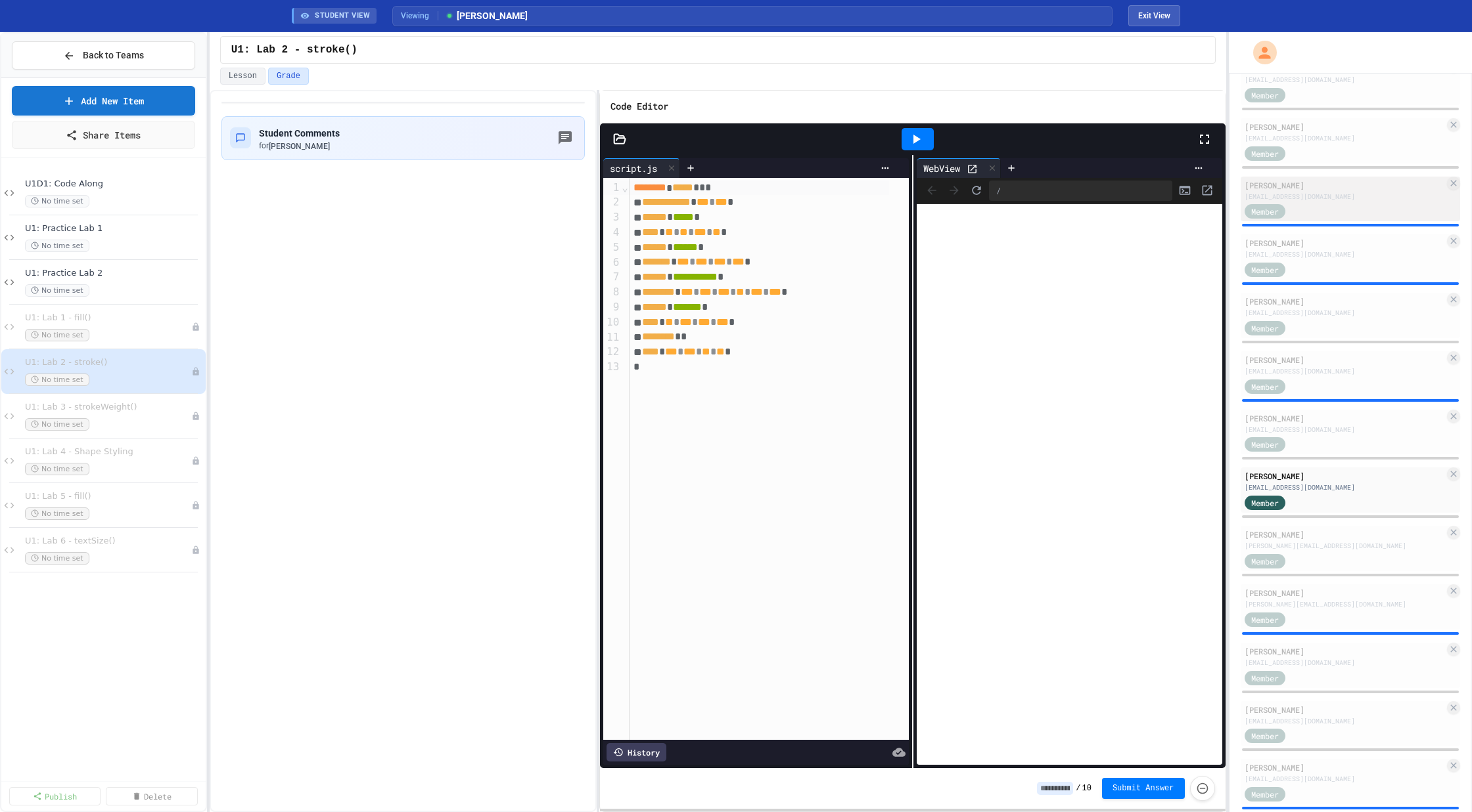
scroll to position [847, 0]
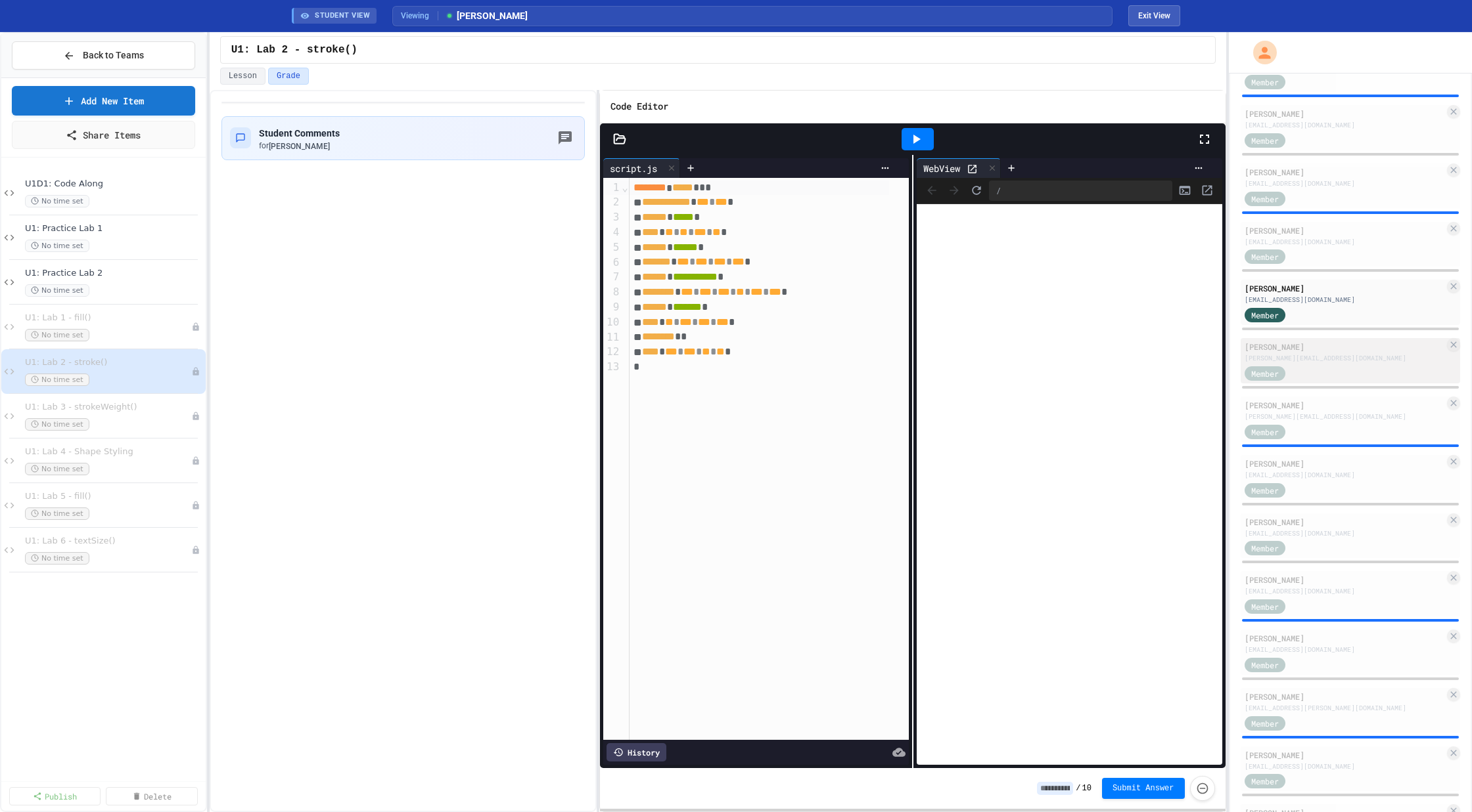
click at [1344, 357] on div "[PERSON_NAME][EMAIL_ADDRESS][DOMAIN_NAME]" at bounding box center [1344, 358] width 201 height 10
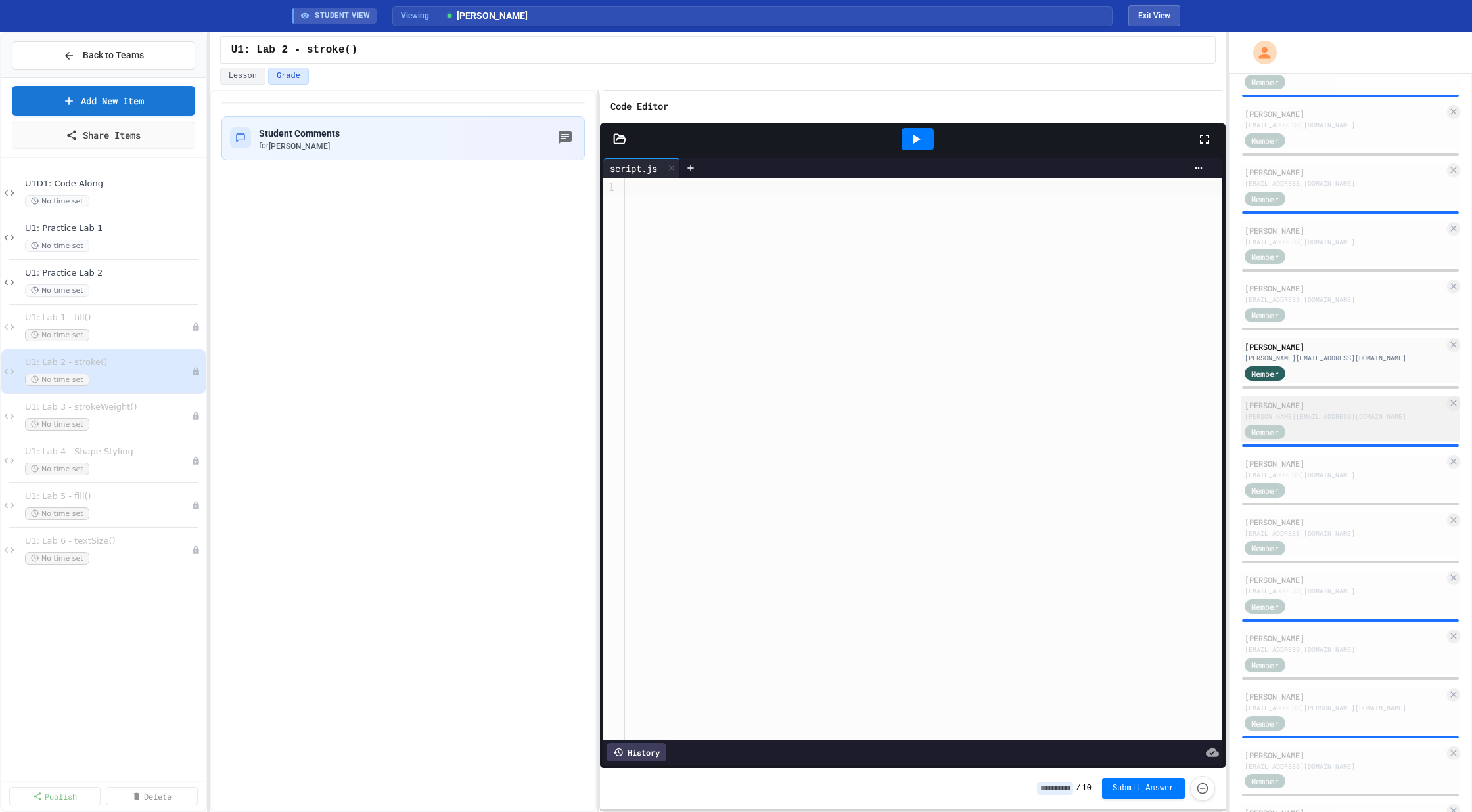
click at [1312, 416] on div "[PERSON_NAME][EMAIL_ADDRESS][DOMAIN_NAME]" at bounding box center [1344, 416] width 201 height 10
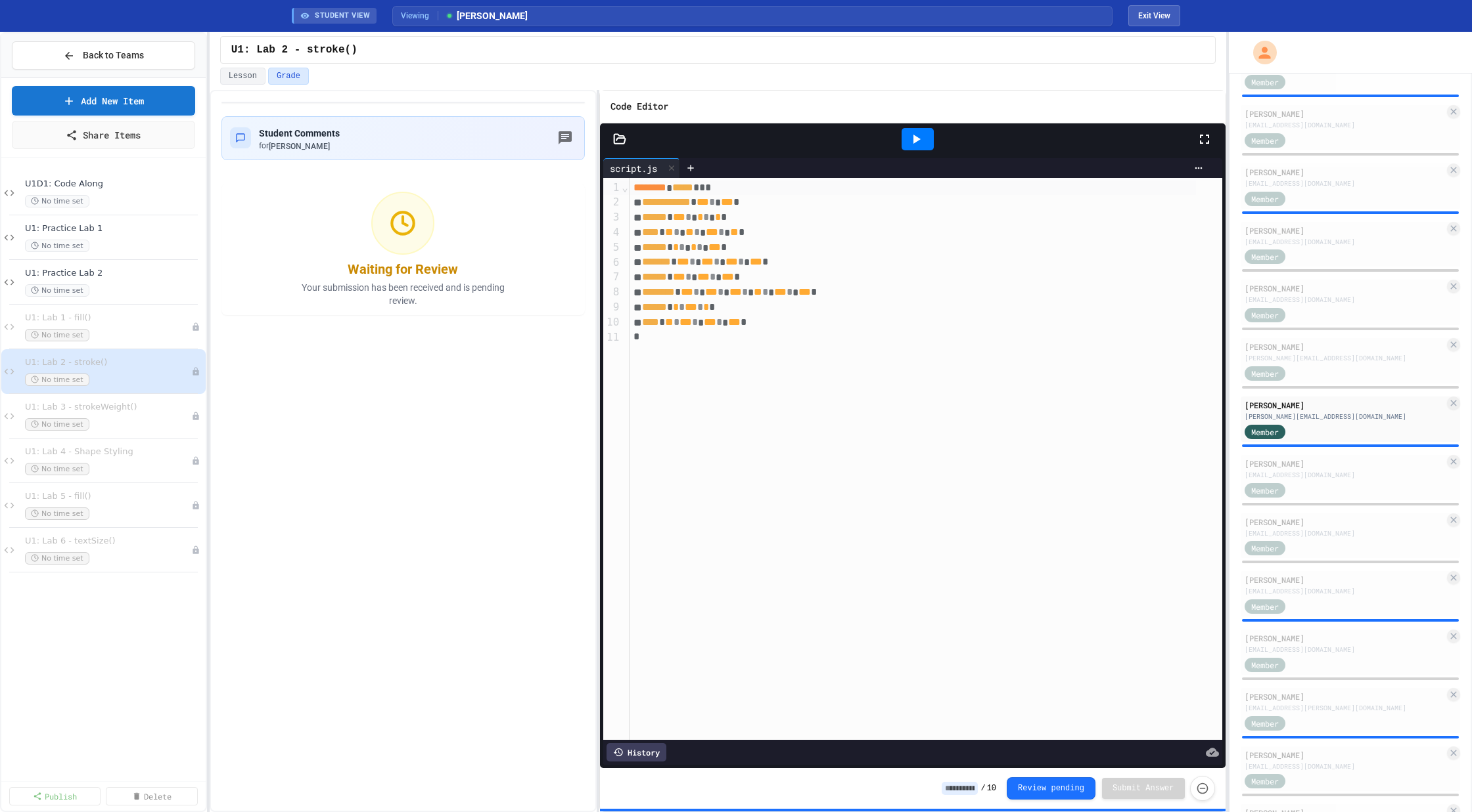
click at [923, 140] on icon at bounding box center [916, 139] width 16 height 16
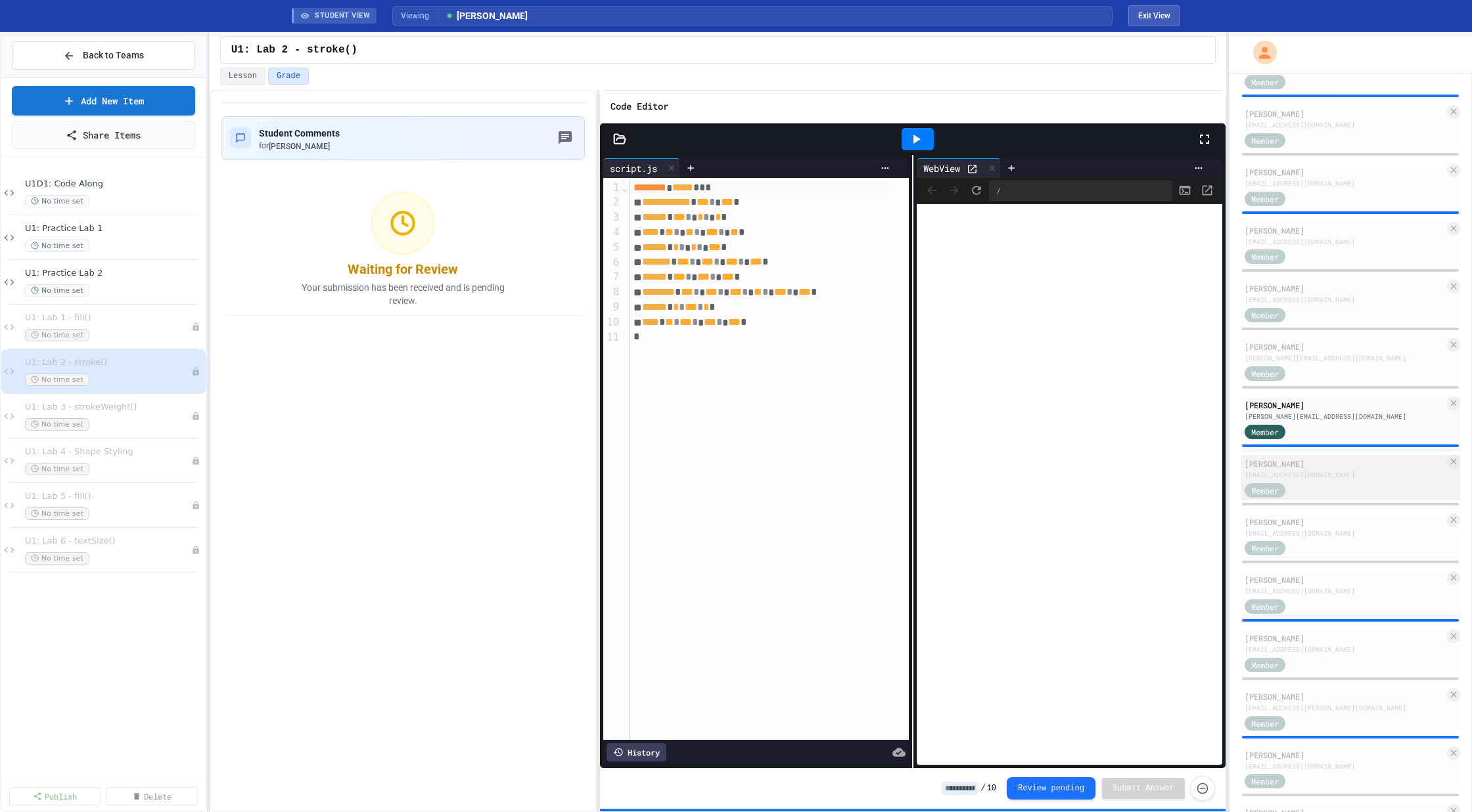
scroll to position [895, 0]
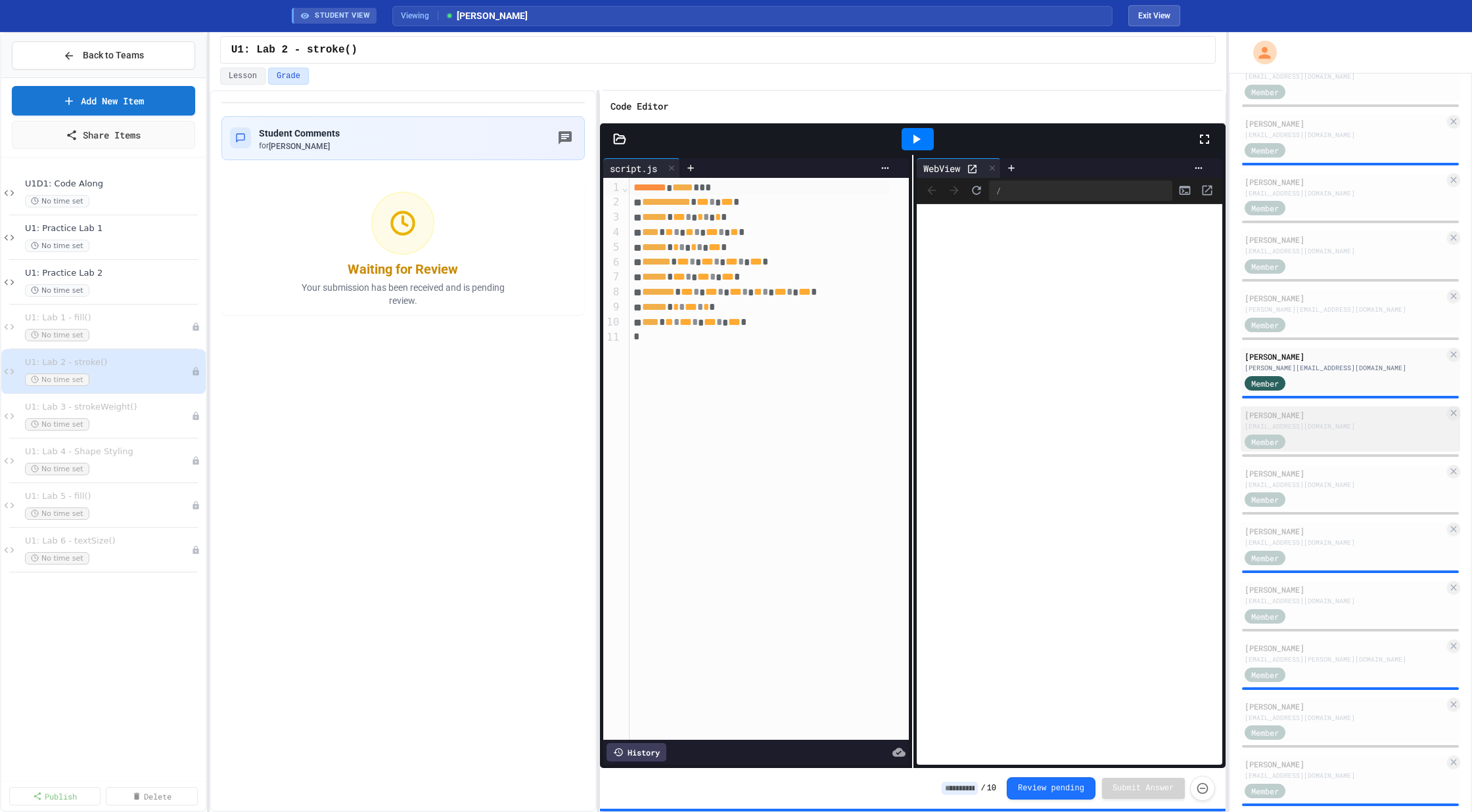
click at [1306, 433] on div "Member" at bounding box center [1277, 441] width 66 height 17
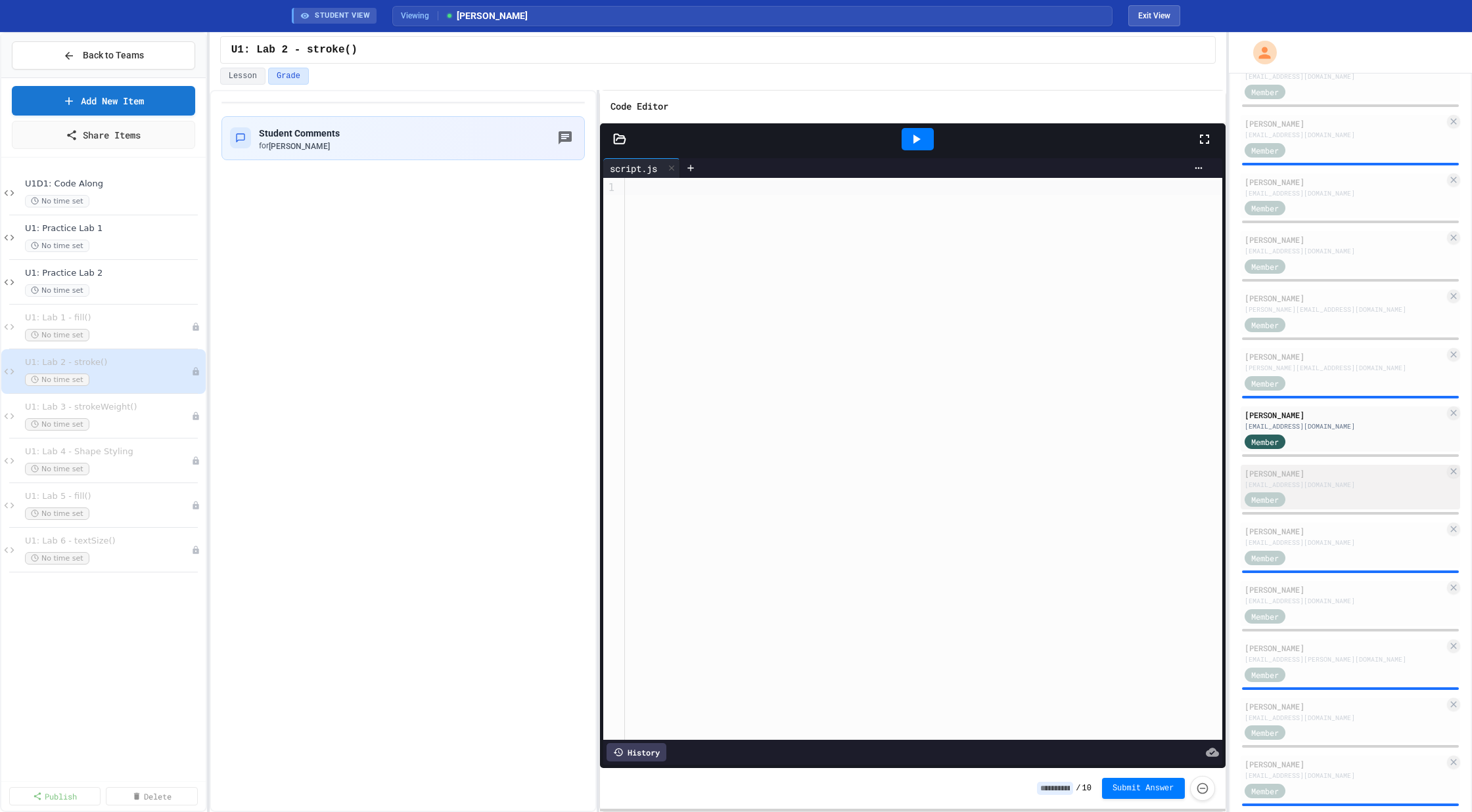
click at [1332, 497] on div "Member" at bounding box center [1344, 499] width 201 height 17
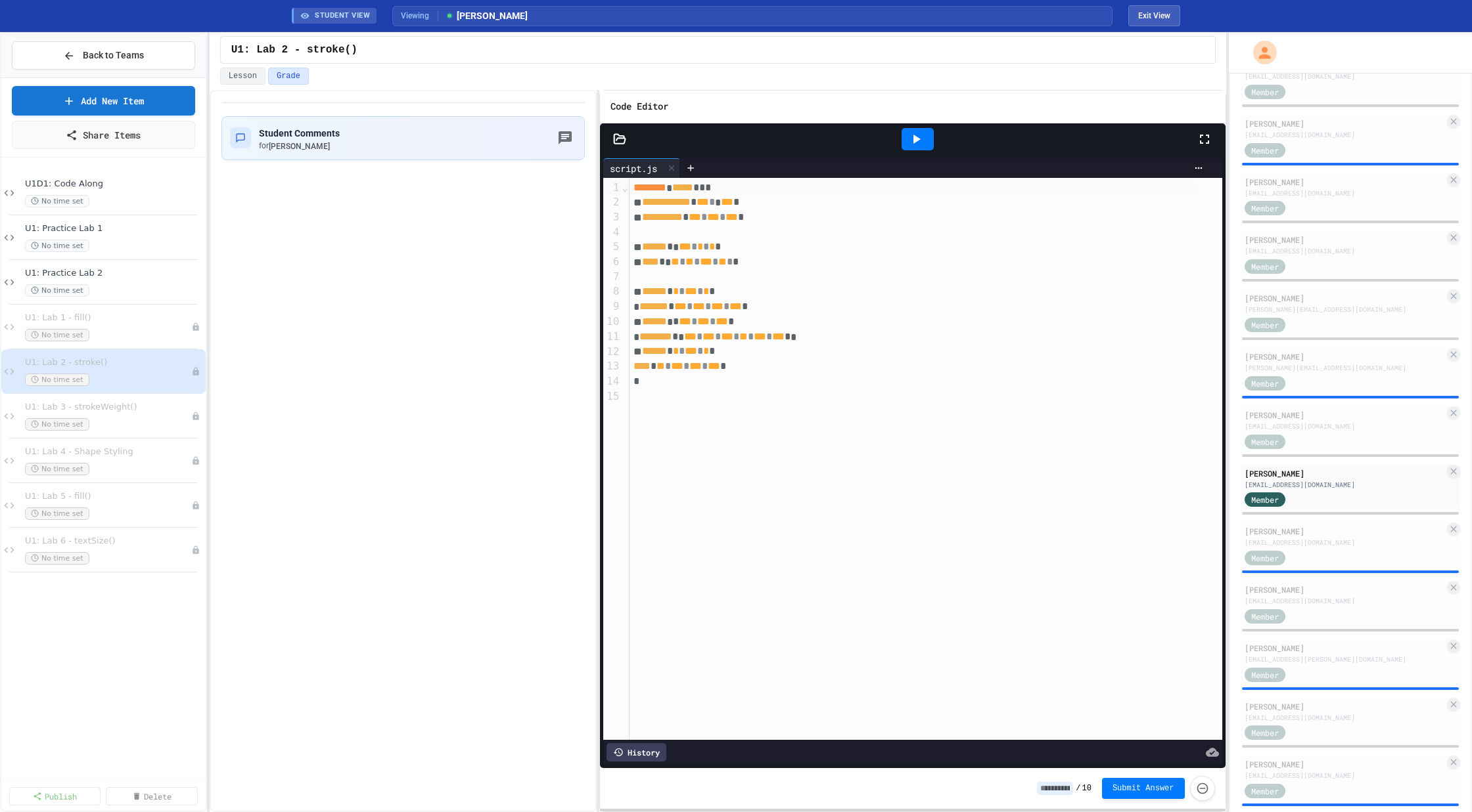
click at [920, 133] on icon at bounding box center [916, 139] width 16 height 16
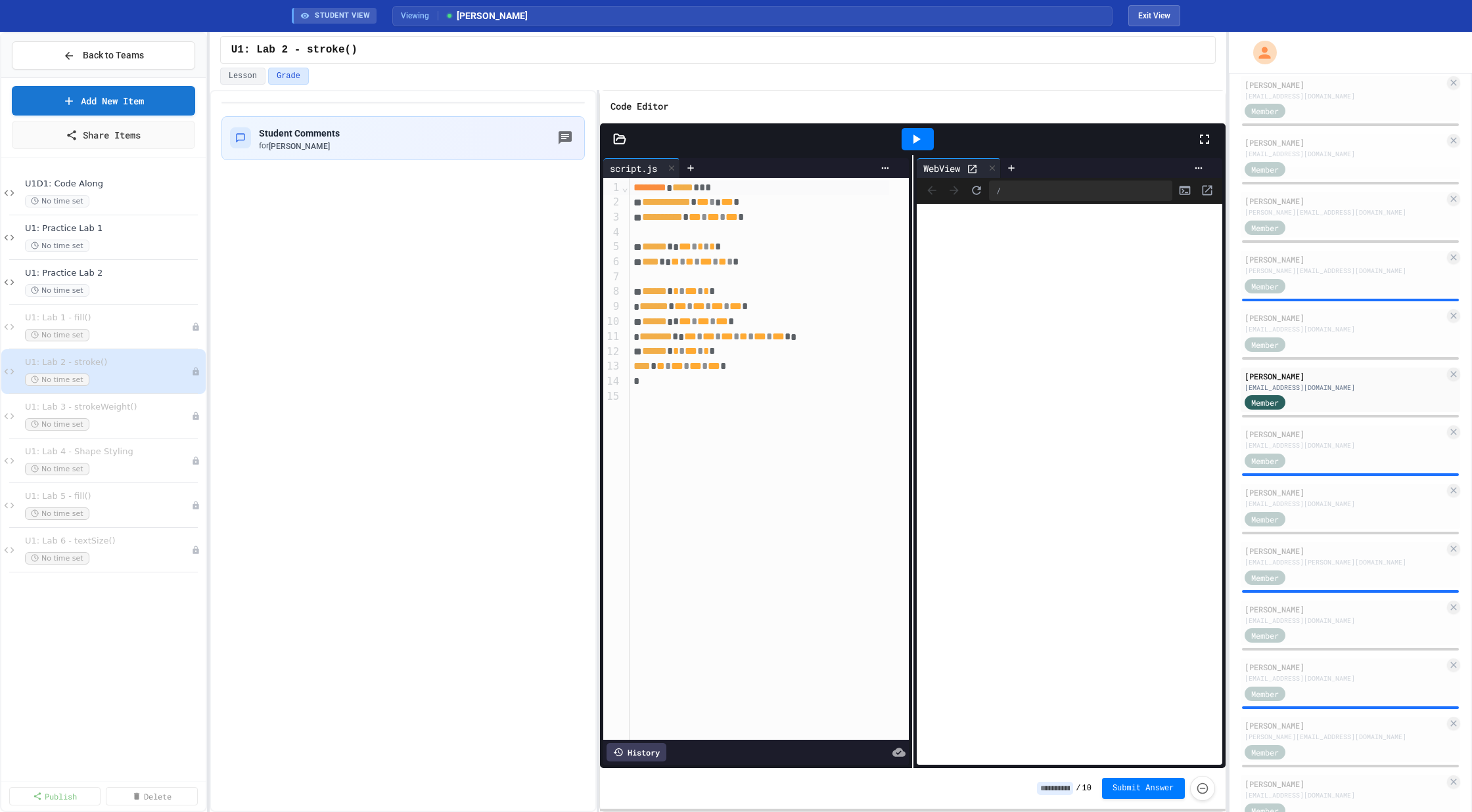
scroll to position [999, 0]
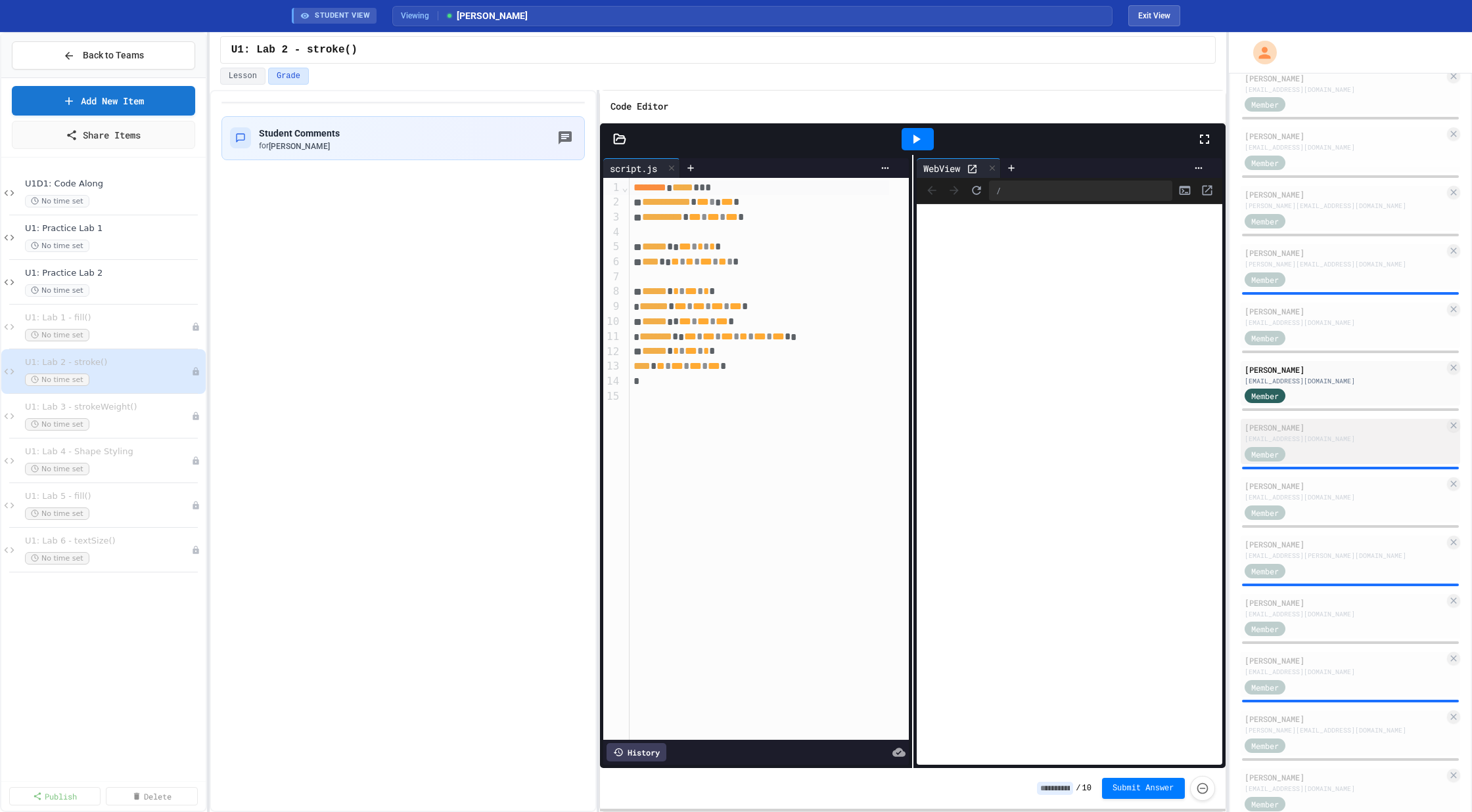
click at [1310, 439] on div "[EMAIL_ADDRESS][DOMAIN_NAME]" at bounding box center [1344, 439] width 201 height 10
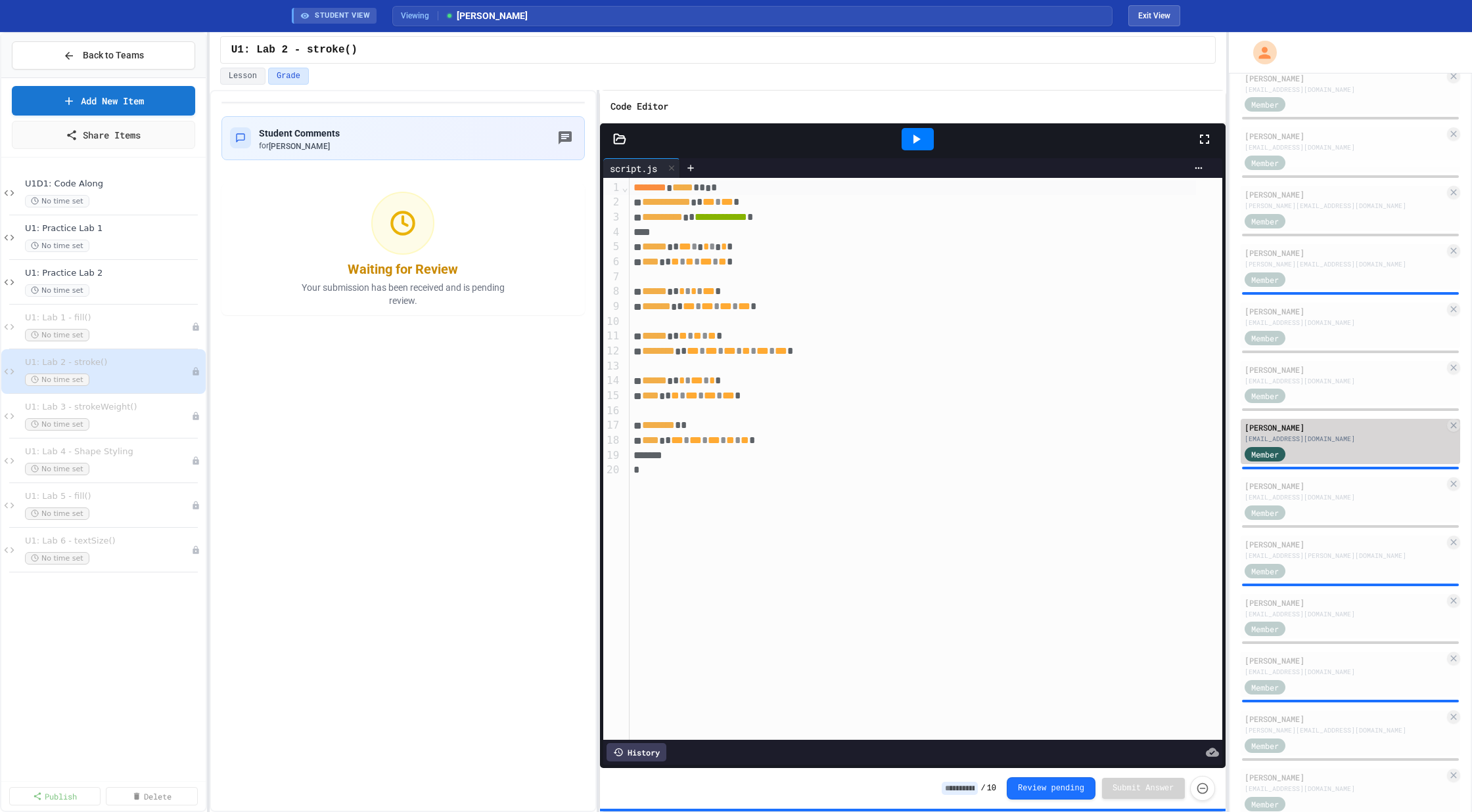
scroll to position [1086, 0]
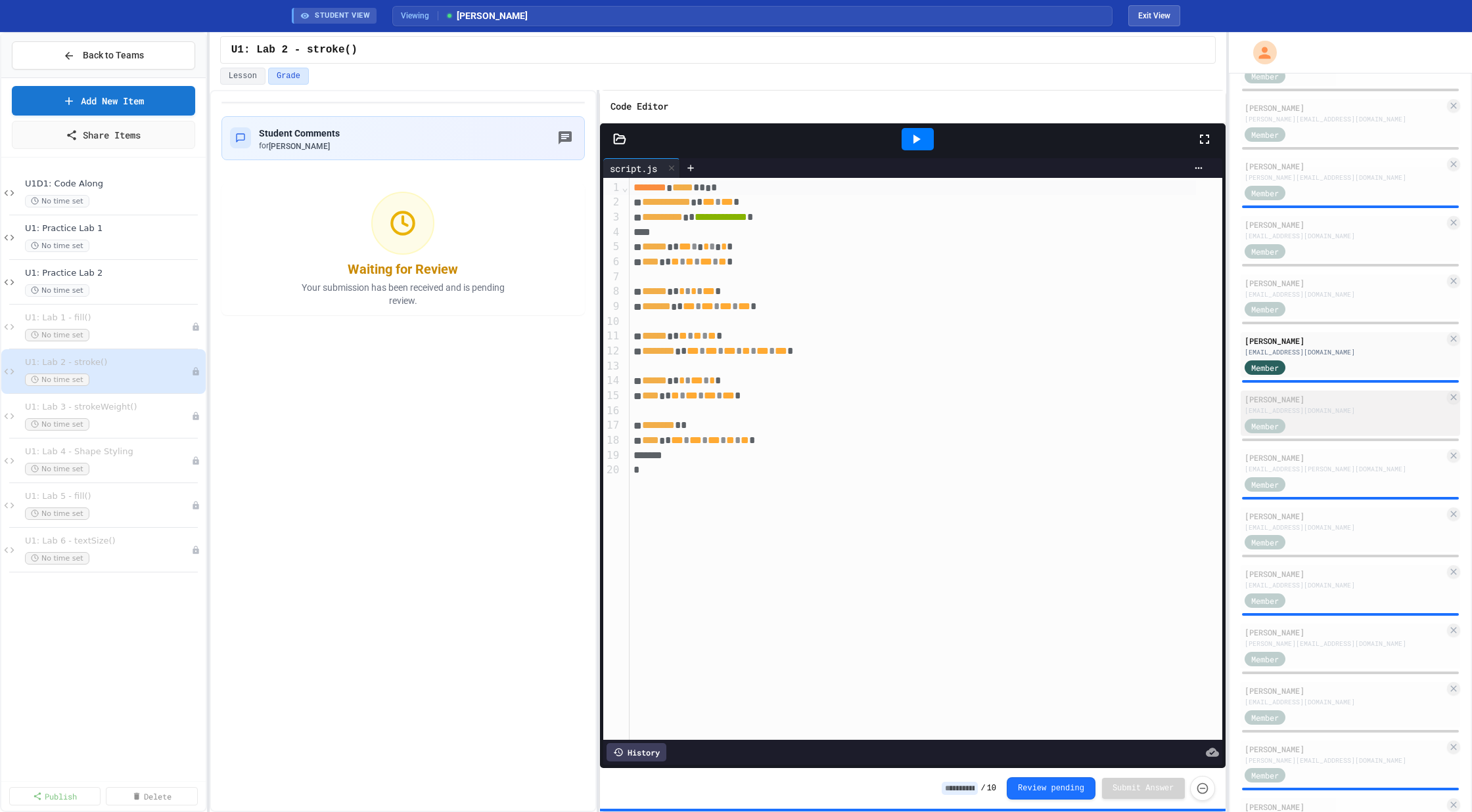
click at [1307, 407] on div "[EMAIL_ADDRESS][DOMAIN_NAME]" at bounding box center [1344, 410] width 201 height 10
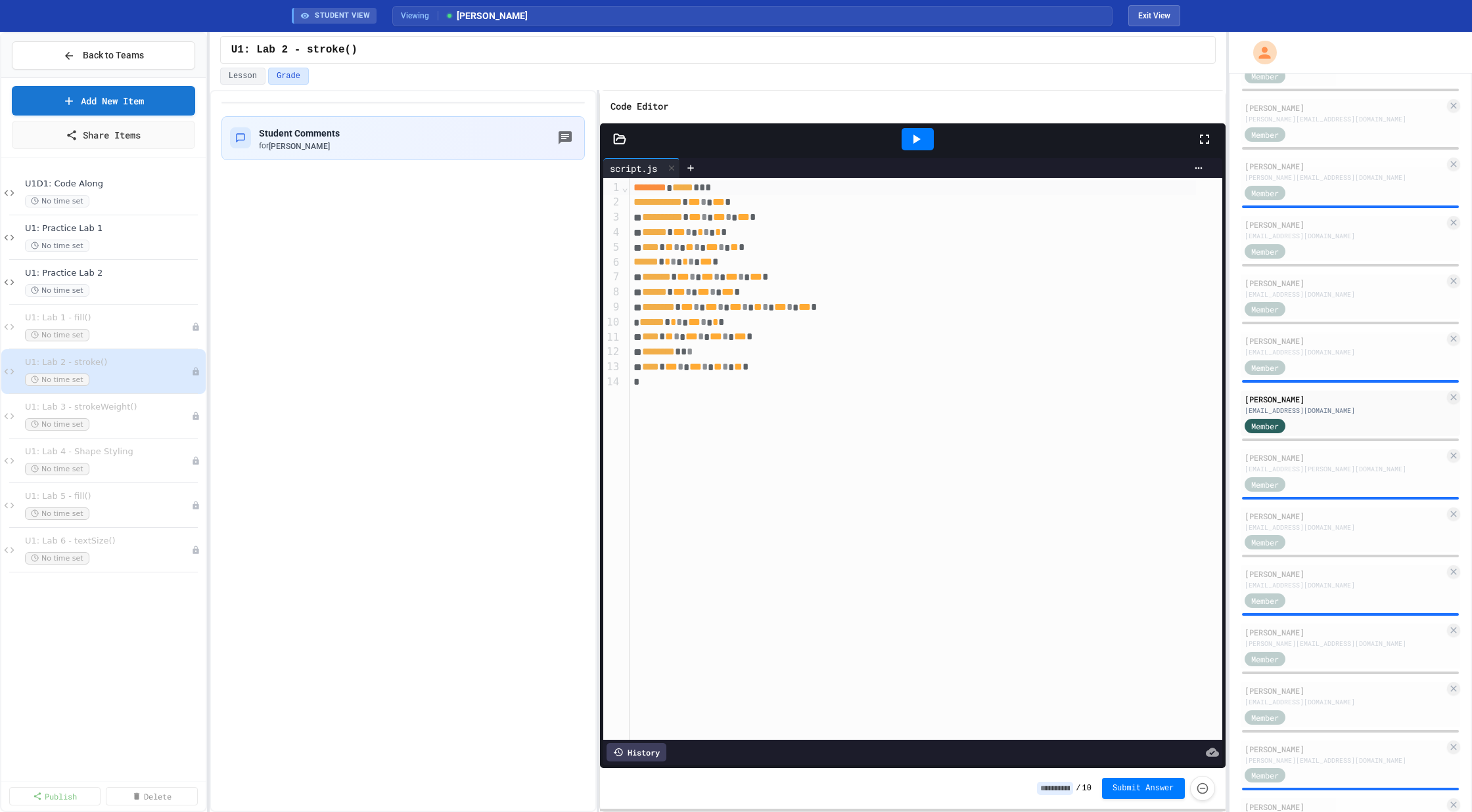
click at [910, 128] on div at bounding box center [917, 139] width 32 height 23
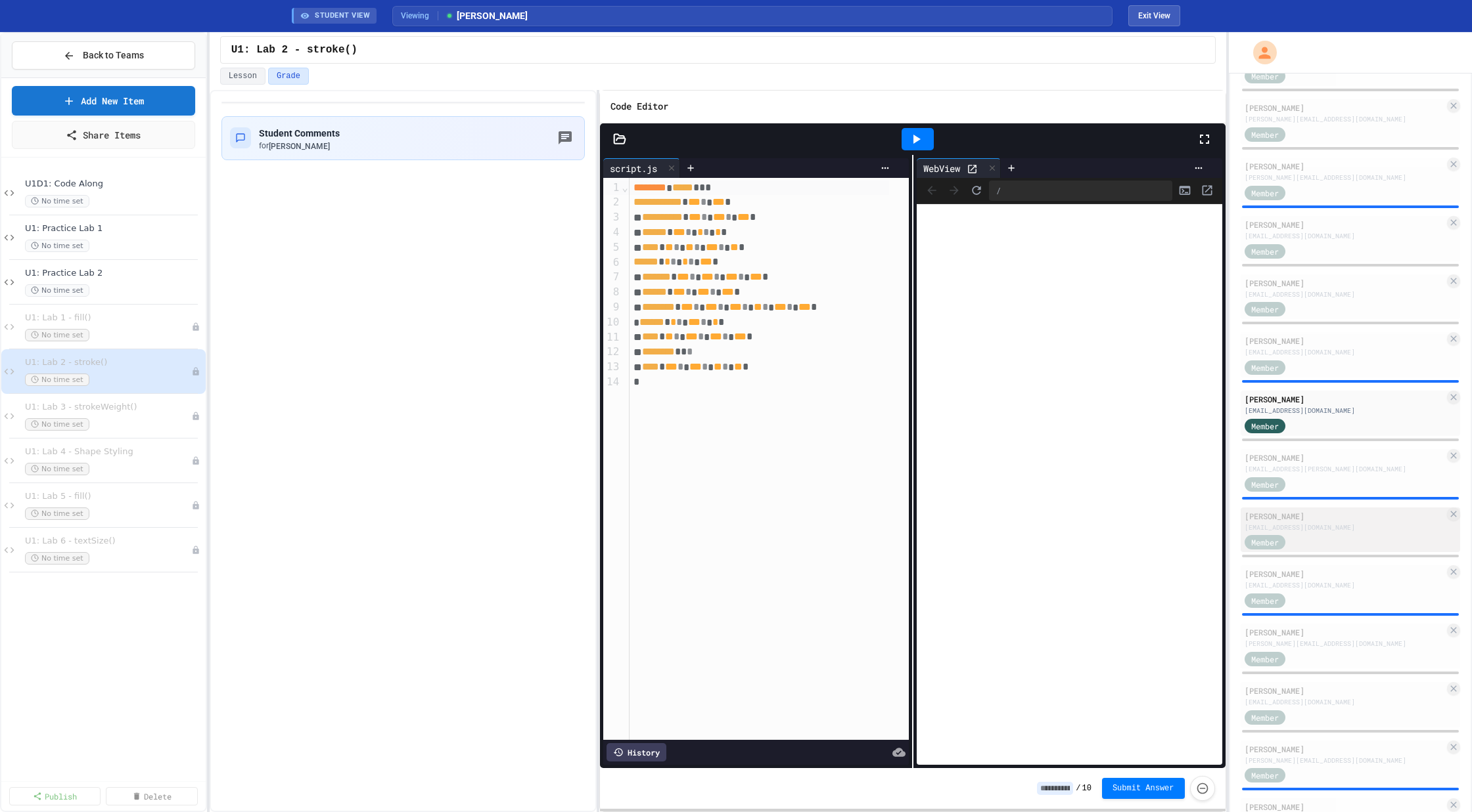
scroll to position [1138, 0]
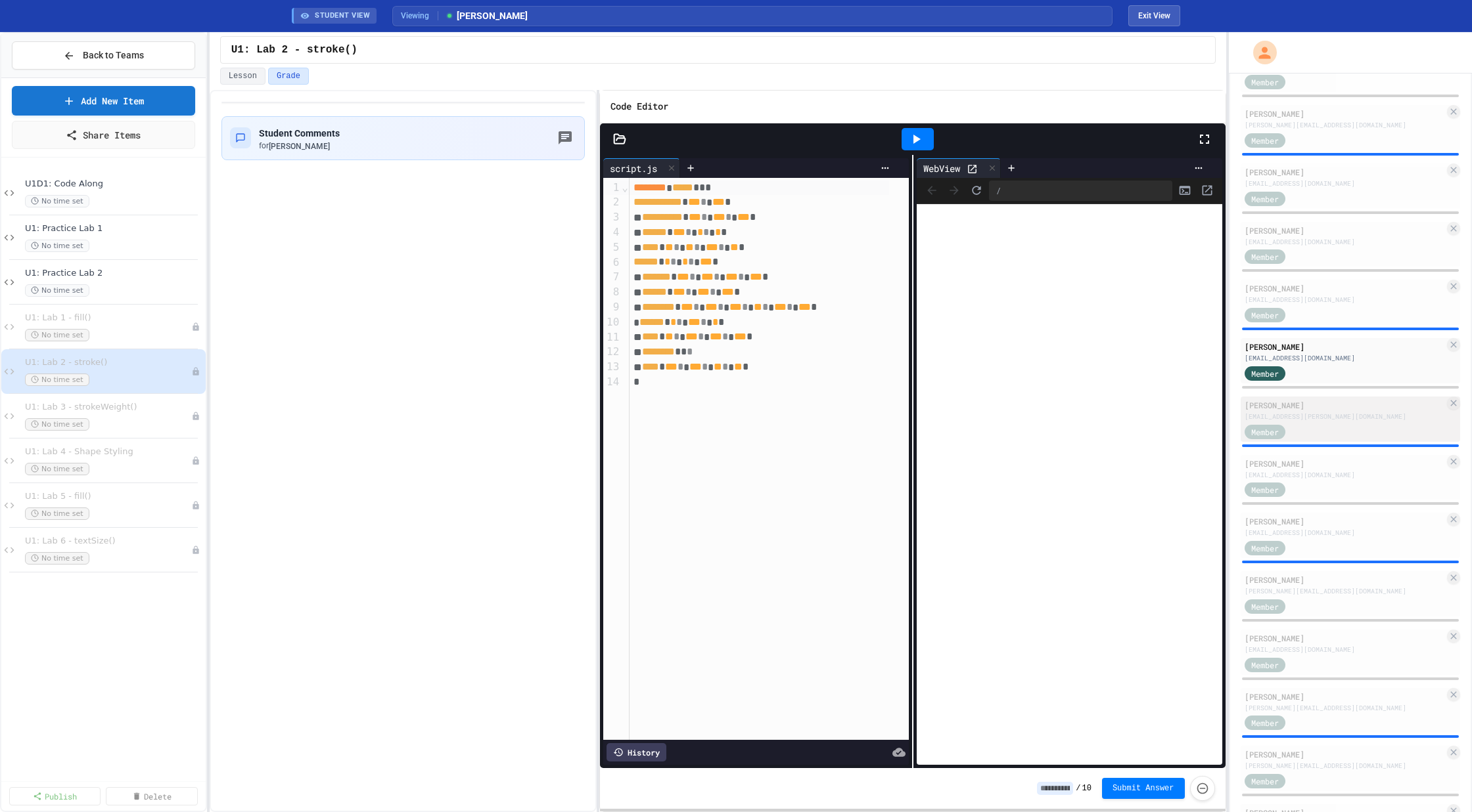
click at [1320, 416] on div "[EMAIL_ADDRESS][PERSON_NAME][DOMAIN_NAME]" at bounding box center [1344, 416] width 201 height 10
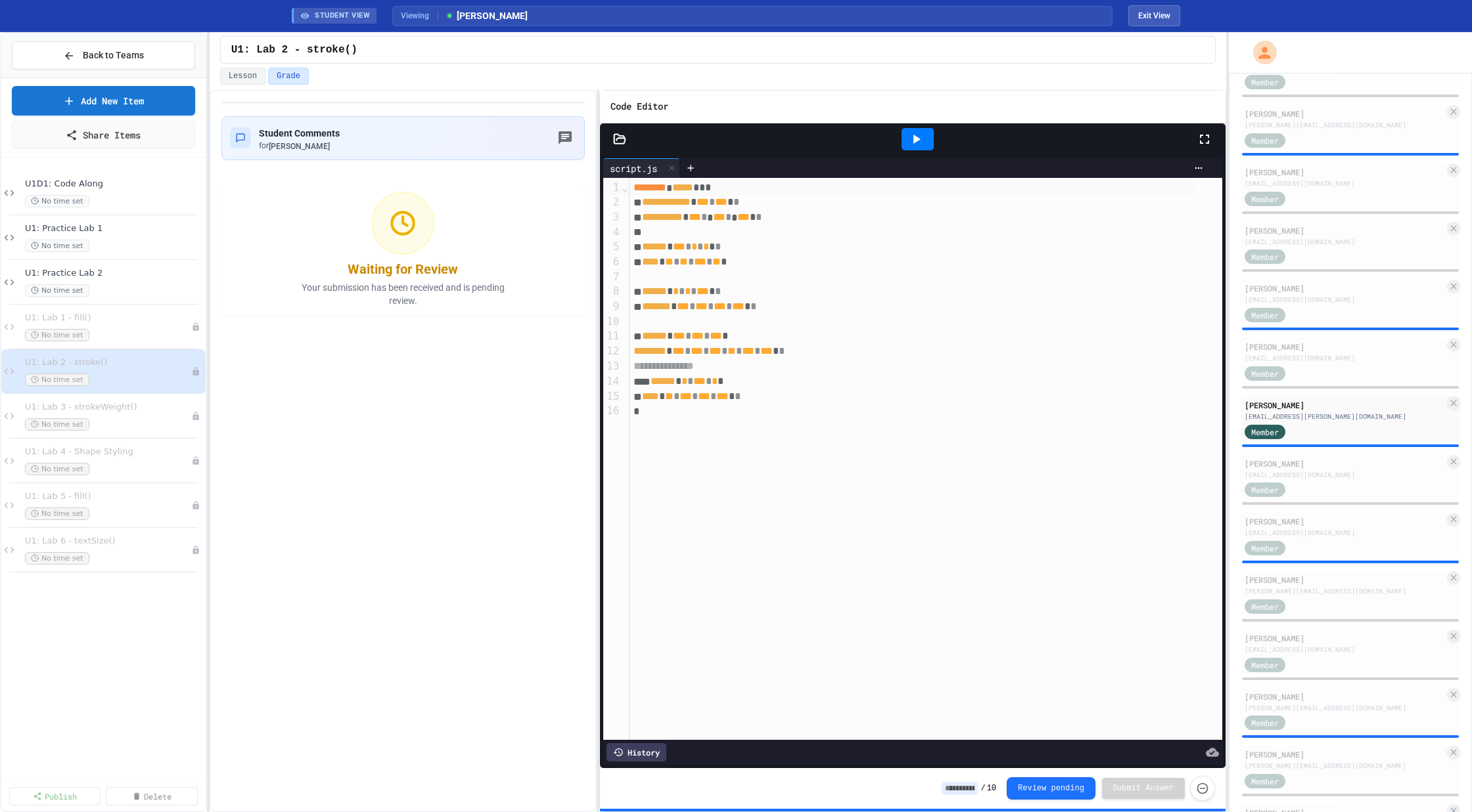
click at [913, 137] on icon at bounding box center [916, 139] width 7 height 9
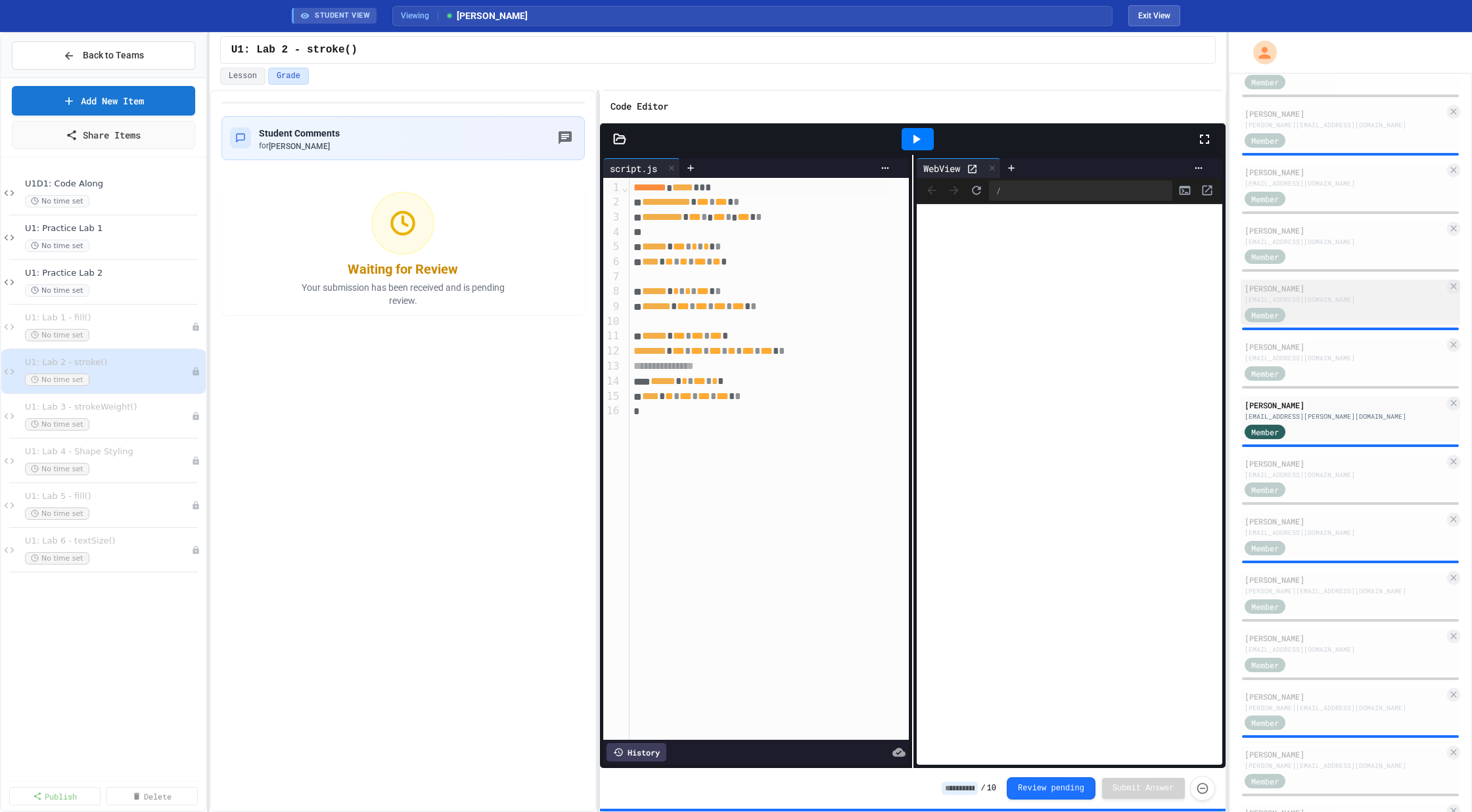
scroll to position [1210, 0]
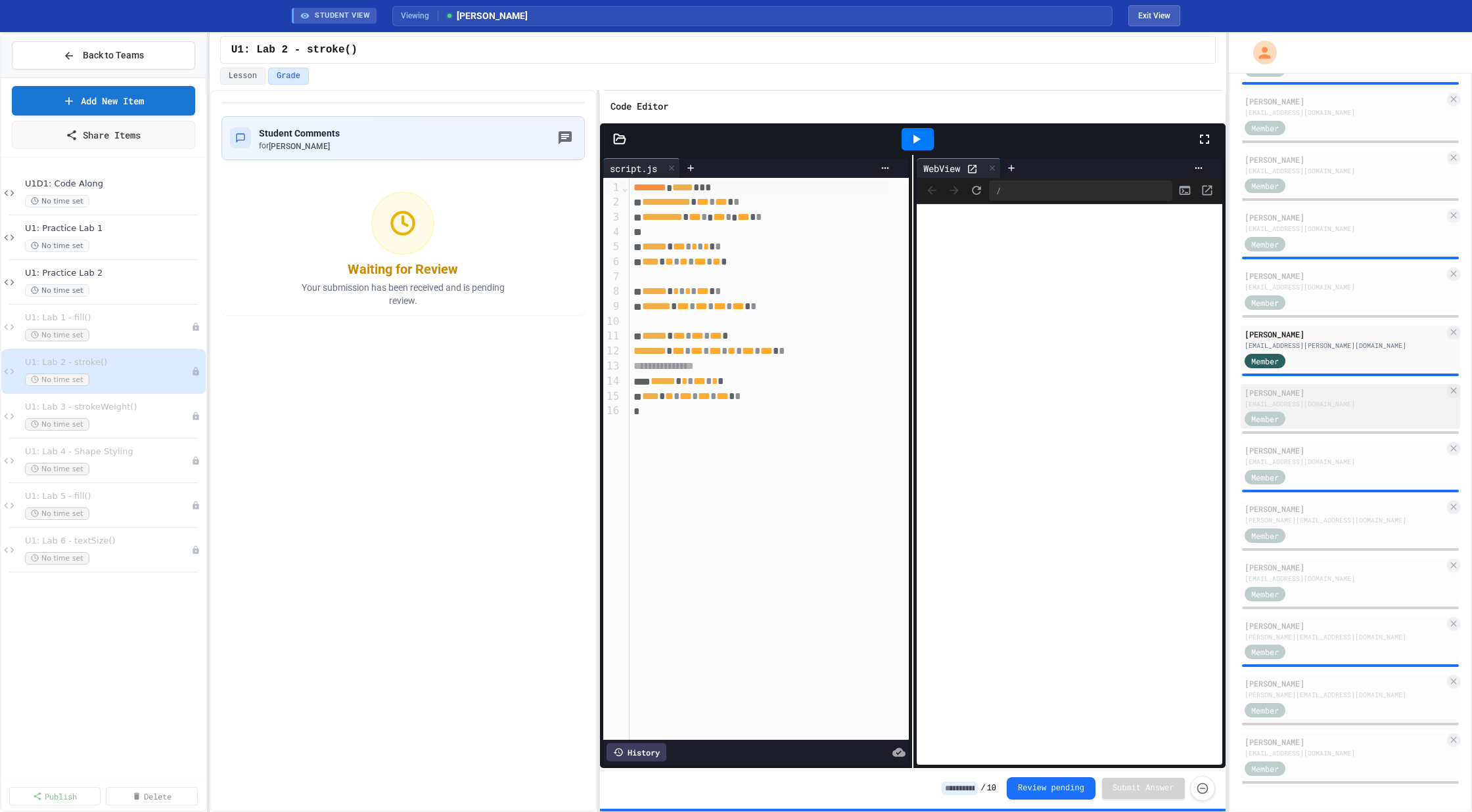
click at [1310, 399] on div "[EMAIL_ADDRESS][DOMAIN_NAME]" at bounding box center [1344, 404] width 201 height 10
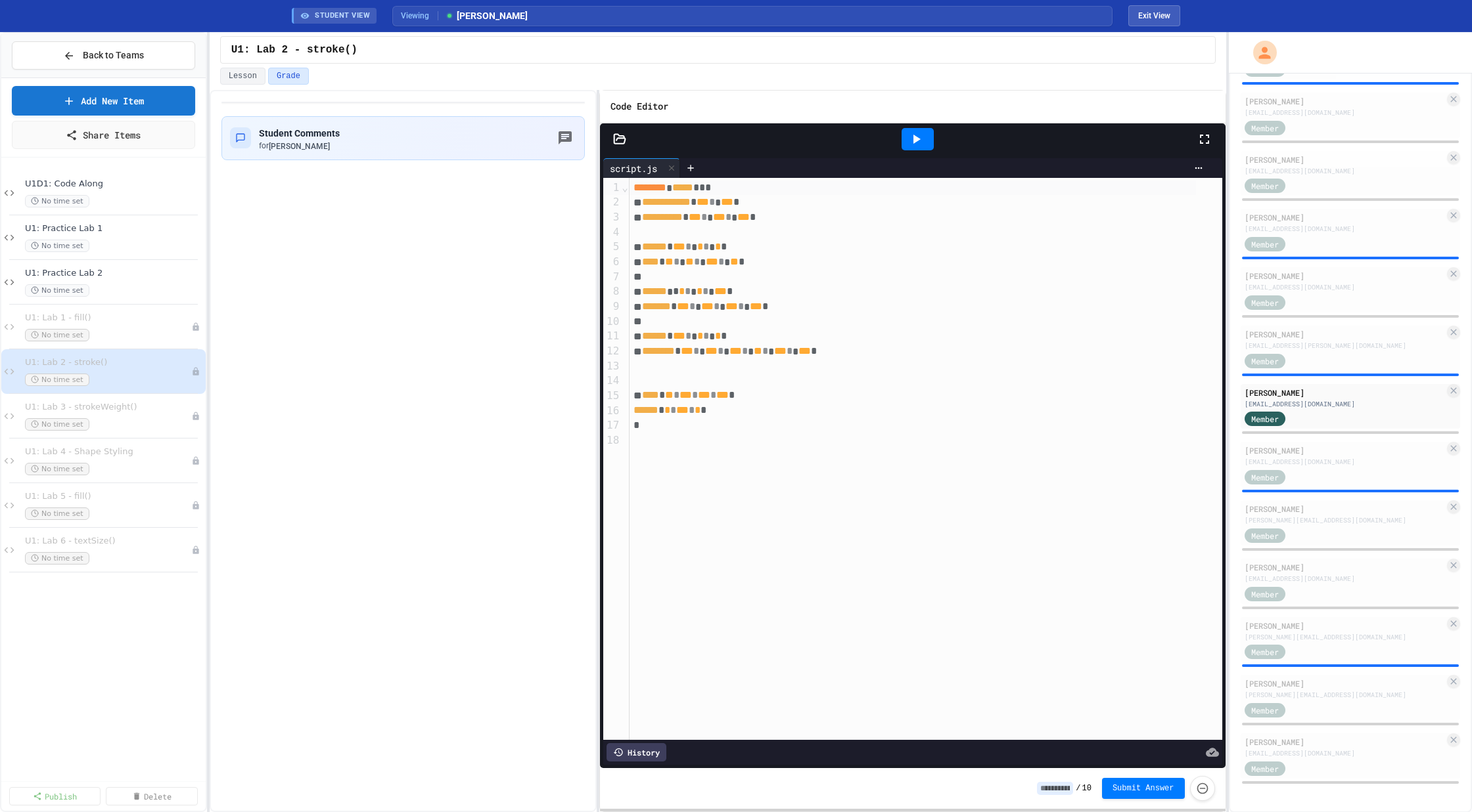
click at [907, 128] on div at bounding box center [917, 139] width 32 height 23
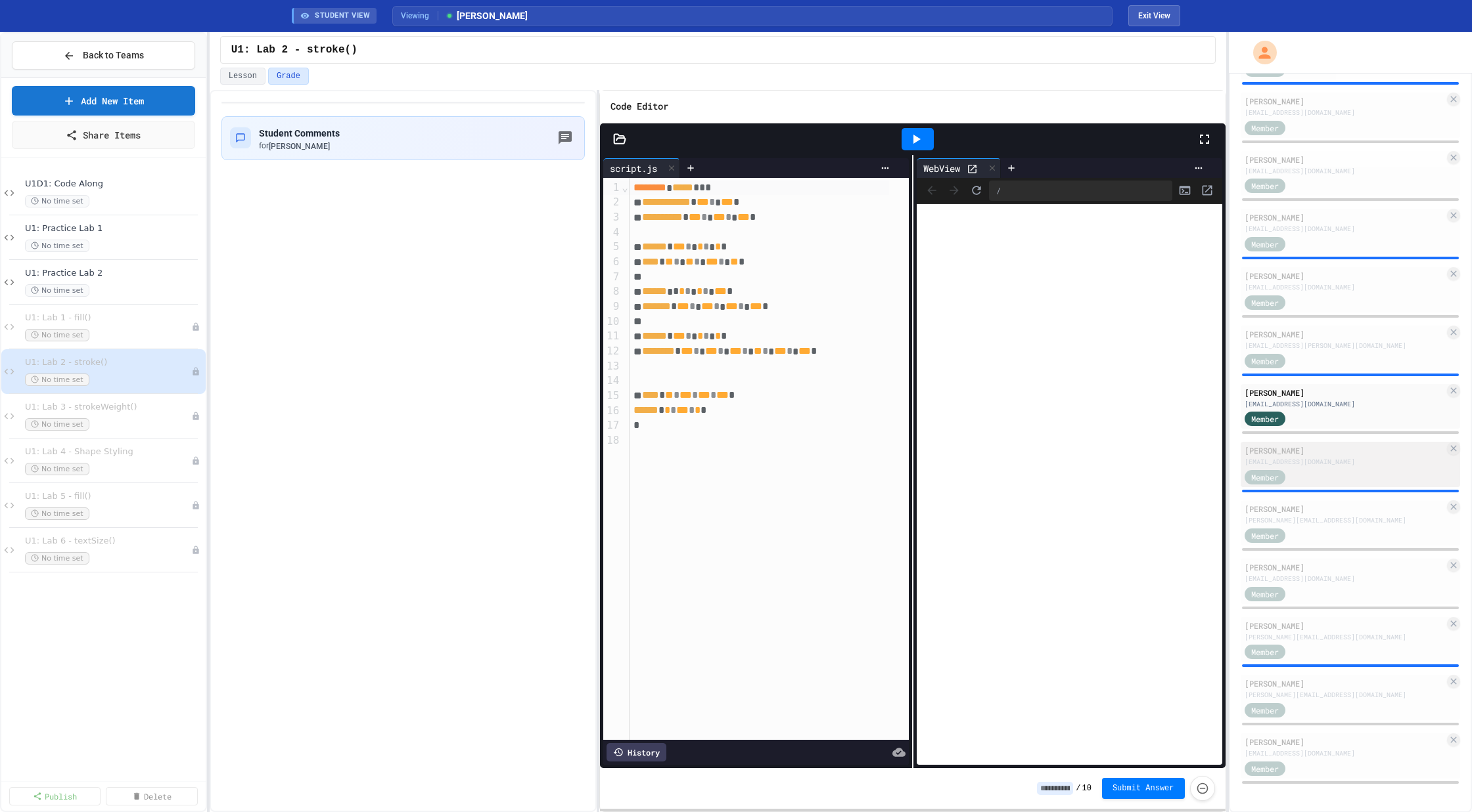
click at [1319, 451] on div "[PERSON_NAME]" at bounding box center [1344, 451] width 201 height 12
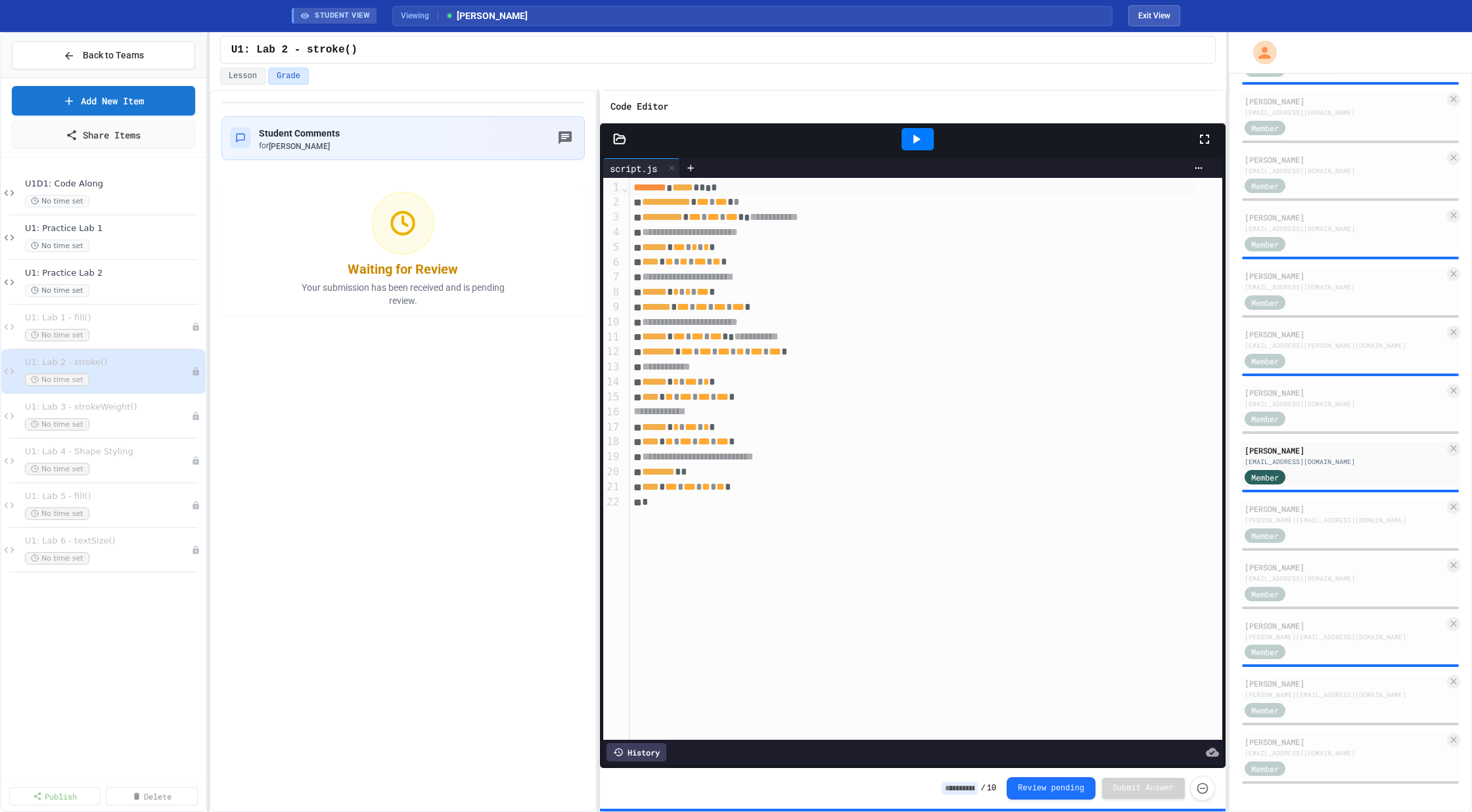
click at [915, 145] on div at bounding box center [917, 139] width 32 height 23
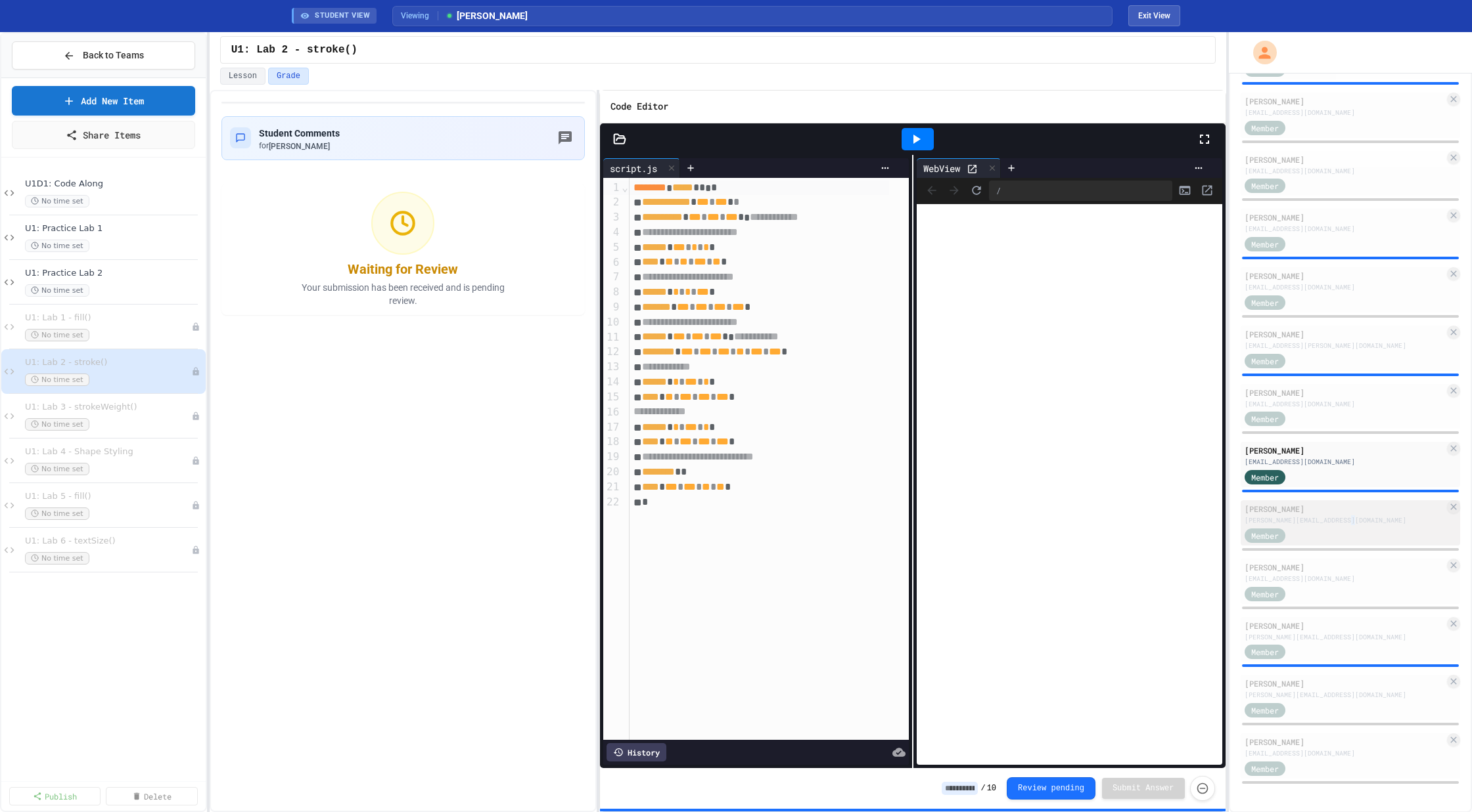
click at [1352, 518] on div "[PERSON_NAME][EMAIL_ADDRESS][DOMAIN_NAME]" at bounding box center [1344, 520] width 201 height 10
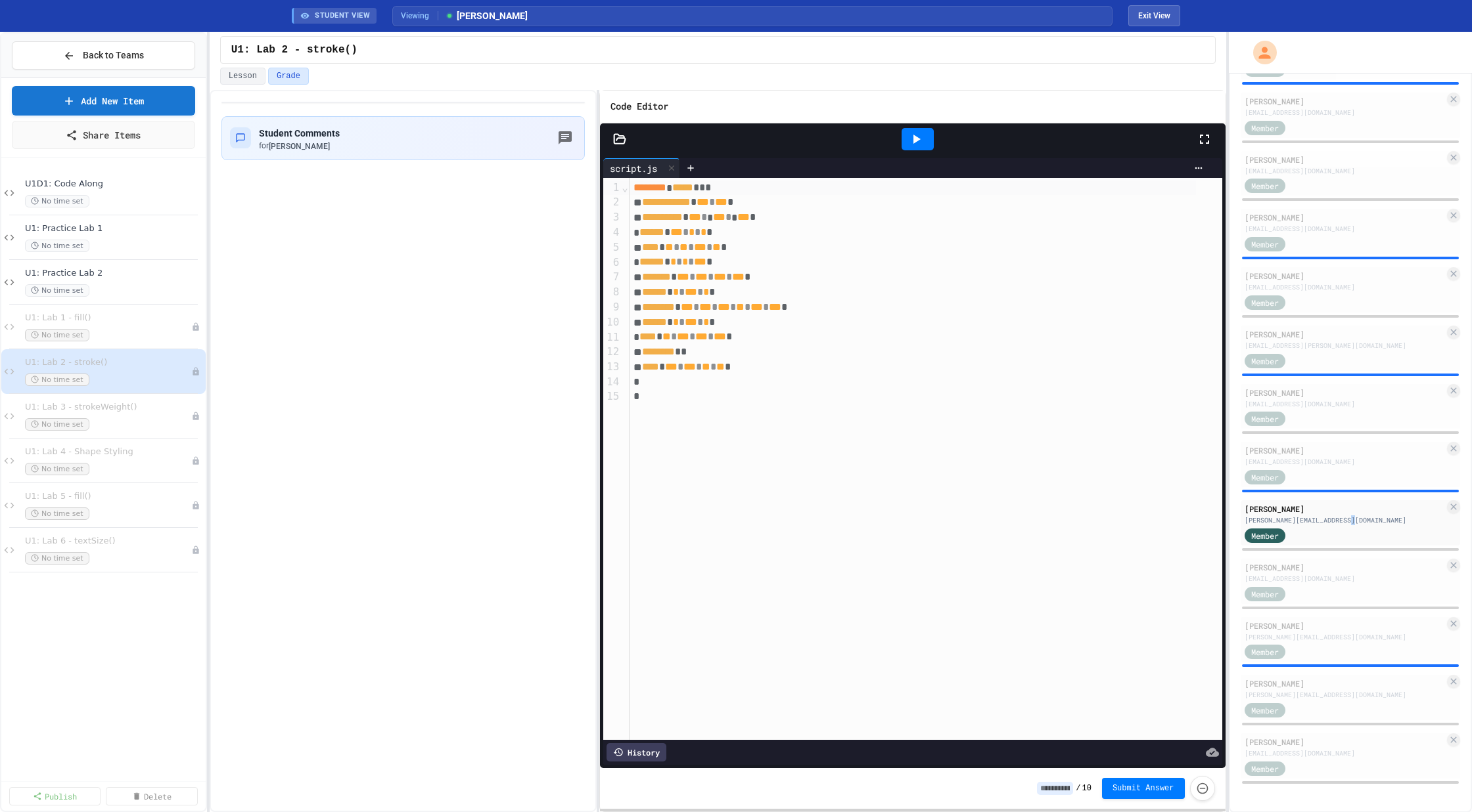
click at [924, 136] on icon at bounding box center [916, 139] width 16 height 16
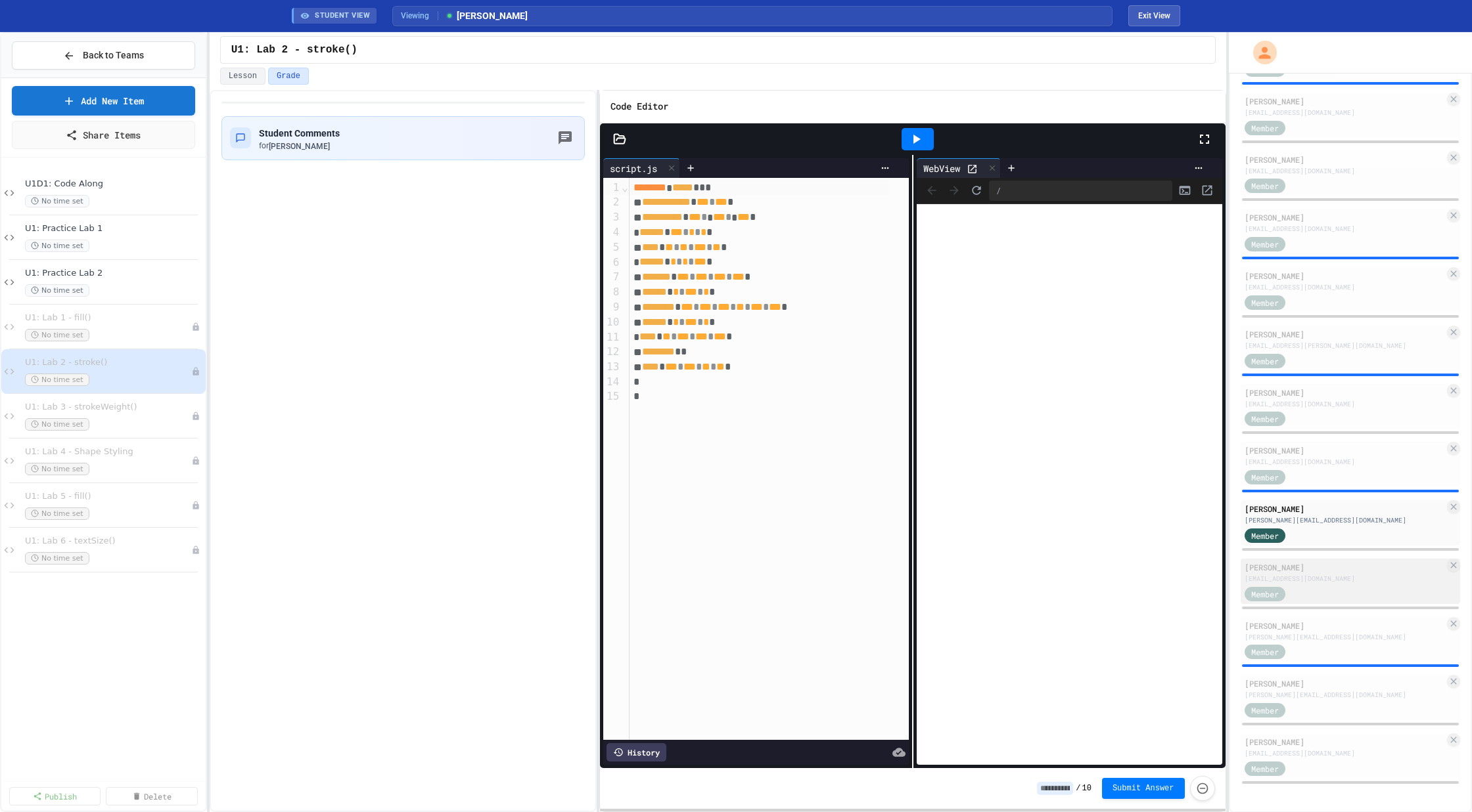
click at [1331, 580] on div "[EMAIL_ADDRESS][DOMAIN_NAME]" at bounding box center [1344, 578] width 201 height 10
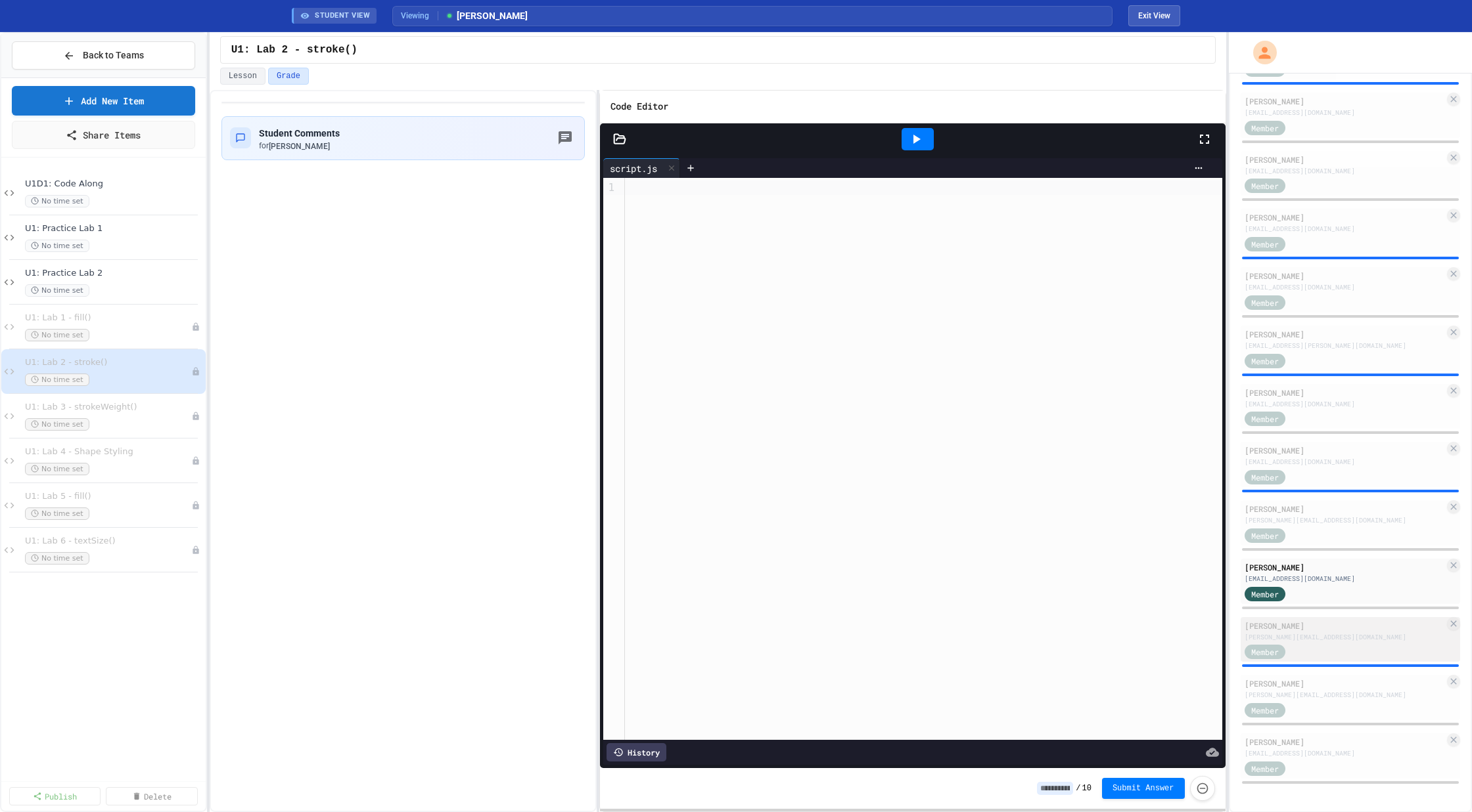
click at [1282, 621] on div "[PERSON_NAME]" at bounding box center [1344, 626] width 201 height 12
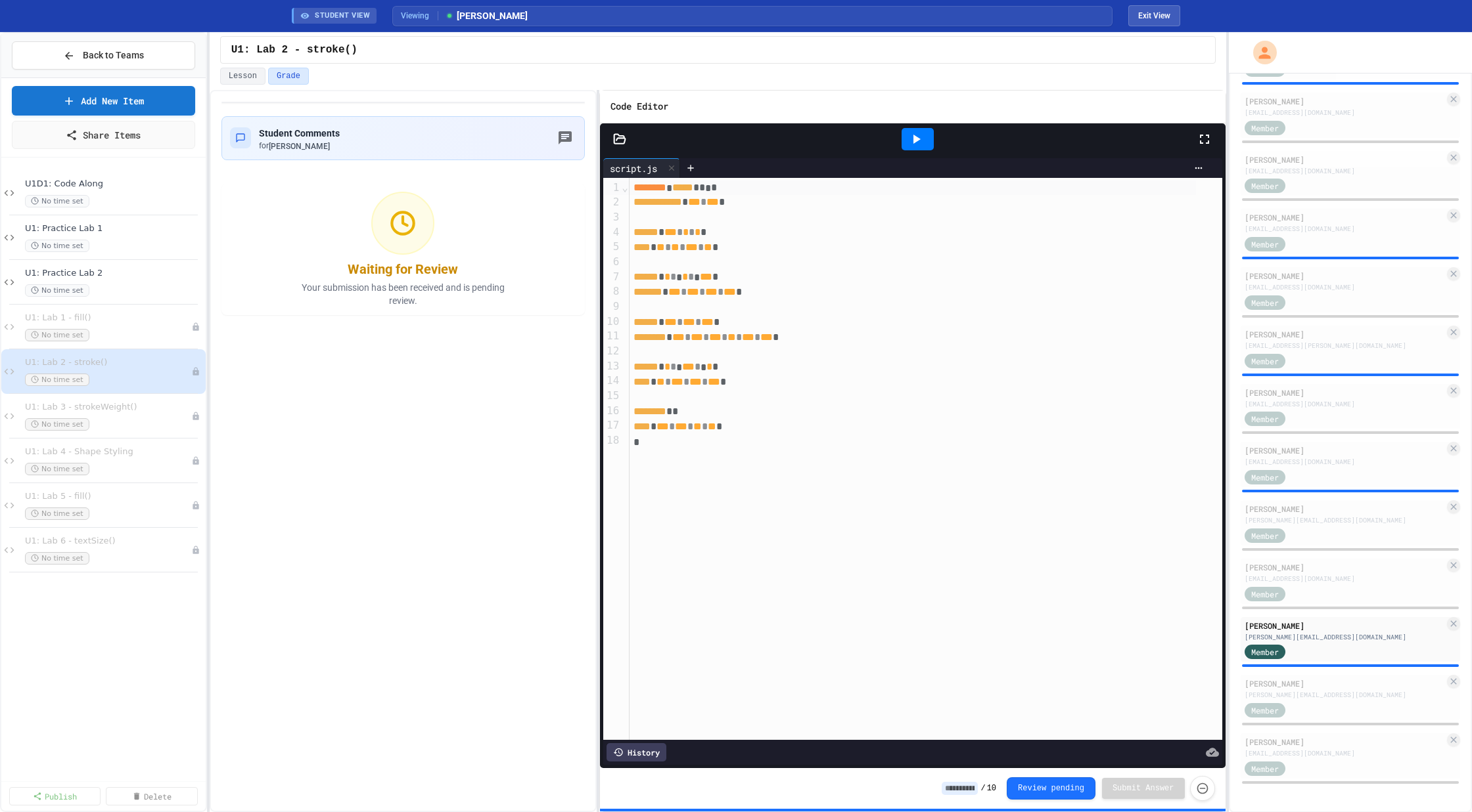
click at [916, 141] on icon at bounding box center [916, 139] width 16 height 16
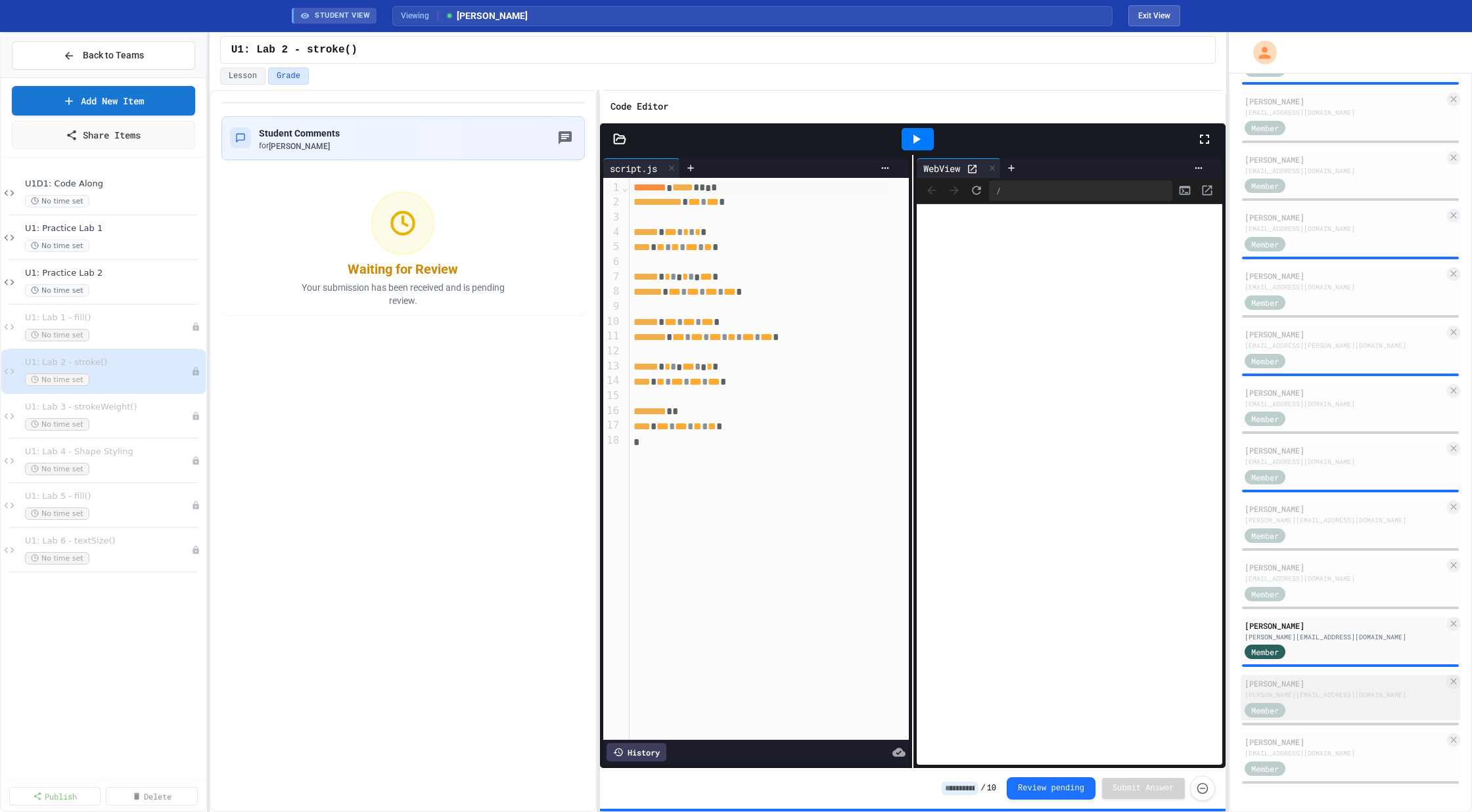
click at [1316, 695] on div "[PERSON_NAME][EMAIL_ADDRESS][DOMAIN_NAME]" at bounding box center [1344, 695] width 201 height 10
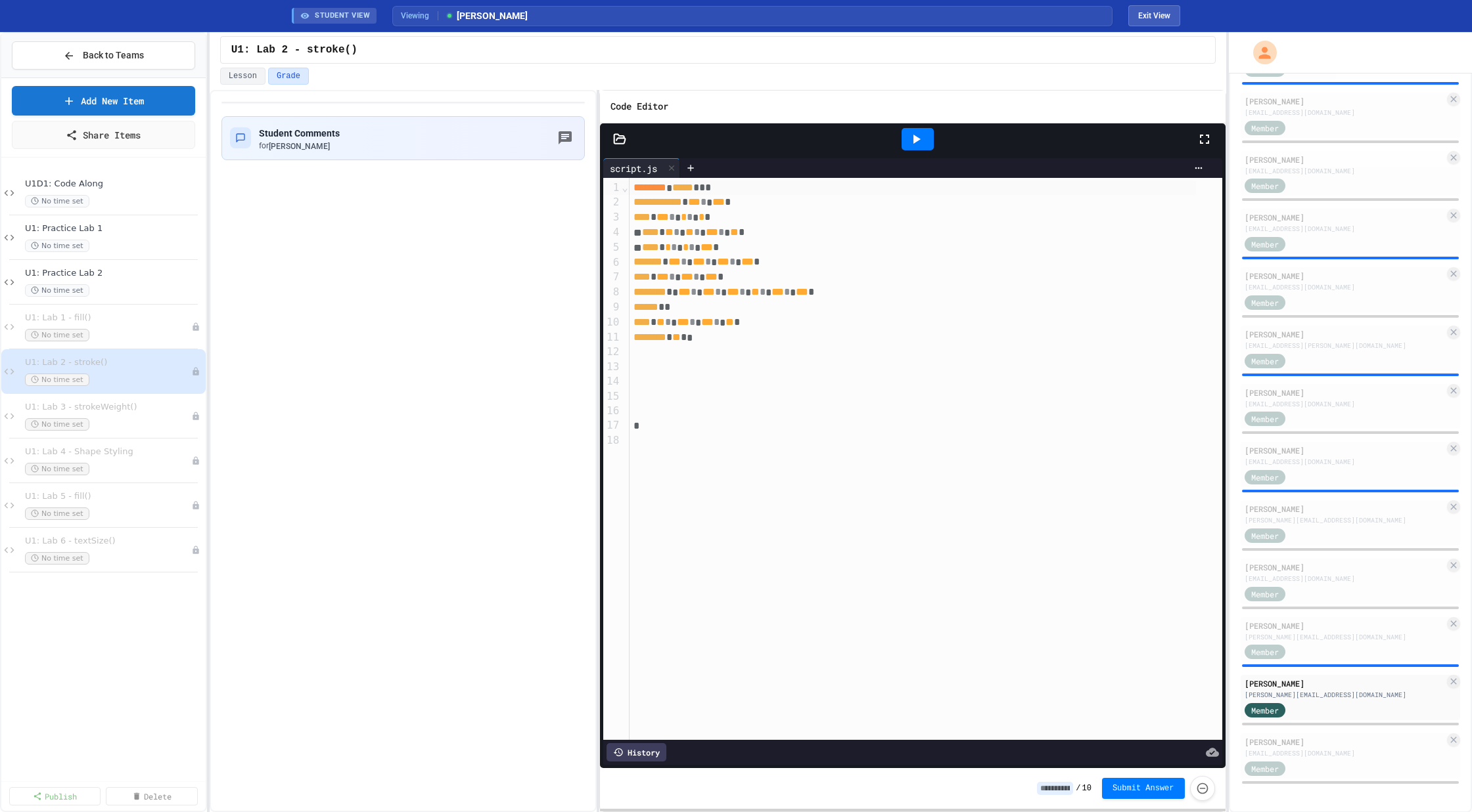
click at [919, 131] on icon at bounding box center [916, 139] width 16 height 16
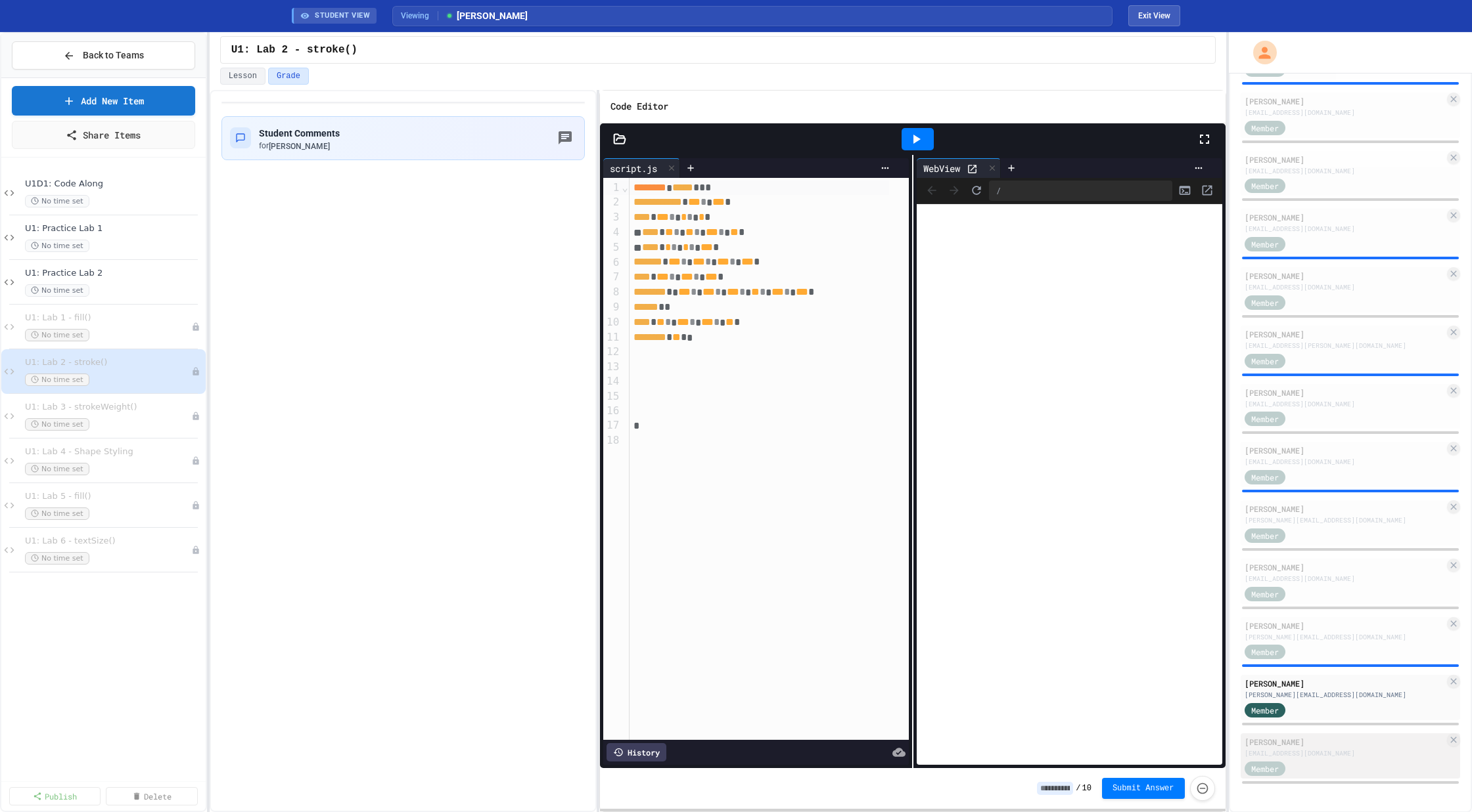
click at [1328, 773] on div "Member" at bounding box center [1344, 768] width 201 height 17
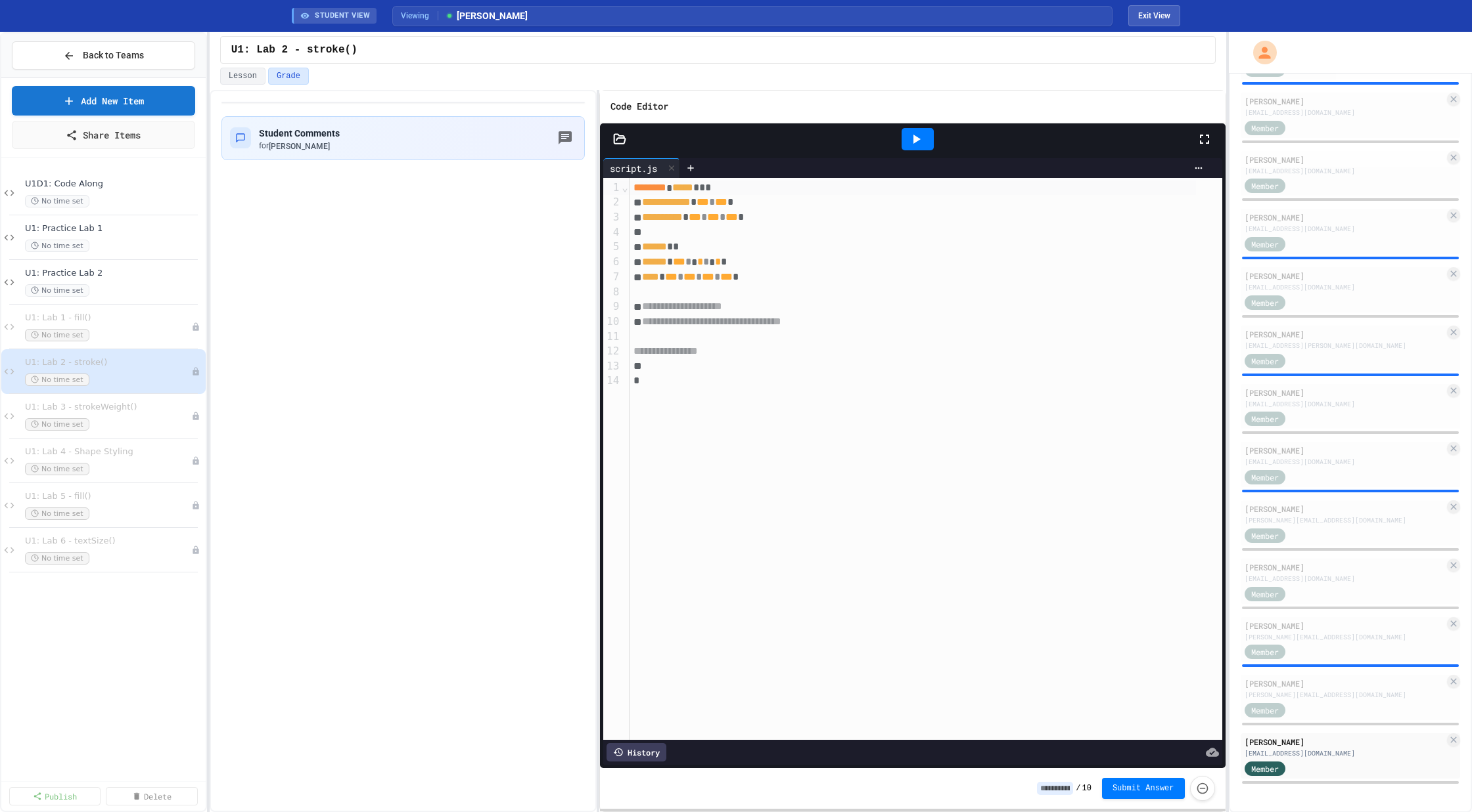
click at [908, 134] on icon at bounding box center [916, 139] width 16 height 16
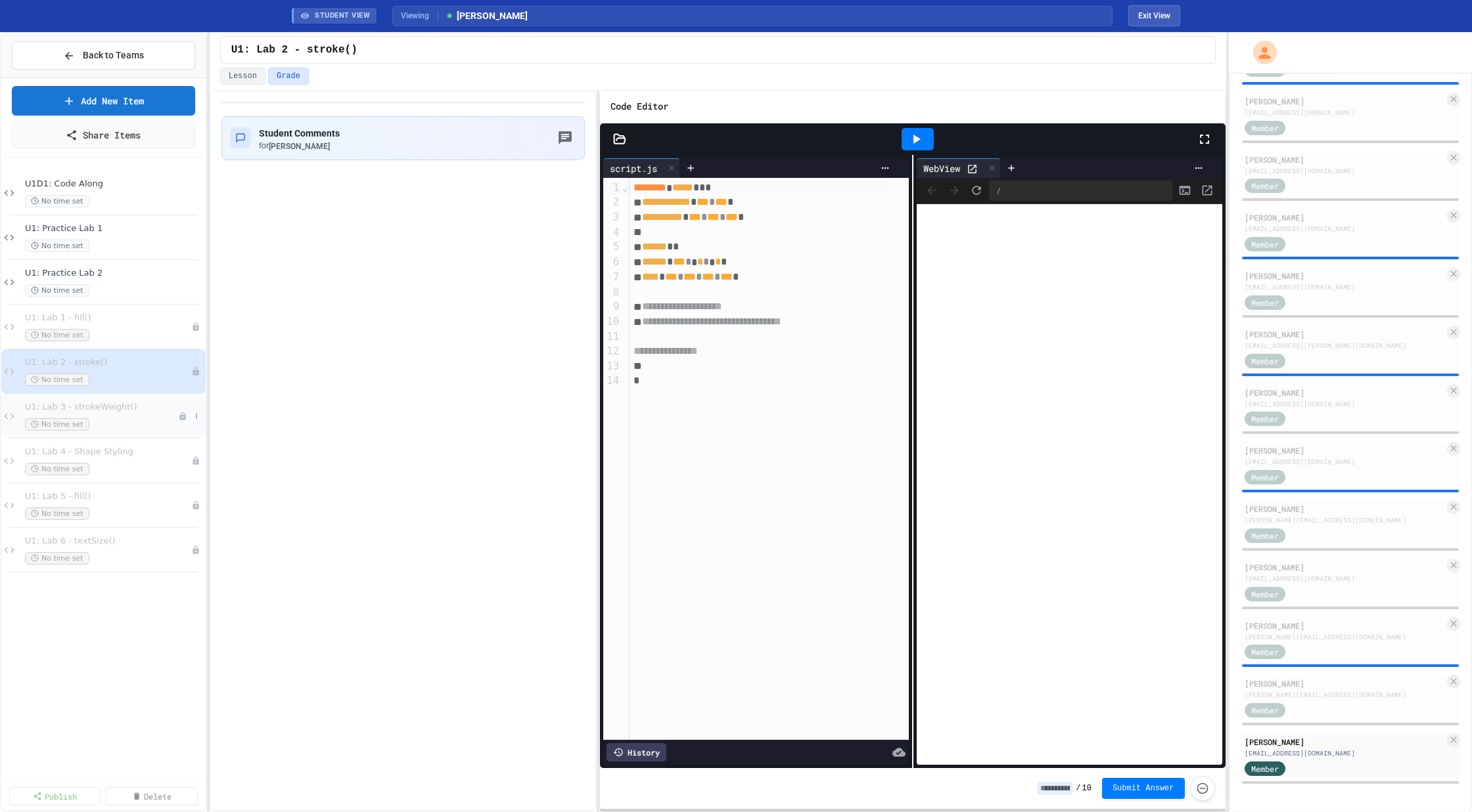
click at [136, 402] on span "U1: Lab 3 - strokeWeight()" at bounding box center [101, 407] width 153 height 11
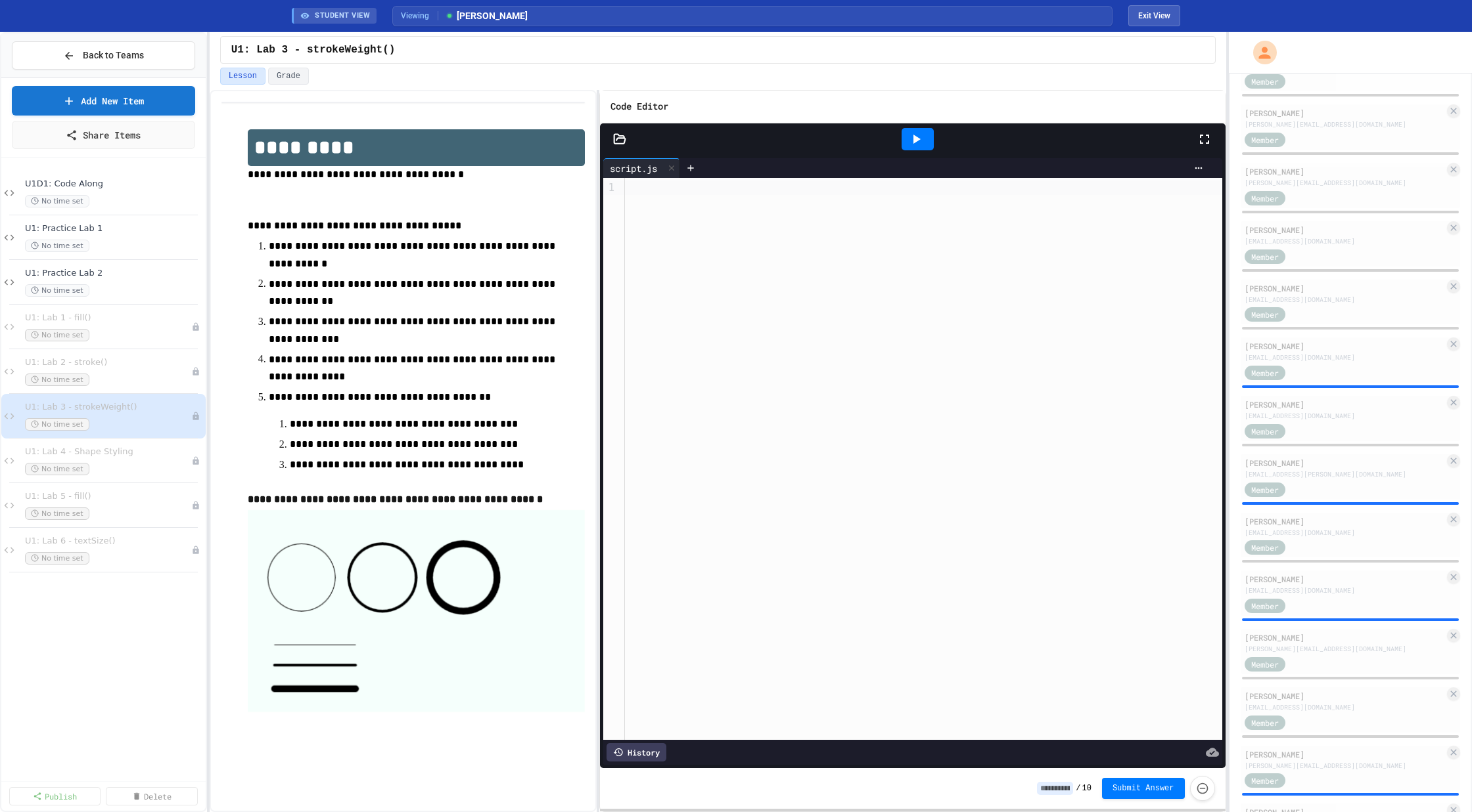
scroll to position [1076, 0]
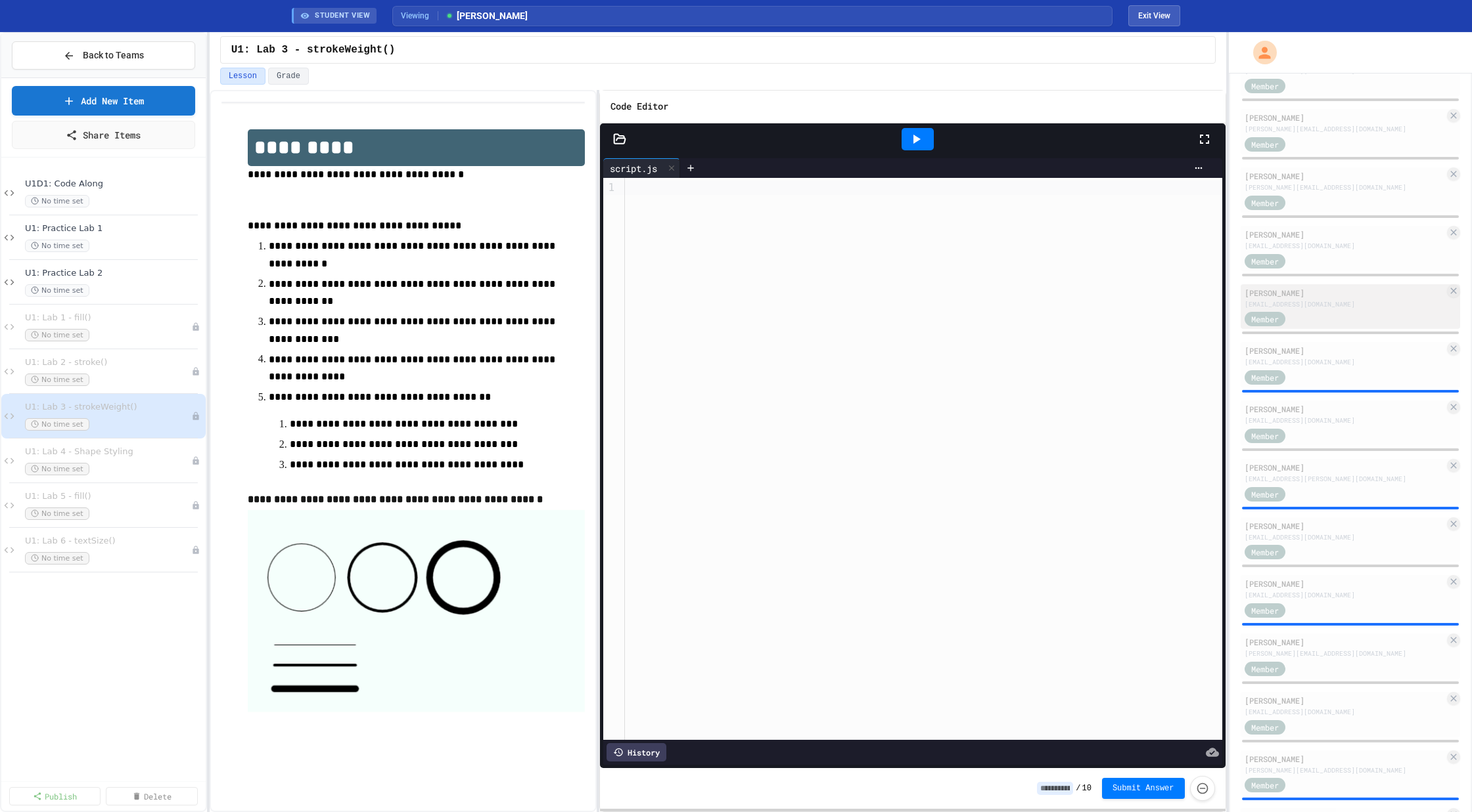
click at [1306, 306] on div "[EMAIL_ADDRESS][DOMAIN_NAME]" at bounding box center [1344, 304] width 201 height 10
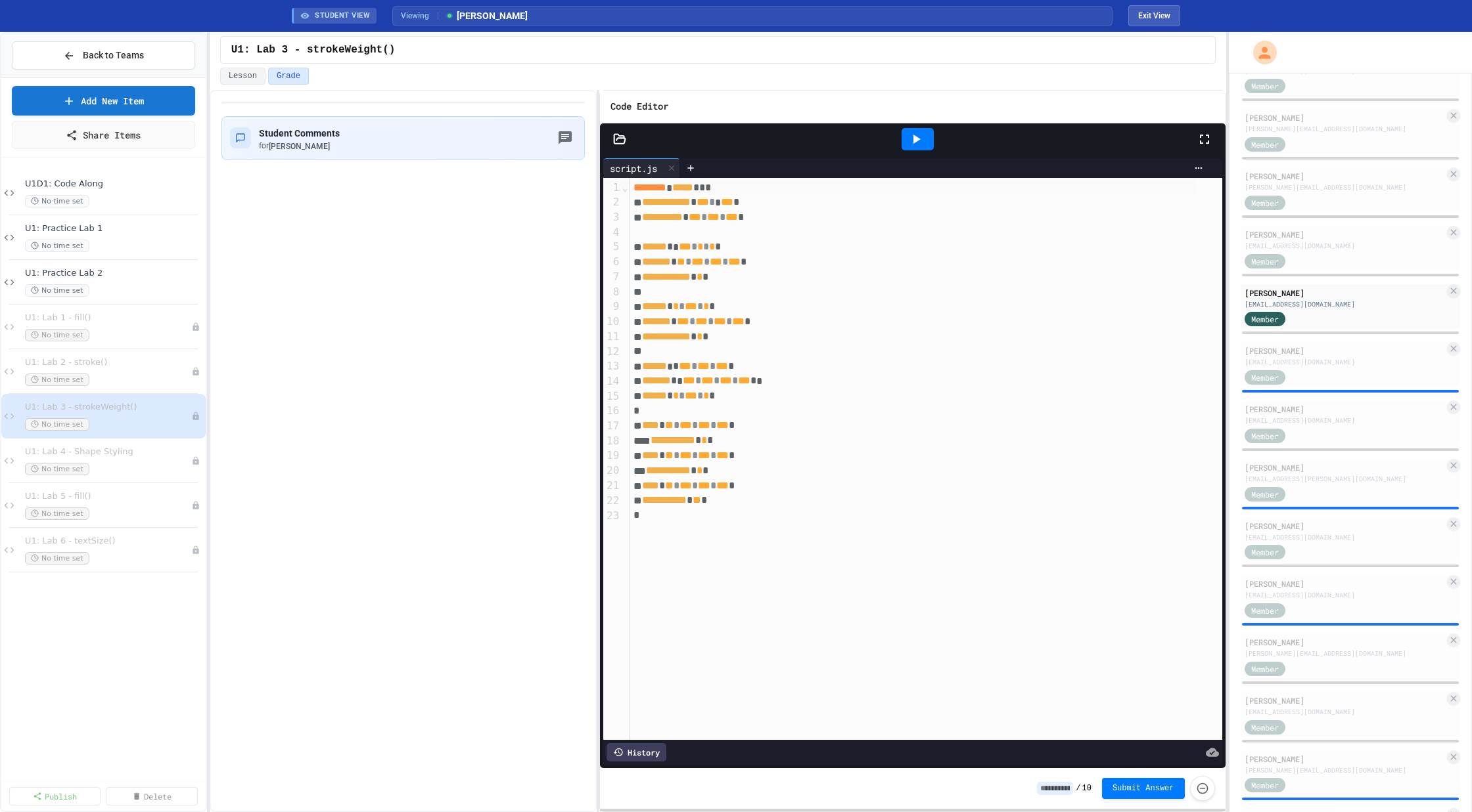
click at [921, 131] on icon at bounding box center [916, 139] width 16 height 16
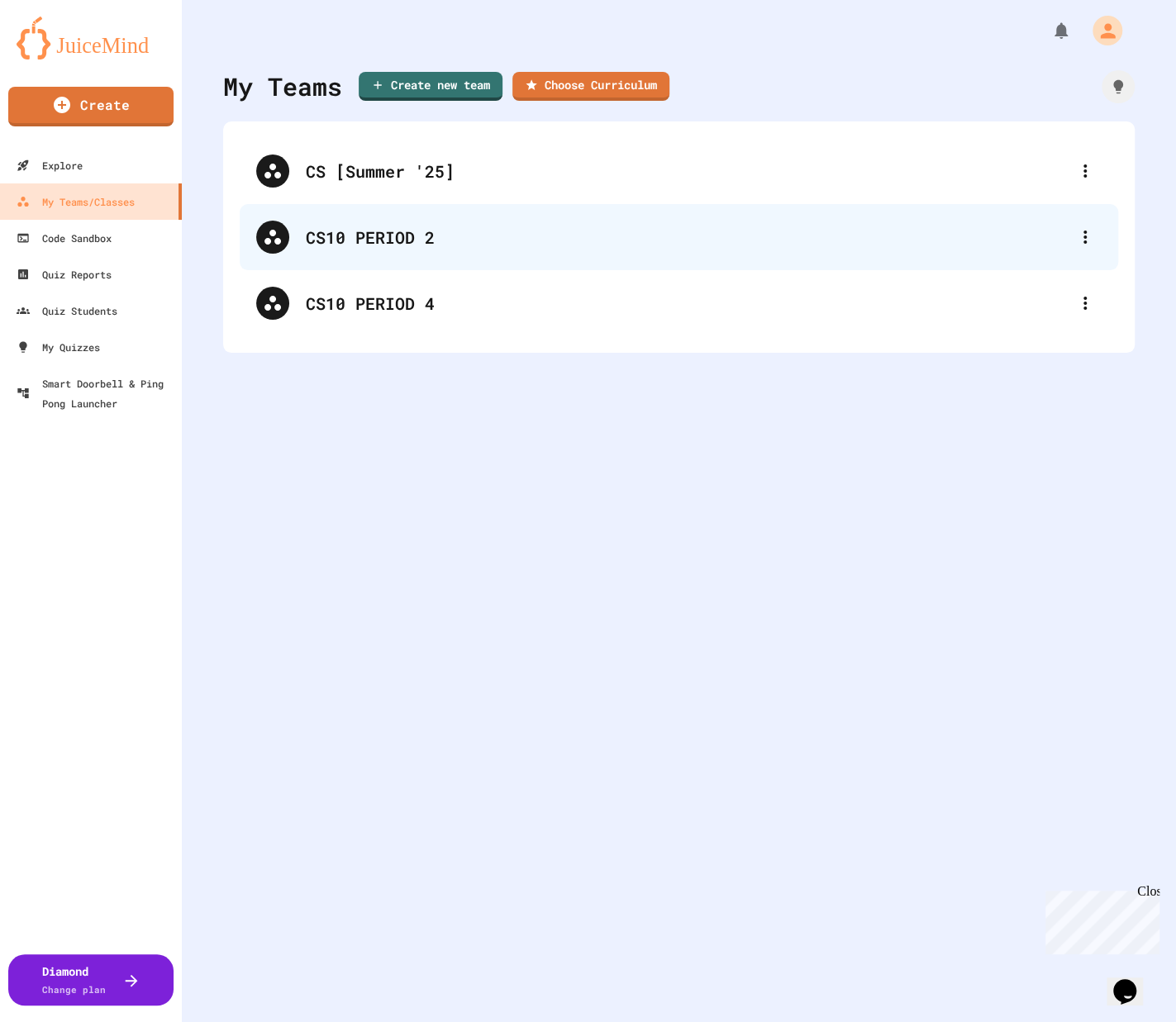
click at [333, 239] on div "CS10 PERIOD 2" at bounding box center [687, 237] width 763 height 25
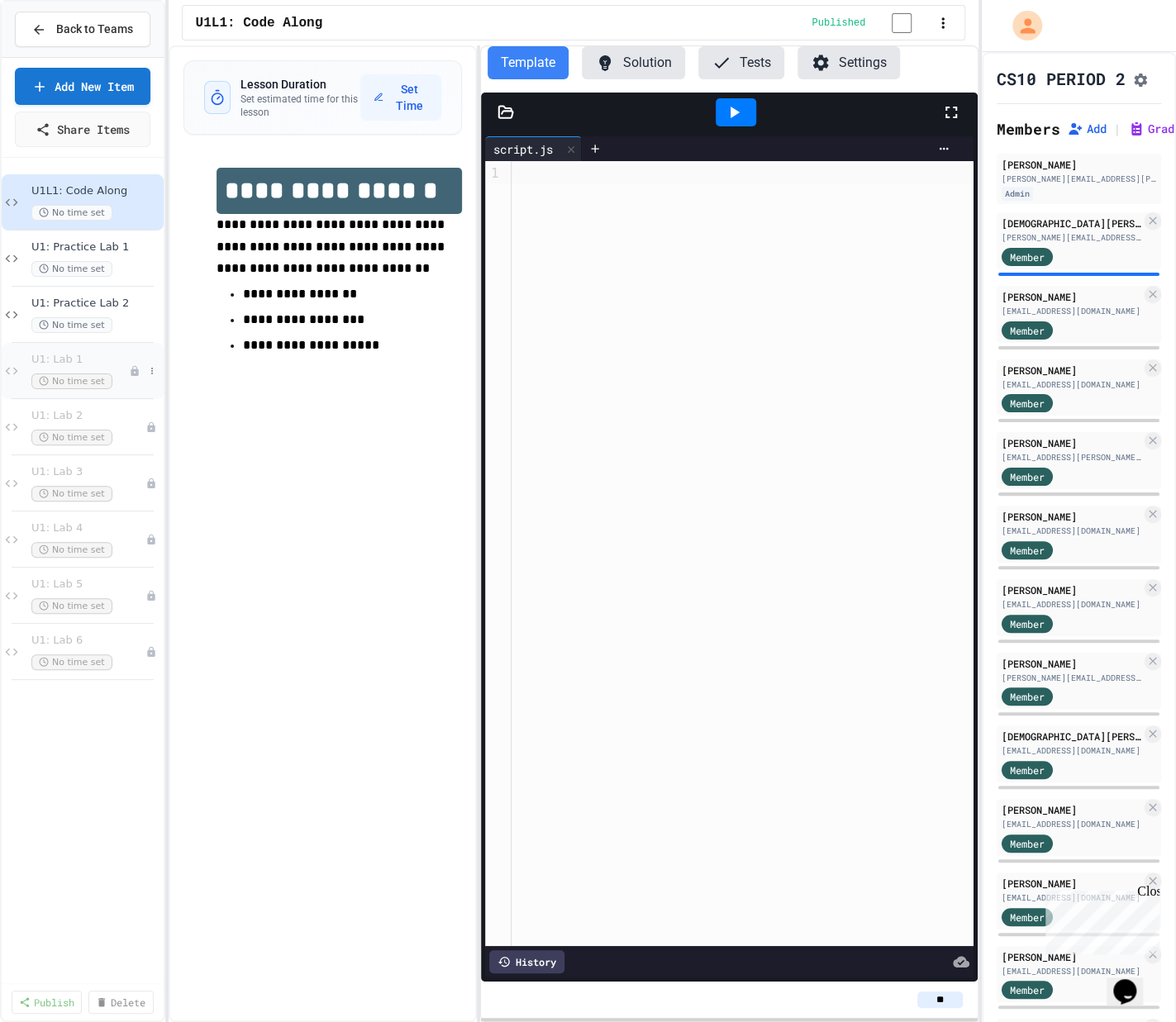
click at [123, 357] on span "U1: Lab 1" at bounding box center [80, 360] width 97 height 14
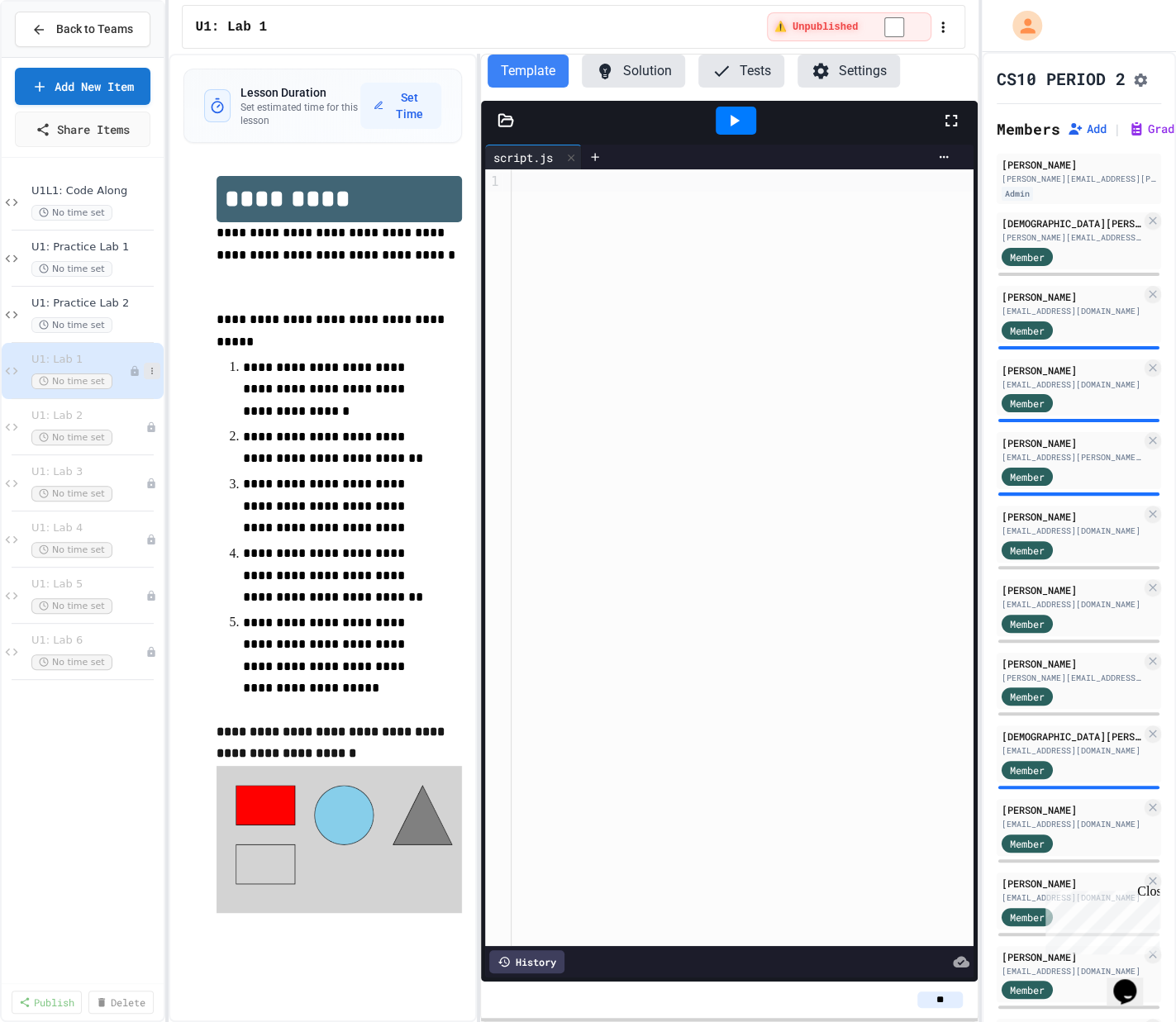
click at [152, 369] on icon at bounding box center [152, 371] width 2 height 7
click at [132, 395] on button "Rename" at bounding box center [117, 400] width 127 height 30
type input "**********"
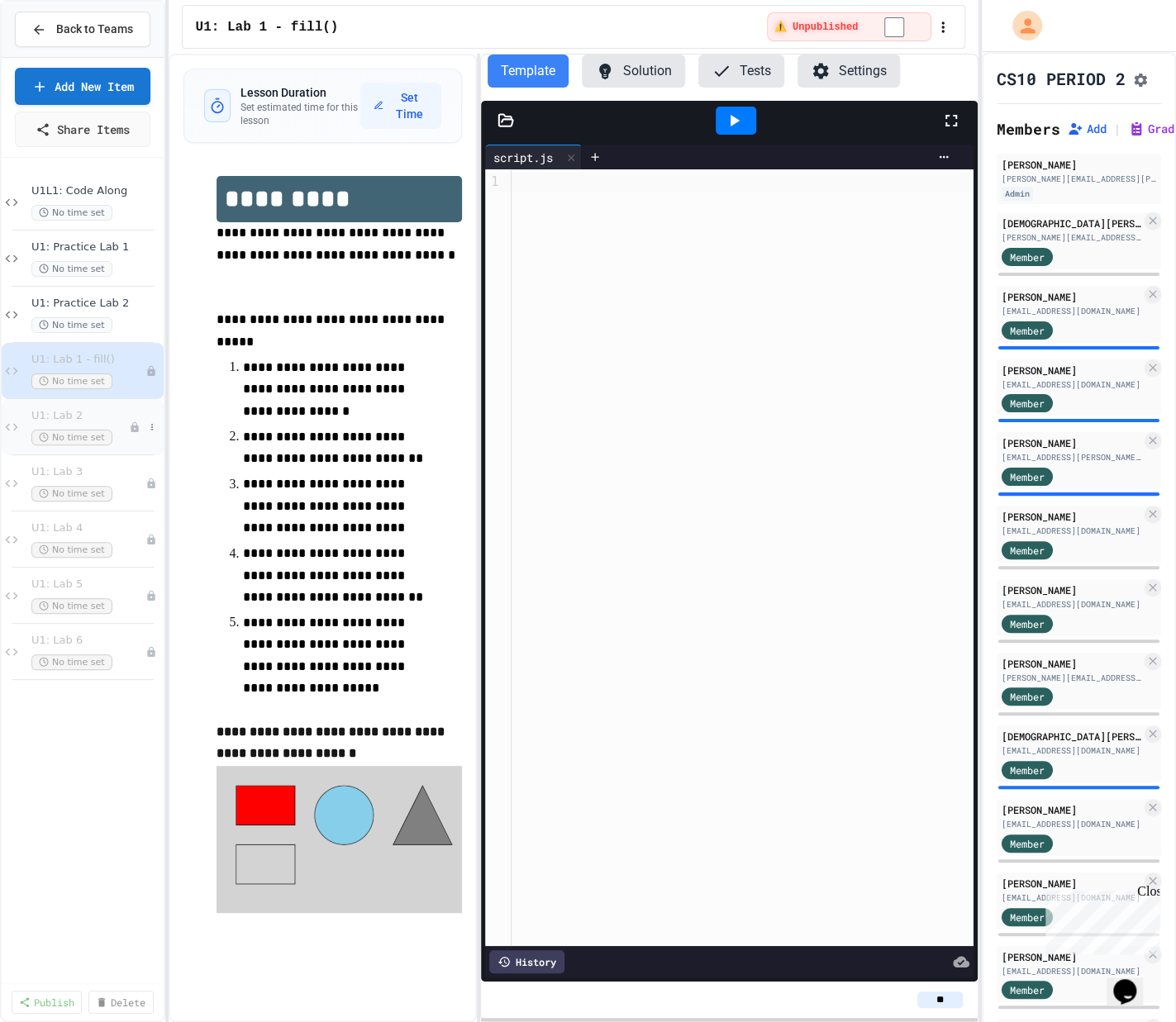
click at [127, 421] on span "U1: Lab 2" at bounding box center [80, 416] width 97 height 14
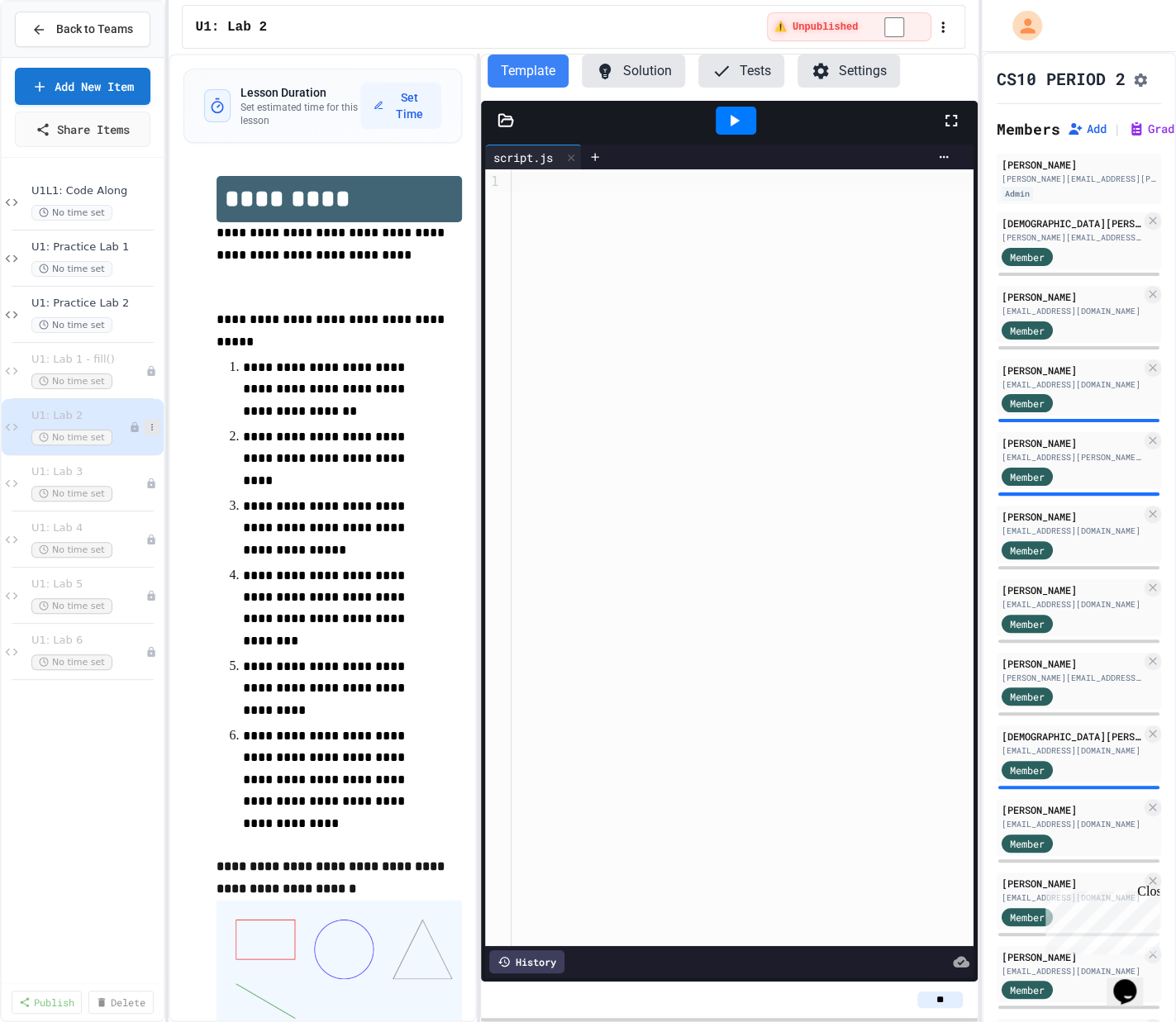
click at [152, 425] on icon at bounding box center [152, 427] width 2 height 7
click at [146, 458] on button "Rename" at bounding box center [117, 456] width 127 height 30
type input "**********"
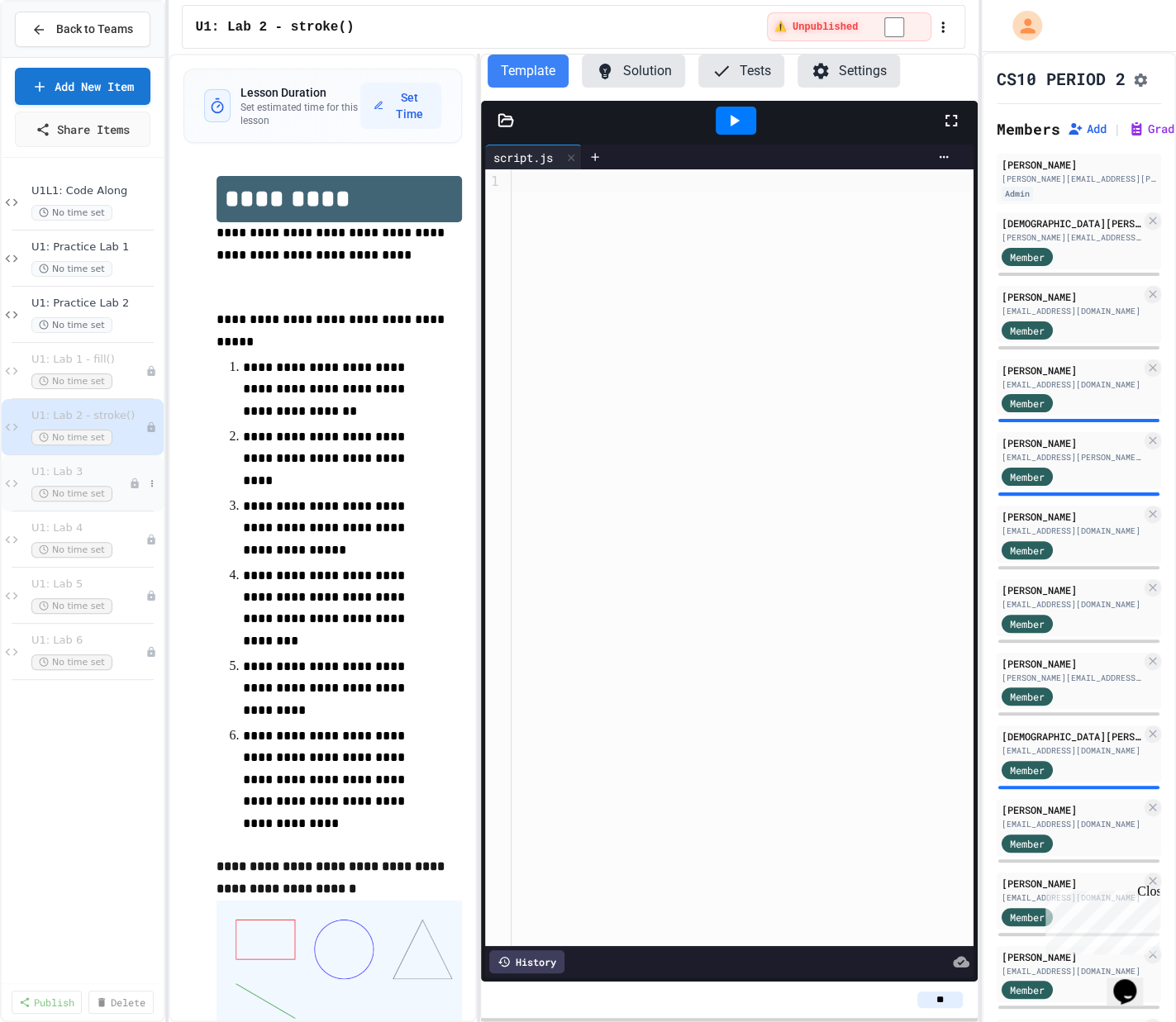
click at [129, 477] on icon at bounding box center [135, 483] width 12 height 12
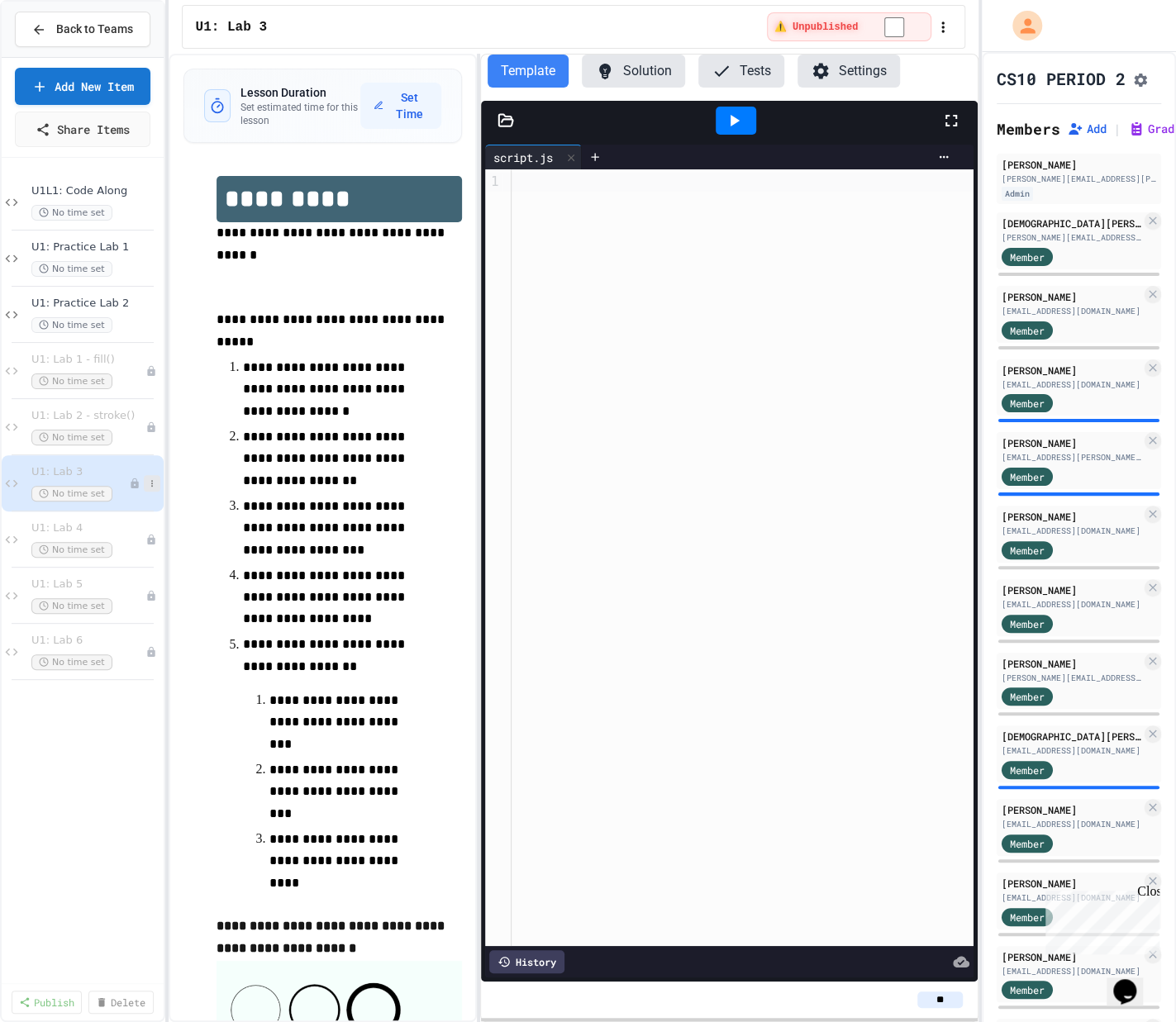
click at [154, 481] on icon at bounding box center [152, 483] width 10 height 10
click at [137, 508] on button "Rename" at bounding box center [117, 512] width 127 height 30
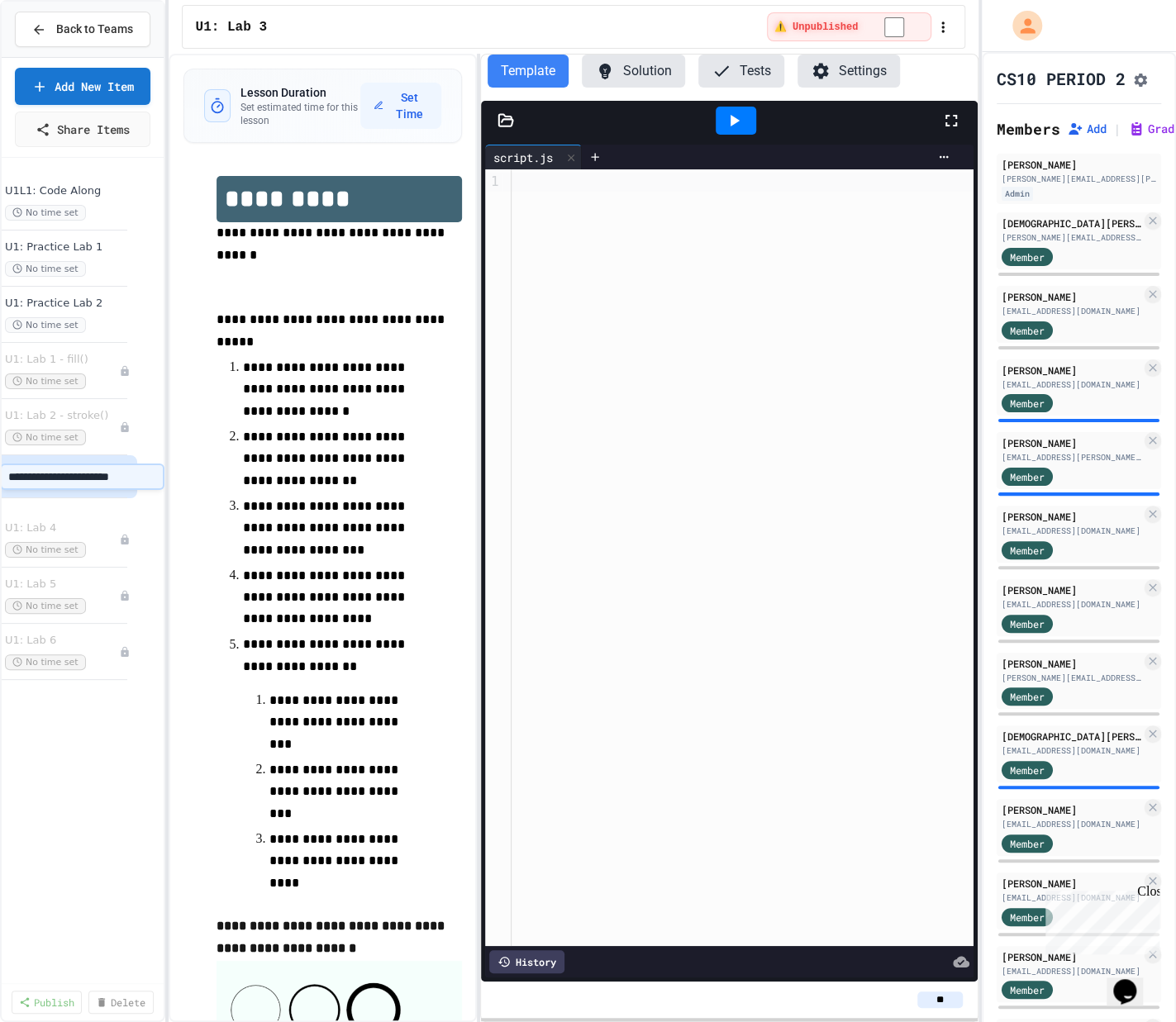
scroll to position [0, 18]
type input "**********"
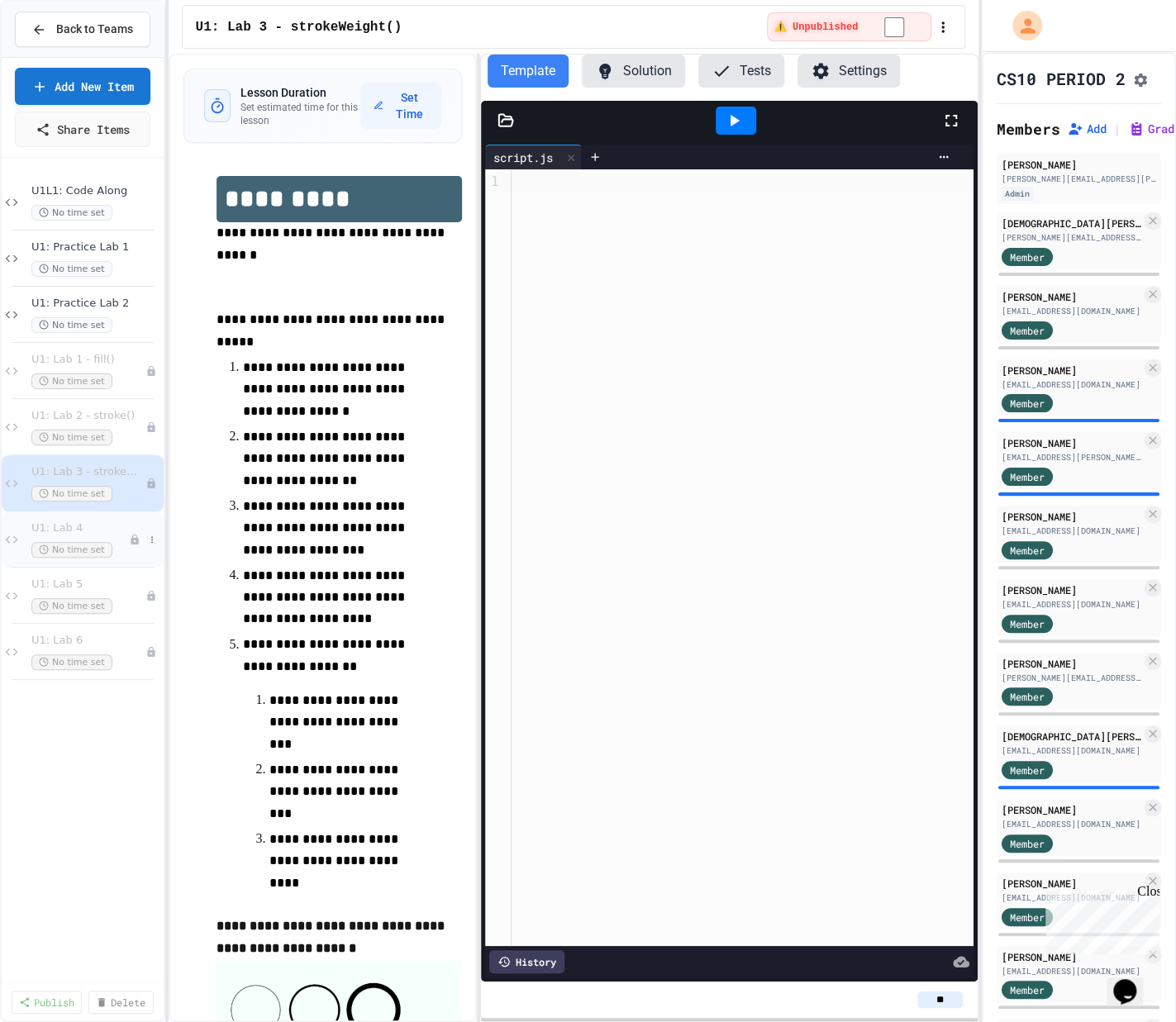
click at [132, 534] on icon at bounding box center [135, 540] width 12 height 12
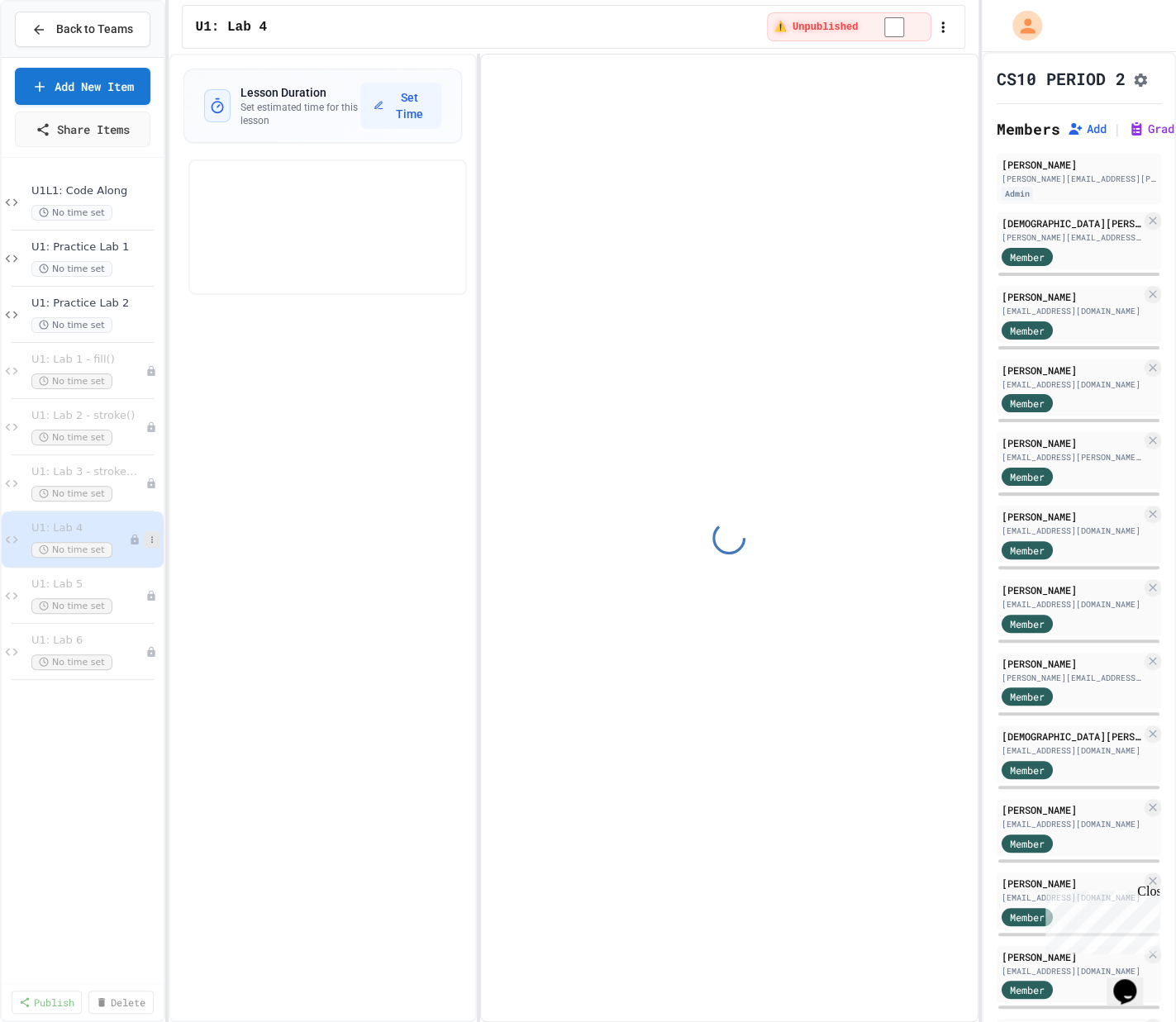
click at [148, 538] on icon at bounding box center [152, 540] width 10 height 10
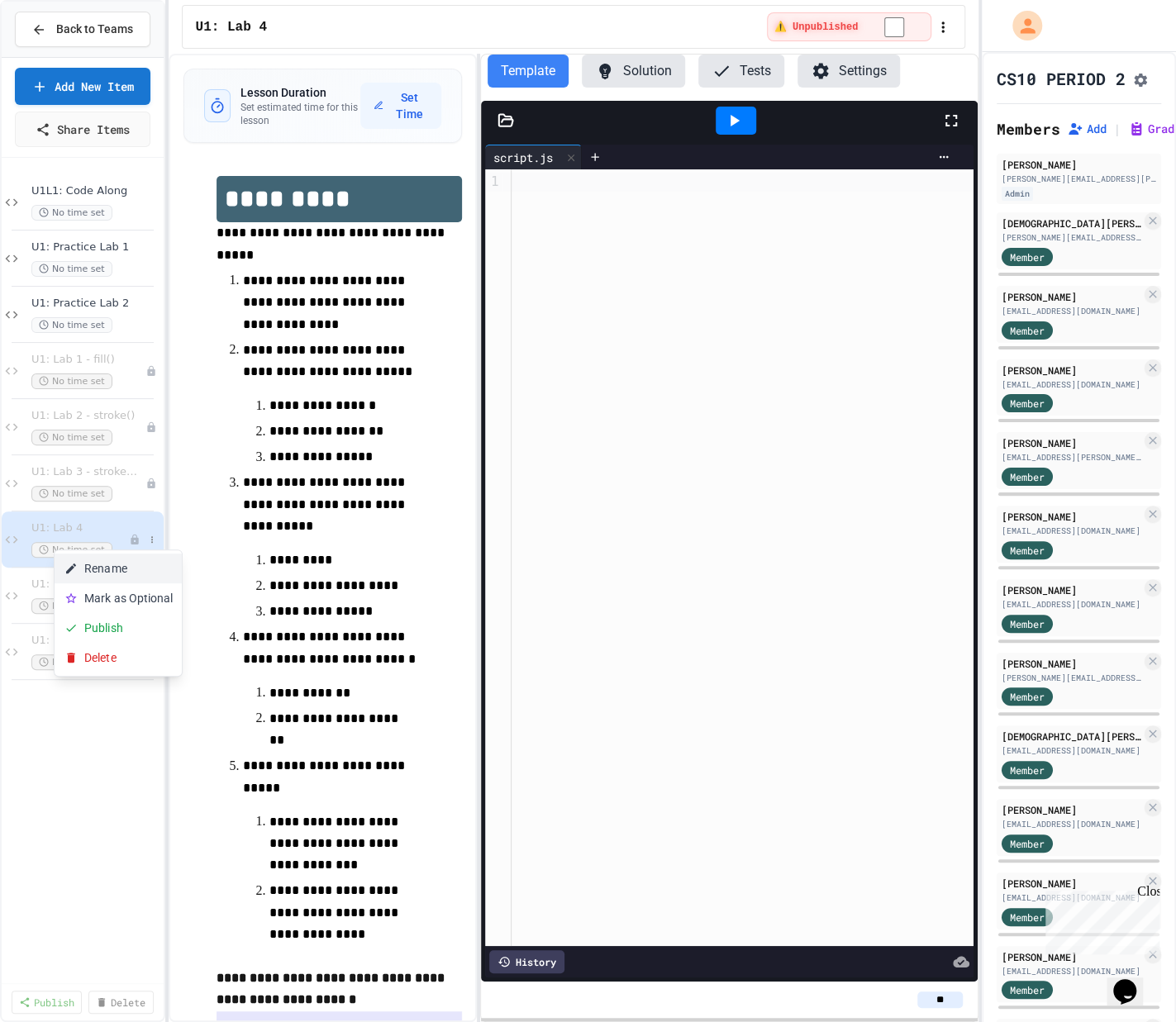
click at [138, 565] on button "Rename" at bounding box center [117, 569] width 127 height 30
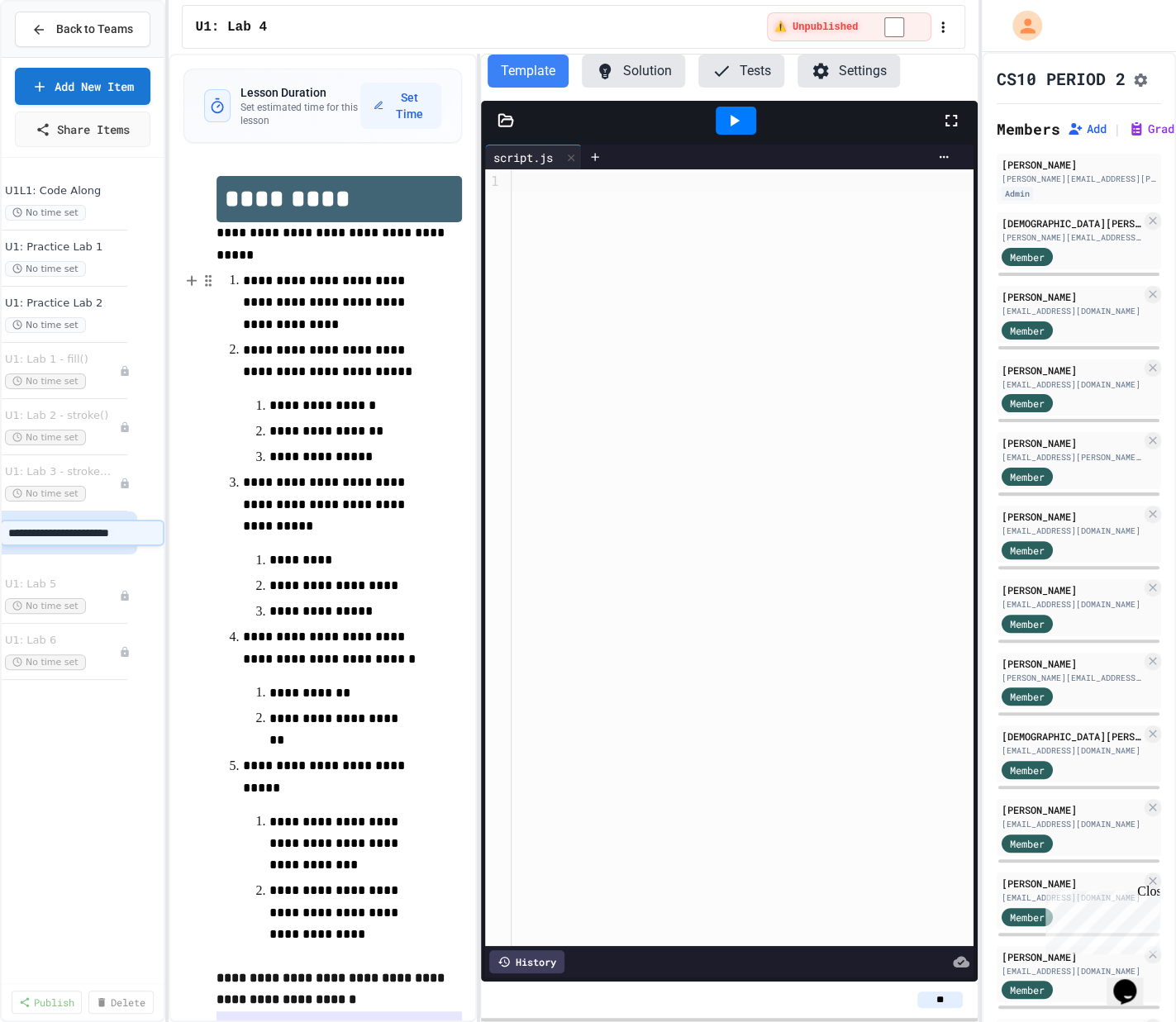
type input "**********"
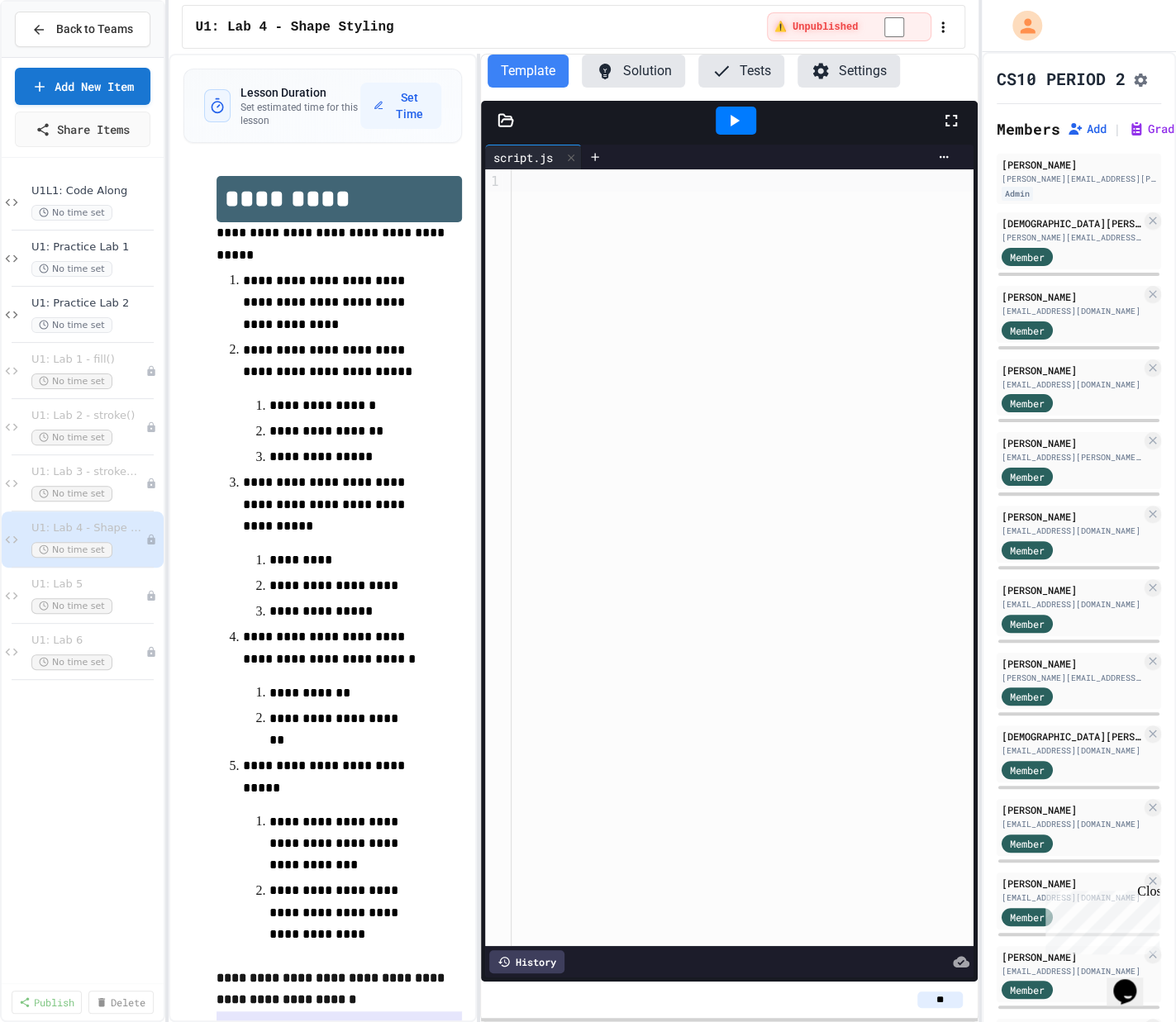
click at [248, 447] on div "**********" at bounding box center [588, 511] width 1176 height 1022
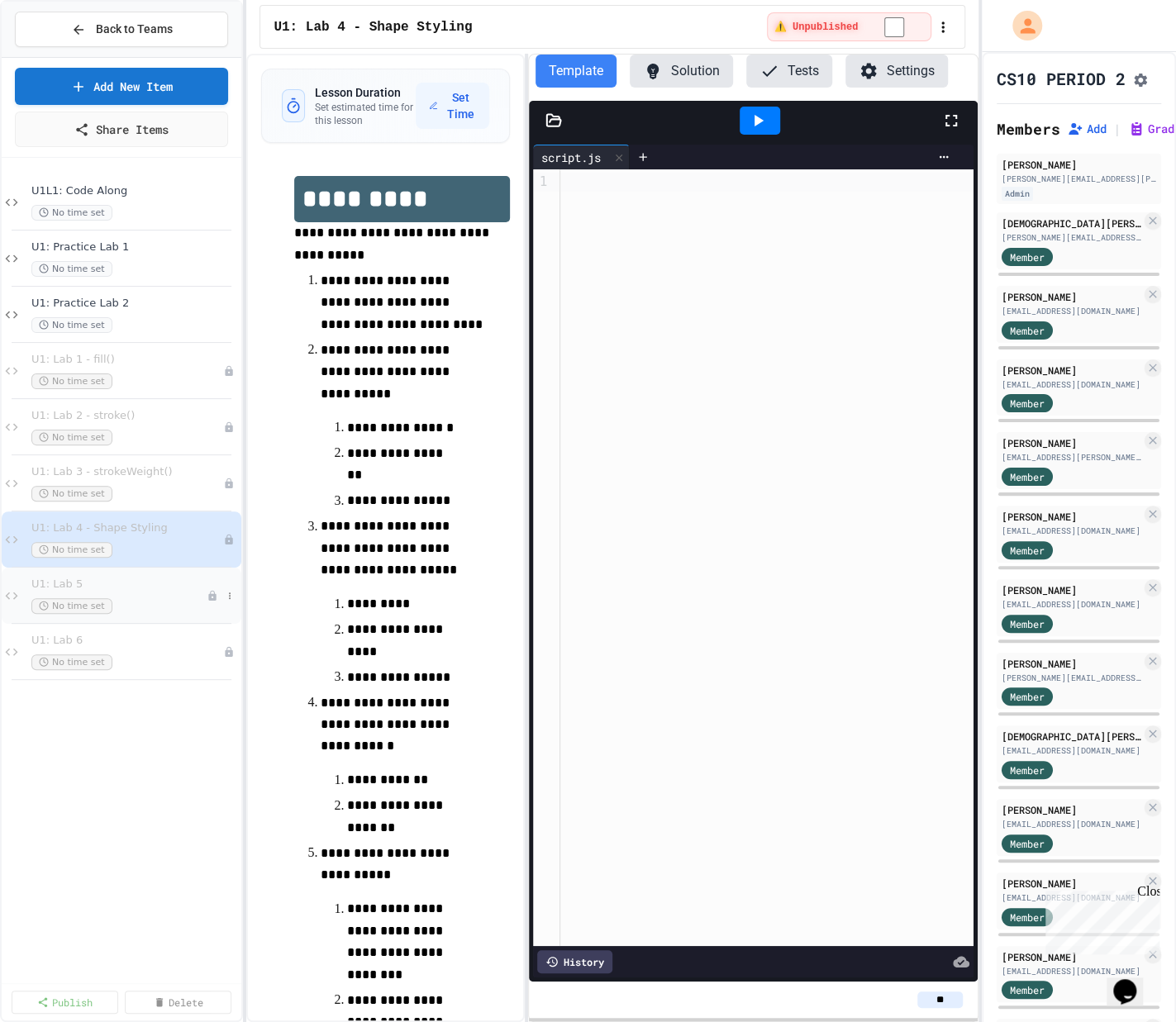
click at [150, 578] on span "U1: Lab 5" at bounding box center [119, 585] width 175 height 14
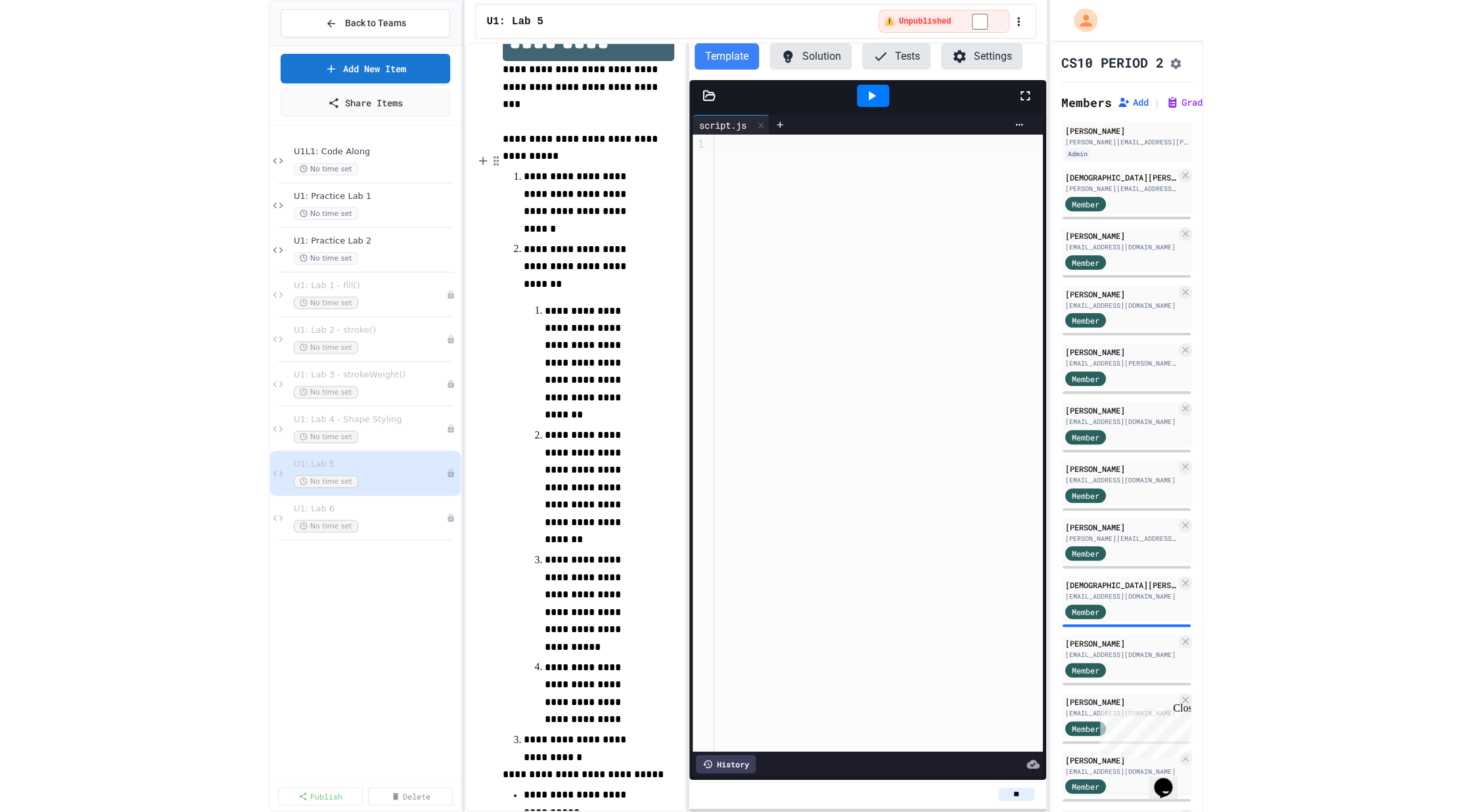
scroll to position [242, 0]
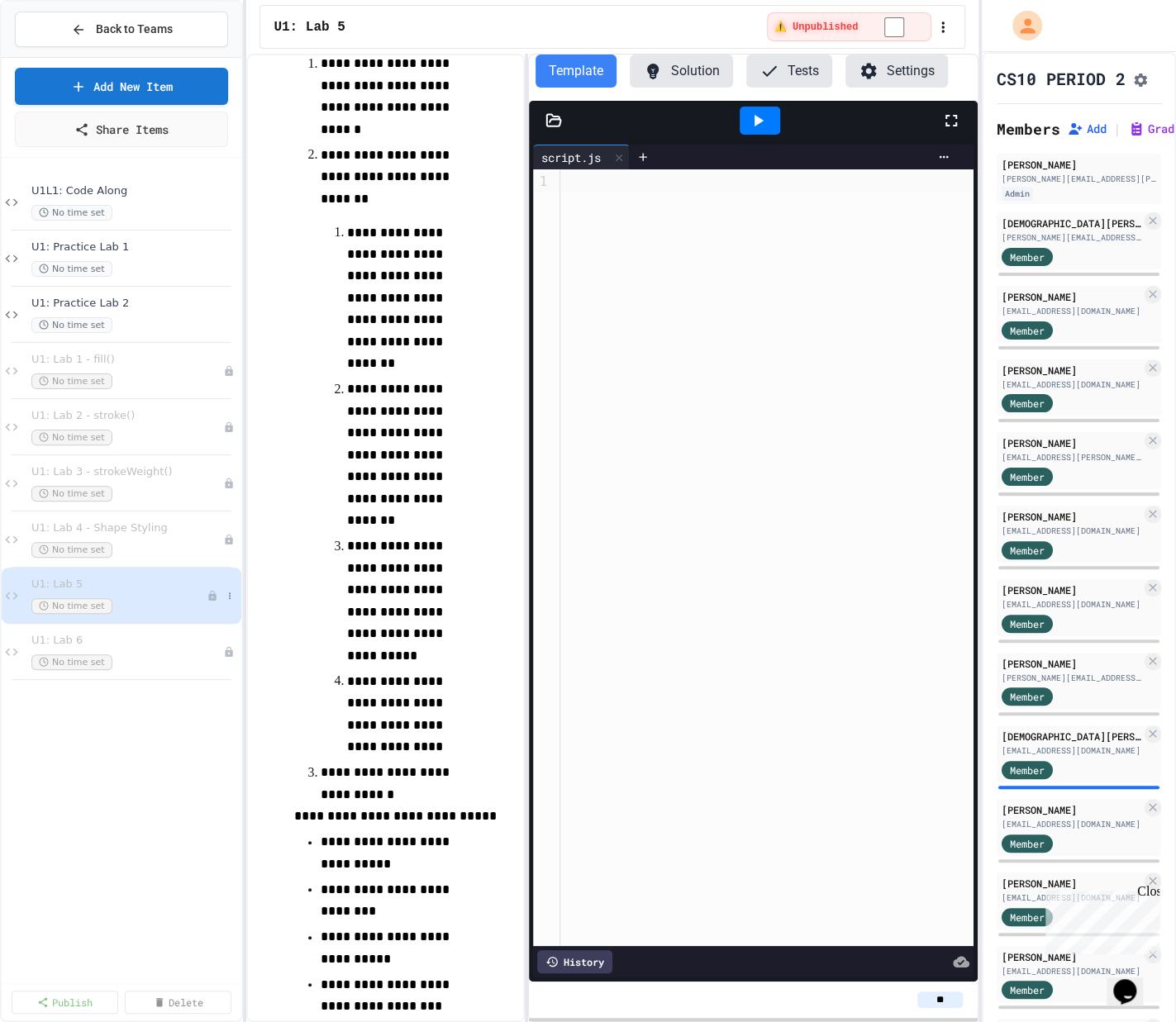
click at [227, 582] on div "U1: Lab 5 No time set" at bounding box center [122, 596] width 240 height 56
click at [230, 593] on icon at bounding box center [230, 596] width 2 height 7
click at [186, 628] on button "Rename" at bounding box center [197, 625] width 127 height 30
type input "**********"
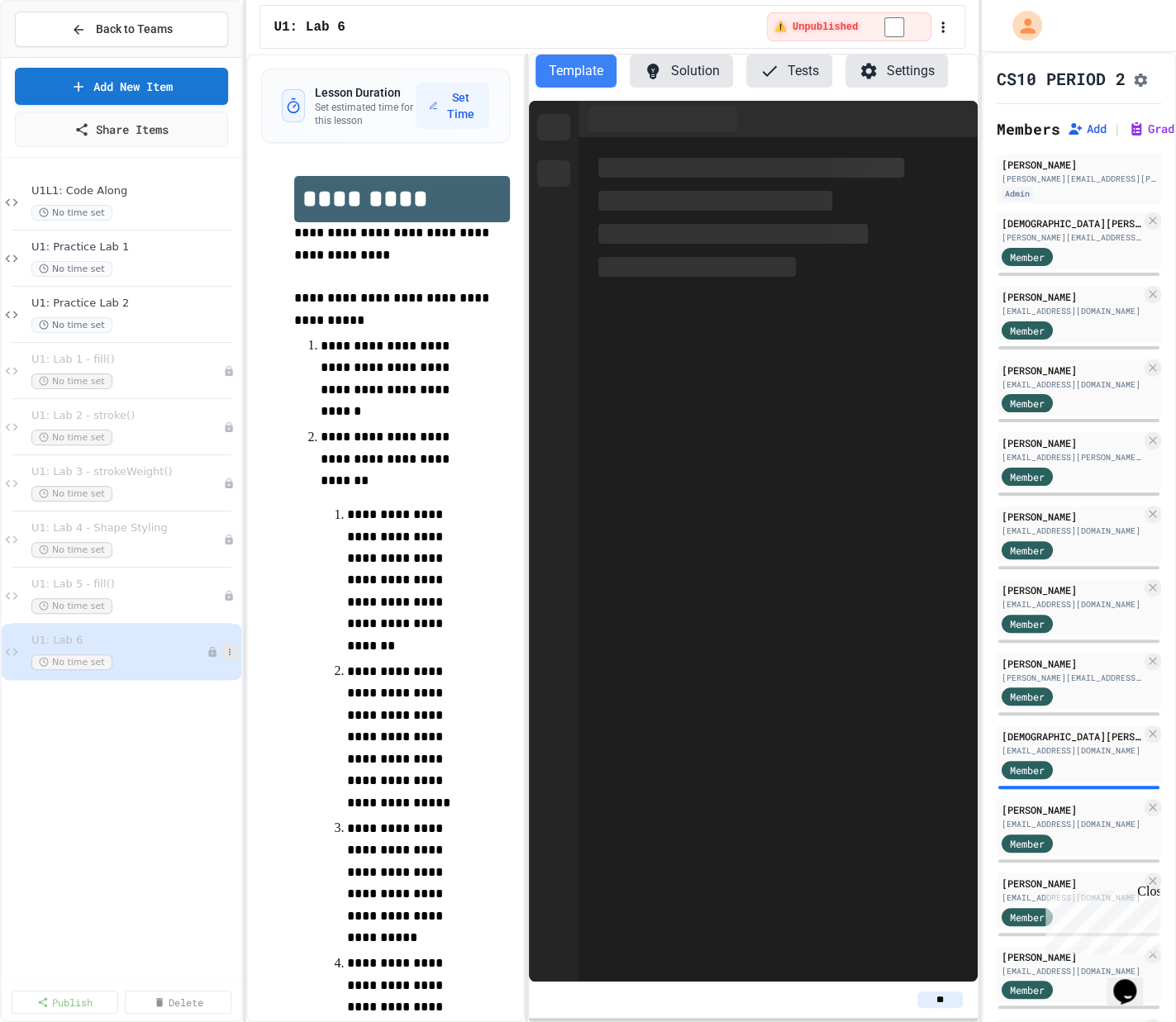
click at [228, 649] on icon at bounding box center [230, 652] width 10 height 10
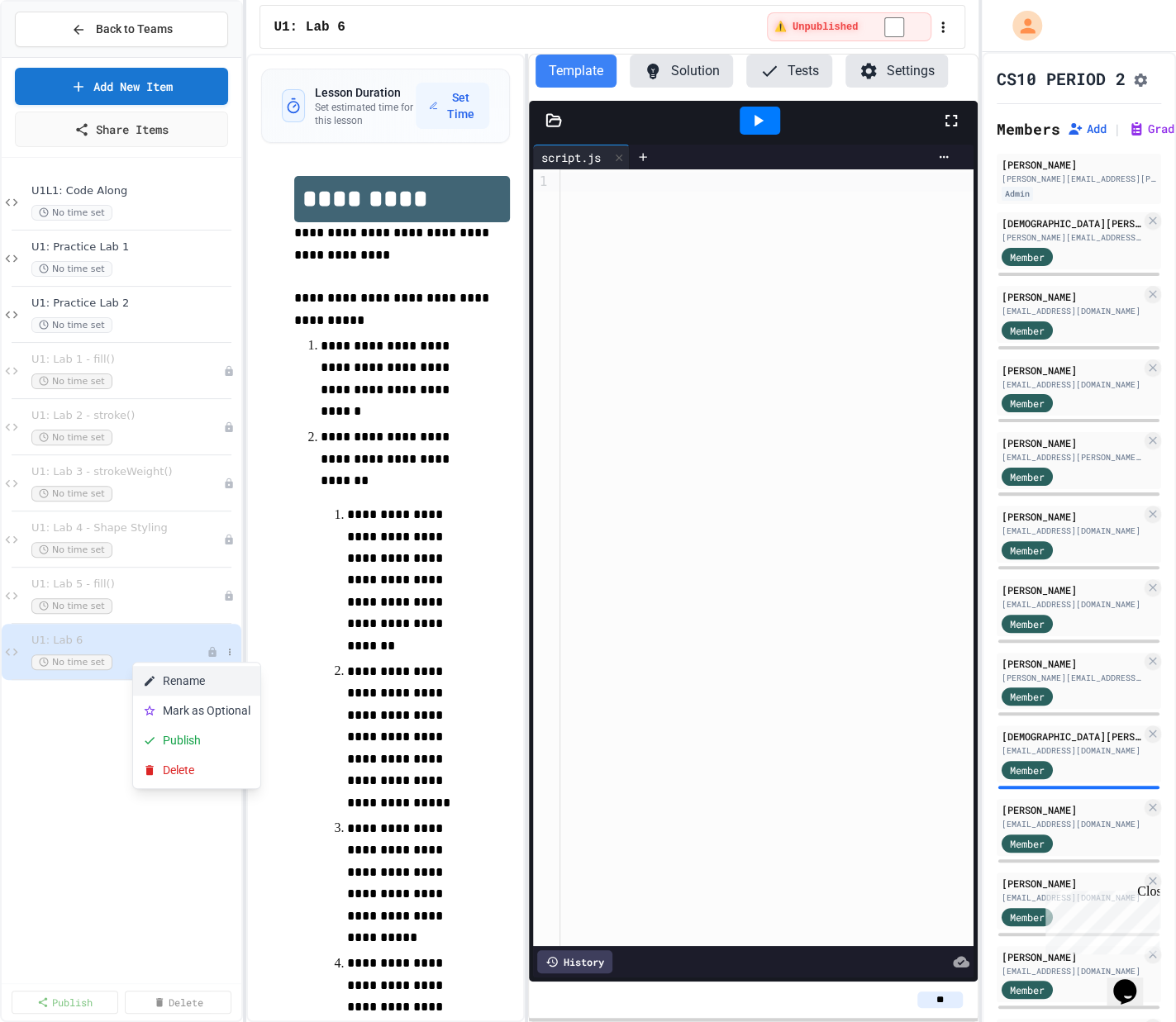
click at [211, 683] on button "Rename" at bounding box center [197, 681] width 127 height 30
type input "**********"
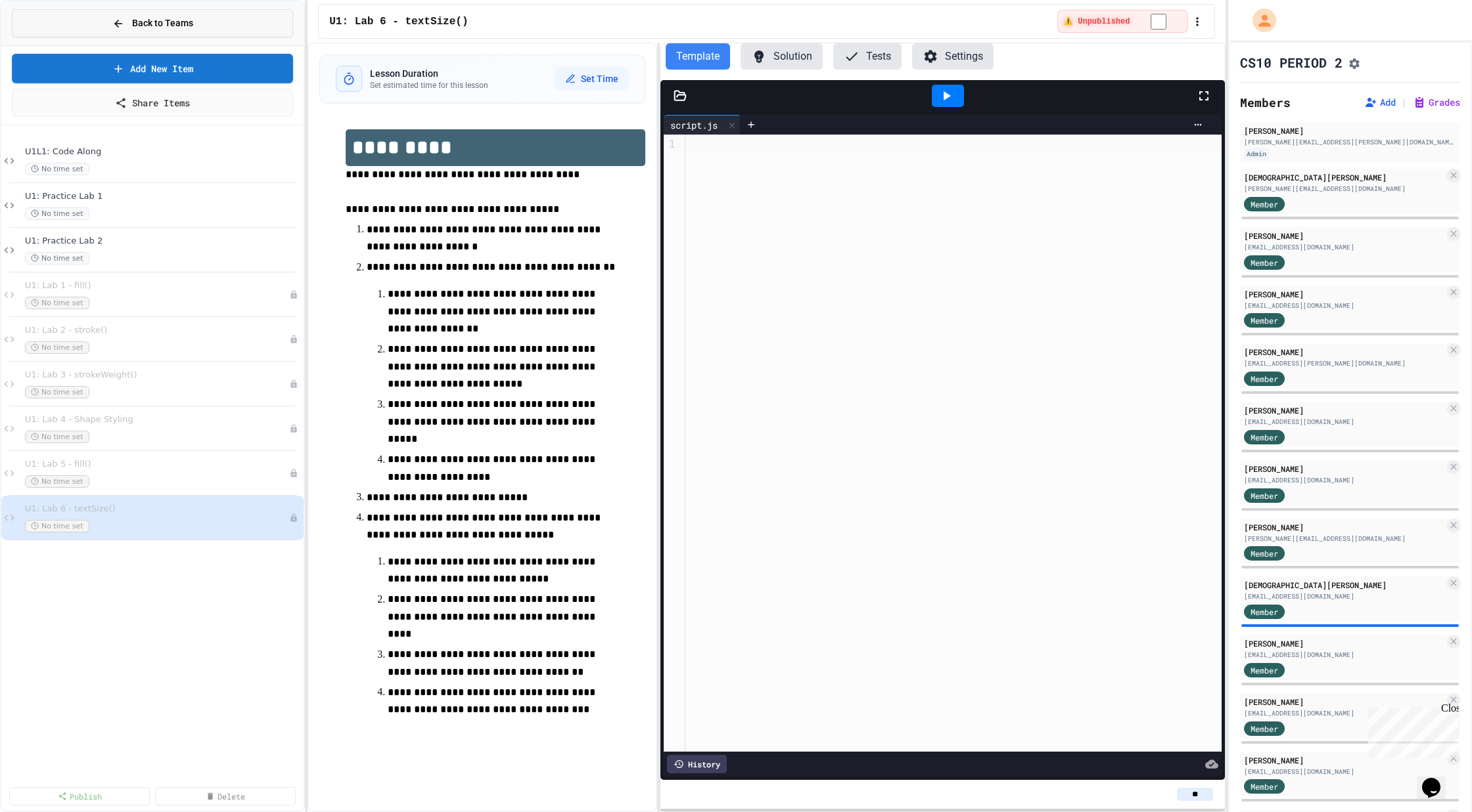
click at [164, 23] on span "Back to Teams" at bounding box center [162, 23] width 61 height 14
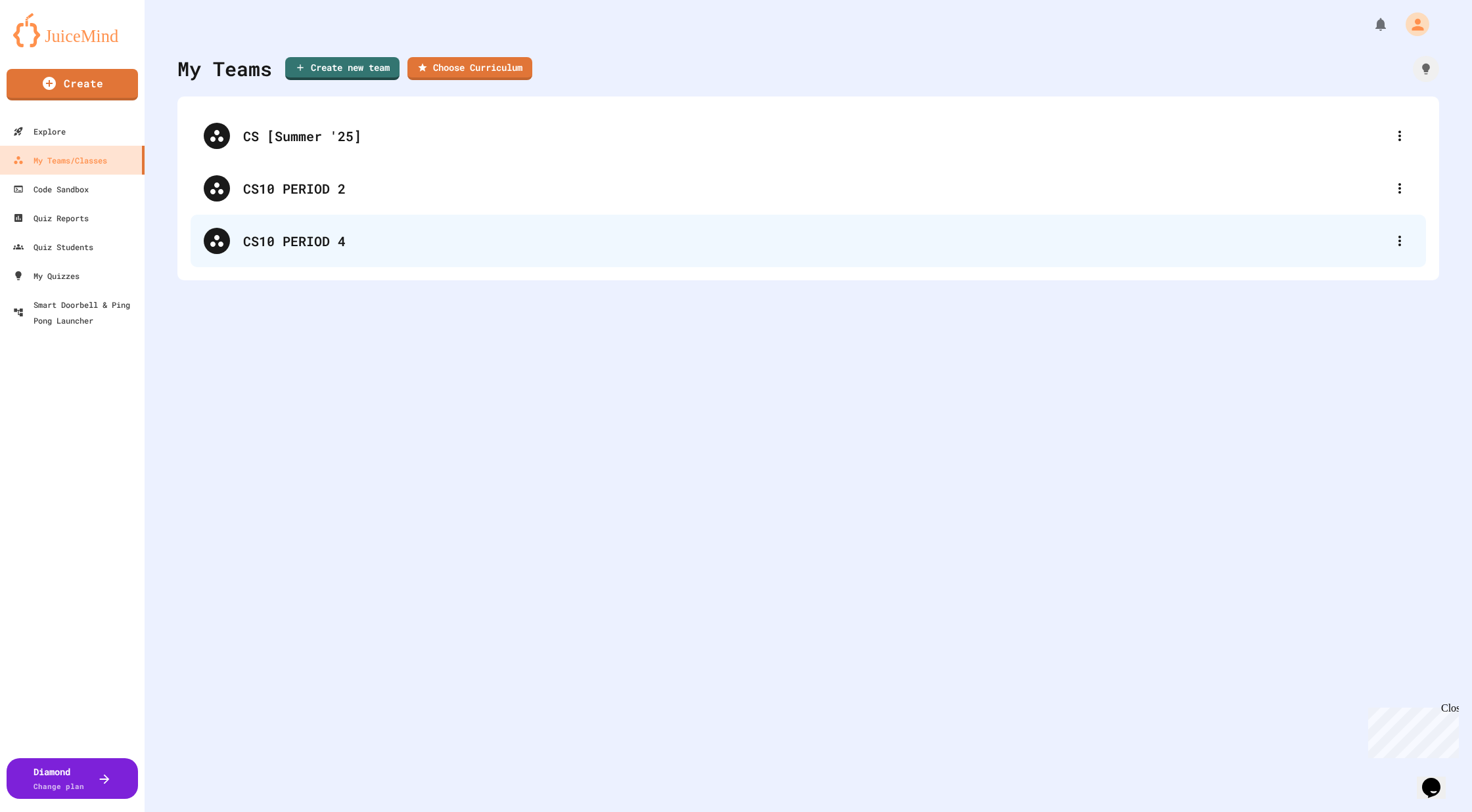
click at [295, 242] on div "CS10 PERIOD 4" at bounding box center [814, 241] width 1143 height 20
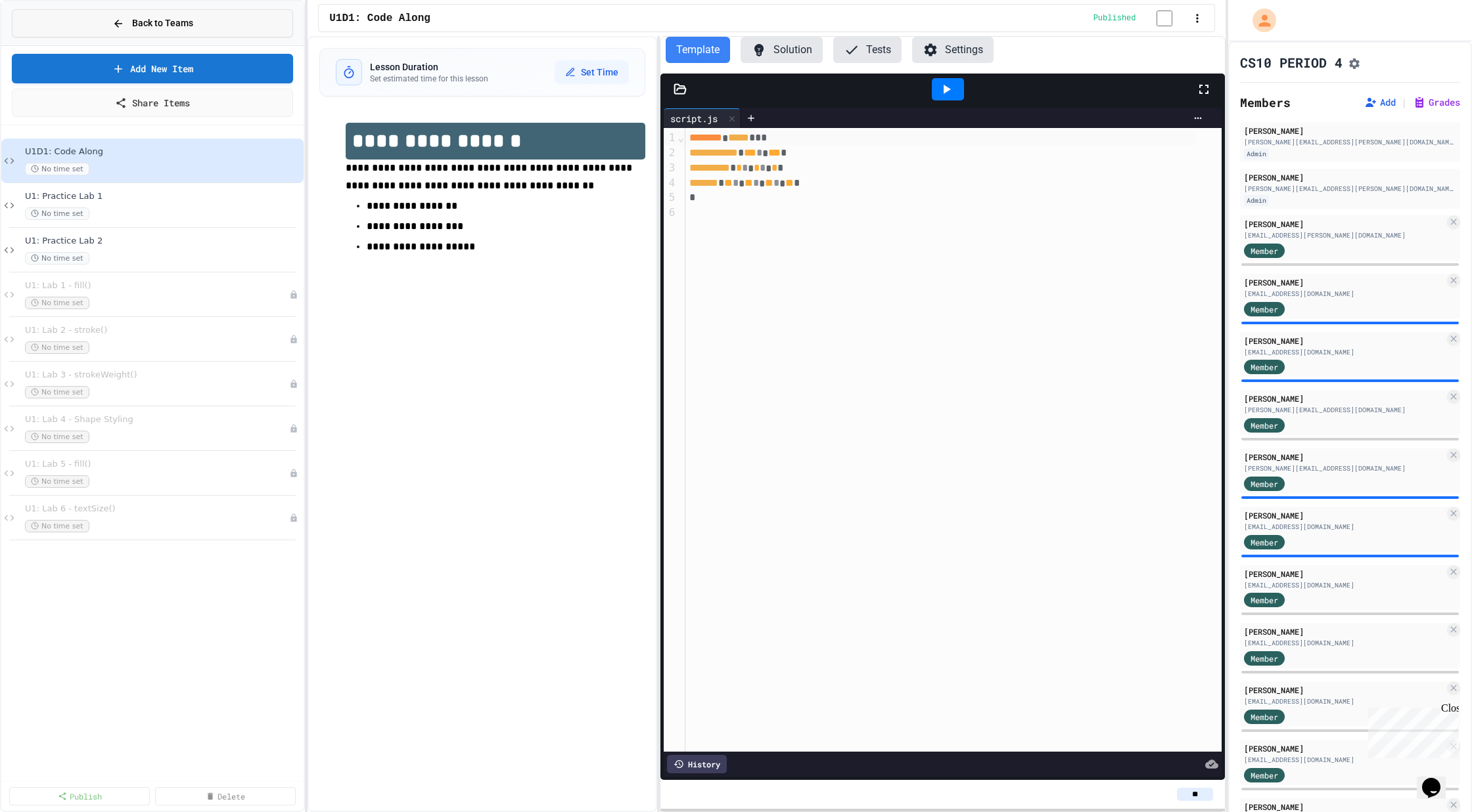
click at [142, 25] on span "Back to Teams" at bounding box center [162, 23] width 61 height 14
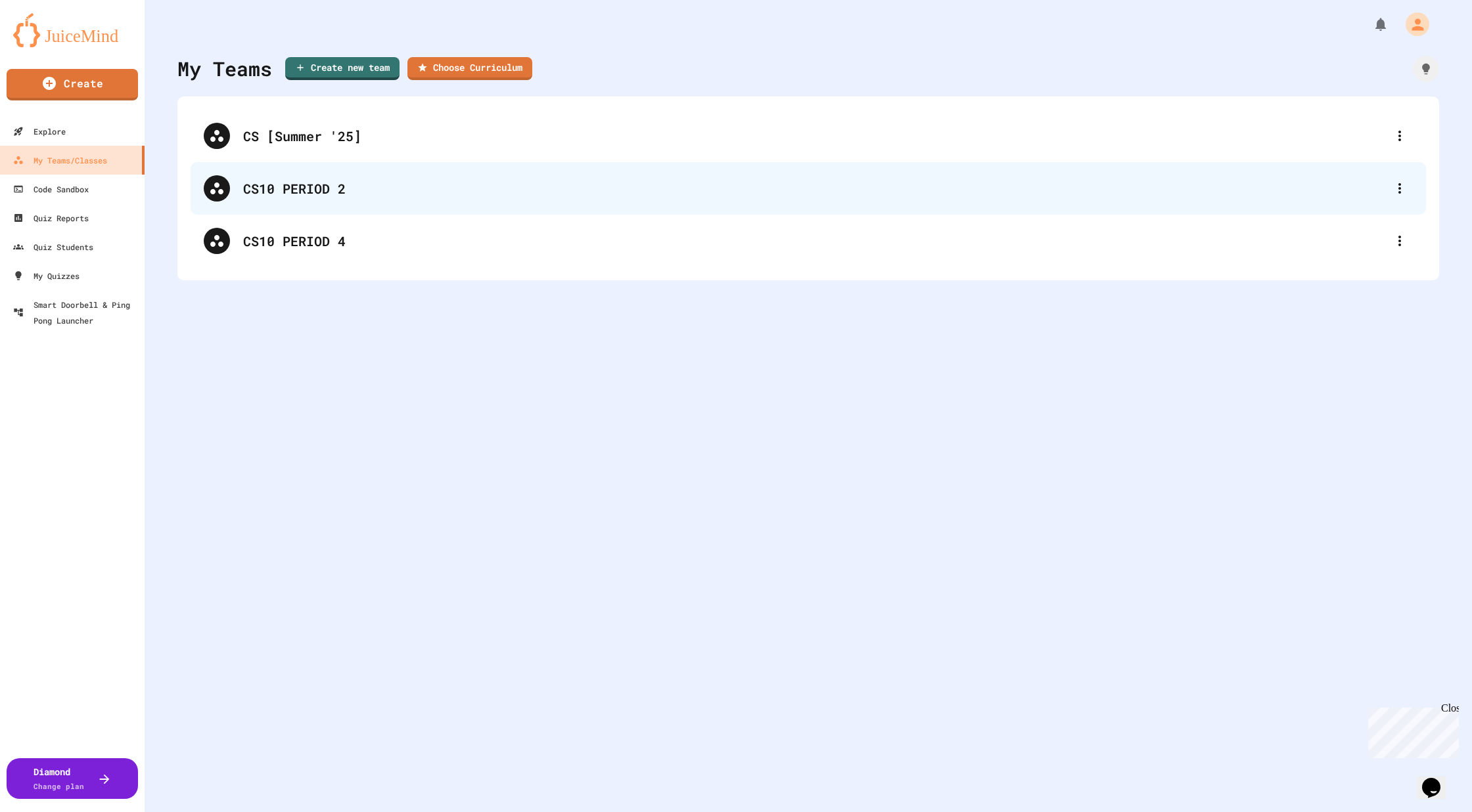
click at [314, 193] on div "CS10 PERIOD 2" at bounding box center [814, 189] width 1143 height 20
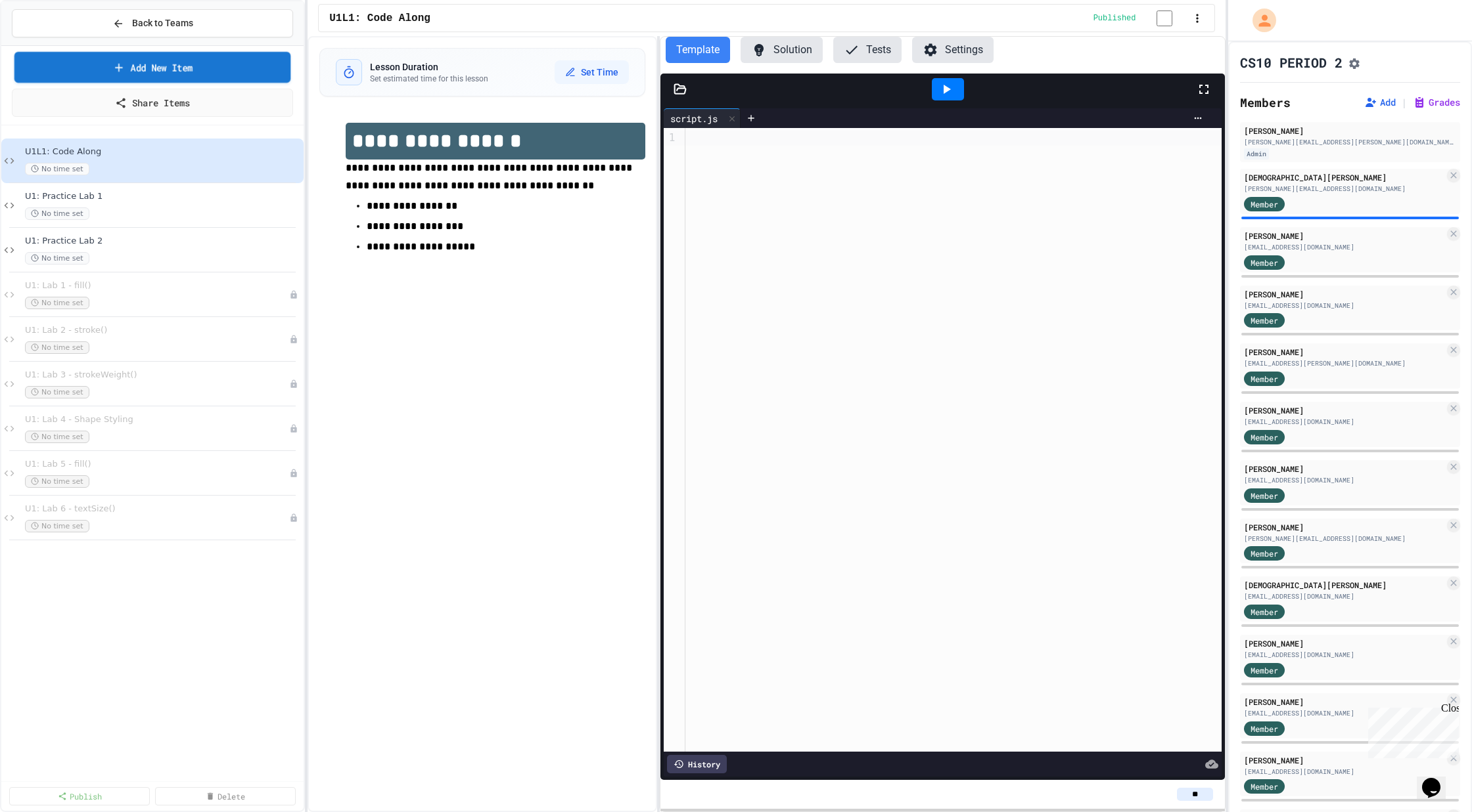
click at [157, 65] on link "Add New Item" at bounding box center [153, 67] width 277 height 31
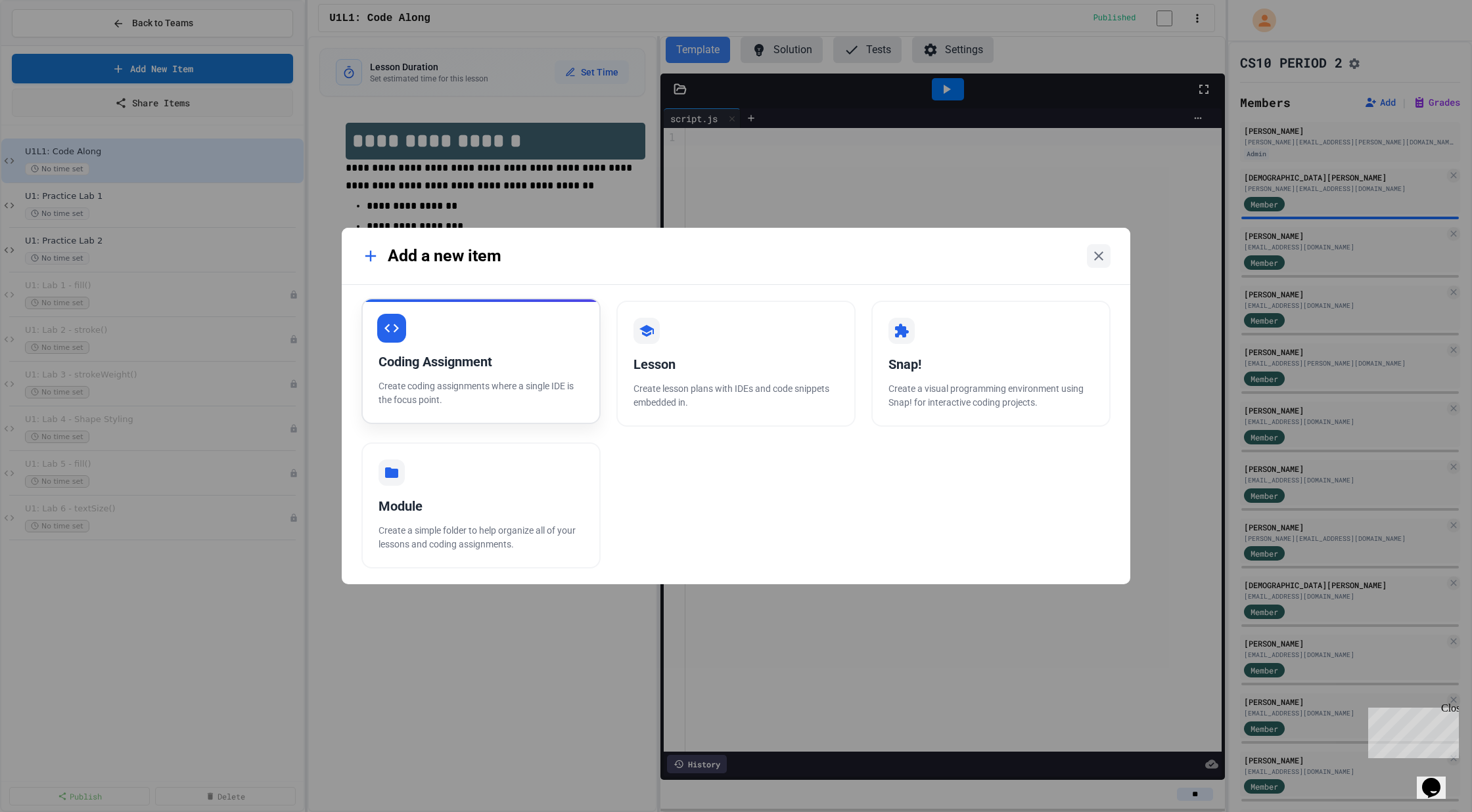
click at [505, 363] on div "Coding Assignment" at bounding box center [481, 362] width 205 height 20
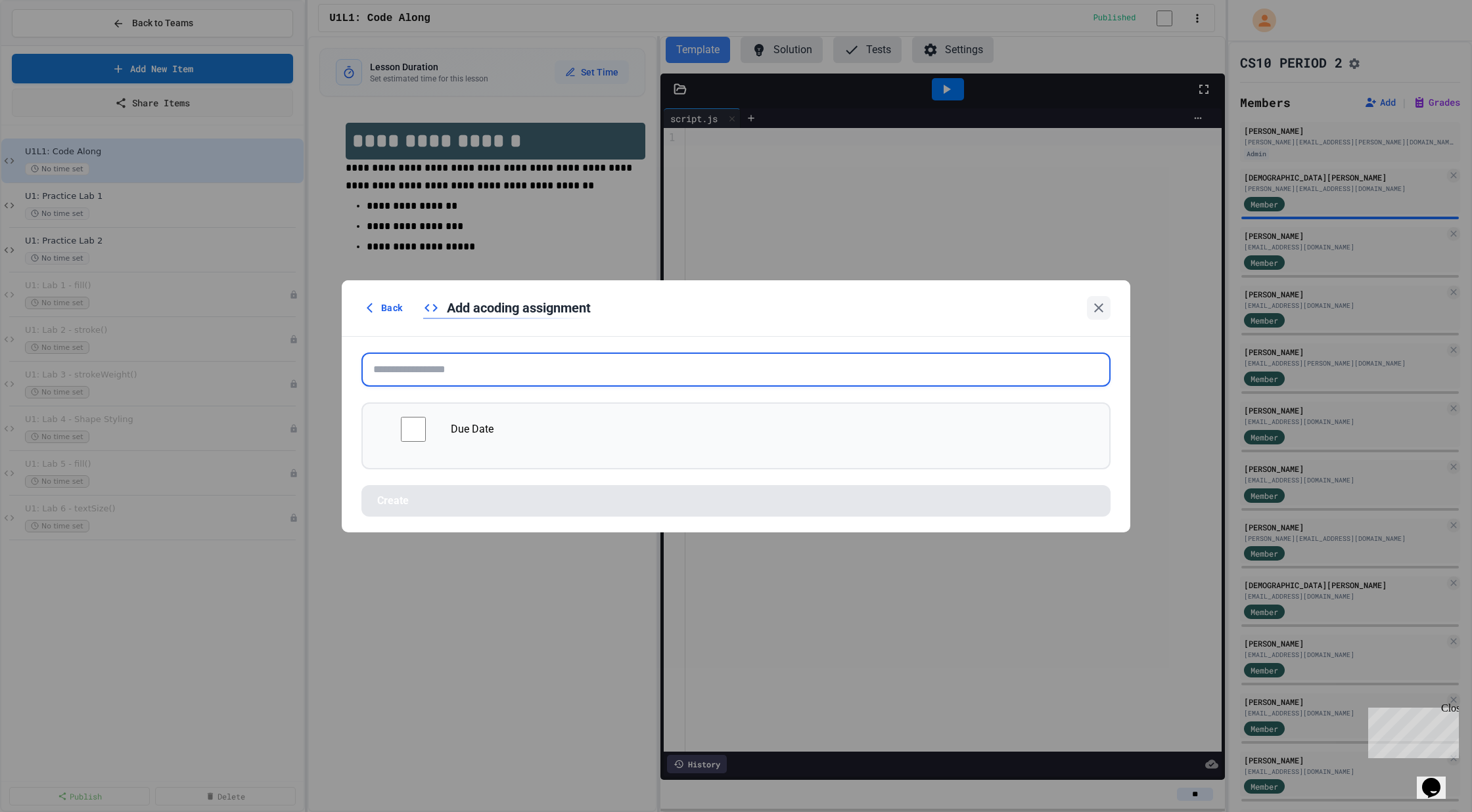
click at [600, 379] on input "text" at bounding box center [736, 370] width 749 height 34
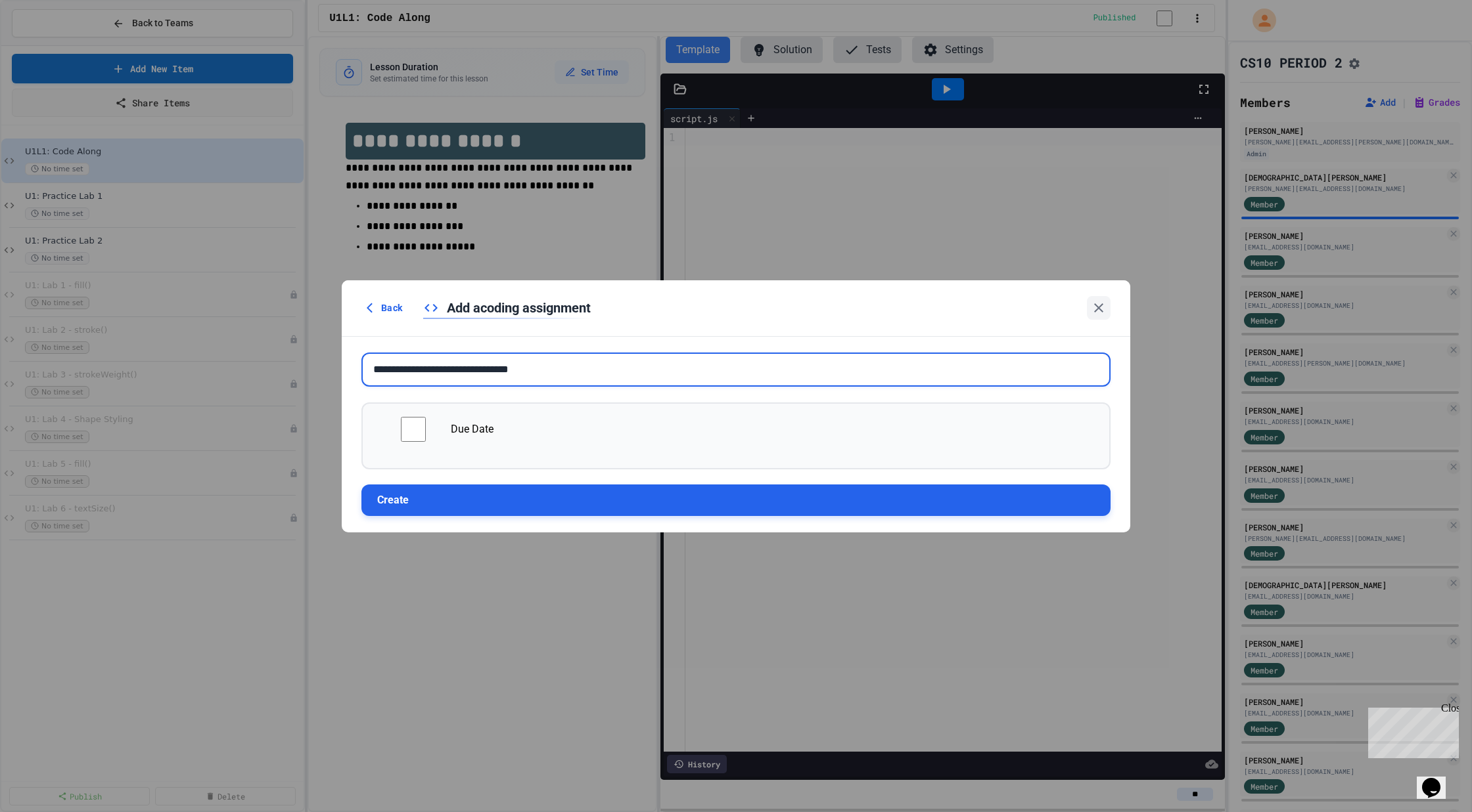
type input "**********"
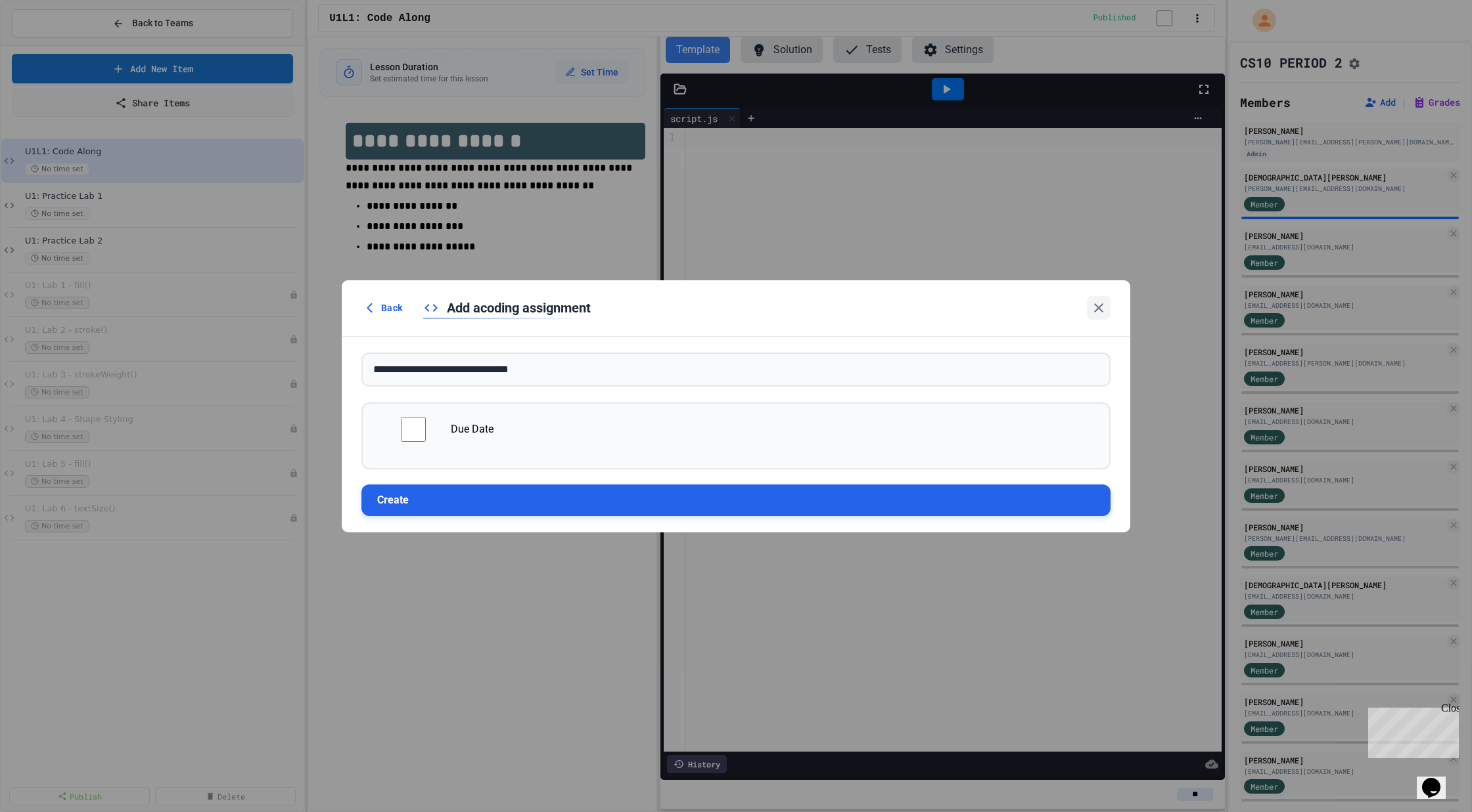
click at [491, 503] on button "Create" at bounding box center [736, 500] width 749 height 32
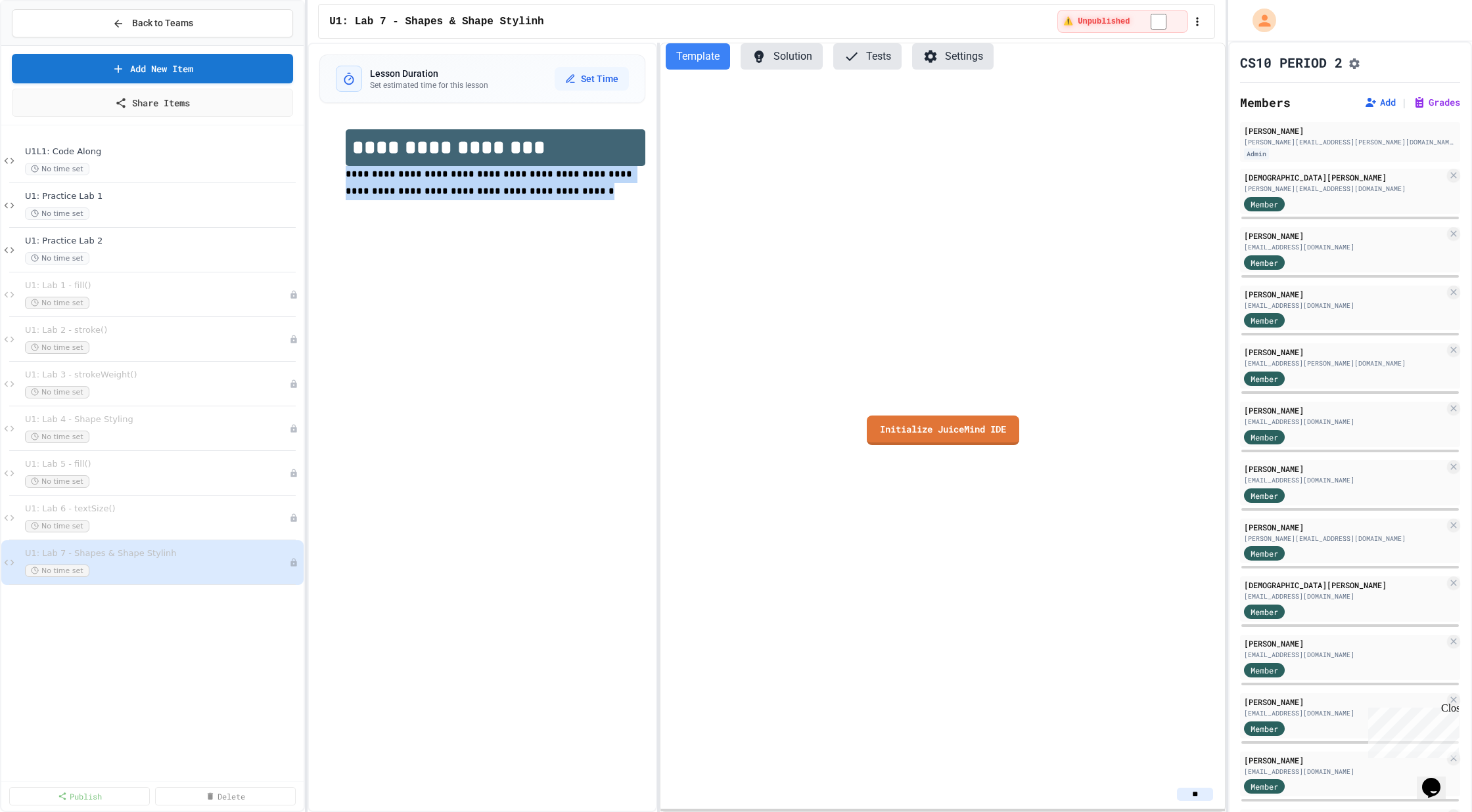
drag, startPoint x: 513, startPoint y: 196, endPoint x: 339, endPoint y: 174, distance: 175.4
click at [339, 174] on div "**********" at bounding box center [482, 173] width 326 height 114
click at [428, 175] on span "**********" at bounding box center [462, 177] width 232 height 13
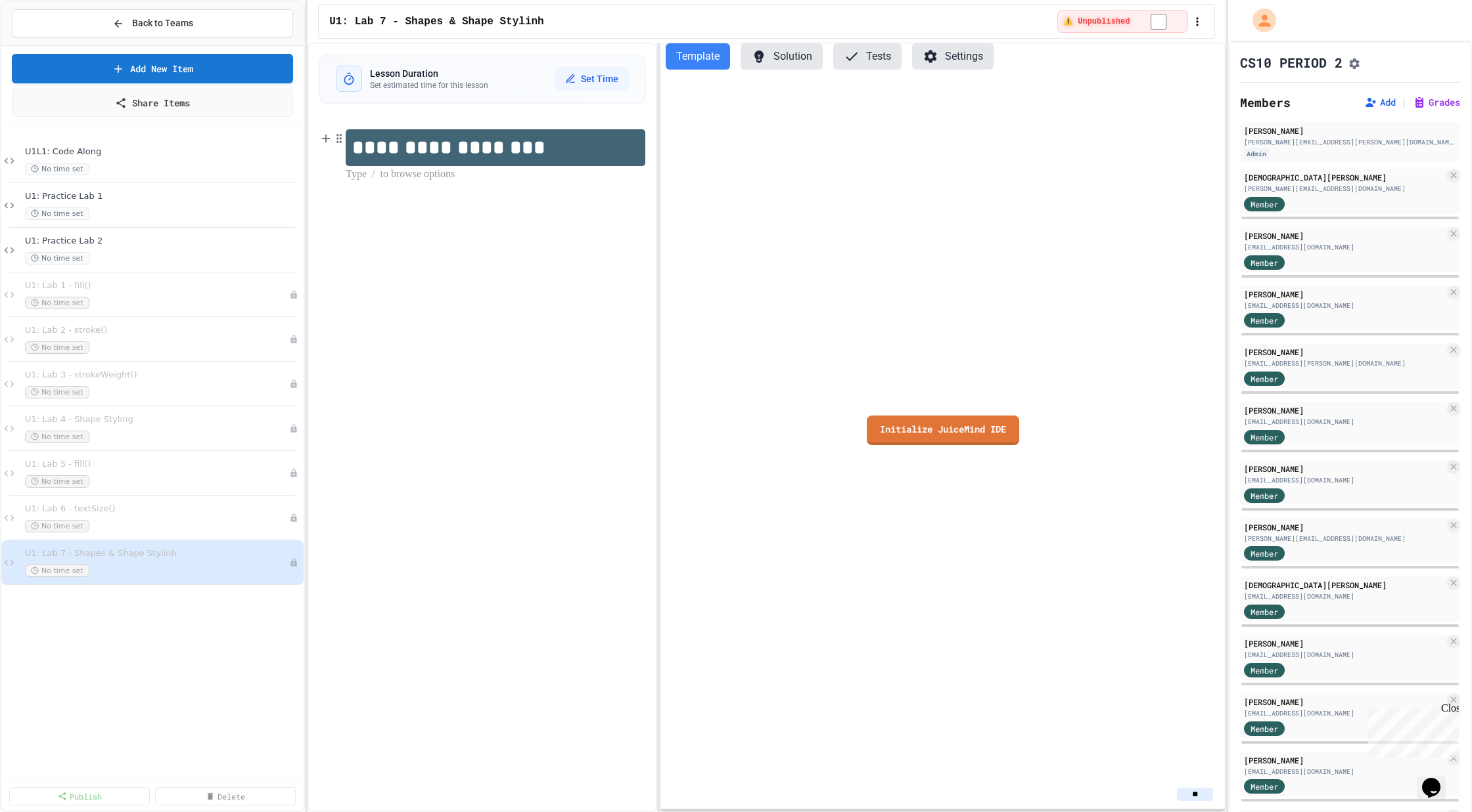
click at [422, 153] on h1 "**********" at bounding box center [495, 148] width 299 height 37
click at [464, 197] on p at bounding box center [495, 199] width 299 height 17
click at [369, 210] on p at bounding box center [495, 216] width 299 height 17
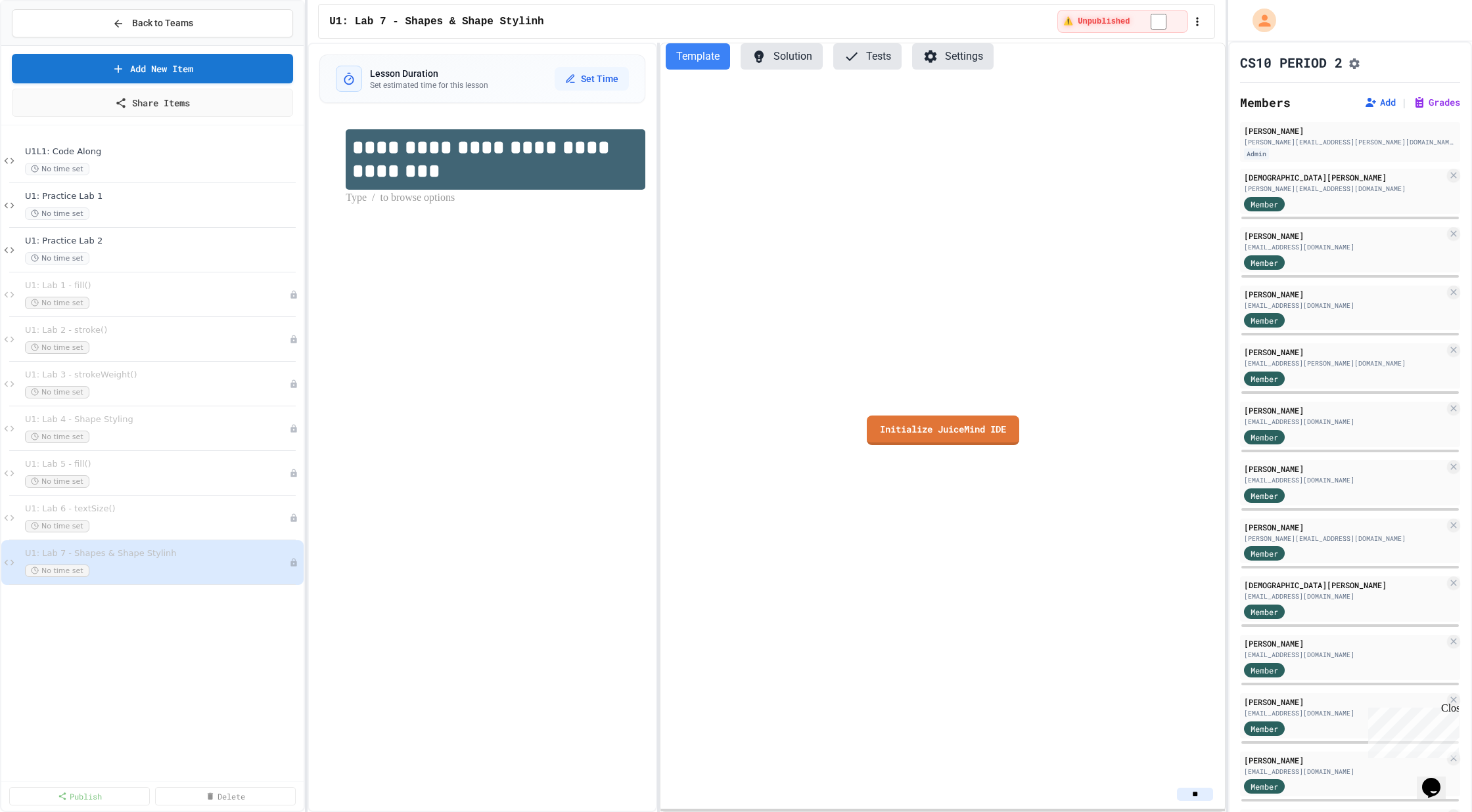
click at [366, 203] on p at bounding box center [495, 199] width 299 height 17
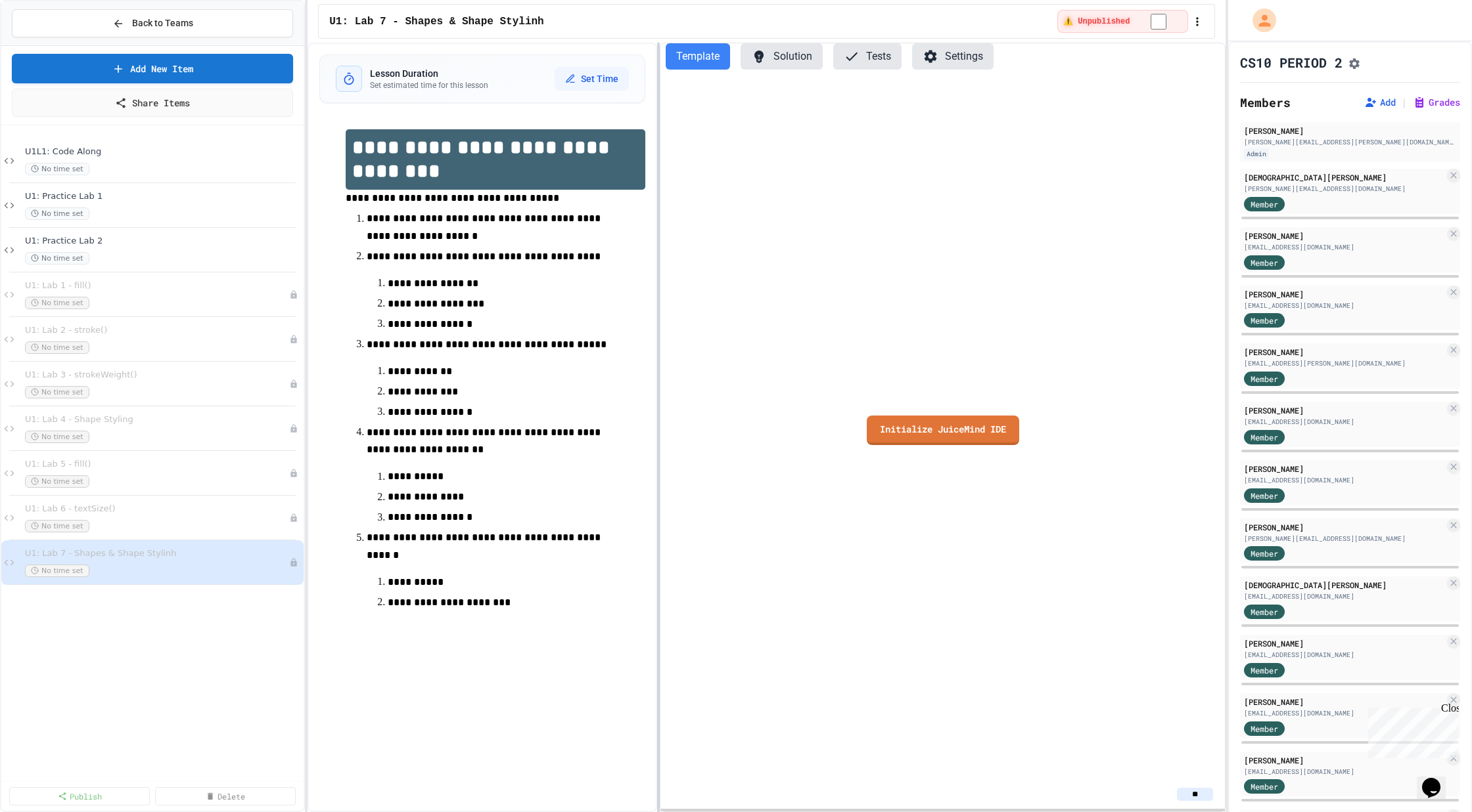
click at [660, 277] on div at bounding box center [658, 427] width 3 height 770
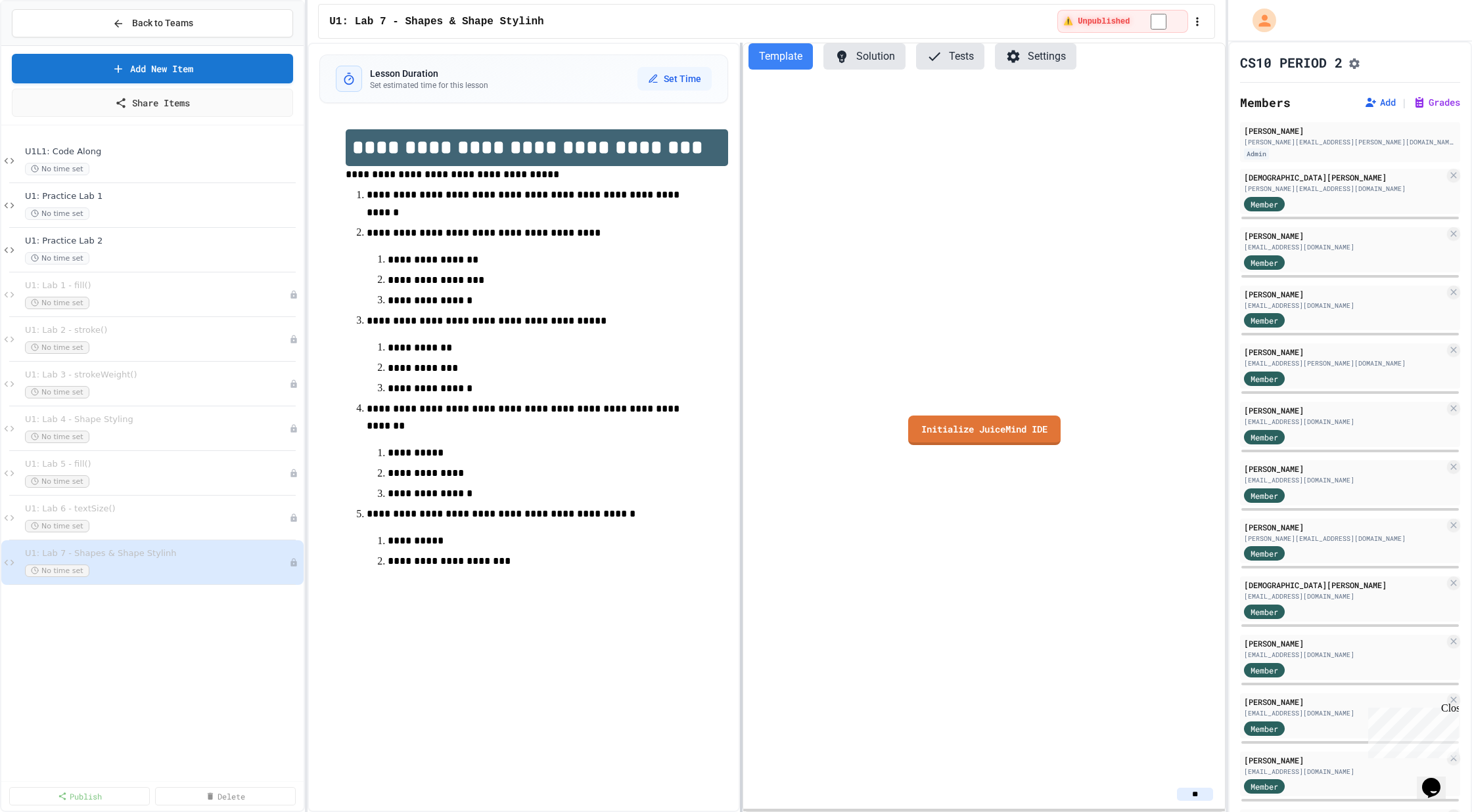
click at [816, 277] on div "**********" at bounding box center [766, 427] width 918 height 770
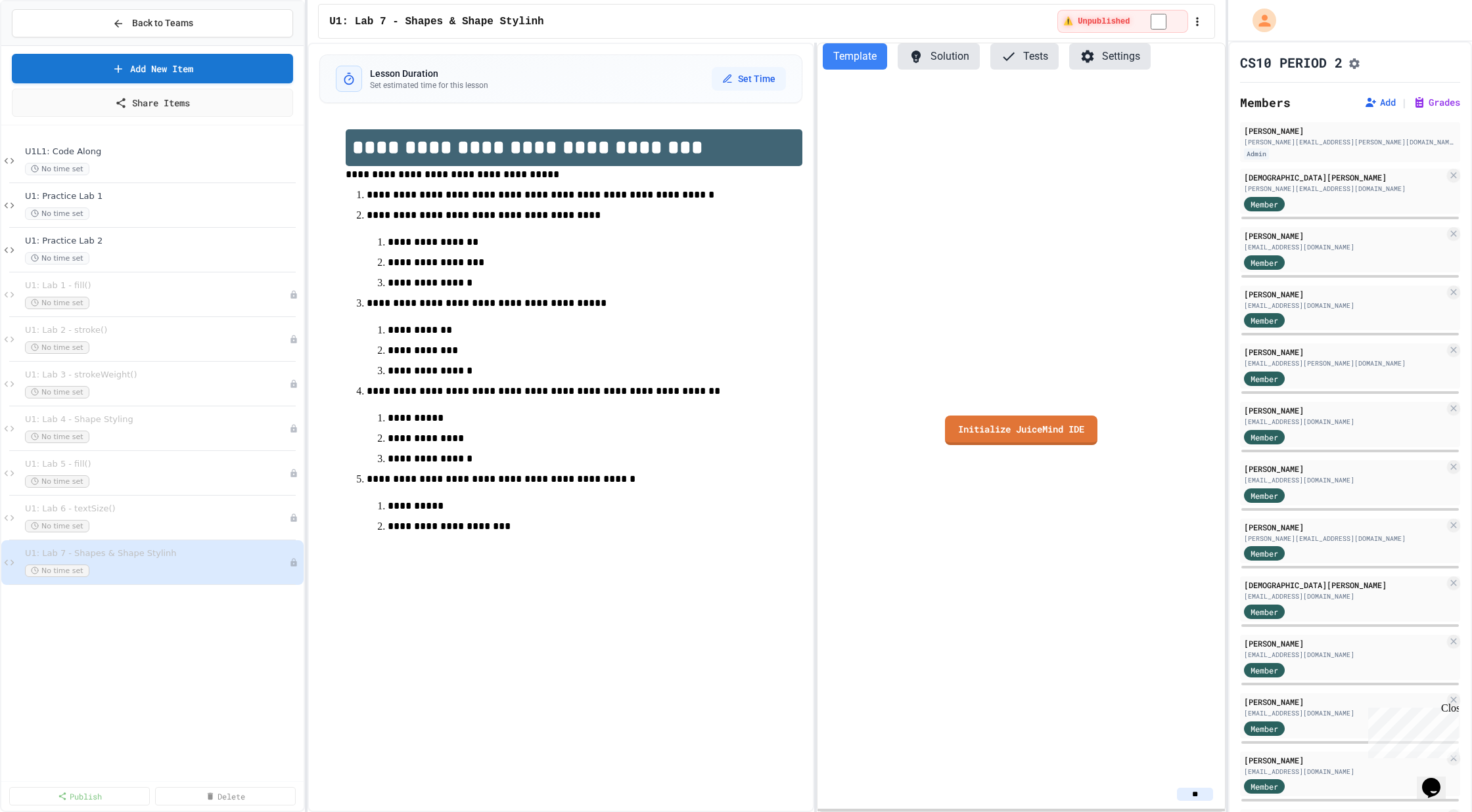
click at [423, 553] on p at bounding box center [573, 545] width 456 height 17
click at [934, 411] on div "Initialize JuiceMind IDE" at bounding box center [1021, 430] width 408 height 700
click at [934, 428] on link "Initialize JuiceMind IDE" at bounding box center [1021, 430] width 152 height 30
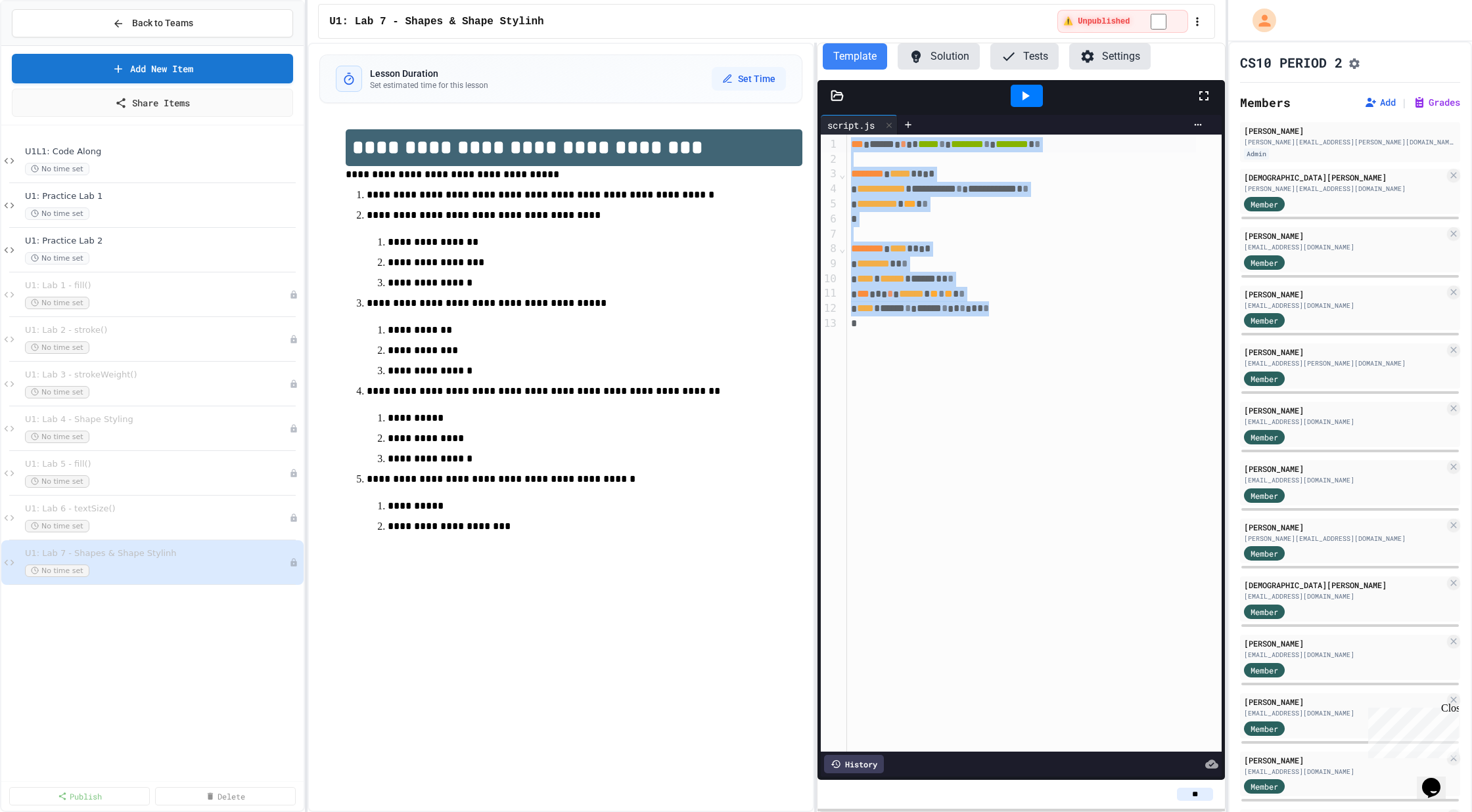
drag, startPoint x: 899, startPoint y: 333, endPoint x: 605, endPoint y: -107, distance: 529.2
click at [605, 0] on html "**********" at bounding box center [736, 406] width 1472 height 812
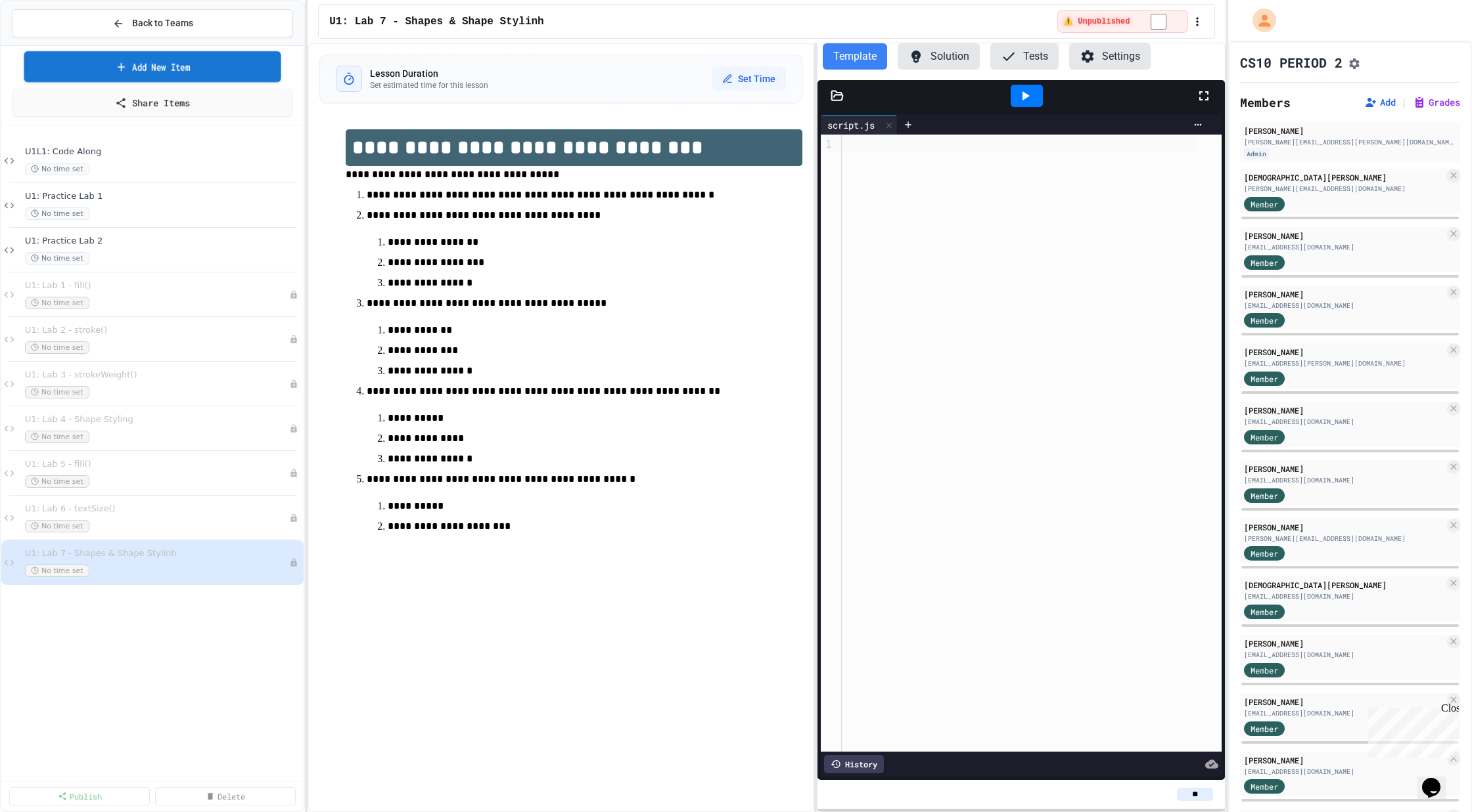
click at [190, 71] on link "Add New Item" at bounding box center [152, 66] width 257 height 31
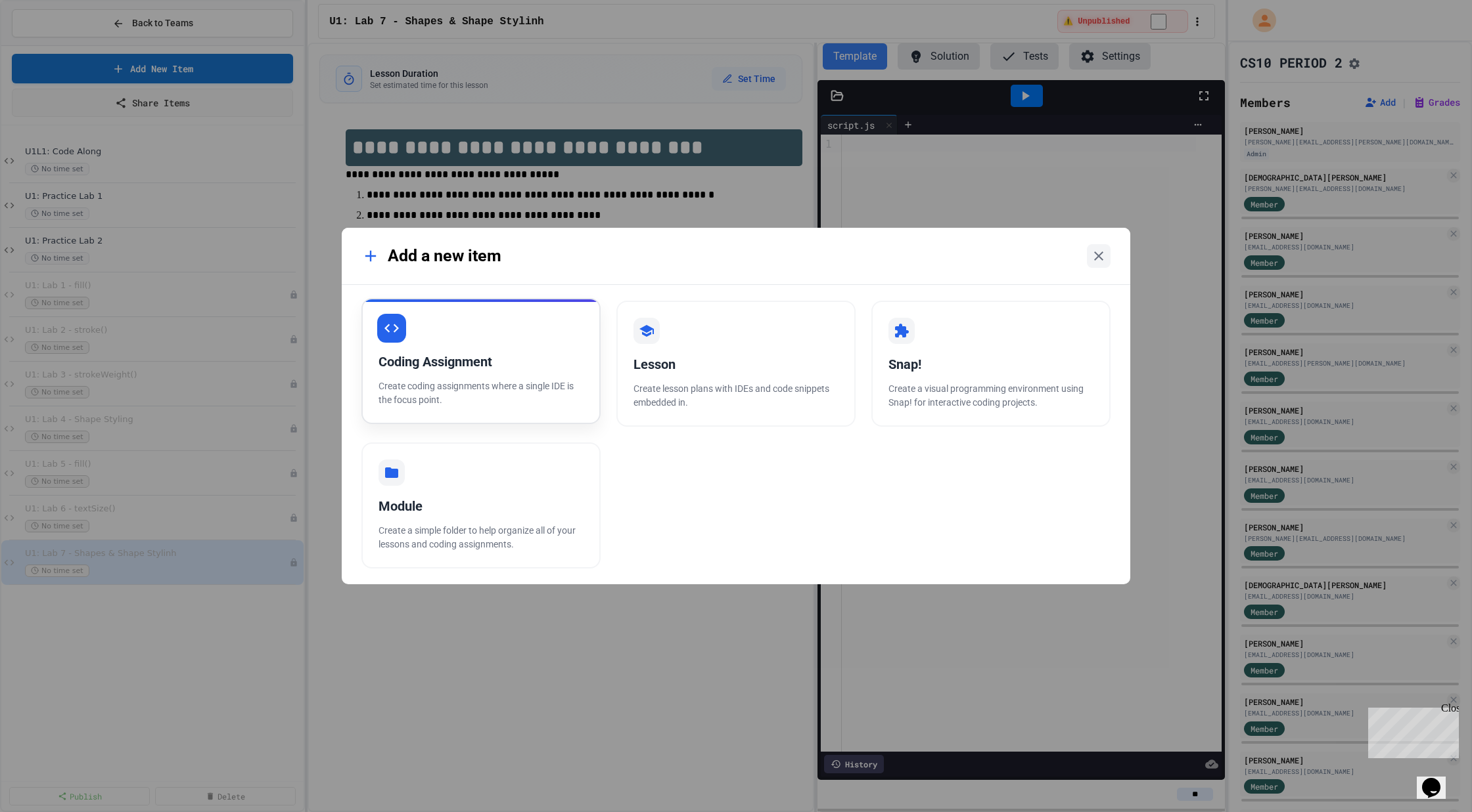
click at [463, 367] on div "Coding Assignment" at bounding box center [481, 362] width 205 height 20
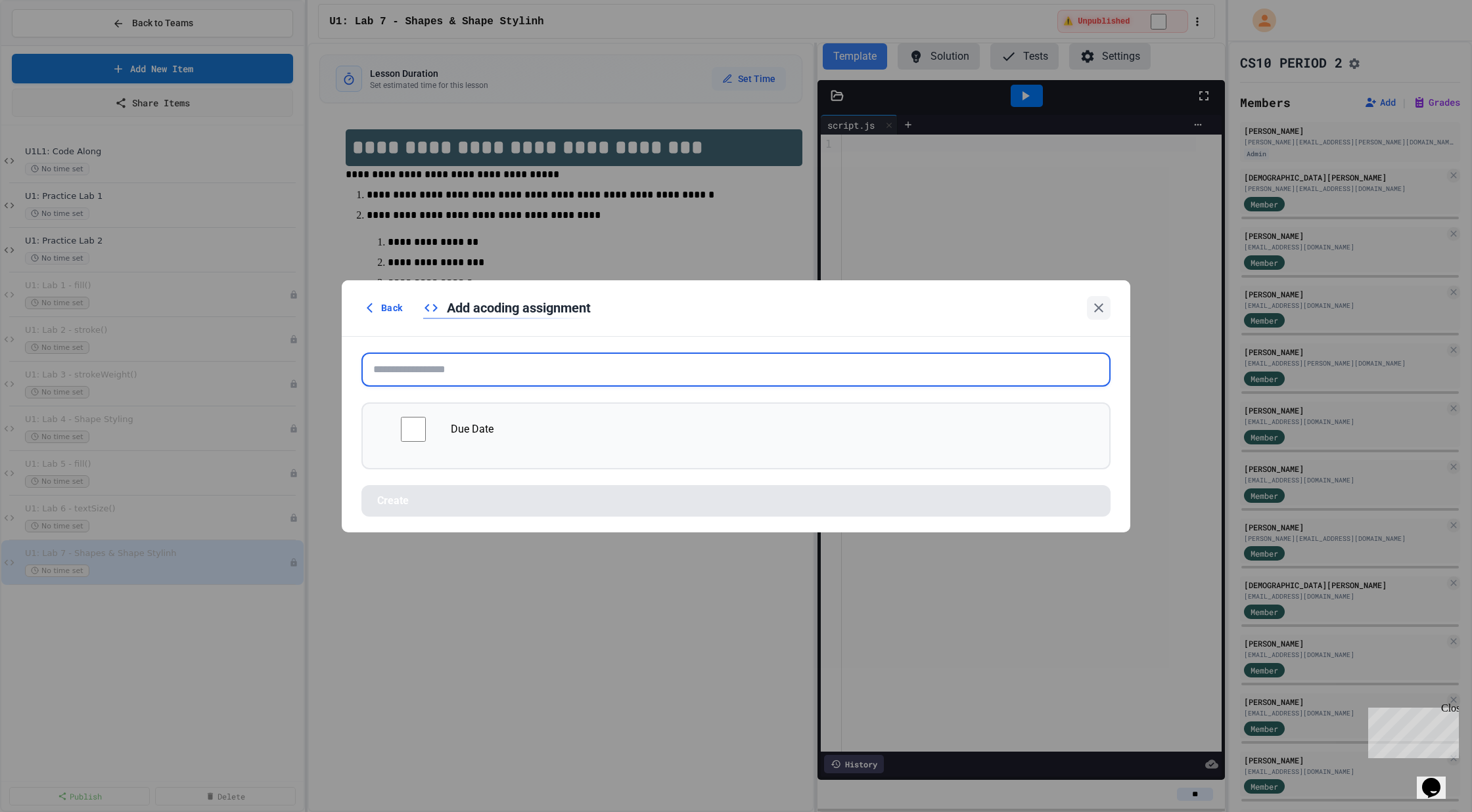
click at [482, 371] on input "text" at bounding box center [736, 370] width 749 height 34
click at [494, 362] on input "text" at bounding box center [736, 370] width 749 height 34
paste input "**********"
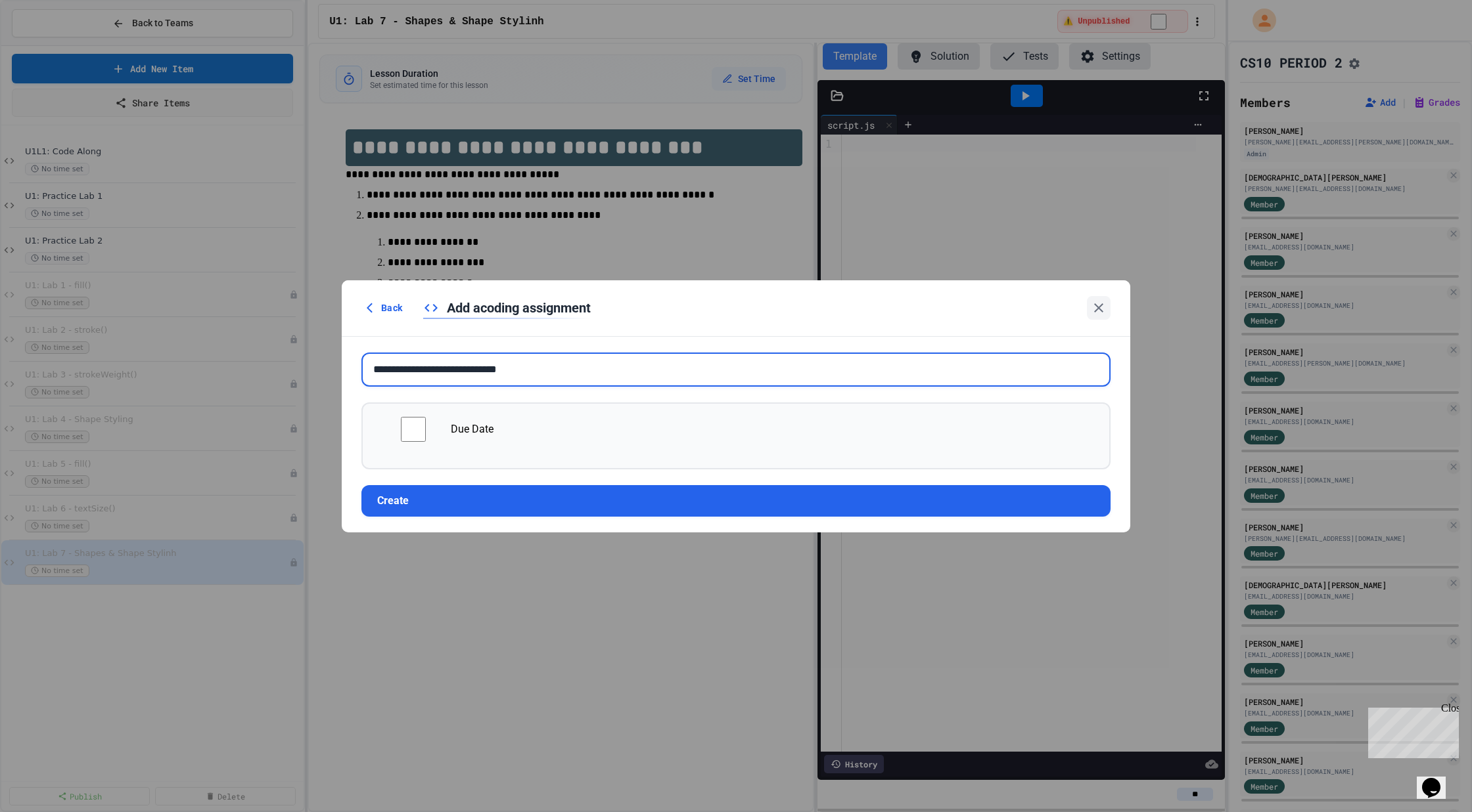
type input "**********"
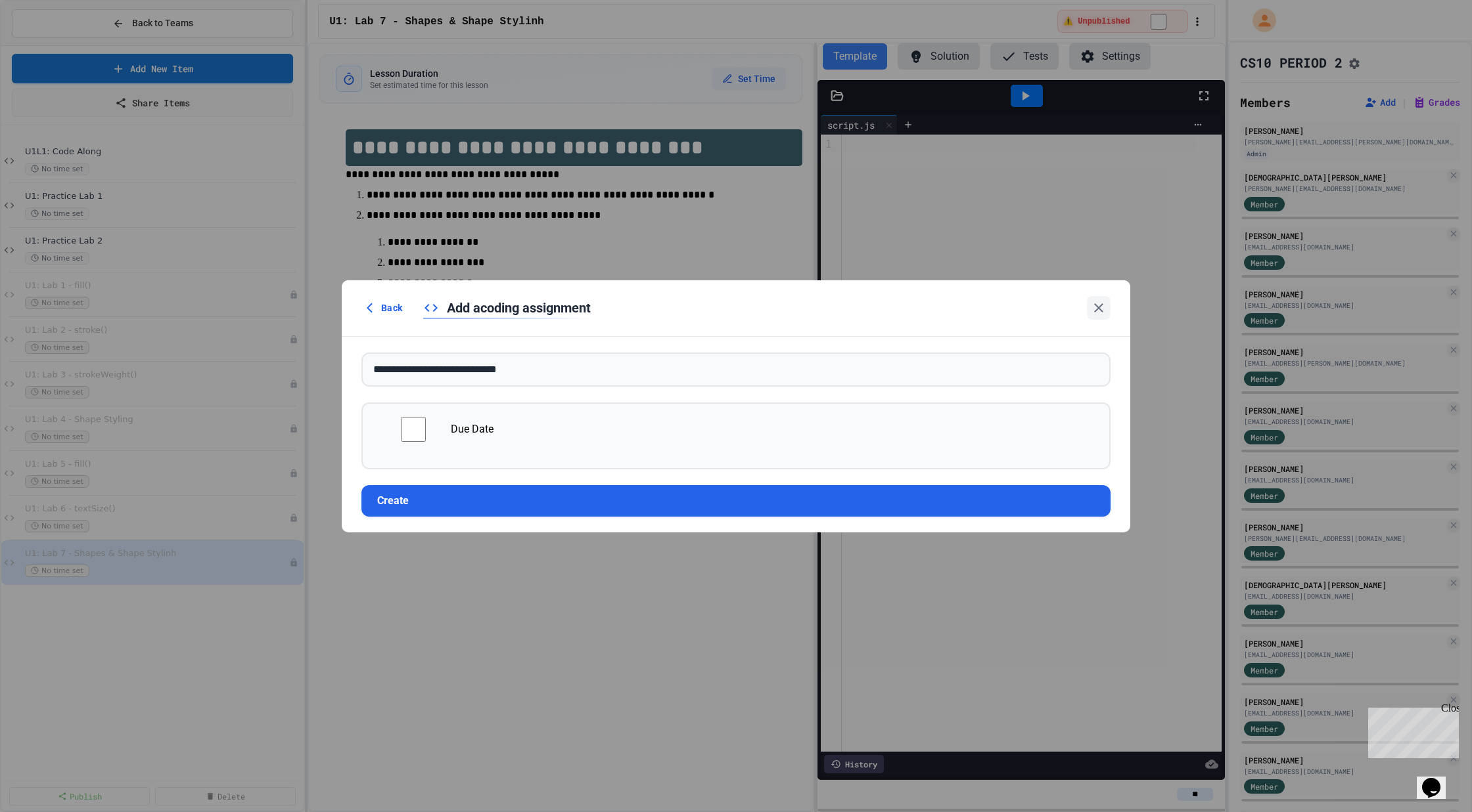
click at [513, 478] on form "**********" at bounding box center [736, 435] width 789 height 196
click at [513, 497] on button "Create" at bounding box center [736, 500] width 749 height 32
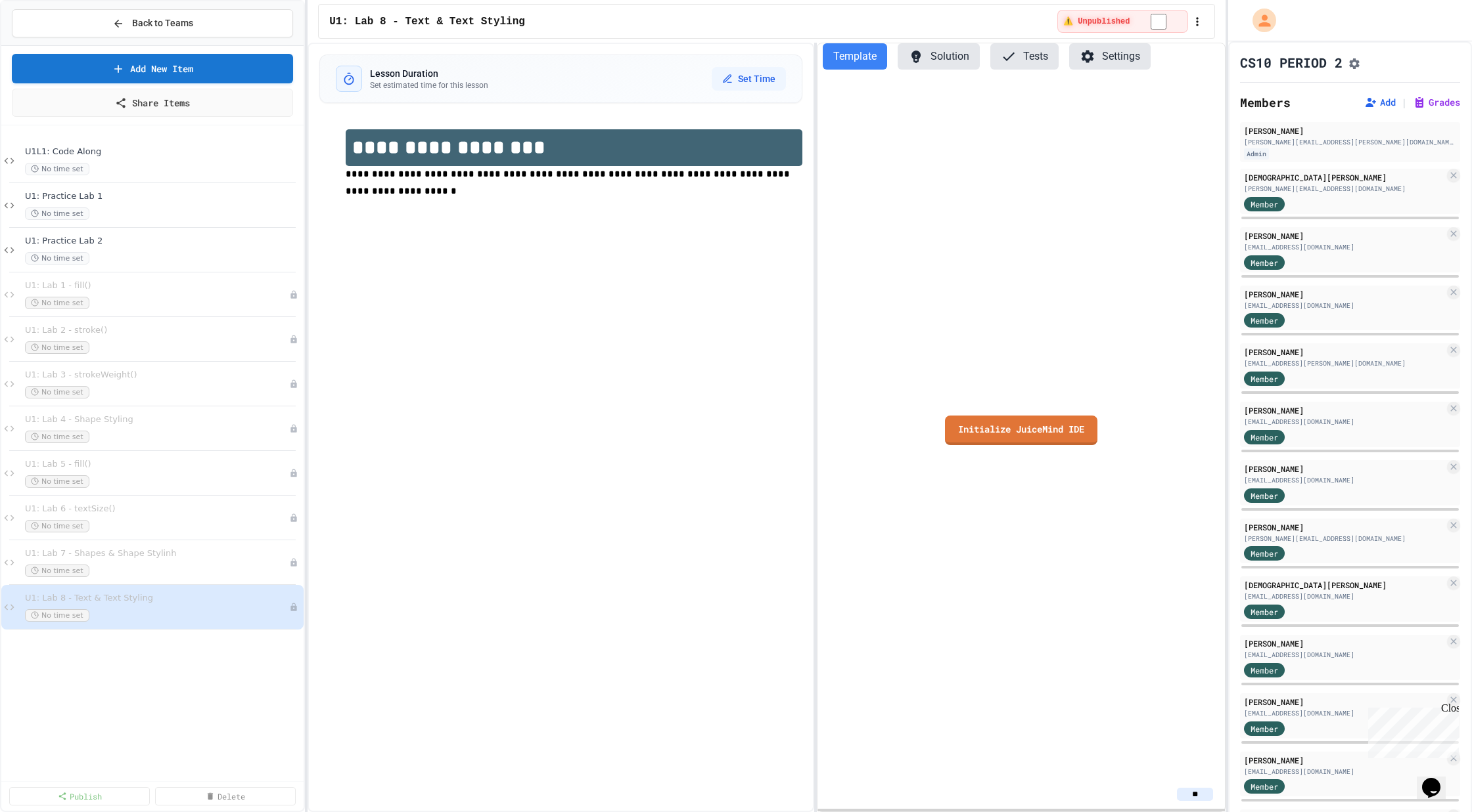
click at [481, 142] on h1 "**********" at bounding box center [573, 148] width 456 height 37
click at [426, 175] on span "**********" at bounding box center [569, 183] width 447 height 26
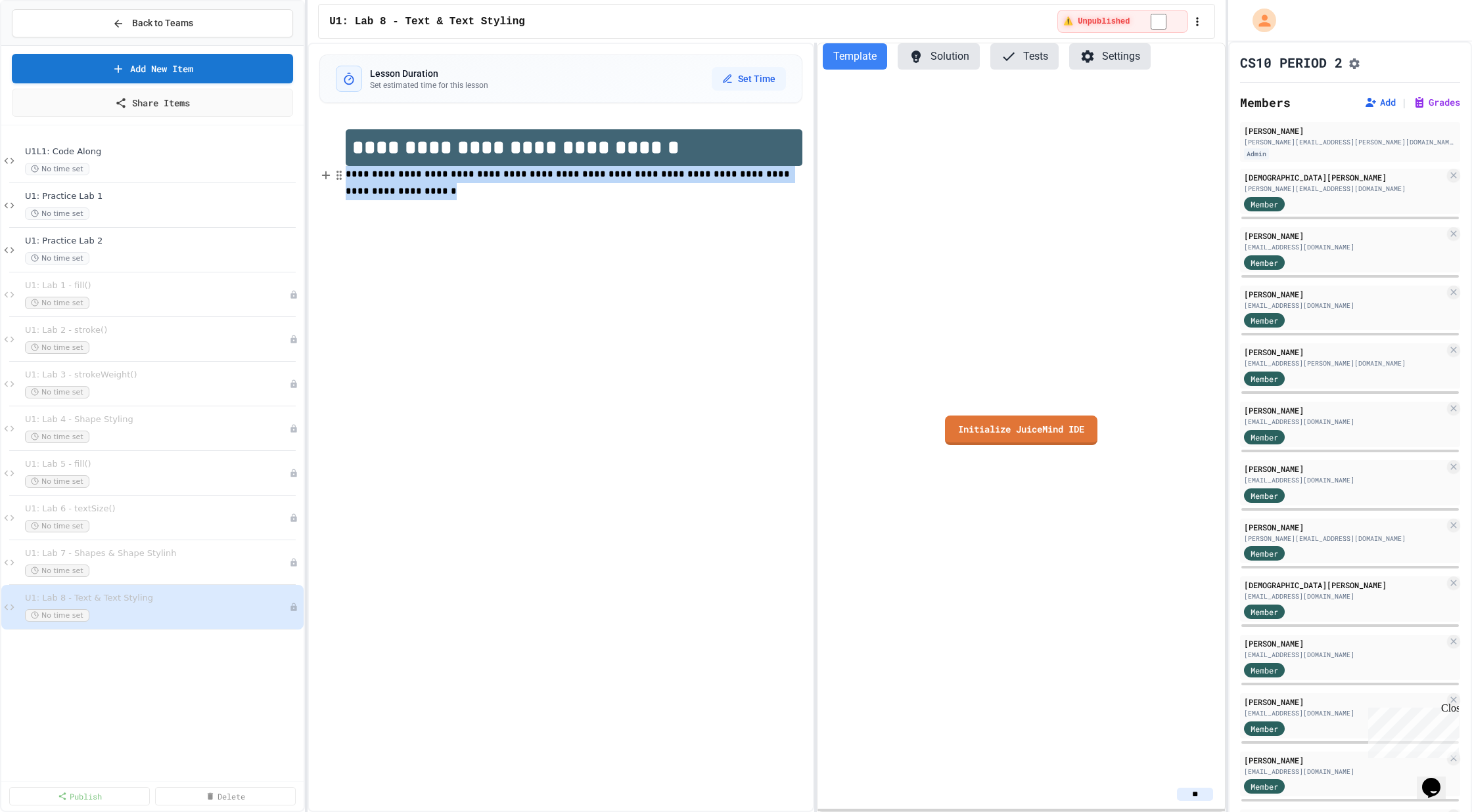
click at [426, 175] on span "**********" at bounding box center [569, 183] width 447 height 26
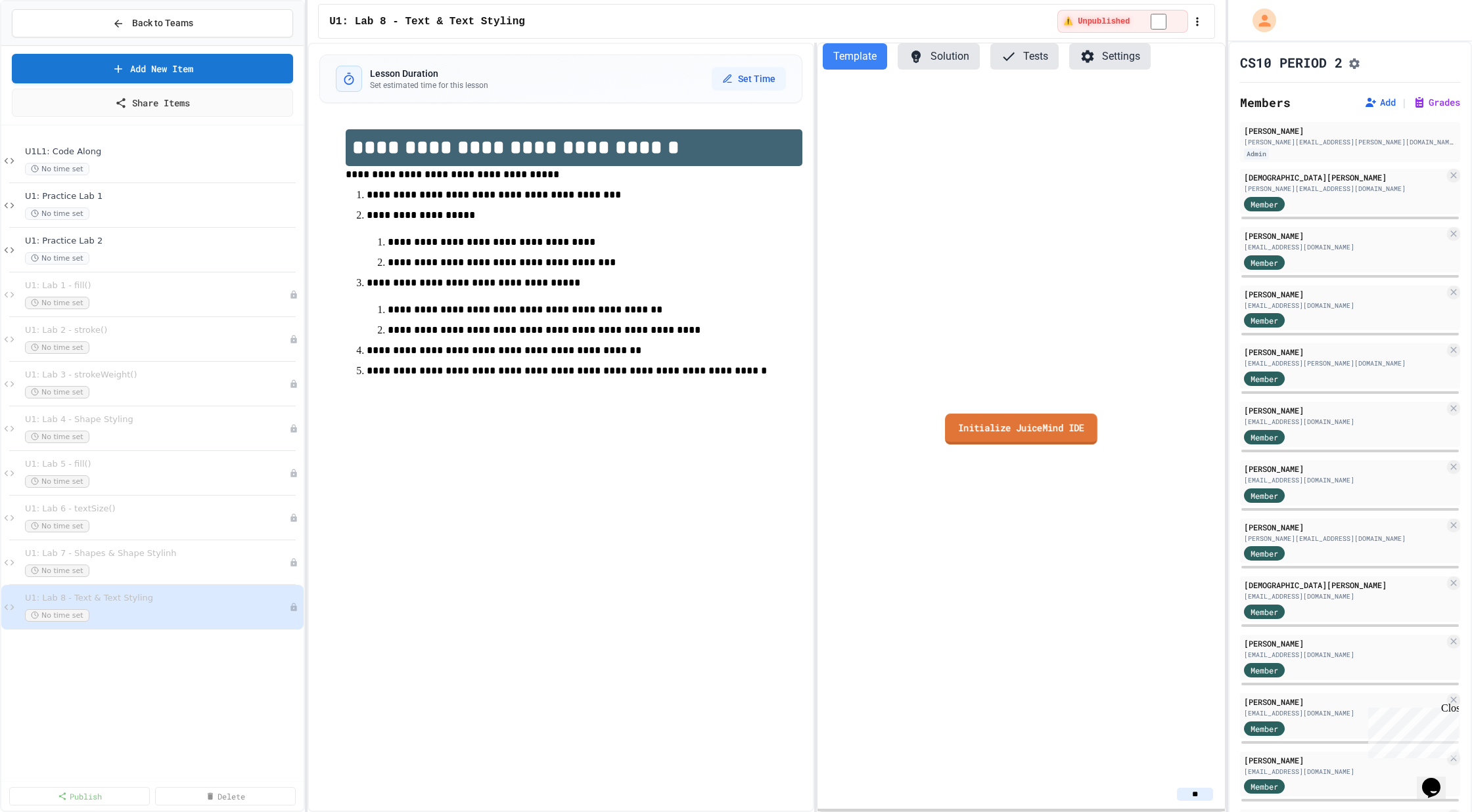
click at [934, 416] on link "Initialize JuiceMind IDE" at bounding box center [1021, 429] width 152 height 31
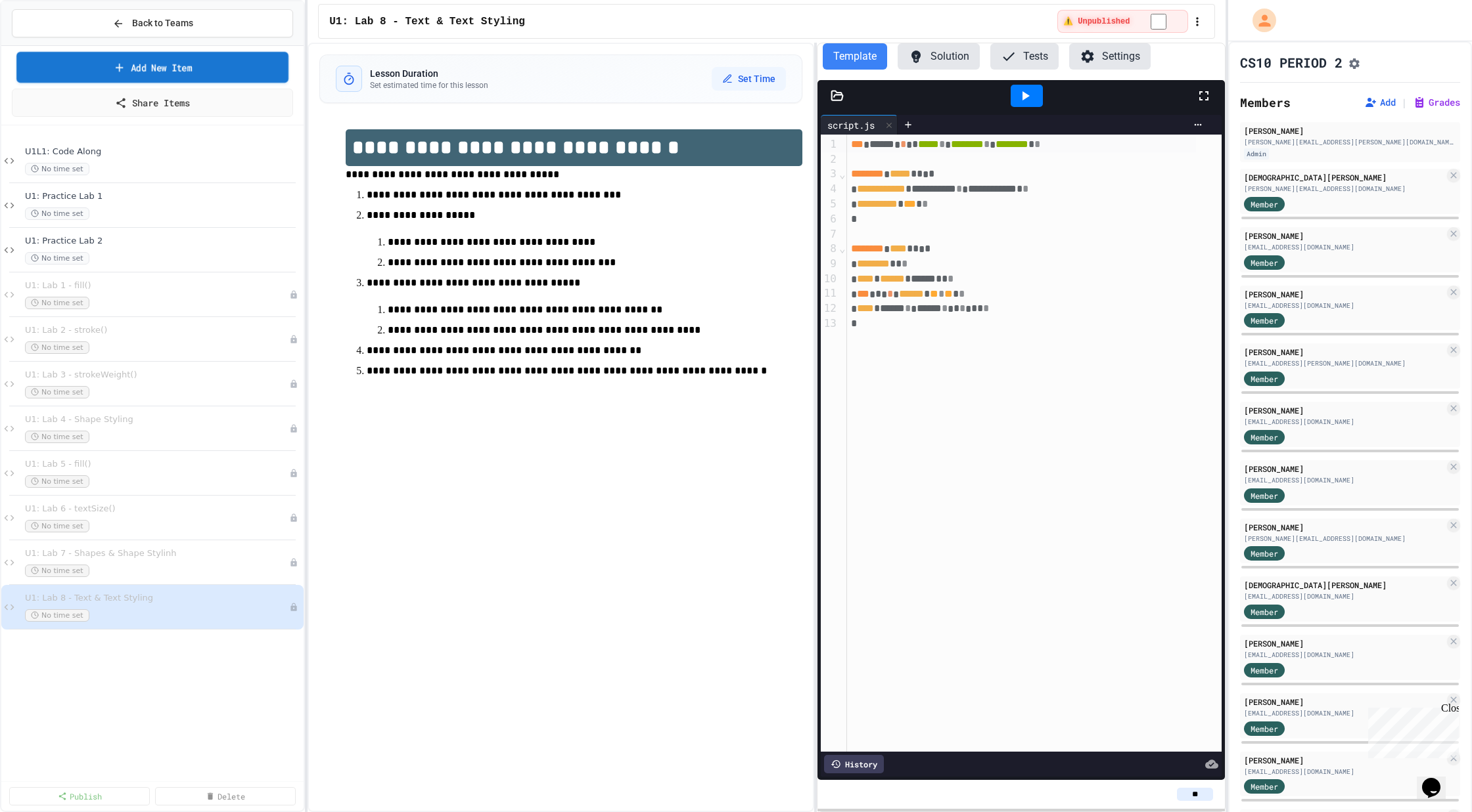
click at [162, 62] on link "Add New Item" at bounding box center [152, 67] width 272 height 31
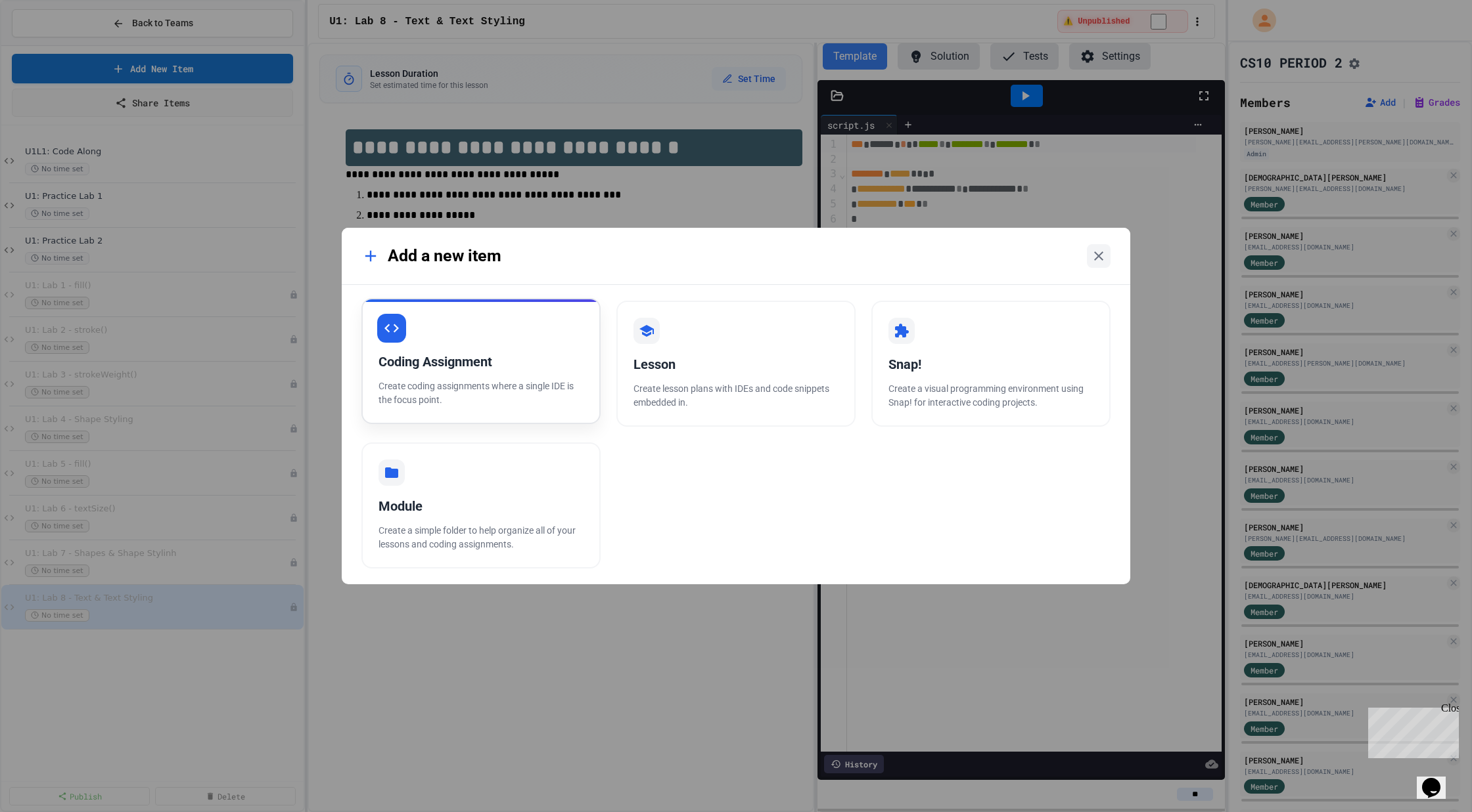
click at [507, 326] on div "Coding Assignment Create coding assignments where a single IDE is the focus poi…" at bounding box center [481, 361] width 239 height 126
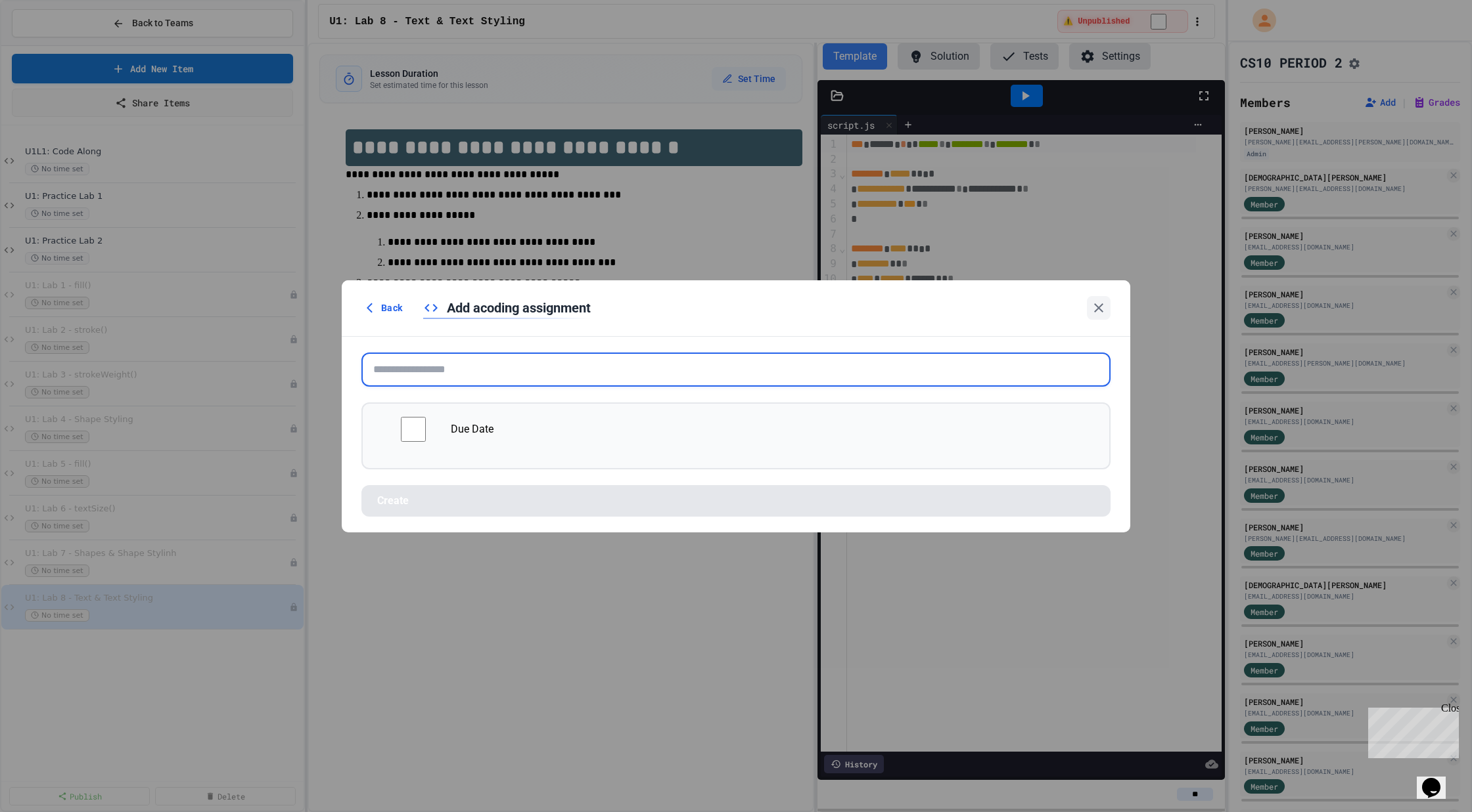
click at [495, 365] on input "text" at bounding box center [736, 370] width 749 height 34
paste input "**********"
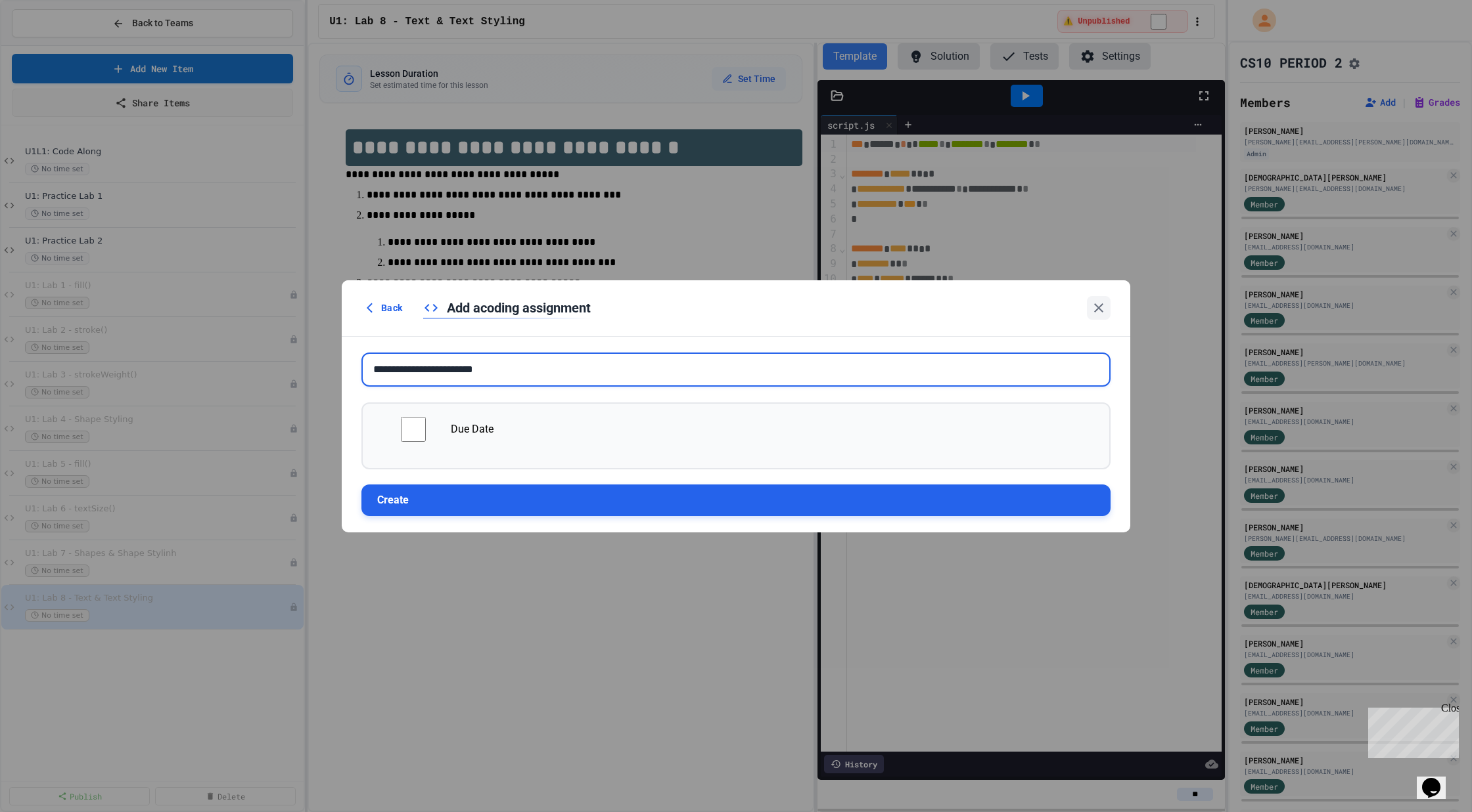
type input "**********"
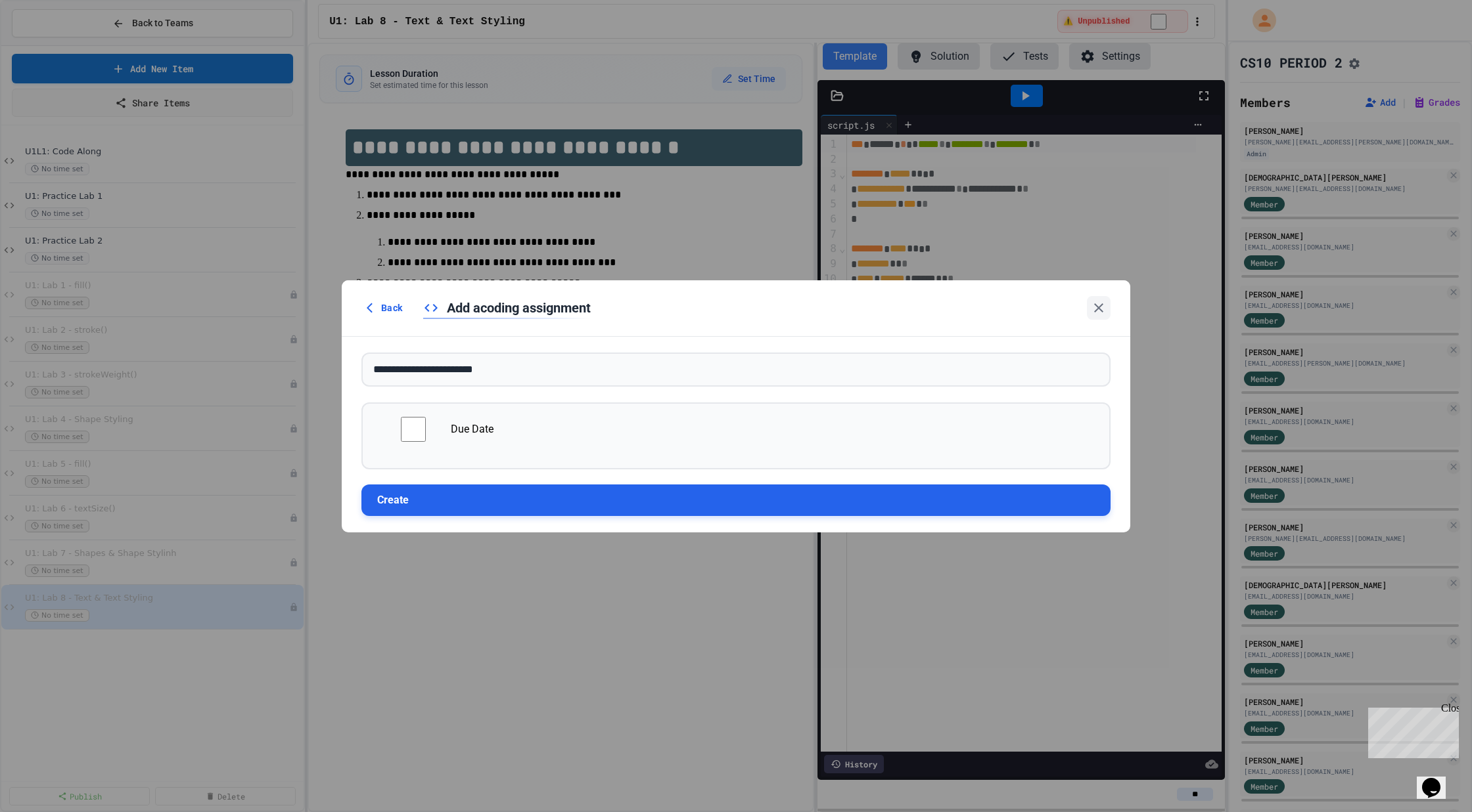
click at [560, 493] on button "Create" at bounding box center [736, 500] width 749 height 32
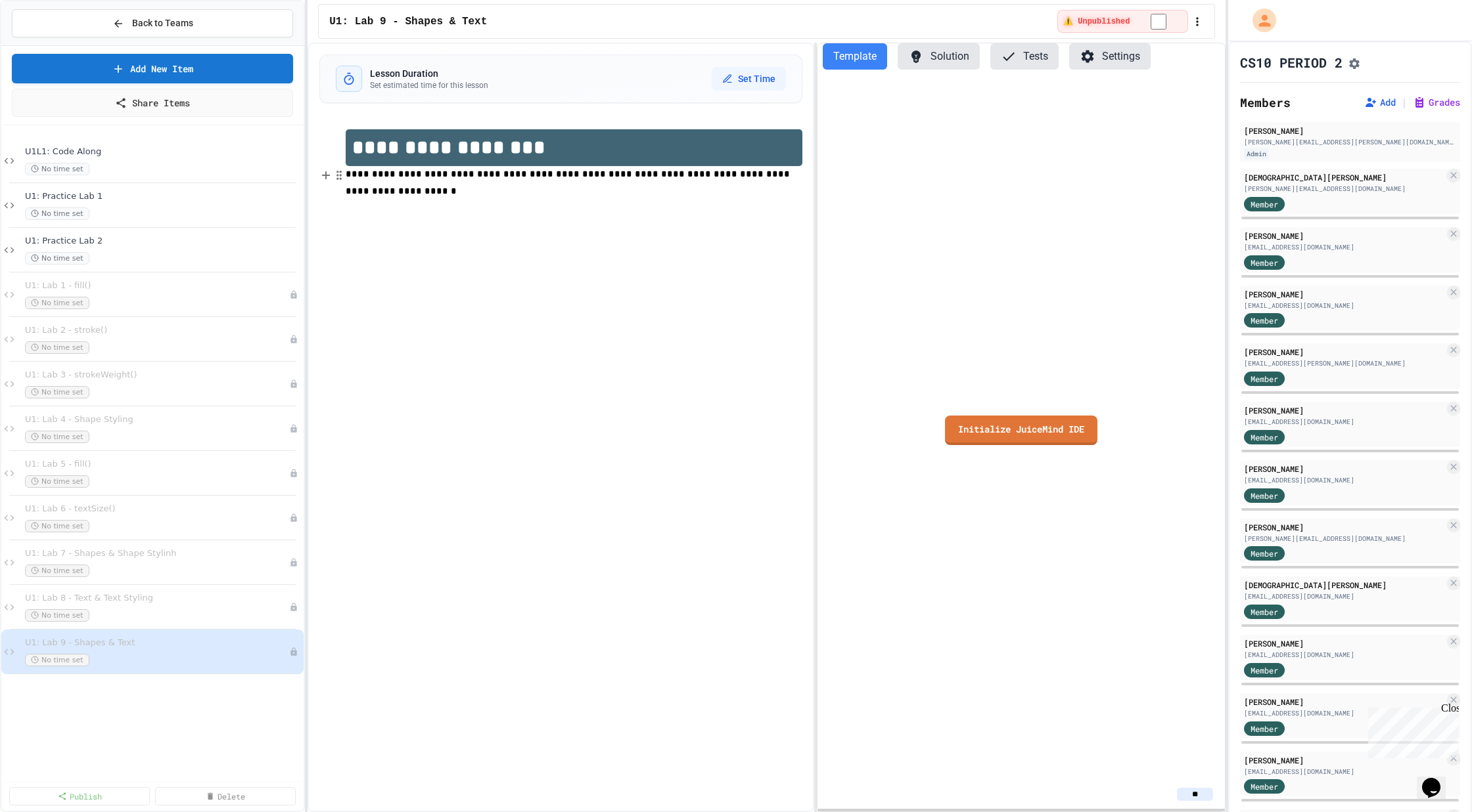
click at [501, 173] on span "**********" at bounding box center [569, 183] width 447 height 26
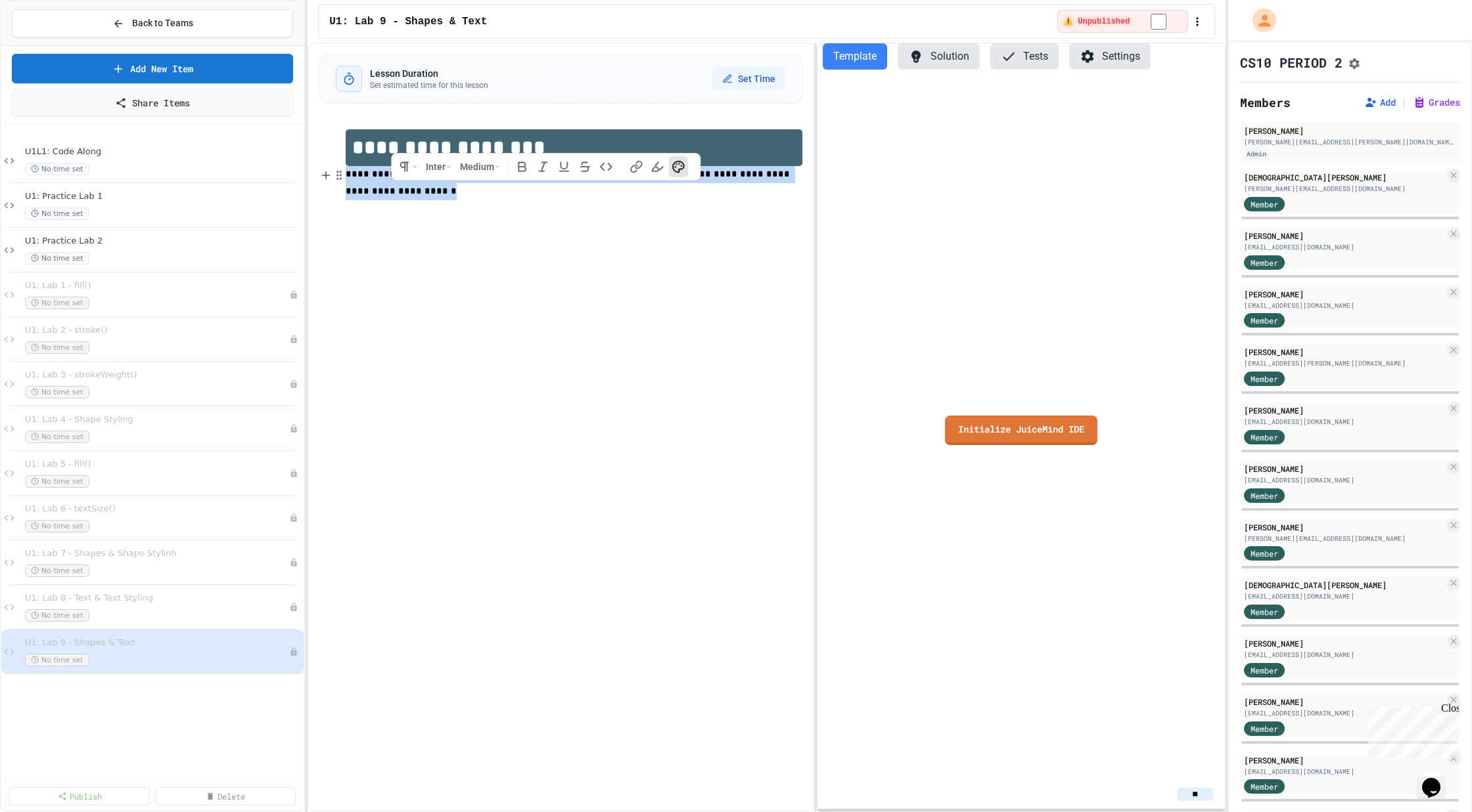
click at [501, 173] on span "**********" at bounding box center [569, 183] width 447 height 26
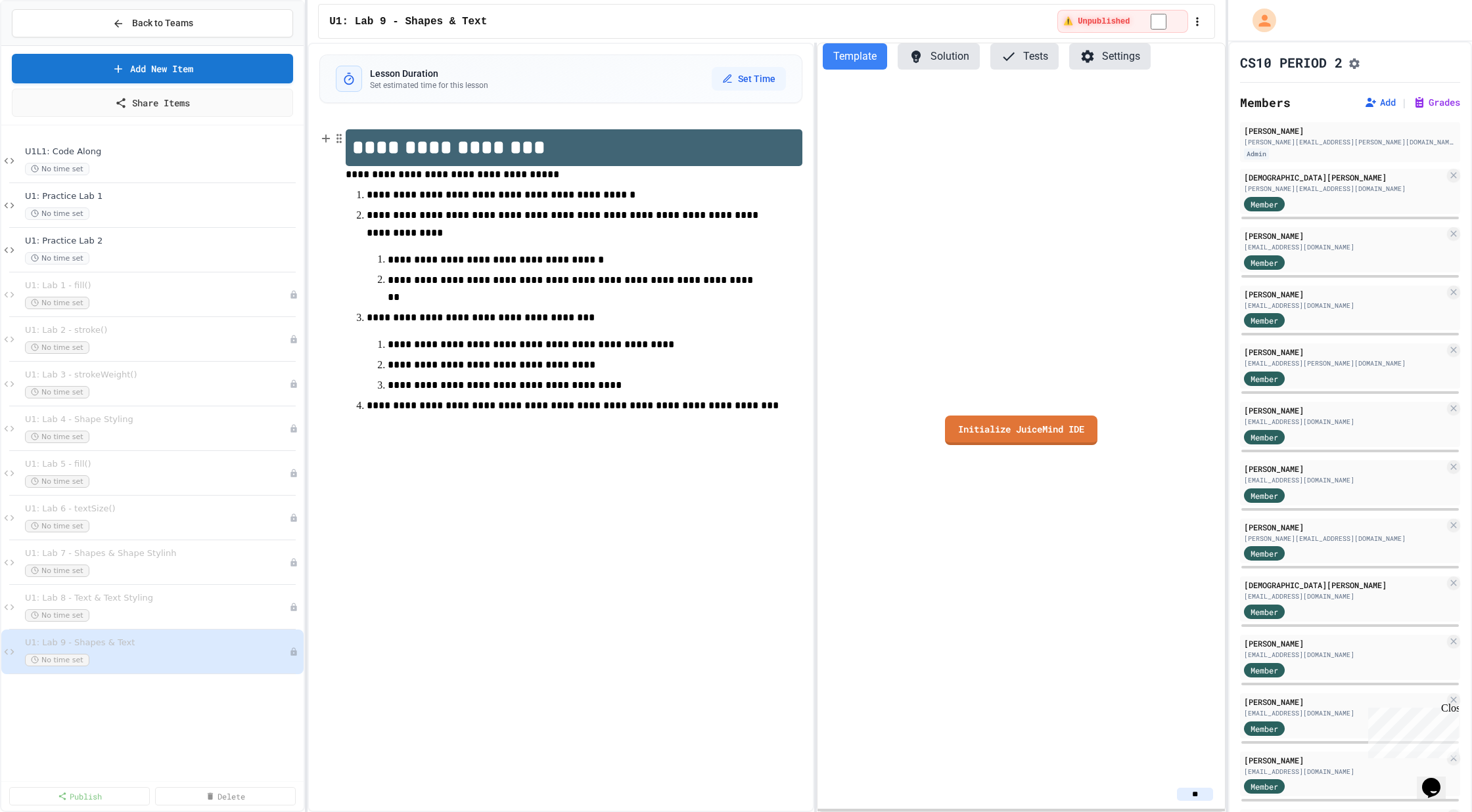
click at [458, 144] on h1 "**********" at bounding box center [573, 148] width 456 height 37
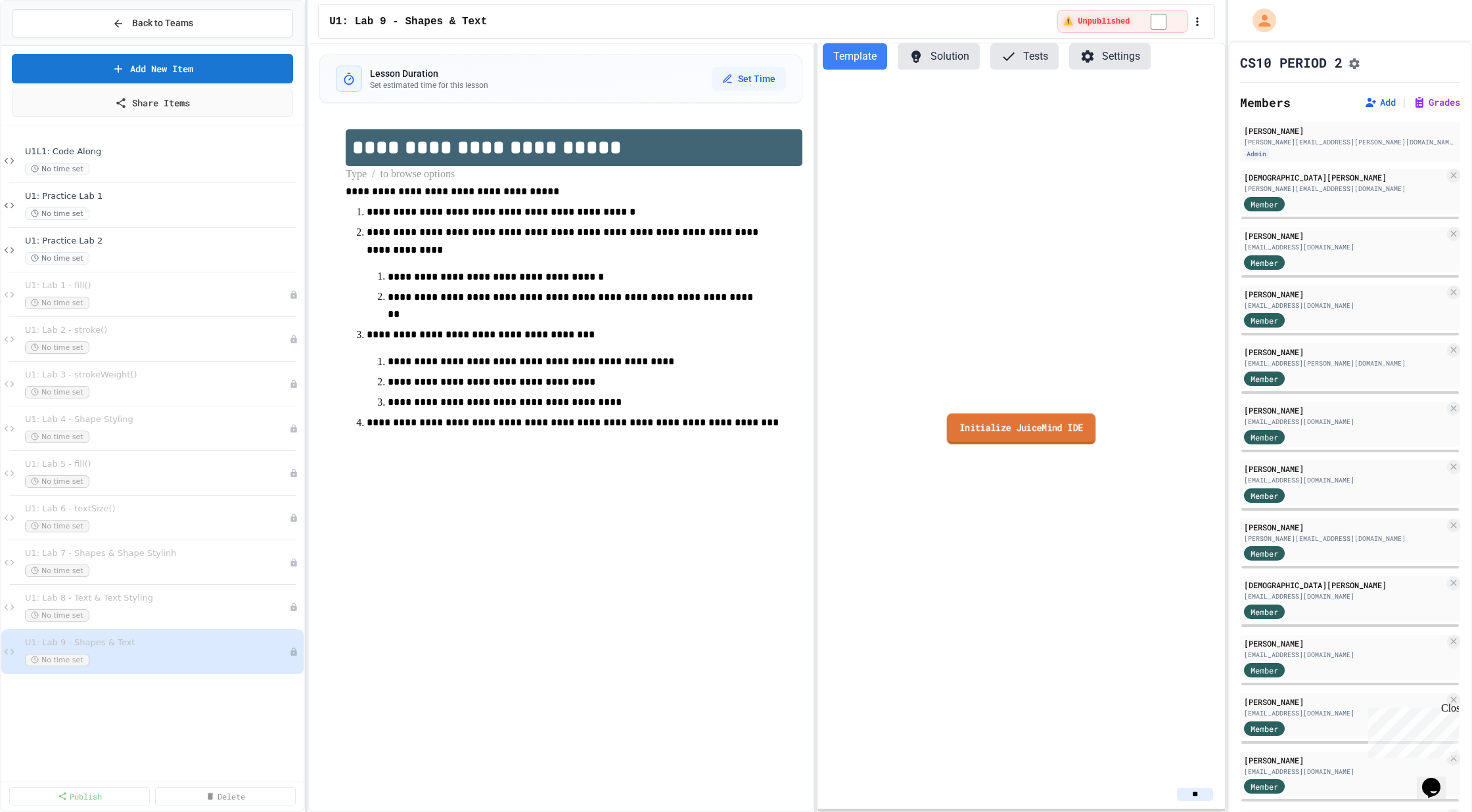
click at [934, 424] on link "Initialize JuiceMind IDE" at bounding box center [1021, 428] width 149 height 31
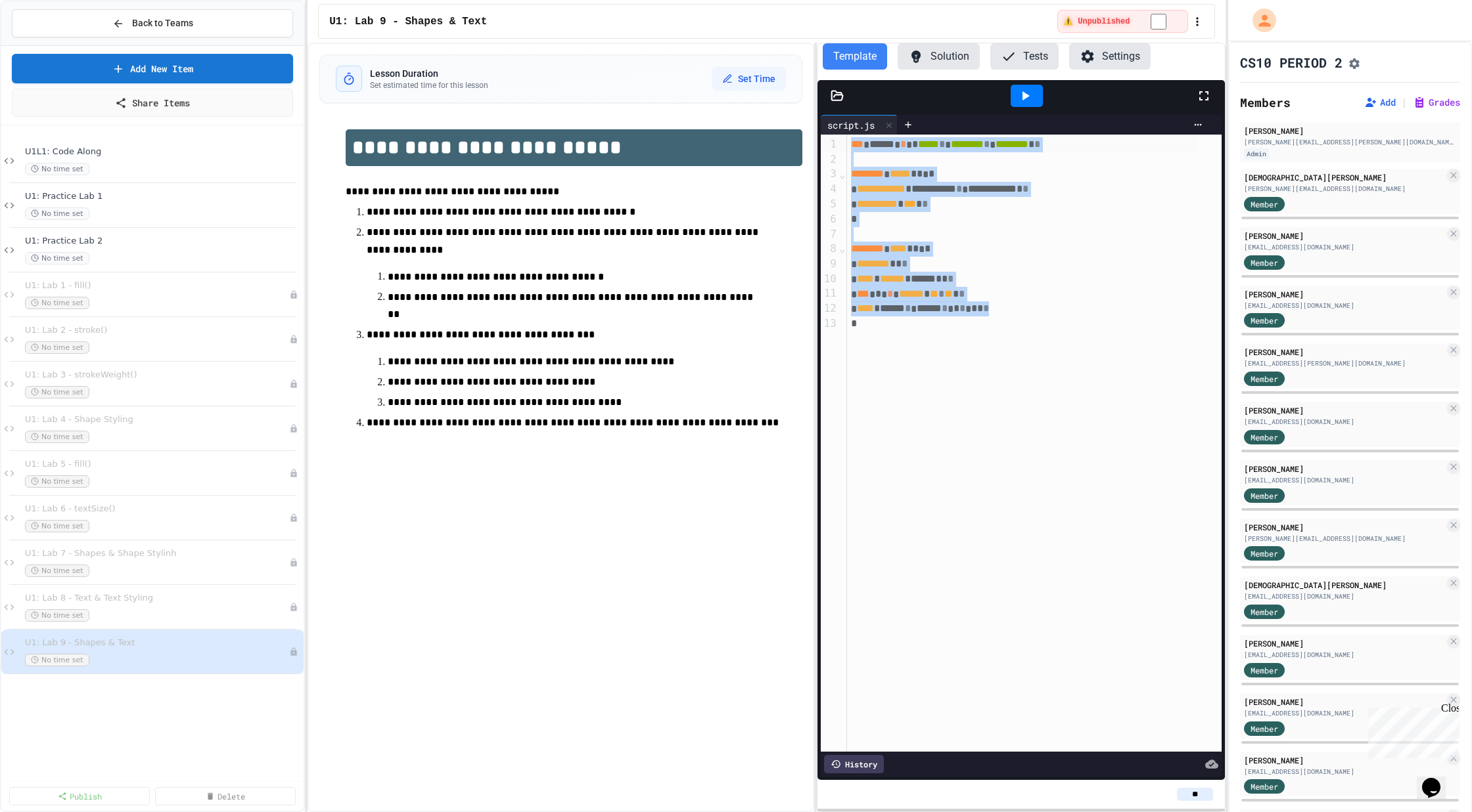
drag, startPoint x: 903, startPoint y: 390, endPoint x: 712, endPoint y: -42, distance: 472.3
click at [712, 0] on html "**********" at bounding box center [736, 406] width 1472 height 812
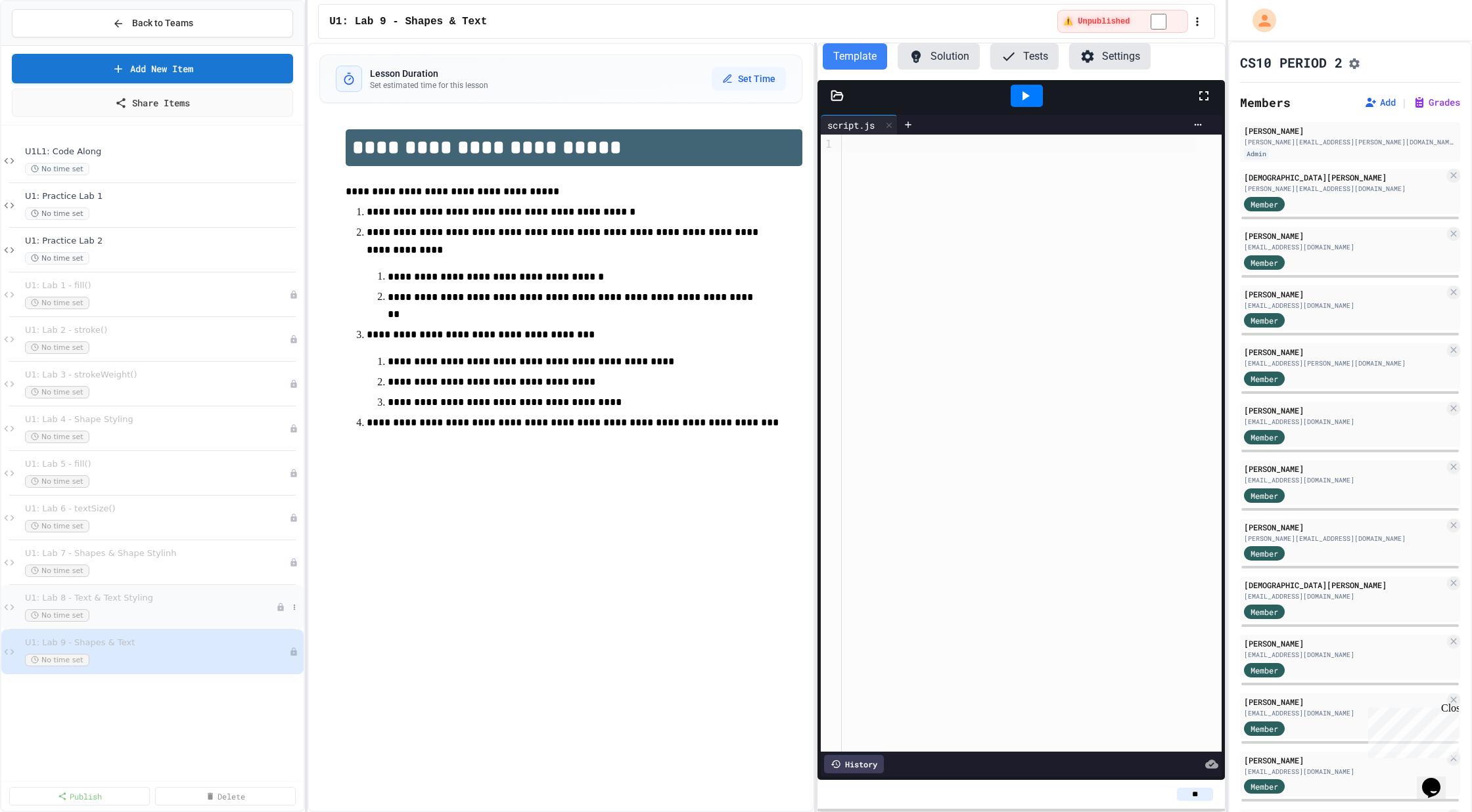
click at [115, 623] on div "U1: Lab 8 - Text & Text Styling No time set" at bounding box center [152, 607] width 302 height 44
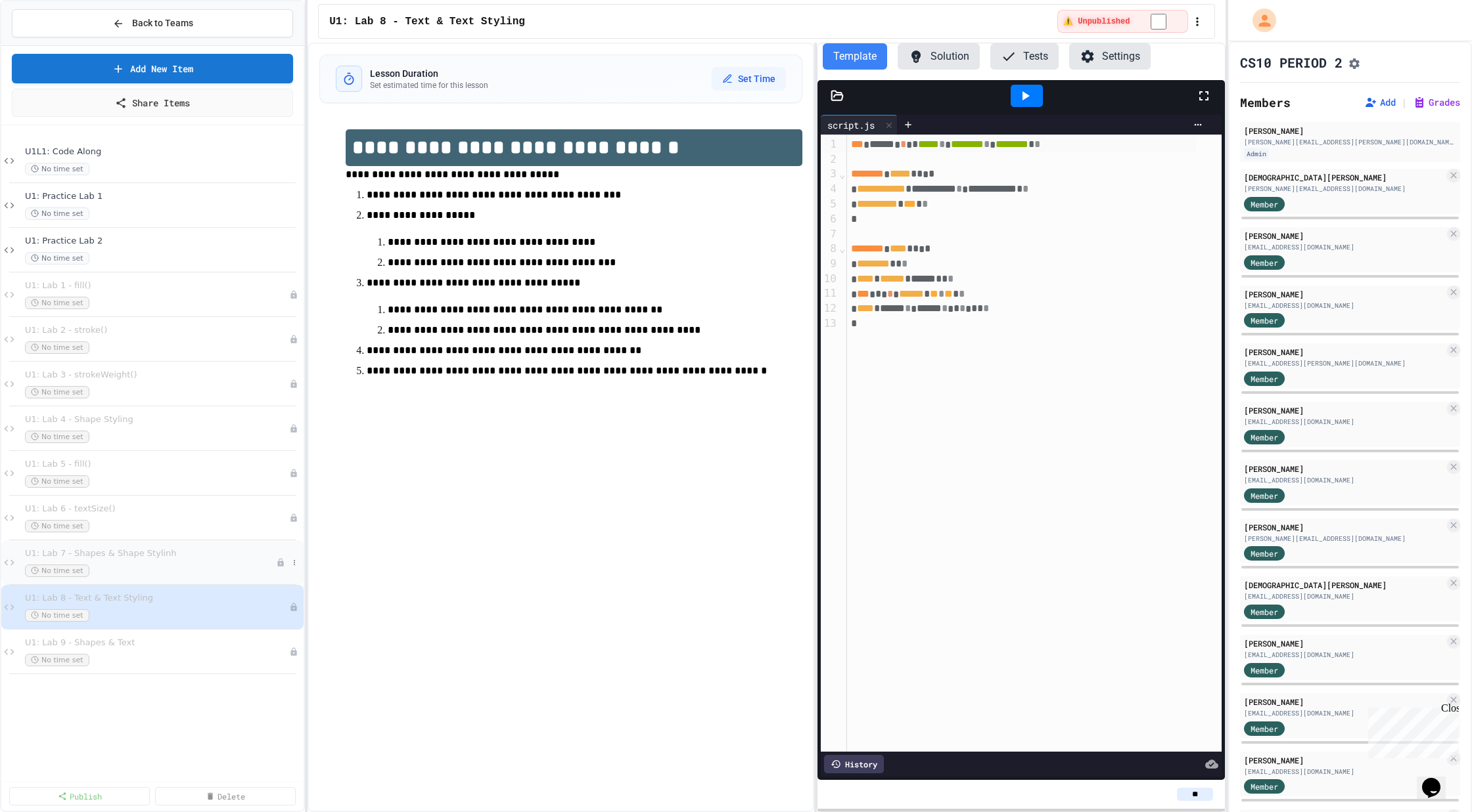
click at [169, 553] on span "U1: Lab 7 - Shapes & Shape Stylinh" at bounding box center [150, 553] width 251 height 11
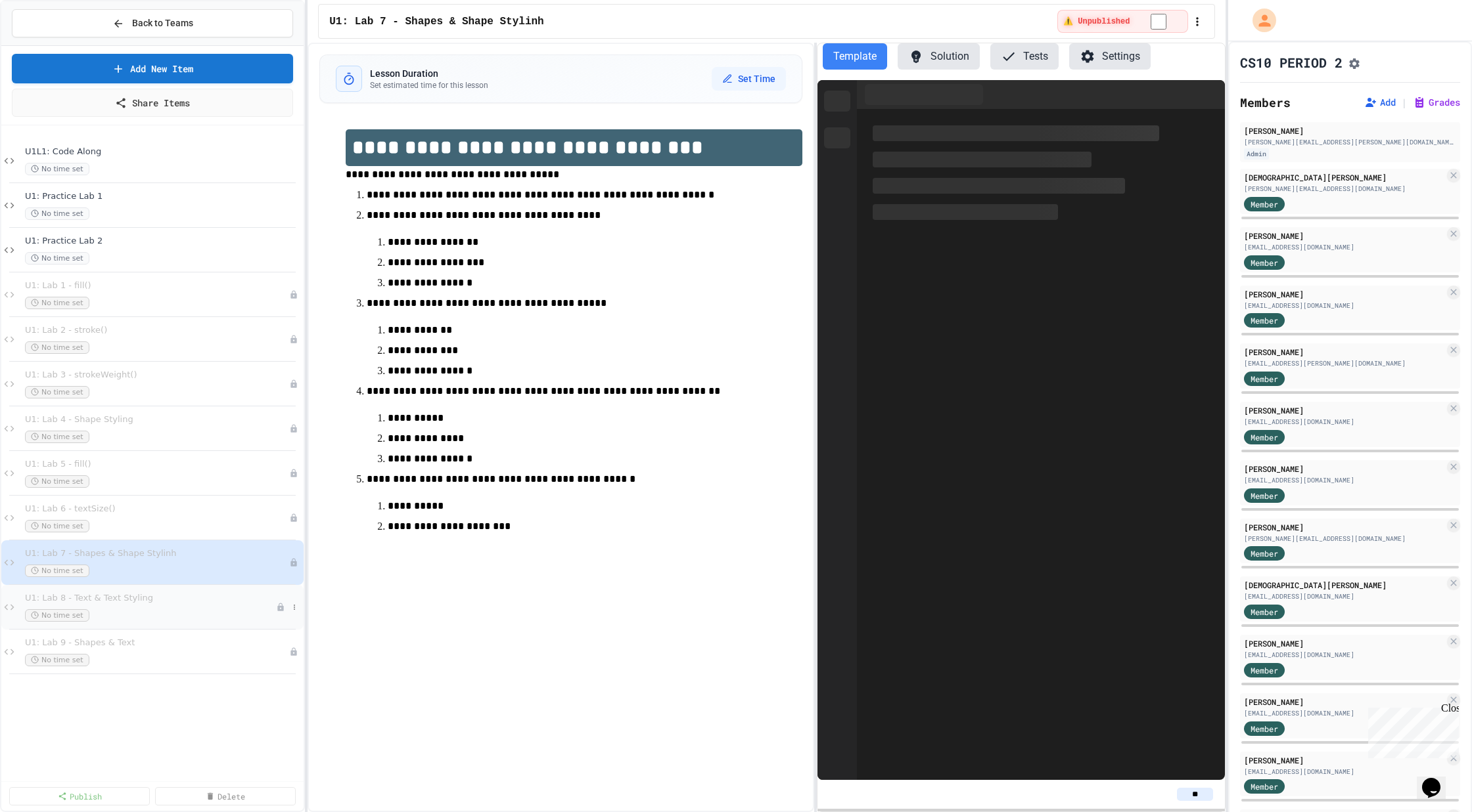
click at [157, 611] on div "No time set" at bounding box center [150, 615] width 251 height 13
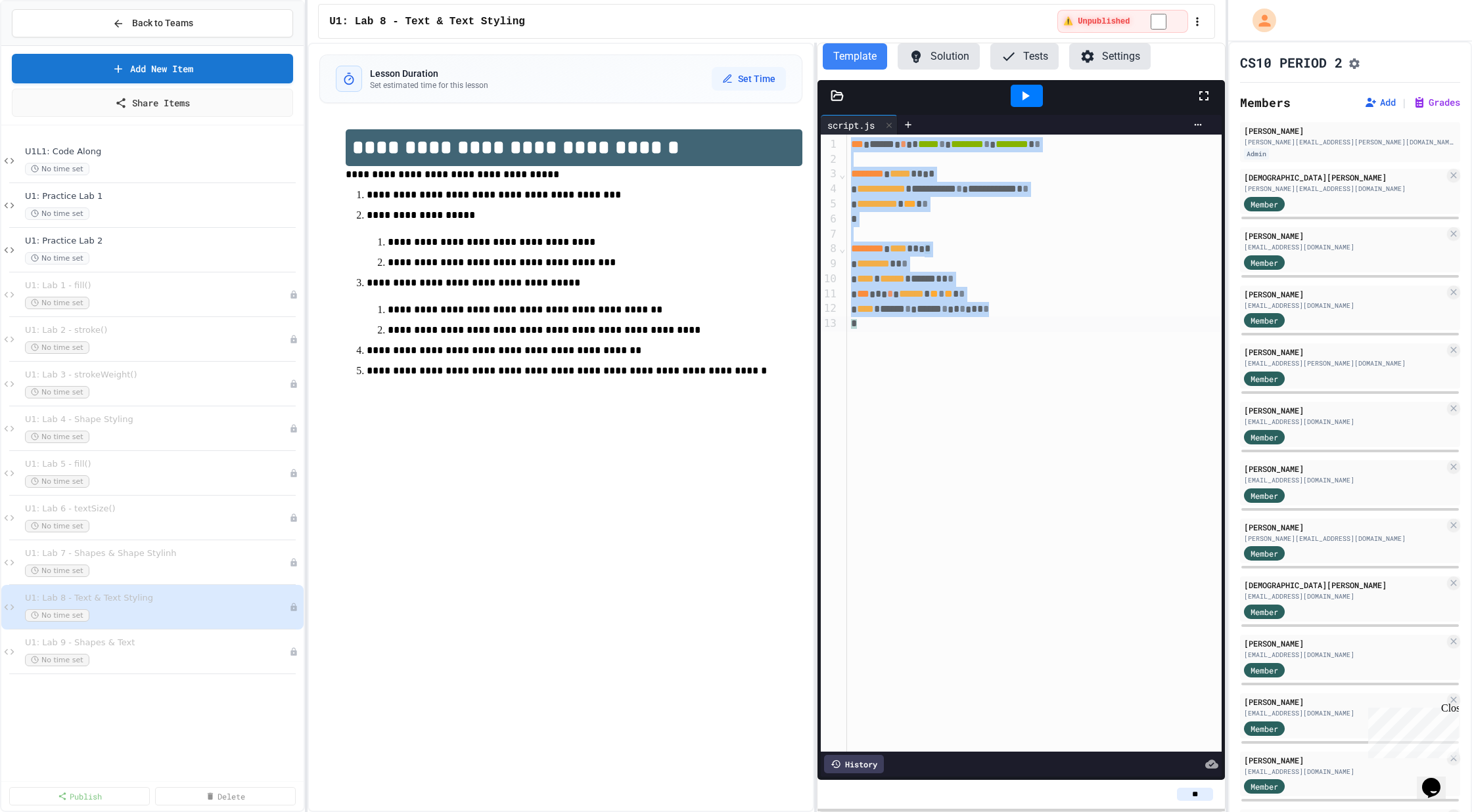
drag, startPoint x: 865, startPoint y: 322, endPoint x: 742, endPoint y: -107, distance: 446.3
click at [742, 0] on html "**********" at bounding box center [736, 406] width 1472 height 812
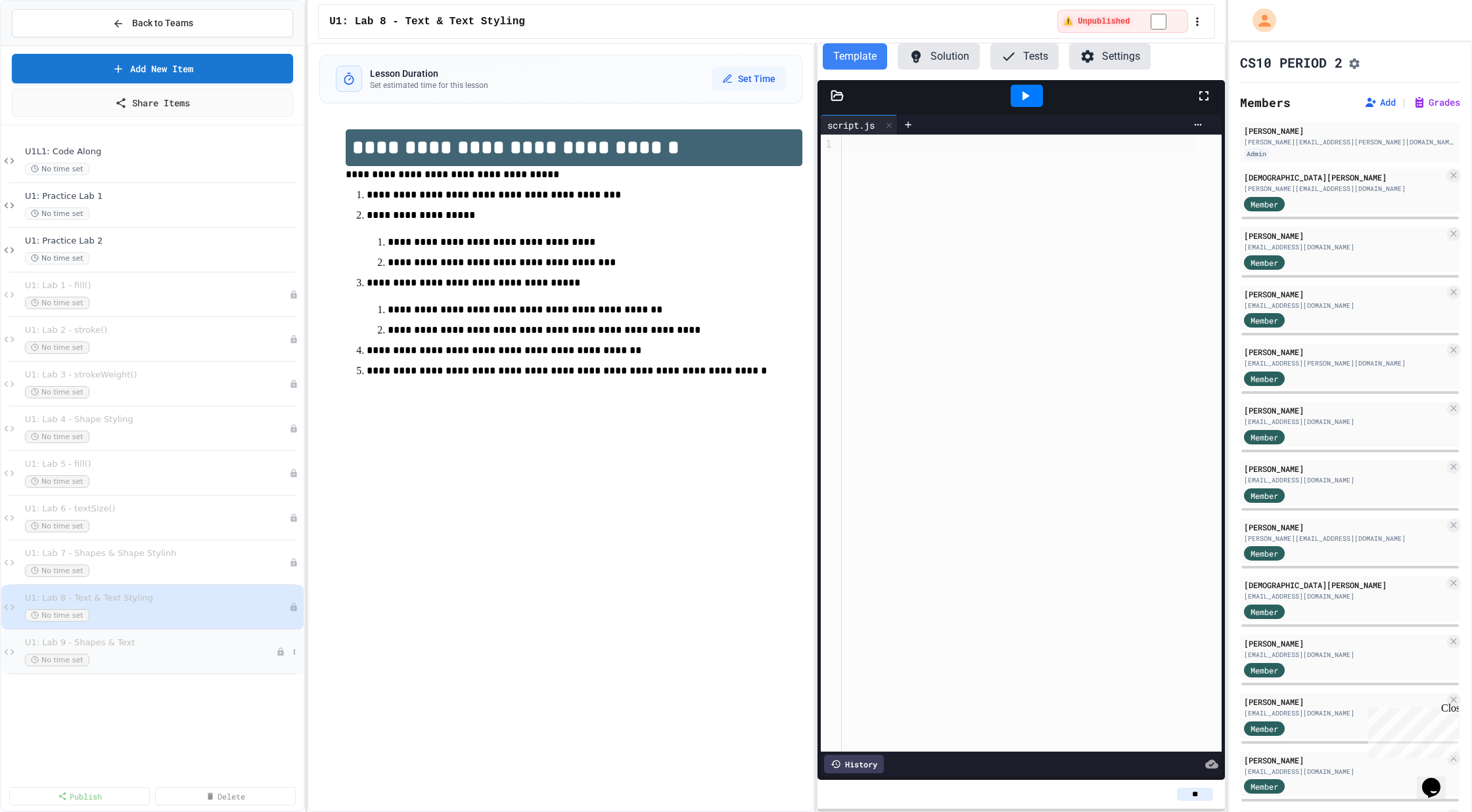
click at [128, 651] on div "U1: Lab 9 - Shapes & Text No time set" at bounding box center [150, 652] width 251 height 29
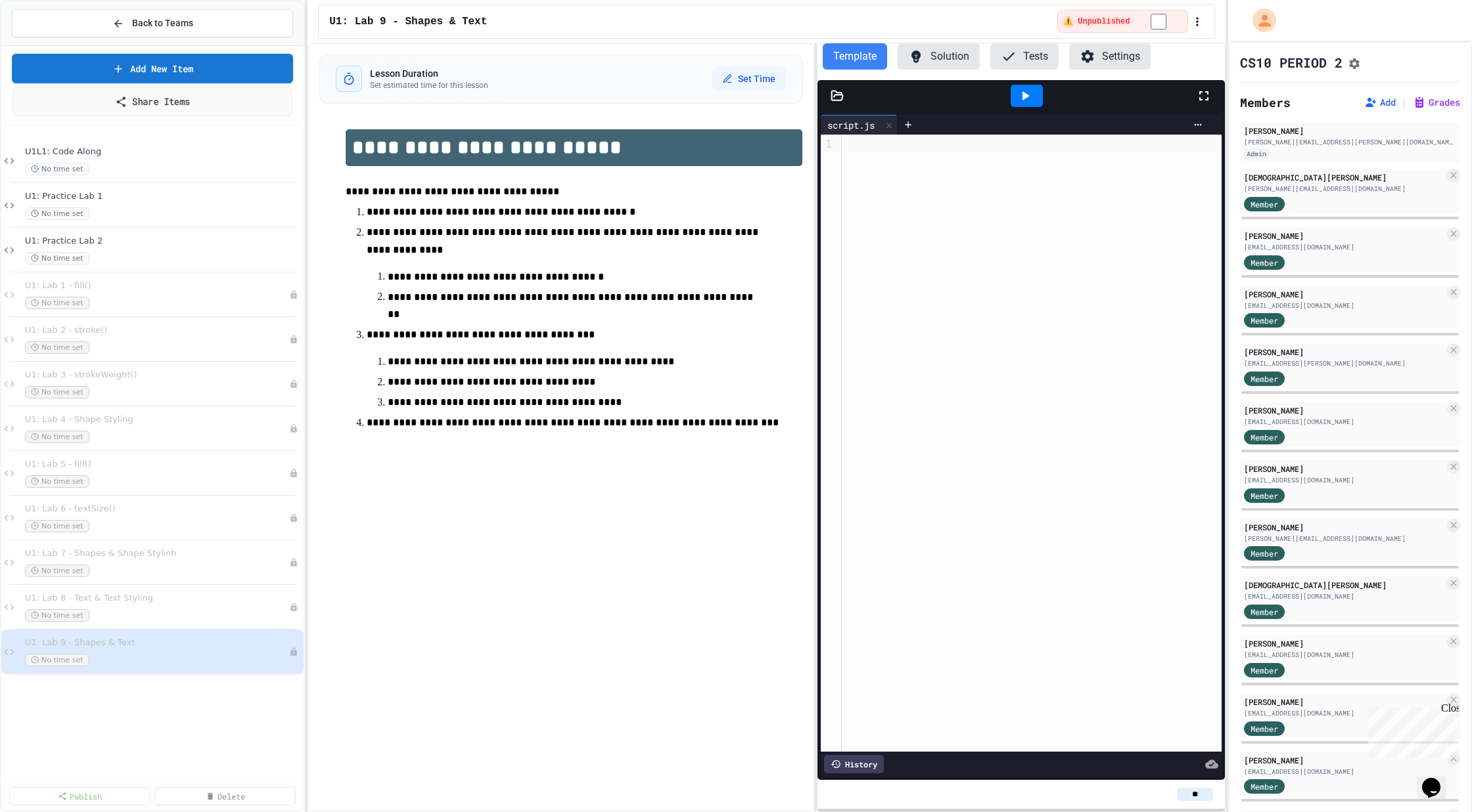
click at [174, 101] on link "Share Items" at bounding box center [152, 101] width 280 height 30
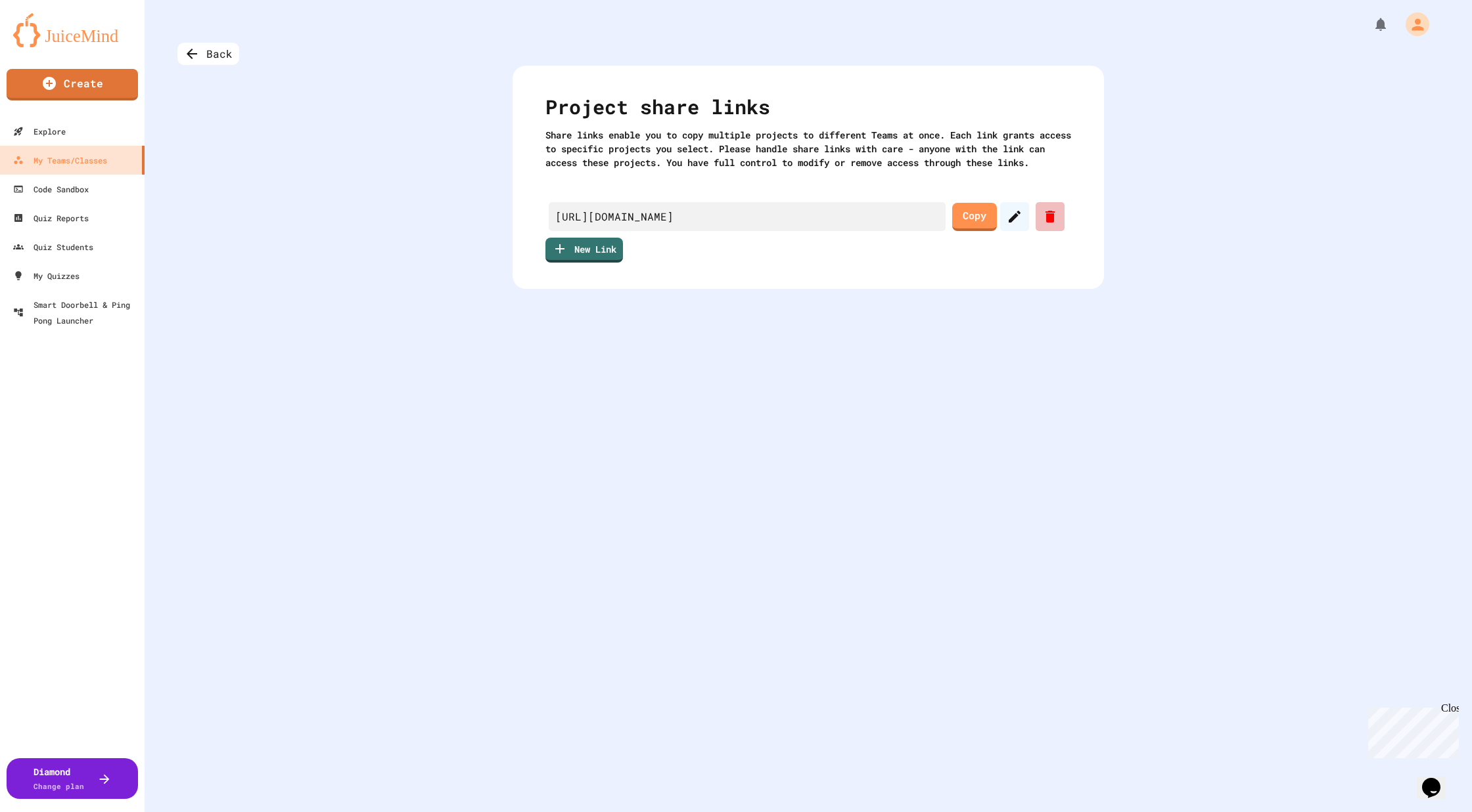
click at [934, 224] on icon at bounding box center [1050, 217] width 16 height 16
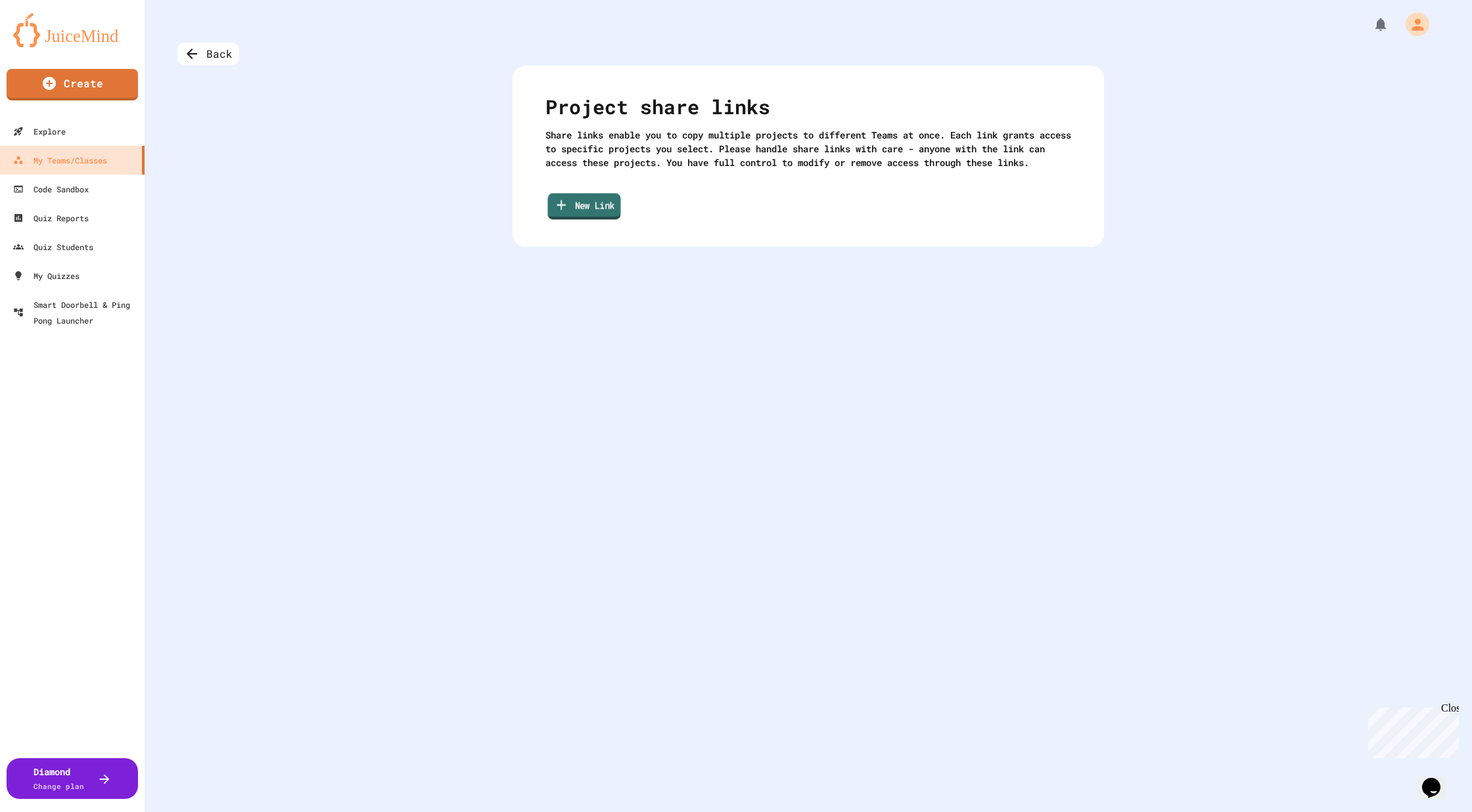
click at [590, 218] on link "New Link" at bounding box center [583, 206] width 73 height 26
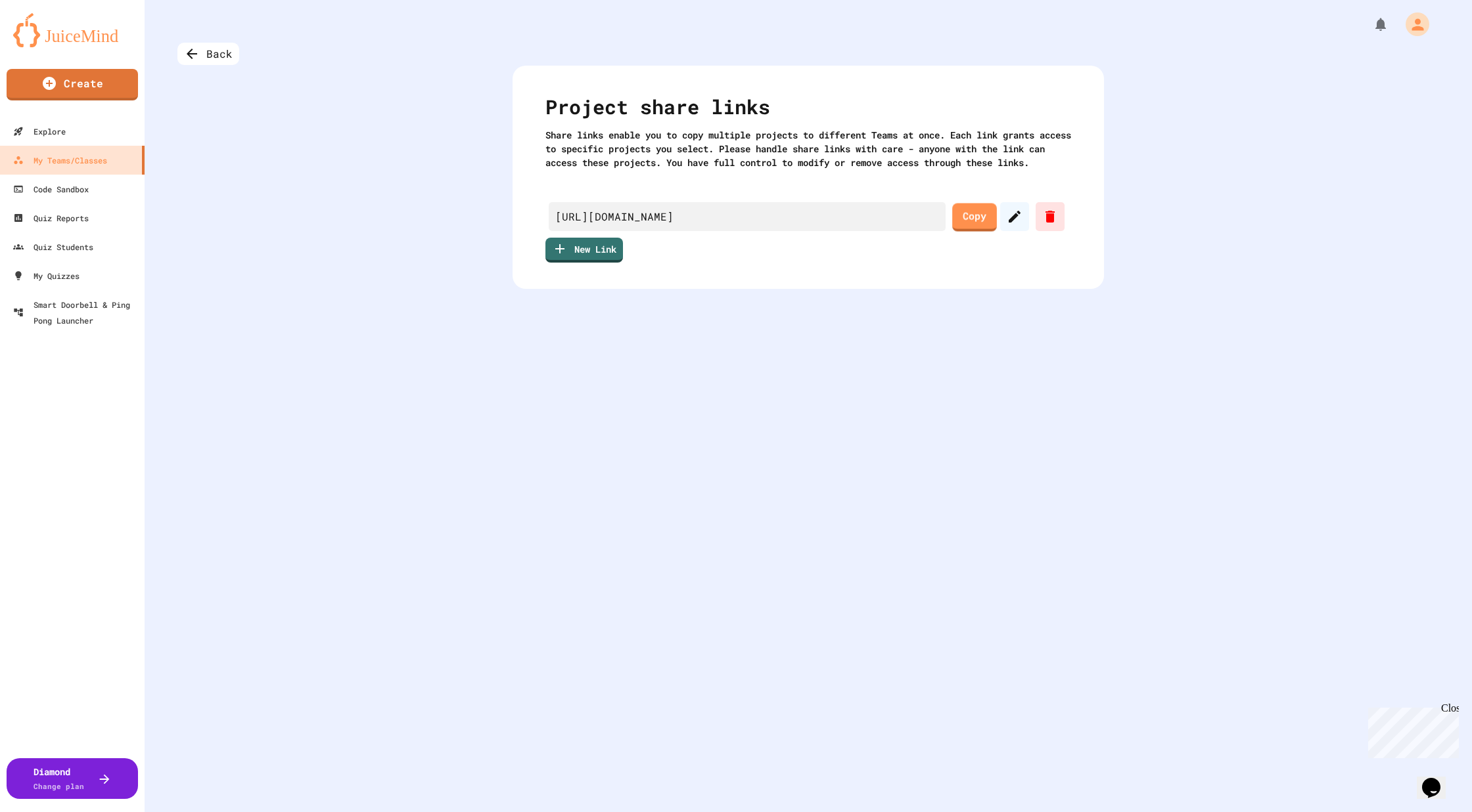
click at [934, 220] on link "Copy" at bounding box center [974, 217] width 44 height 28
click at [952, 231] on link "Copy" at bounding box center [974, 217] width 44 height 28
click at [964, 230] on link "Copy" at bounding box center [974, 216] width 43 height 30
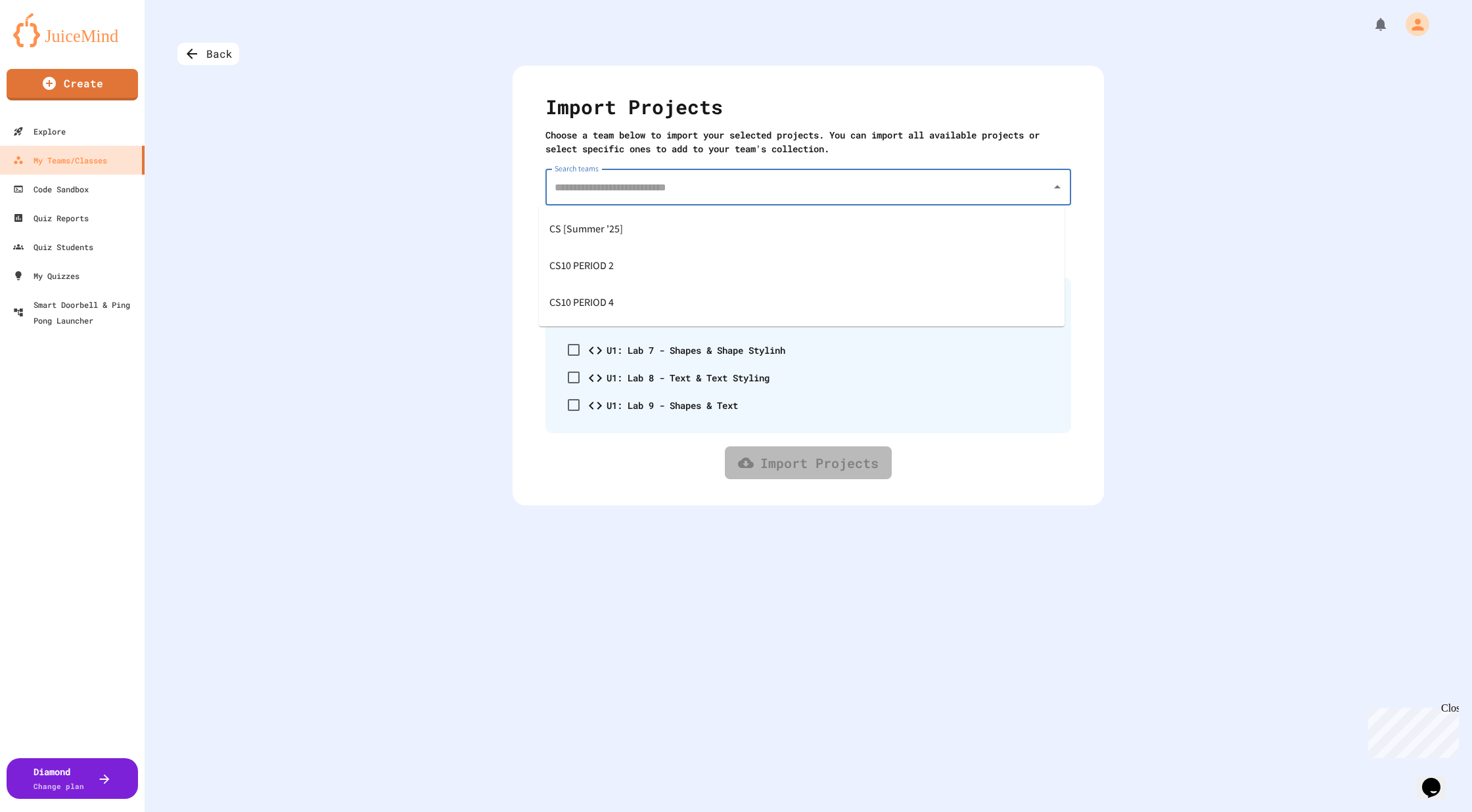
click at [619, 190] on input "Search teams" at bounding box center [798, 187] width 494 height 25
click at [581, 294] on span "CS10 PERIOD 4" at bounding box center [581, 303] width 64 height 21
type input "**********"
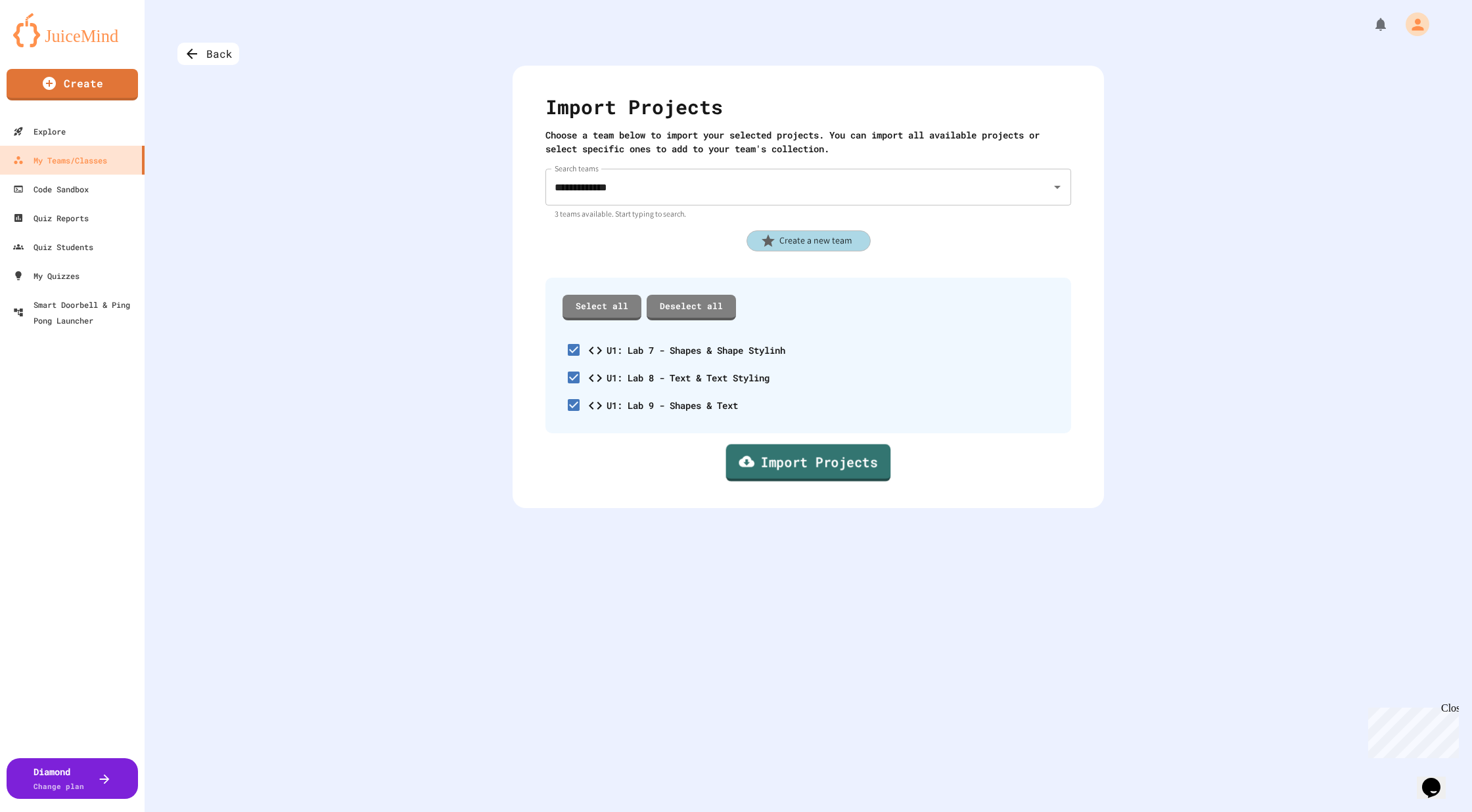
click at [837, 463] on link "Import Projects" at bounding box center [808, 463] width 165 height 38
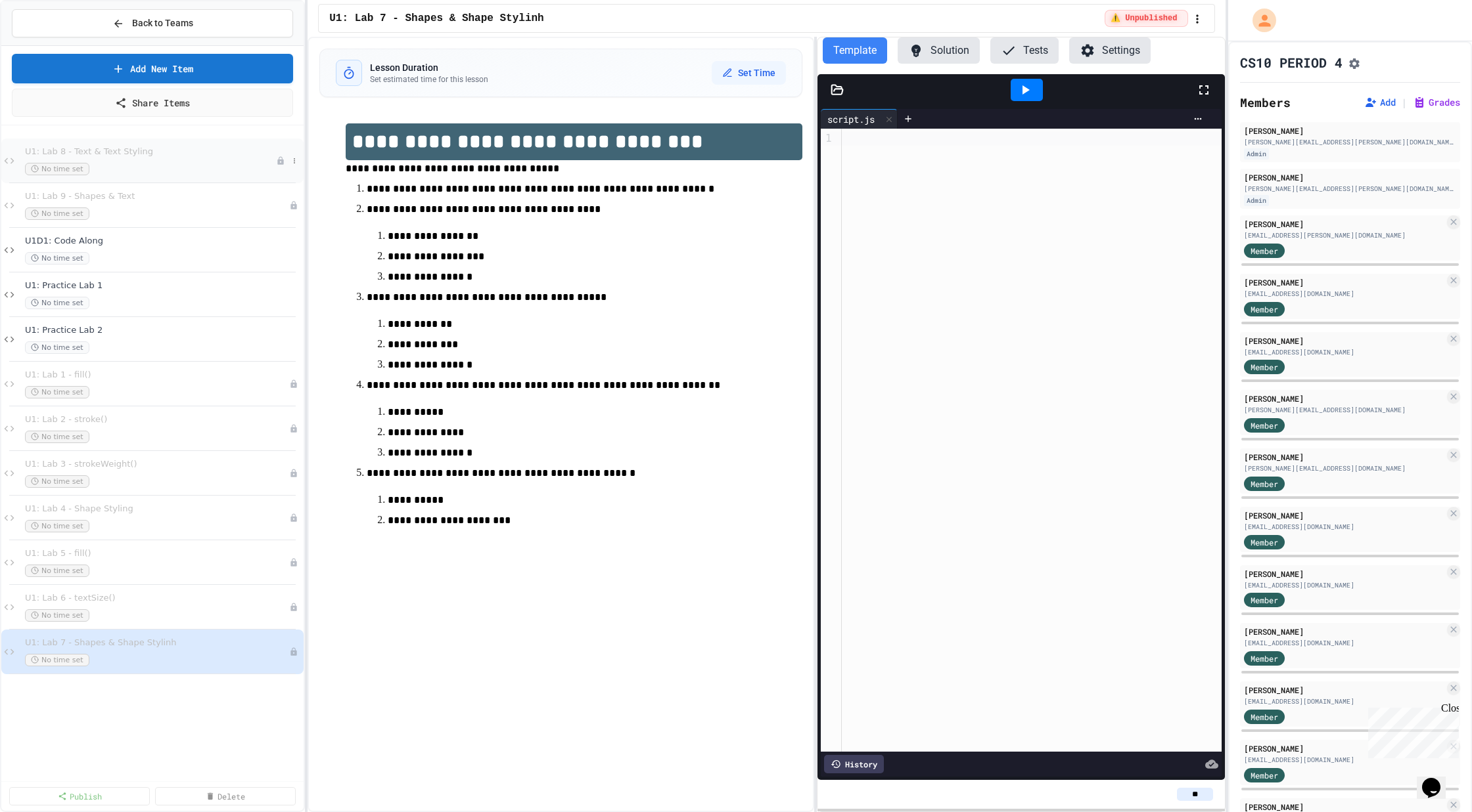
click at [148, 143] on div "U1: Lab 8 - Text & Text Styling No time set" at bounding box center [152, 160] width 302 height 44
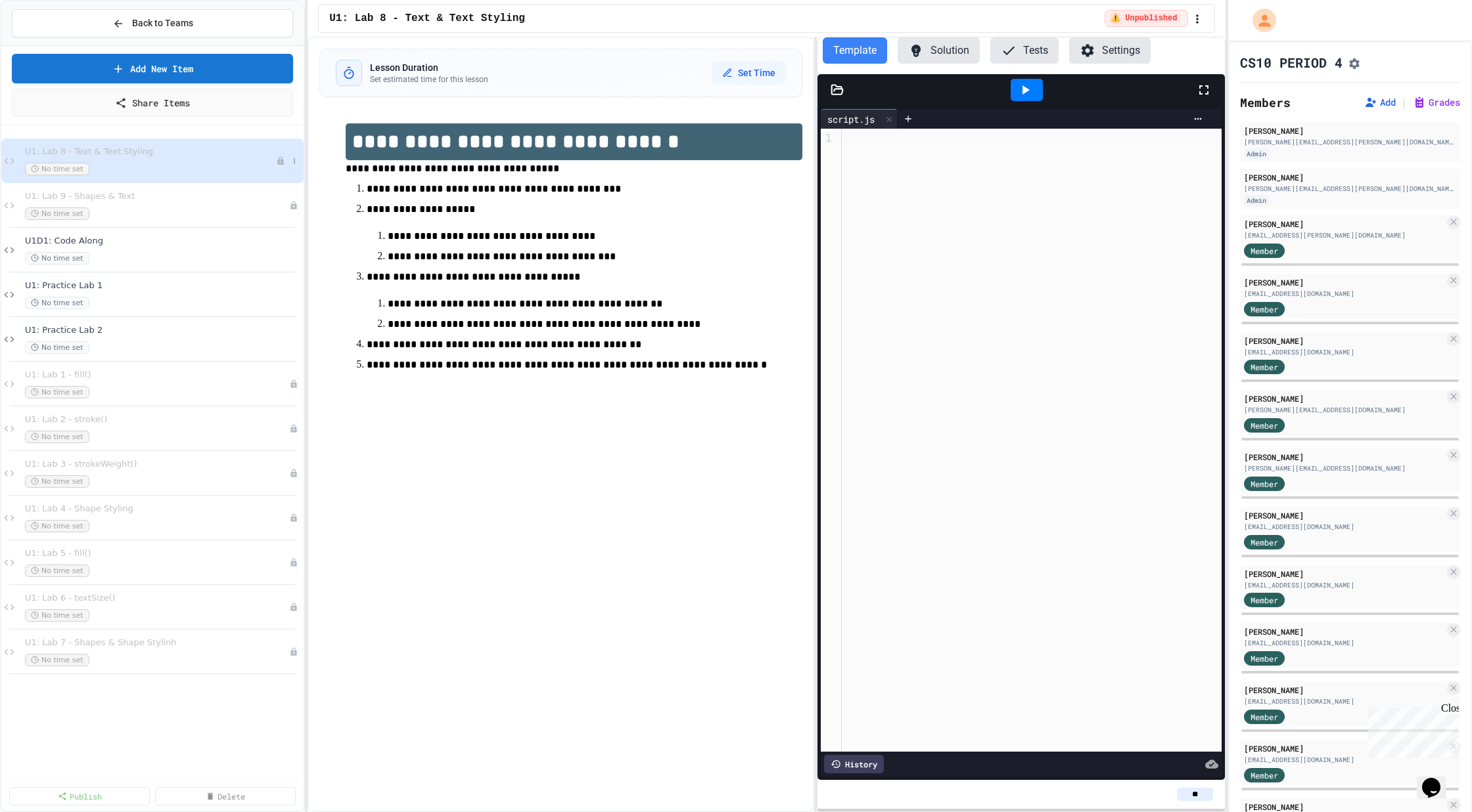
click at [167, 167] on div "No time set" at bounding box center [150, 169] width 251 height 13
click at [176, 196] on span "U1: Lab 9 - Shapes & Text" at bounding box center [150, 197] width 251 height 11
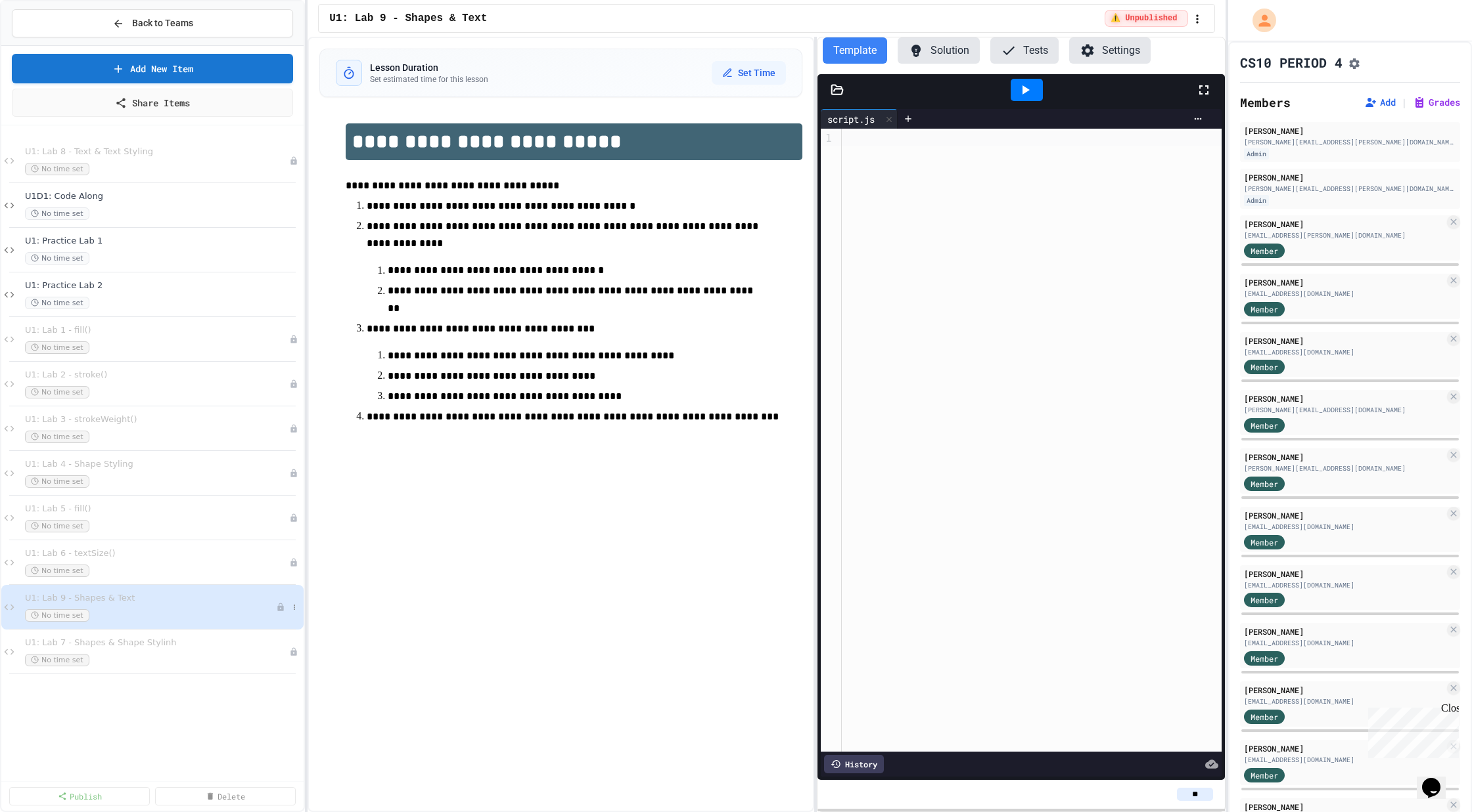
click at [126, 606] on div "U1: Lab 9 - Shapes & Text No time set" at bounding box center [150, 608] width 251 height 29
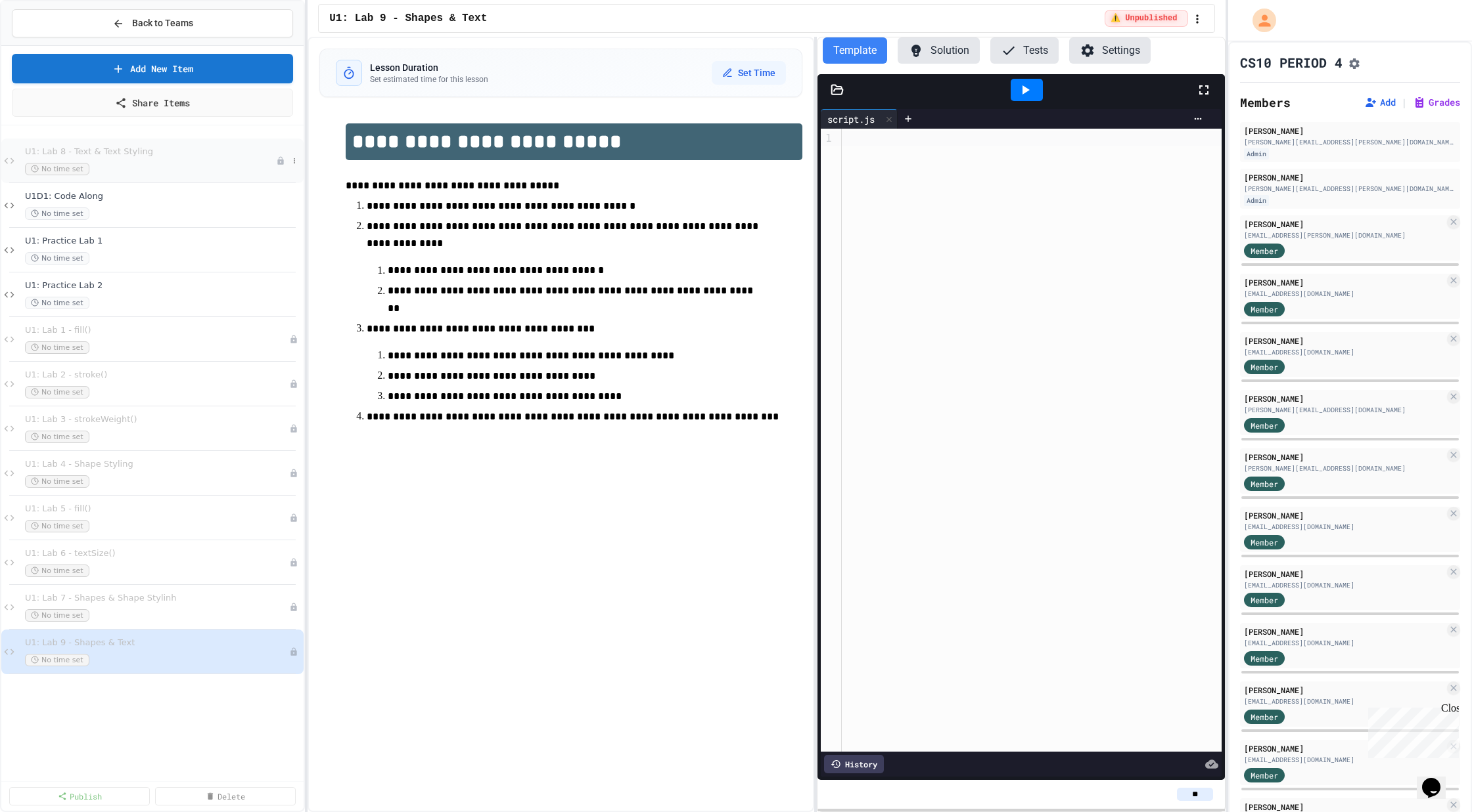
click at [121, 163] on div "No time set" at bounding box center [150, 169] width 251 height 13
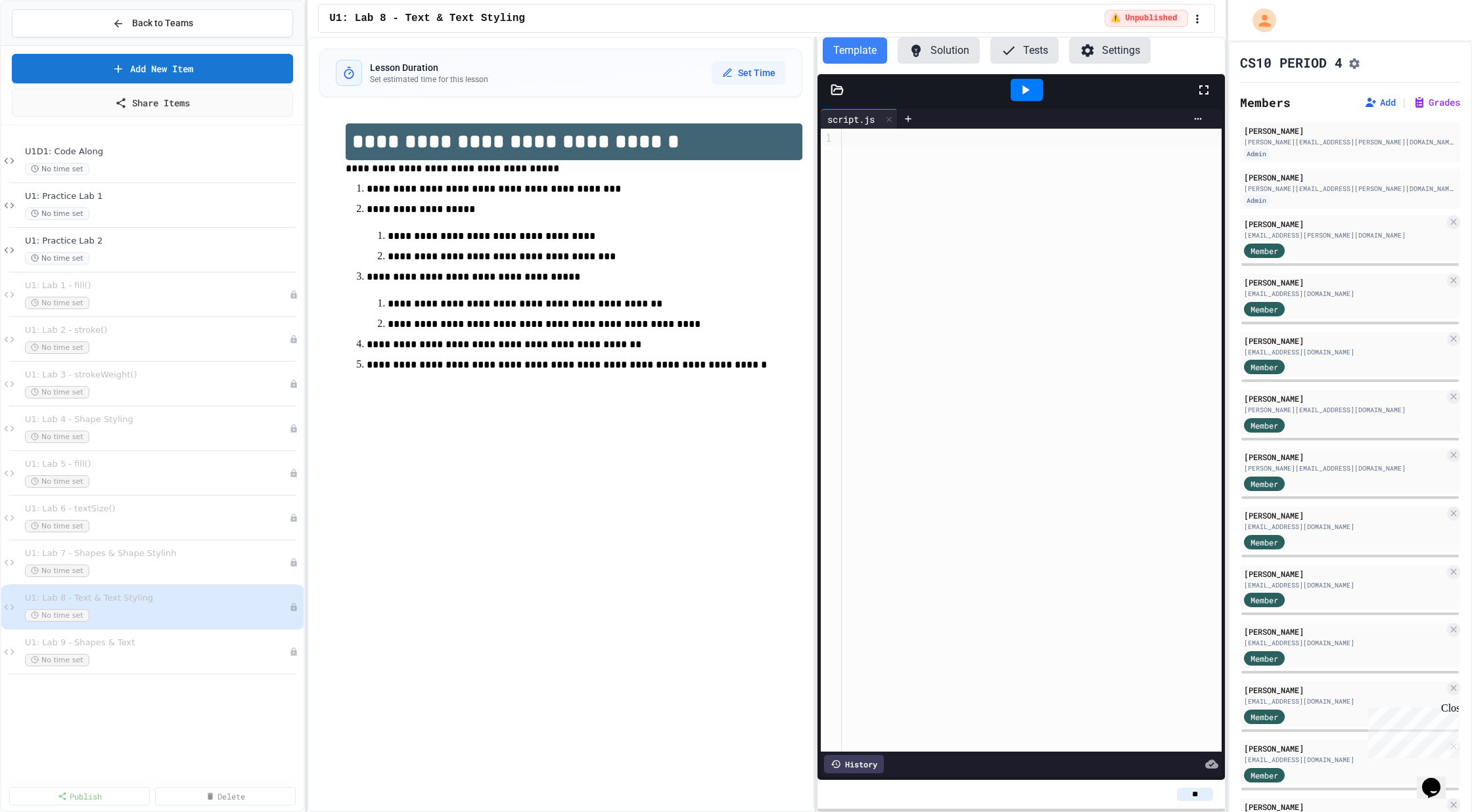
click at [618, 308] on span "**********" at bounding box center [524, 303] width 275 height 10
click at [147, 557] on span "U1: Lab 7 - Shapes & Shape Stylinh" at bounding box center [150, 553] width 251 height 11
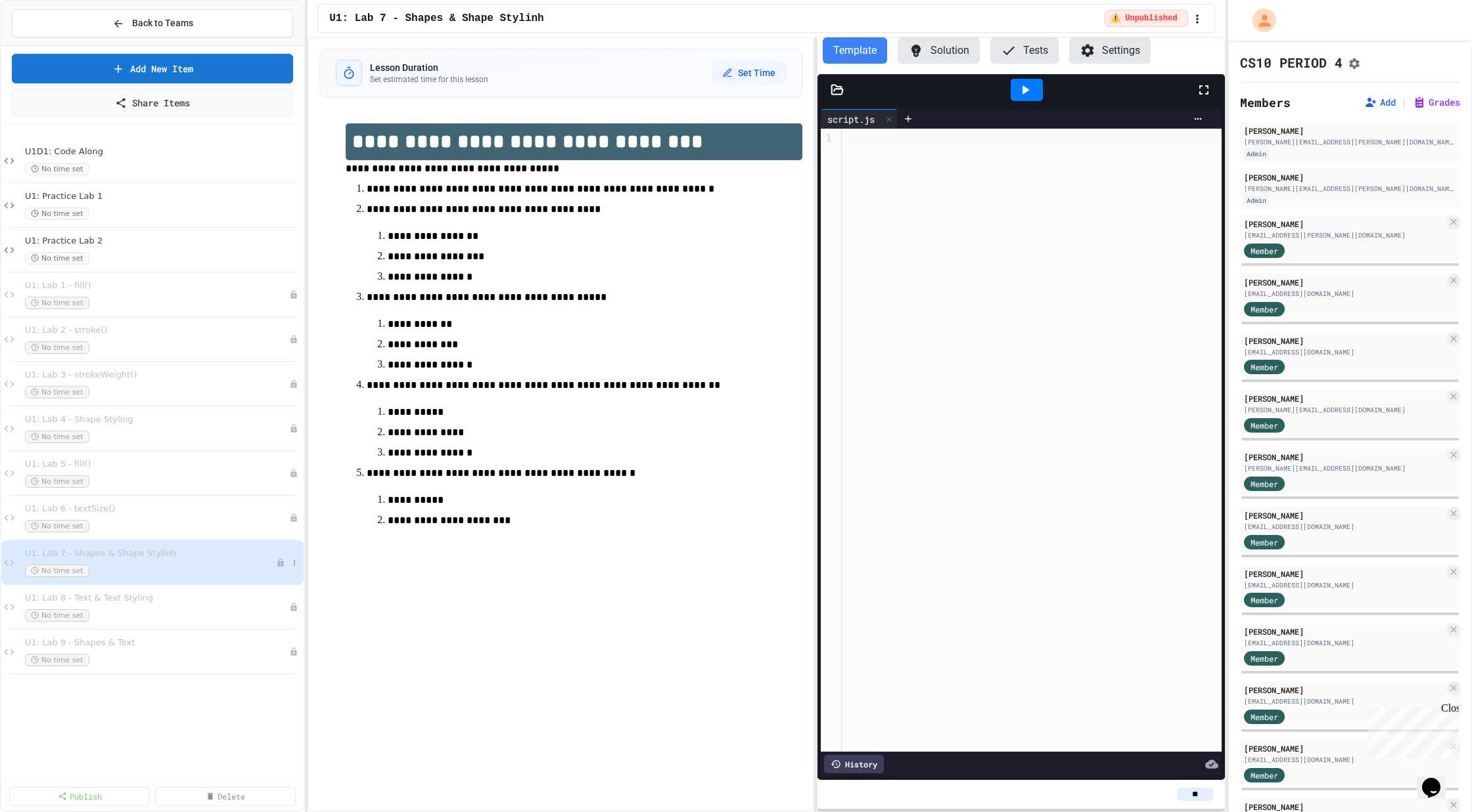
click at [298, 551] on div "U1: Lab 7 - Shapes & Shape Stylinh No time set" at bounding box center [152, 563] width 302 height 44
click at [293, 561] on icon at bounding box center [295, 563] width 8 height 8
click at [286, 595] on button "Rename" at bounding box center [268, 586] width 101 height 24
type input "**********"
click at [573, 421] on p "**********" at bounding box center [573, 412] width 372 height 17
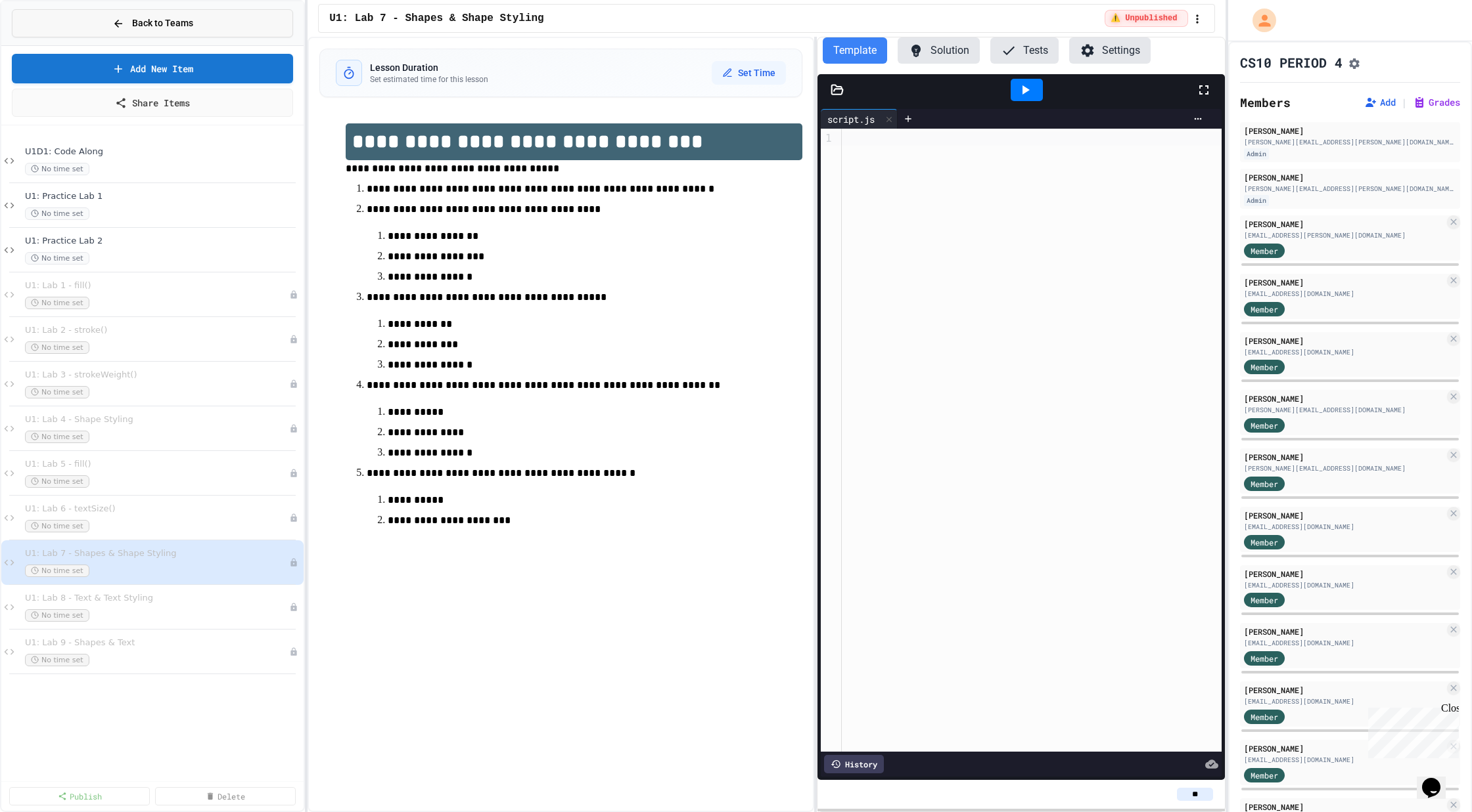
click at [143, 27] on span "Back to Teams" at bounding box center [162, 23] width 61 height 14
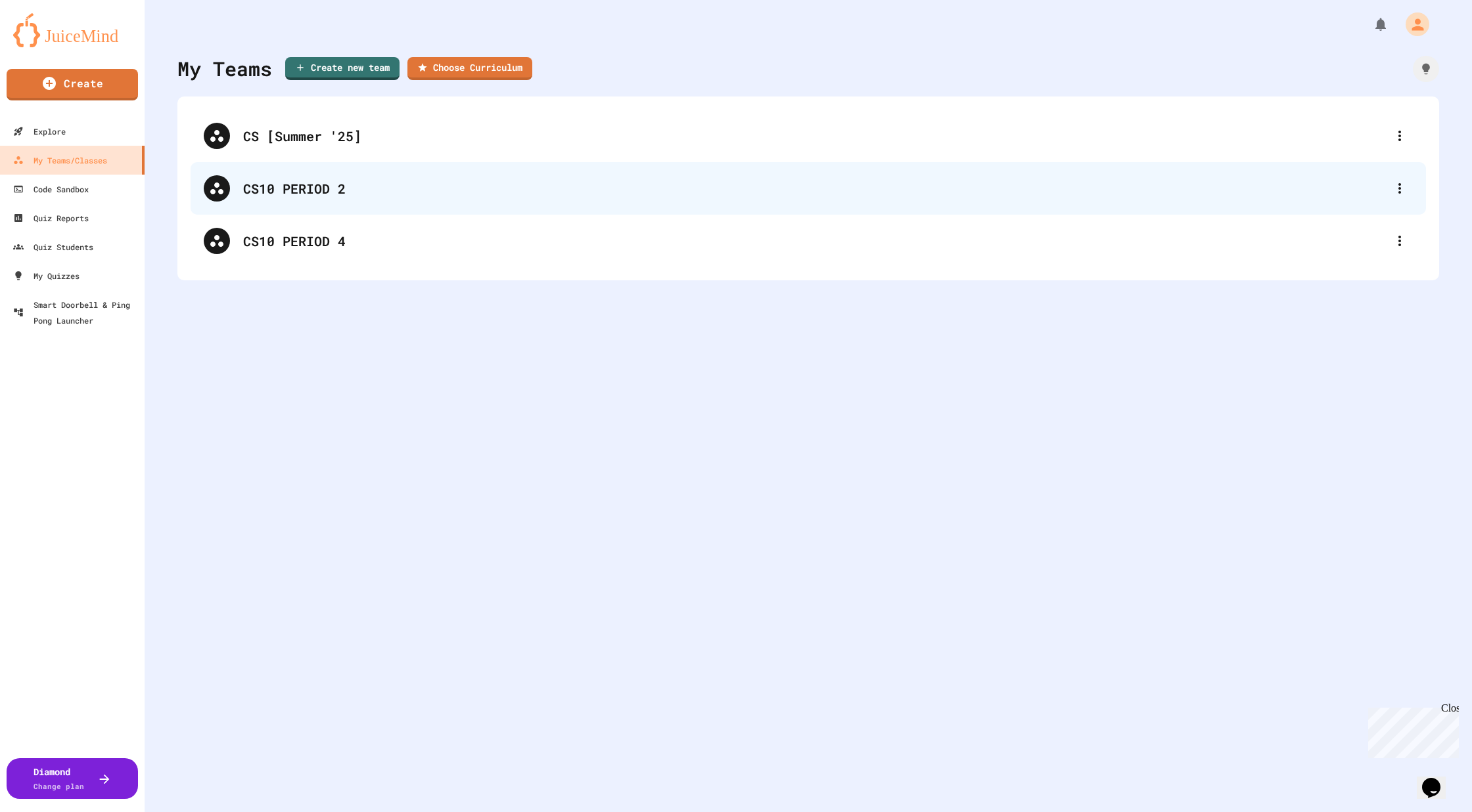
click at [354, 193] on div "CS10 PERIOD 2" at bounding box center [814, 189] width 1143 height 20
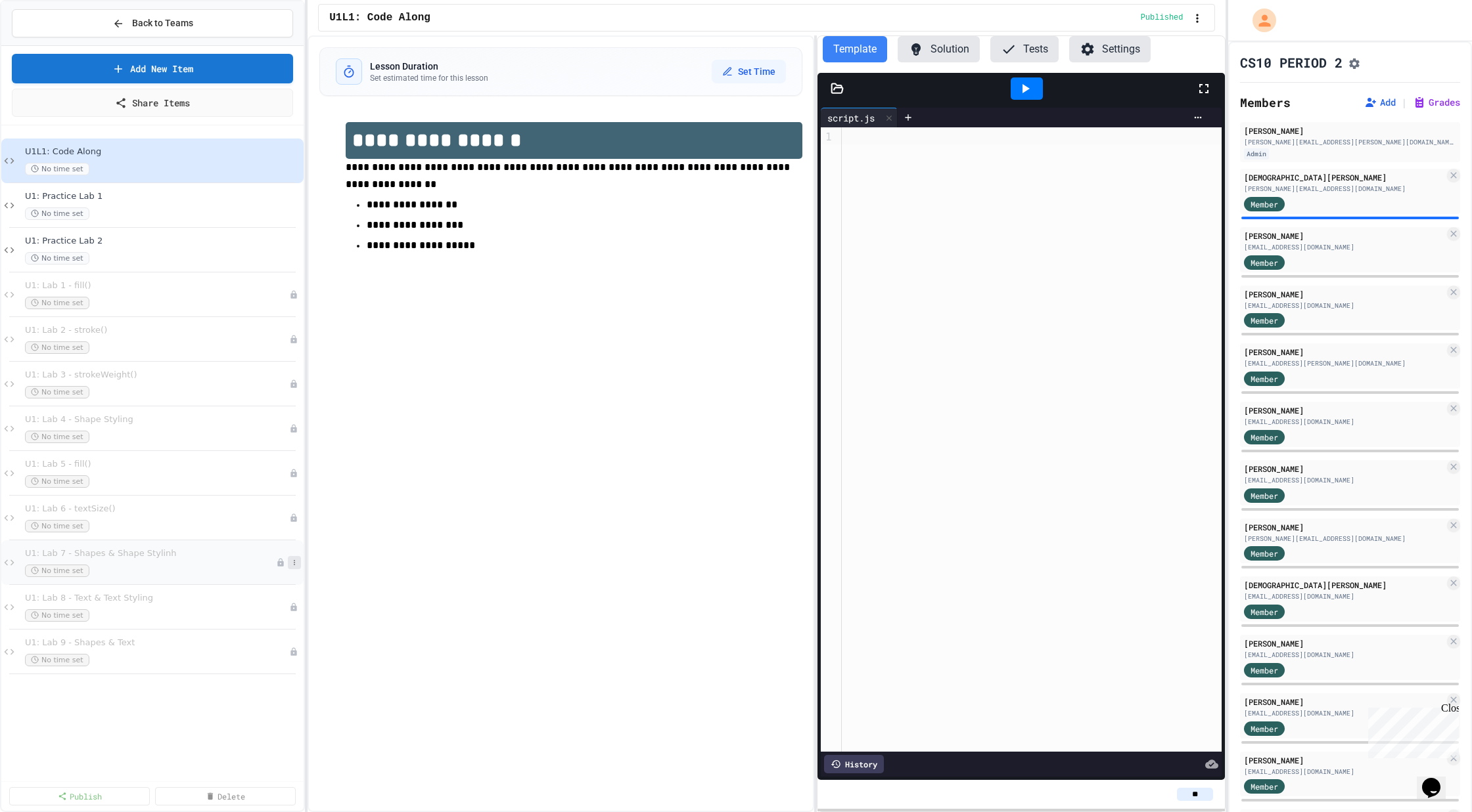
click at [295, 559] on icon at bounding box center [295, 563] width 8 height 8
click at [294, 589] on button "Rename" at bounding box center [268, 586] width 101 height 24
type input "**********"
click at [595, 550] on div "**********" at bounding box center [560, 424] width 506 height 777
click at [195, 15] on button "Back to Teams" at bounding box center [152, 23] width 281 height 28
